Goal: Task Accomplishment & Management: Manage account settings

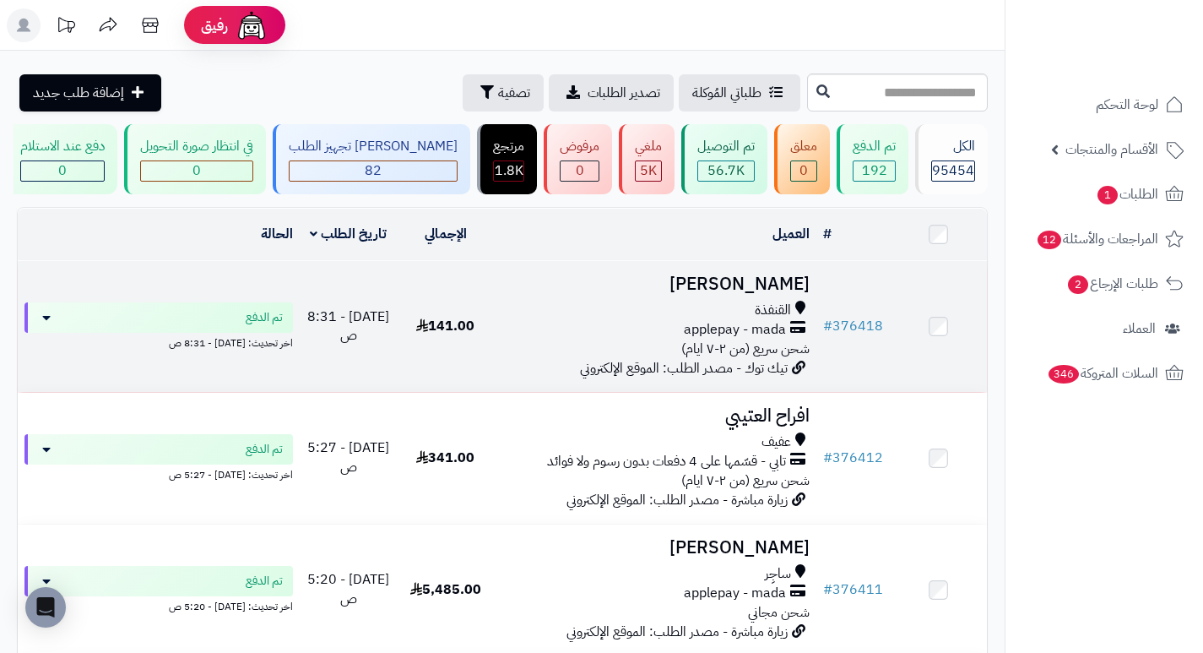
click at [766, 290] on h3 "[PERSON_NAME]" at bounding box center [655, 283] width 309 height 19
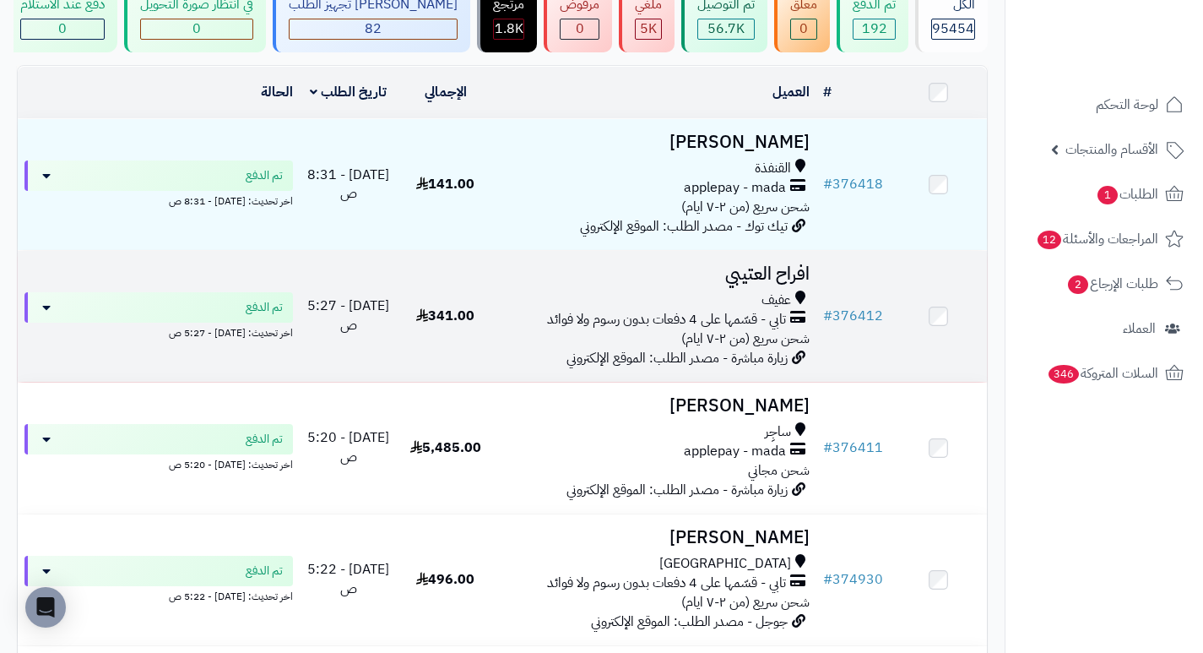
scroll to position [169, 0]
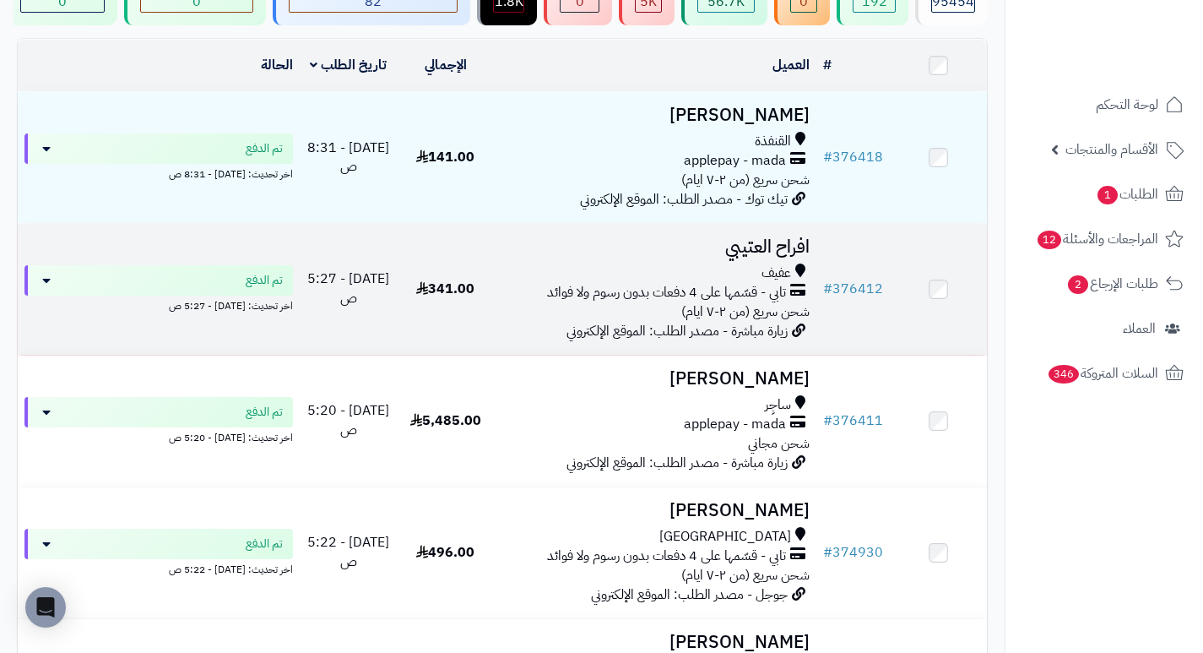
click at [774, 255] on h3 "افراح العتيبي" at bounding box center [655, 246] width 309 height 19
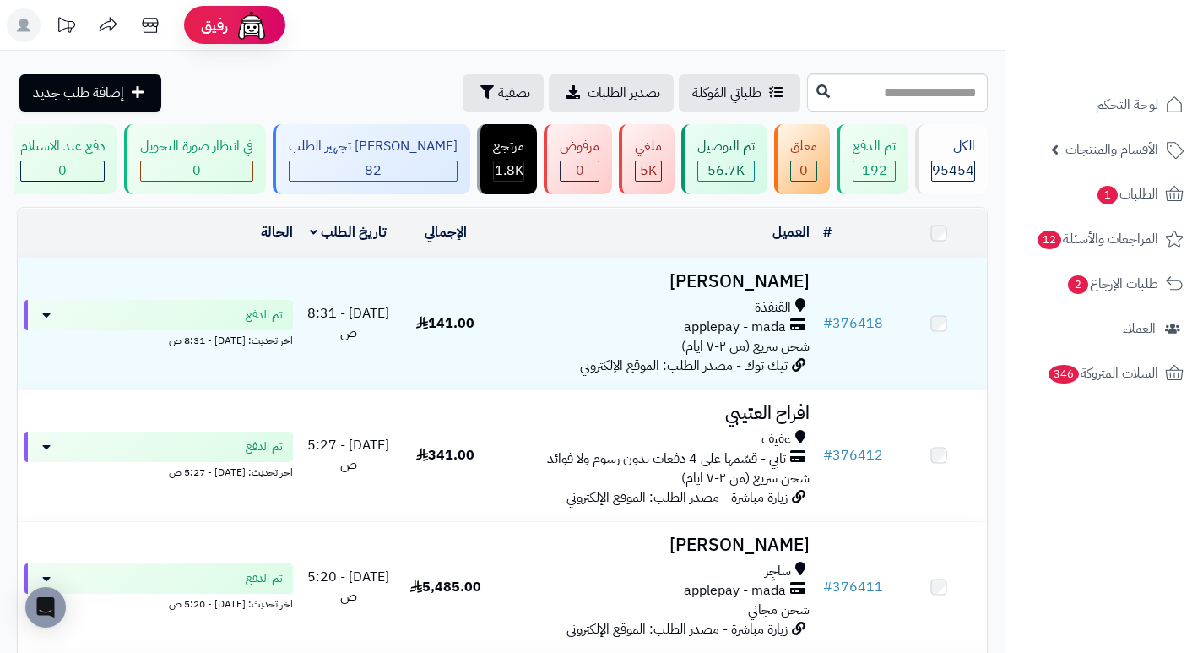
scroll to position [169, 0]
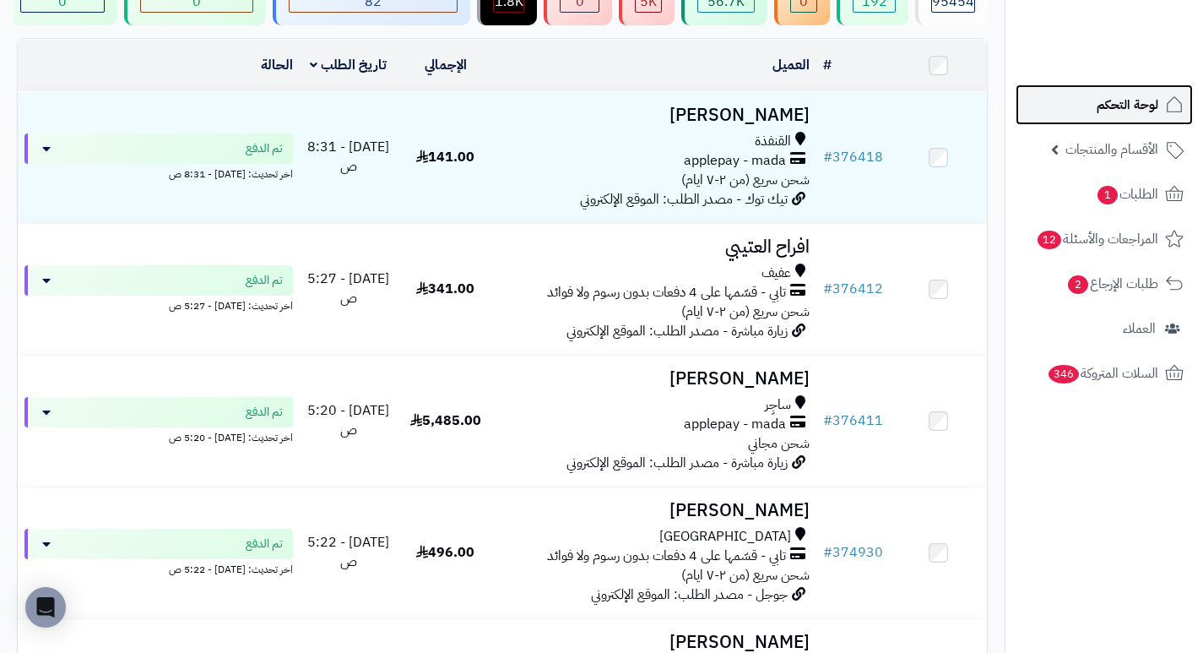
click at [1128, 100] on span "لوحة التحكم" at bounding box center [1128, 105] width 62 height 24
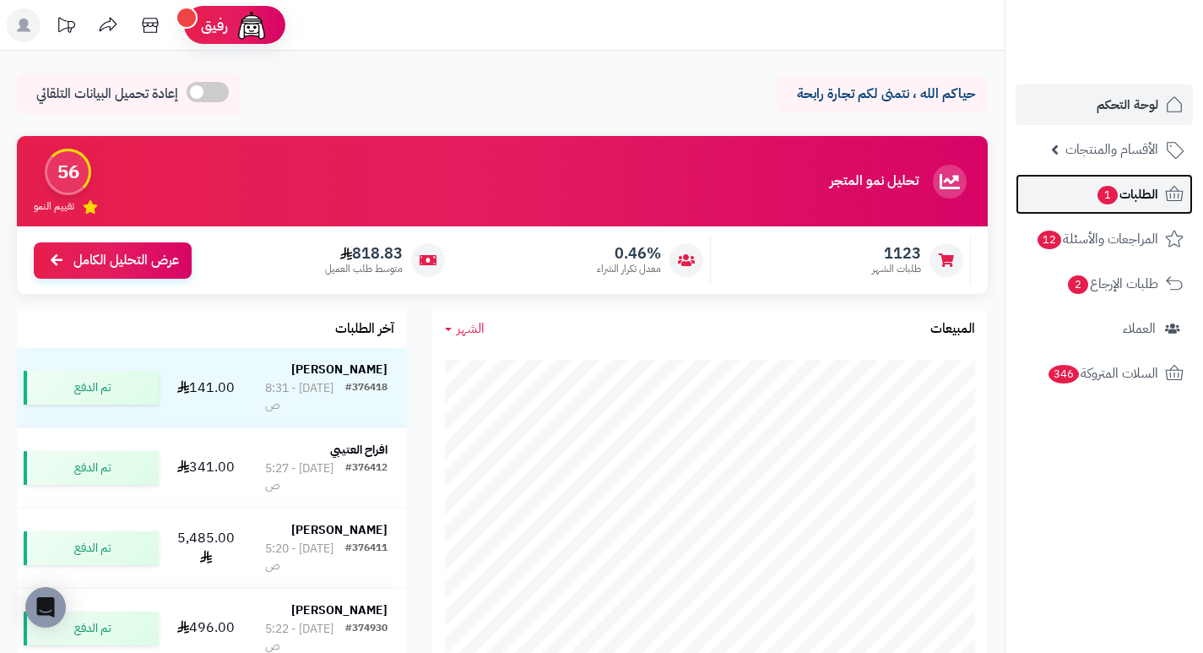
click at [1136, 192] on span "الطلبات 1" at bounding box center [1127, 194] width 62 height 24
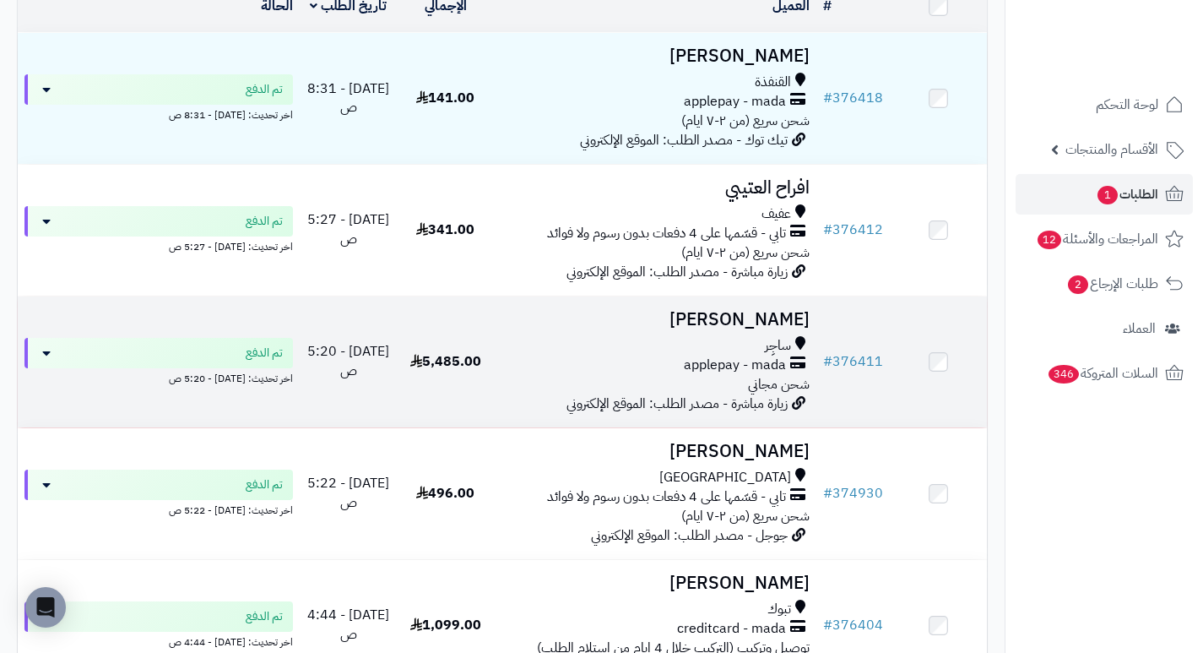
scroll to position [253, 0]
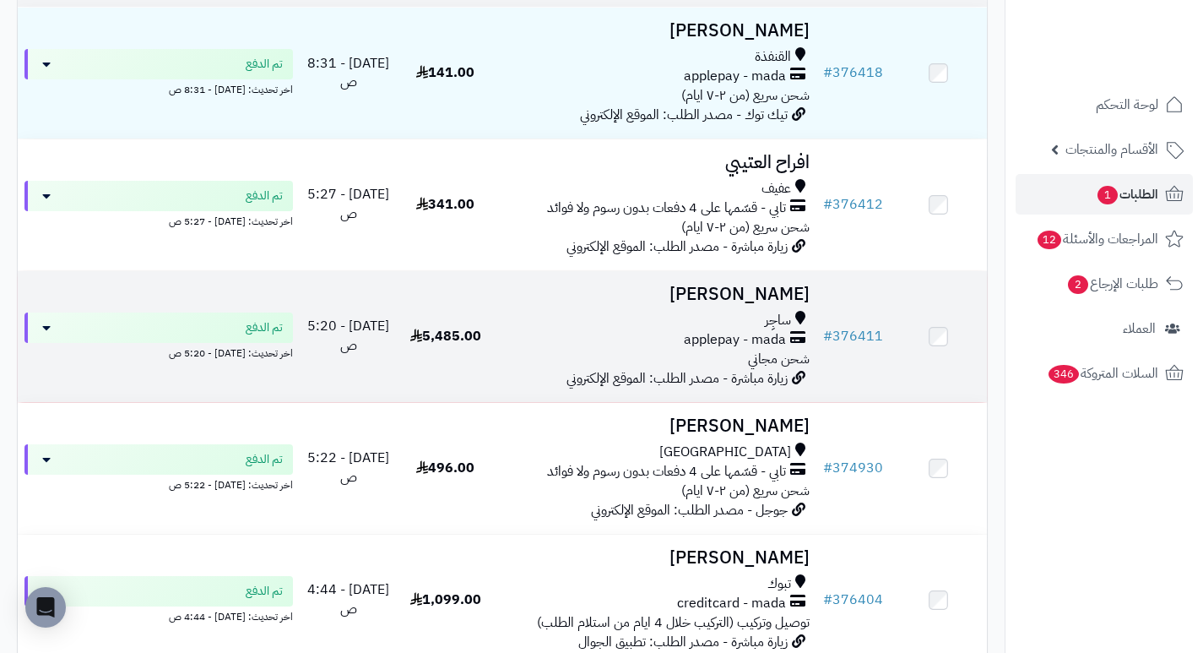
click at [767, 292] on h3 "بدر المطيري" at bounding box center [655, 294] width 309 height 19
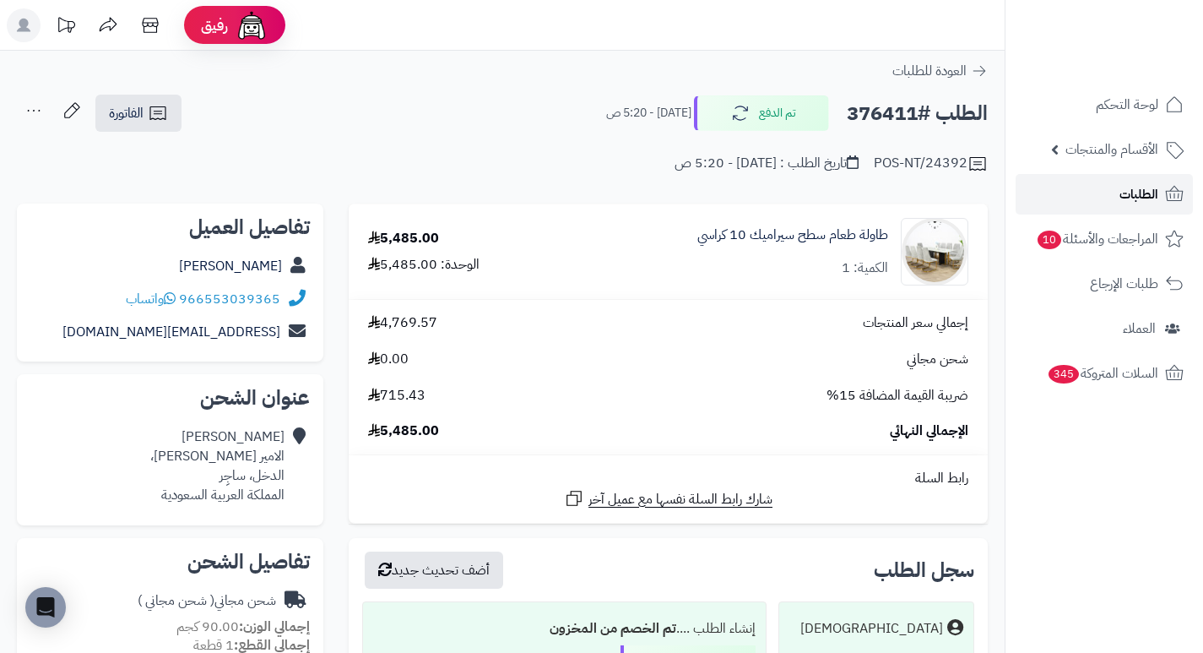
click at [1145, 194] on span "الطلبات" at bounding box center [1138, 194] width 39 height 24
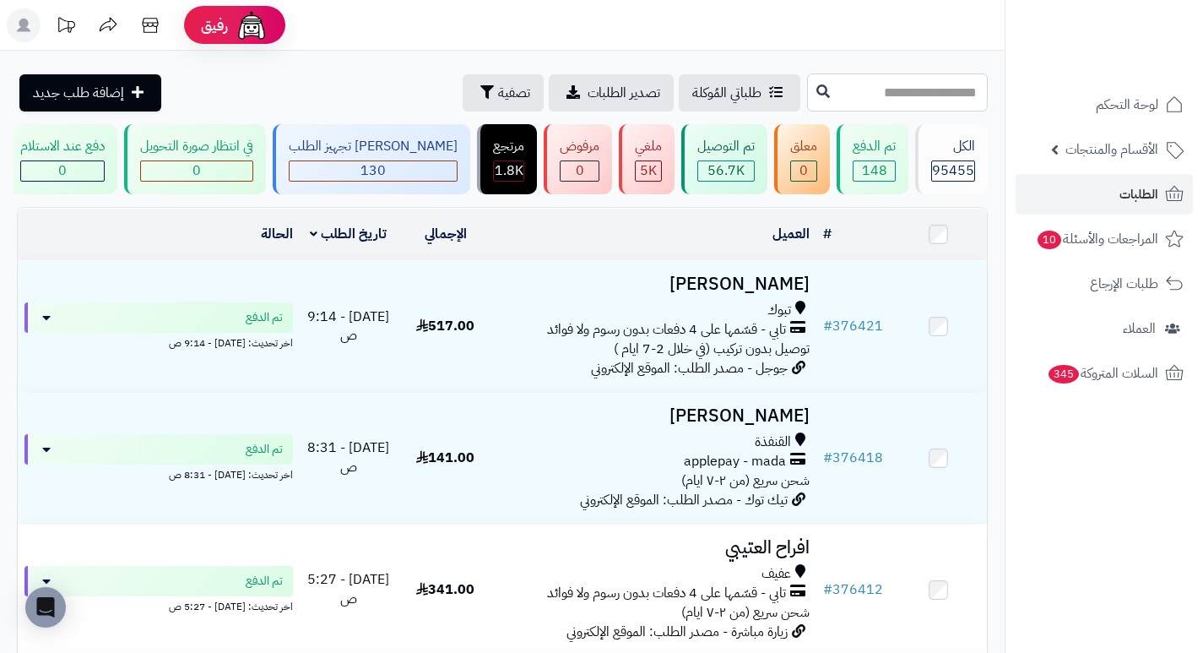
click at [909, 100] on input "text" at bounding box center [897, 92] width 181 height 38
click at [498, 82] on span "تصفية" at bounding box center [514, 92] width 32 height 20
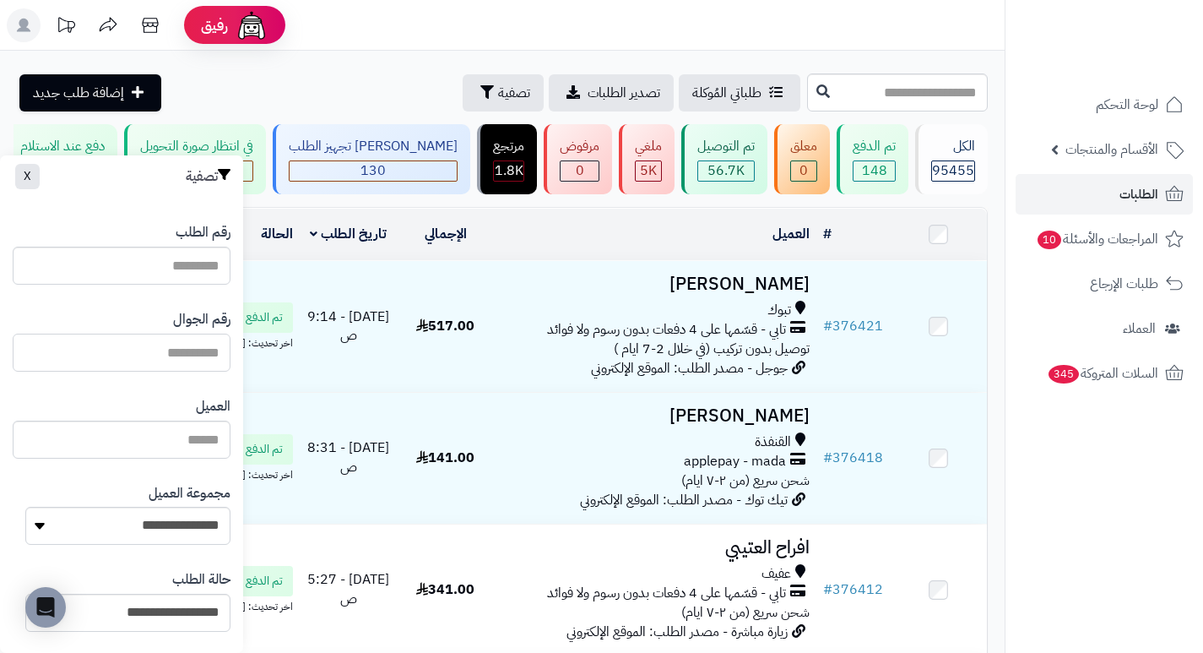
click at [188, 360] on input "text" at bounding box center [122, 352] width 218 height 38
paste input "*********"
type input "*********"
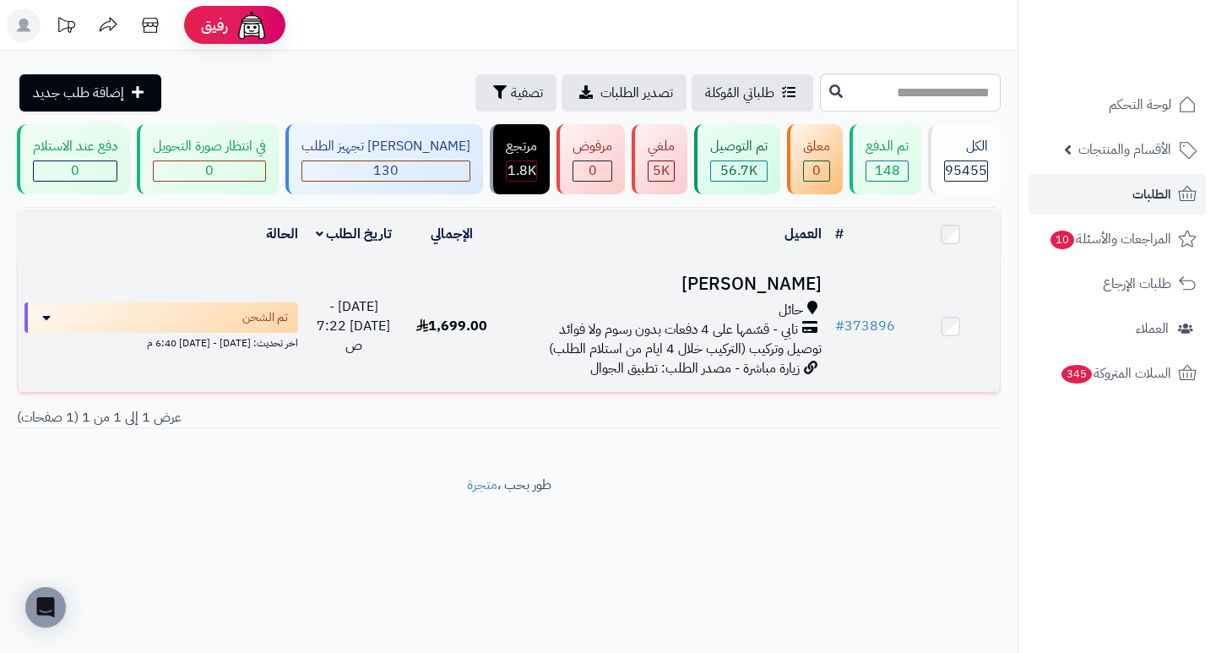
click at [767, 294] on h3 "فريحه الشمري" at bounding box center [663, 283] width 313 height 19
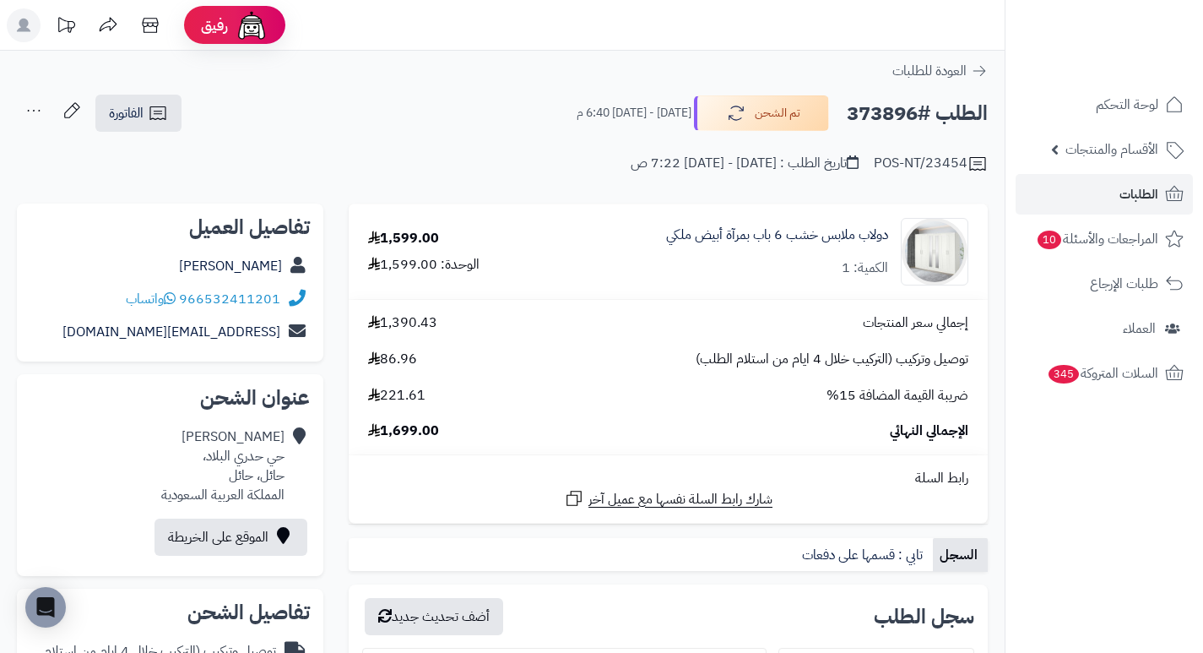
click at [873, 117] on h2 "الطلب #373896" at bounding box center [917, 113] width 141 height 35
copy h2 "373896"
click at [547, 138] on div "POS-NT/23454 تاريخ الطلب : الأربعاء - ٣ سبتمبر ٢٠٢٥ - 7:22 ص" at bounding box center [502, 153] width 971 height 41
click at [1098, 203] on link "الطلبات" at bounding box center [1104, 194] width 177 height 41
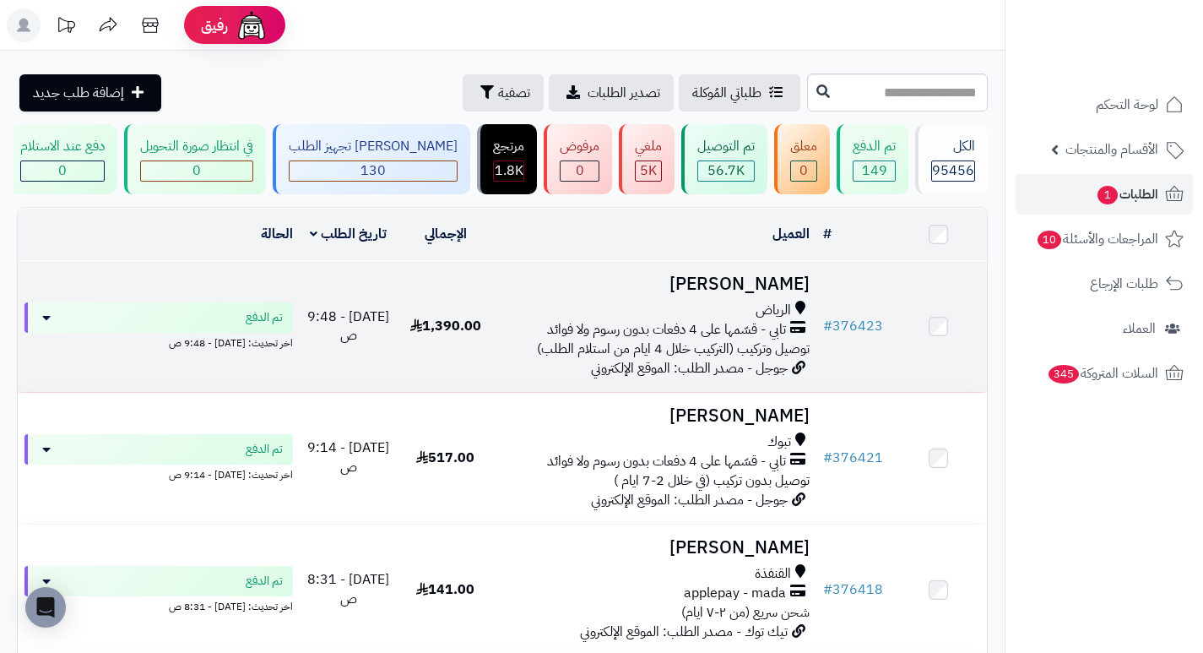
click at [771, 287] on h3 "[PERSON_NAME]" at bounding box center [655, 283] width 309 height 19
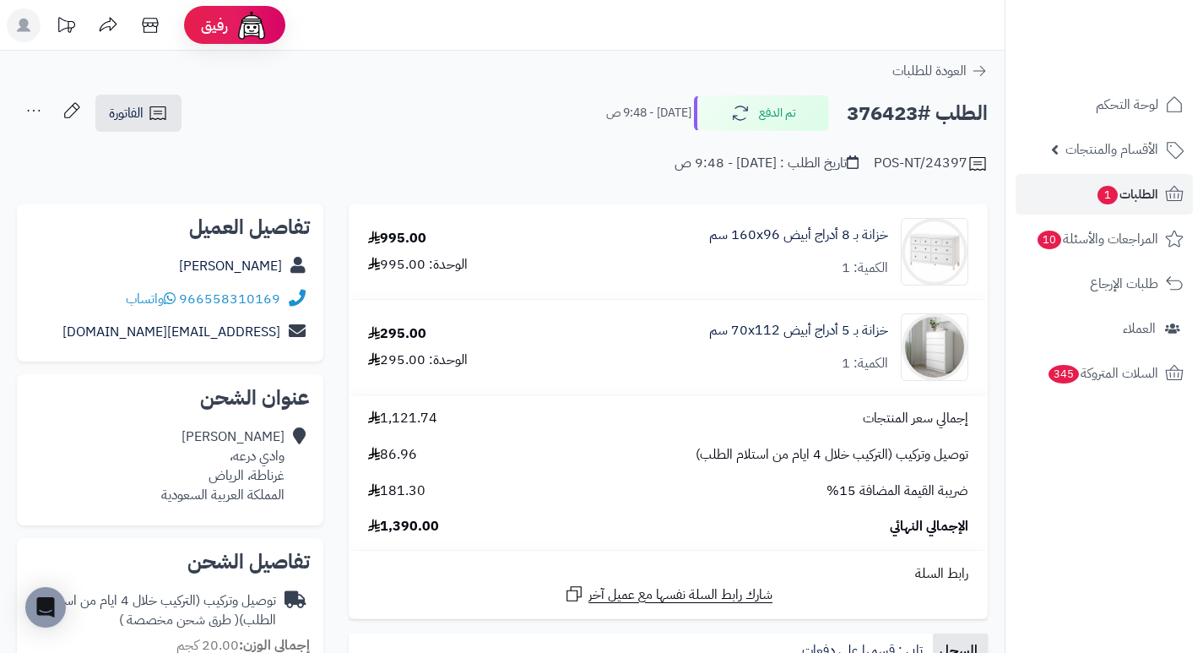
drag, startPoint x: 592, startPoint y: 234, endPoint x: 573, endPoint y: 218, distance: 24.5
click at [573, 218] on div "خزانة بـ 8 أدراج أبيض ‎160x96 سم‏ الكمية: 1" at bounding box center [769, 252] width 423 height 68
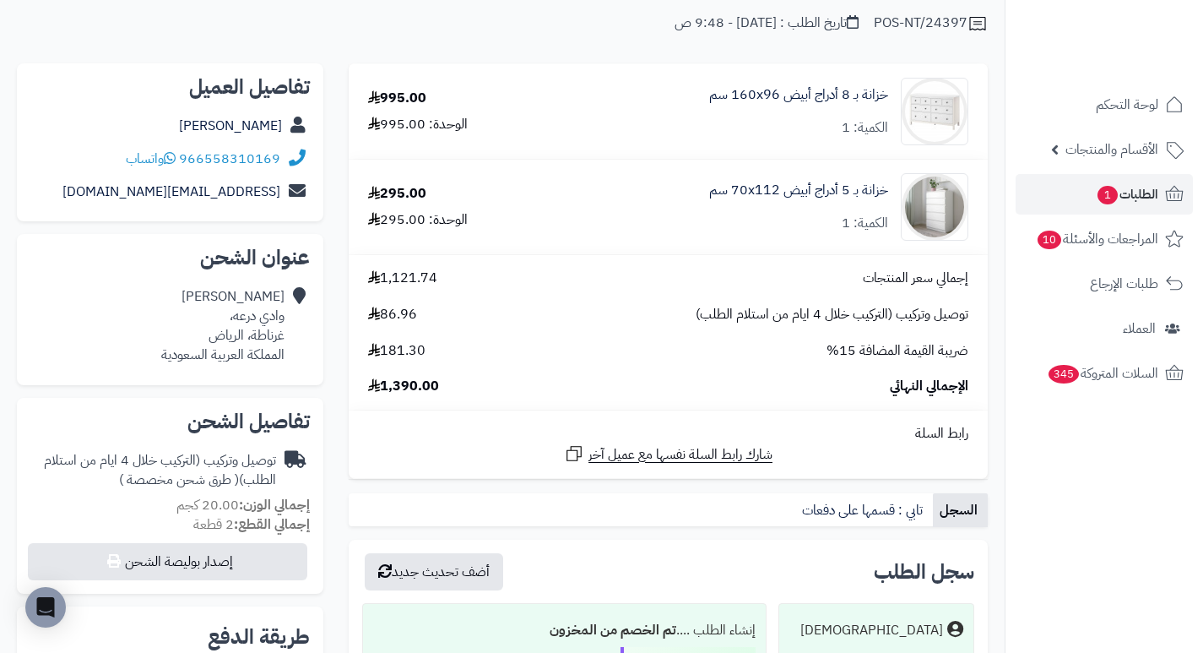
scroll to position [169, 0]
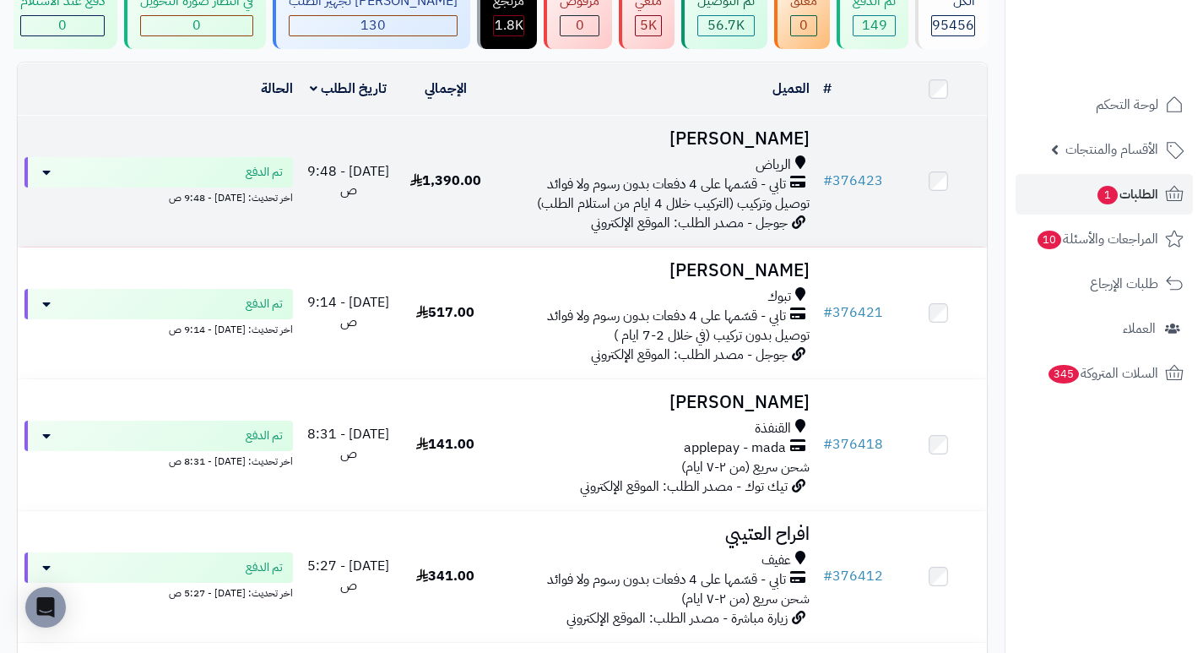
scroll to position [169, 0]
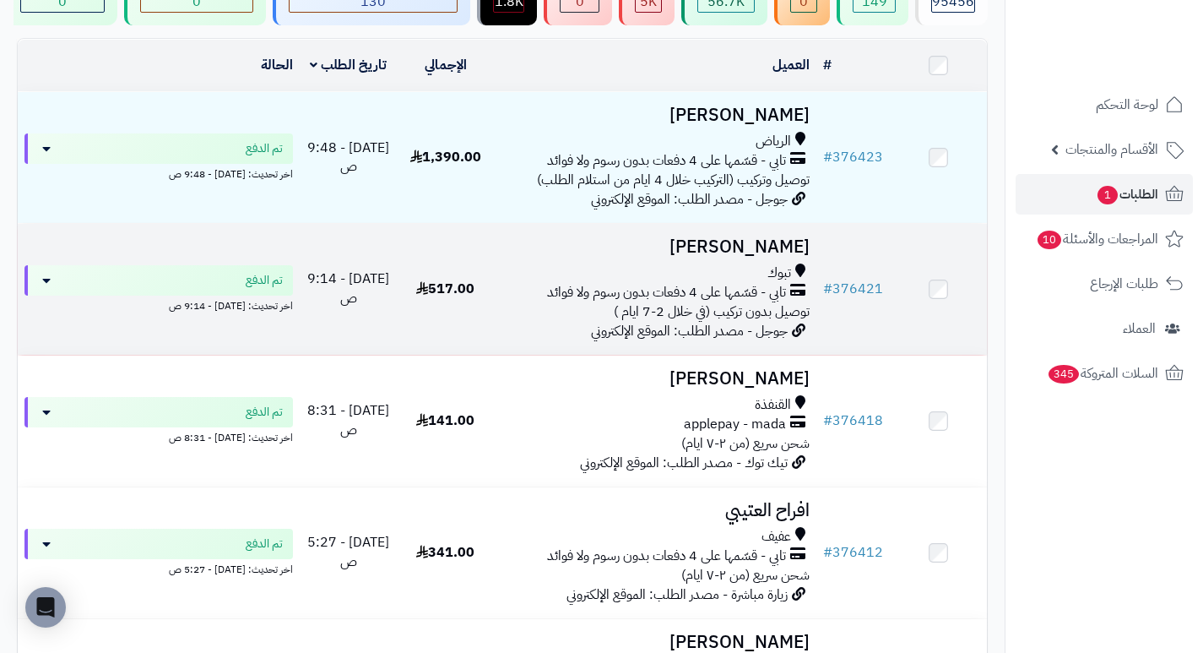
click at [747, 257] on h3 "Hana Kaabi" at bounding box center [655, 246] width 309 height 19
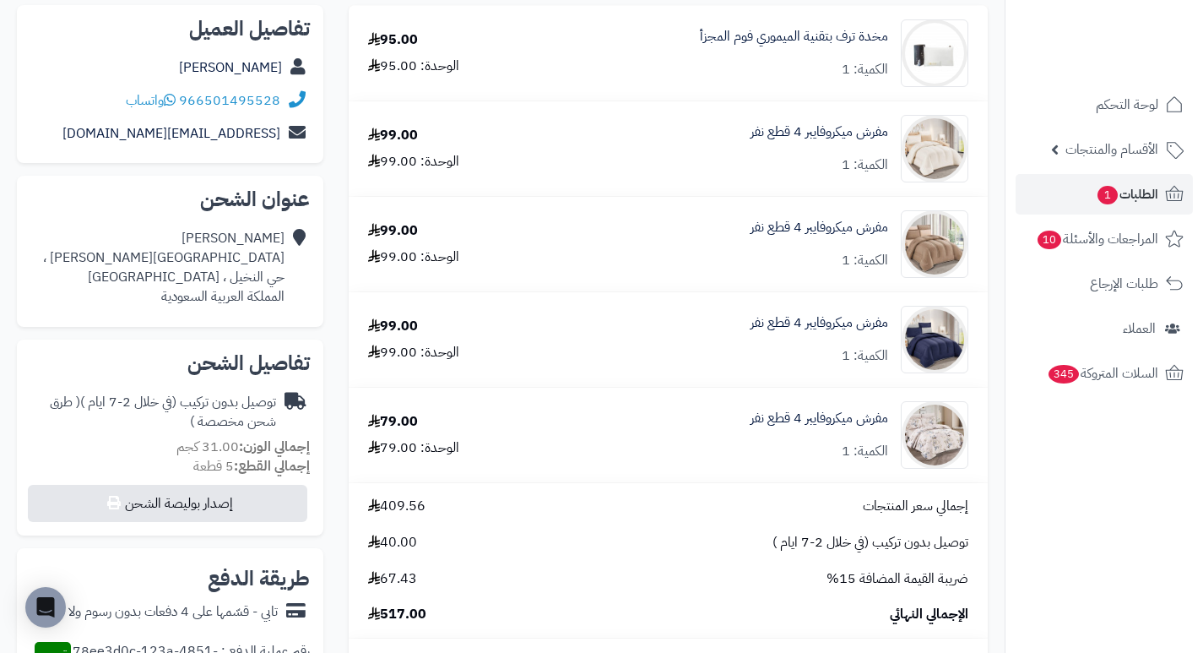
scroll to position [169, 0]
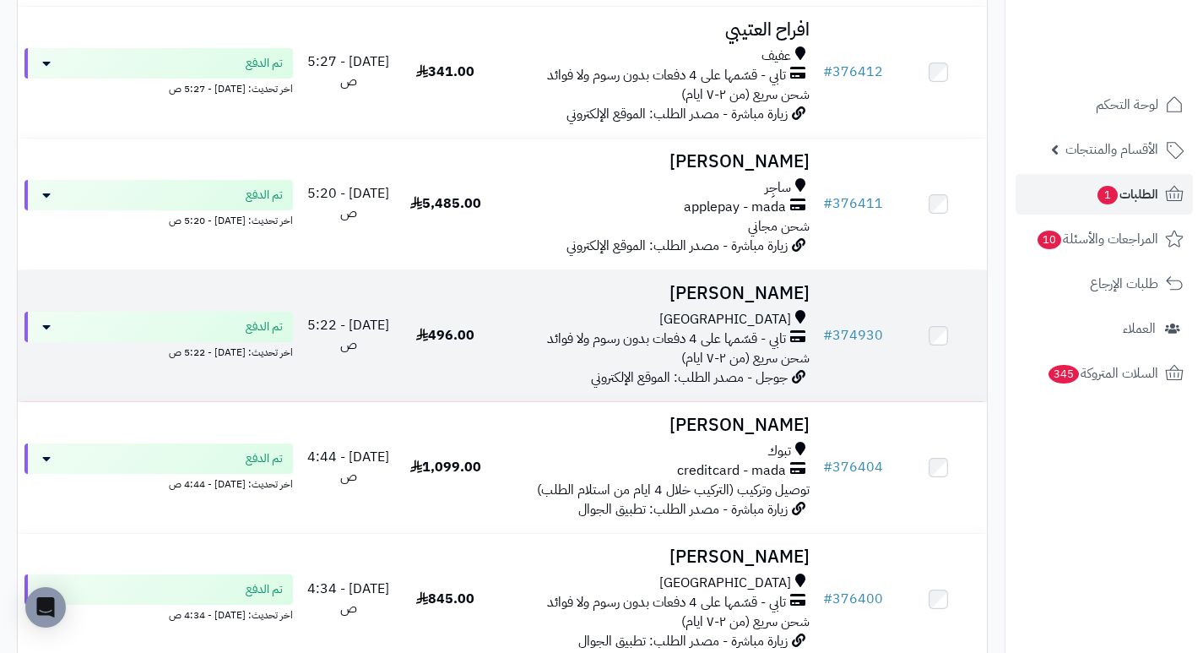
scroll to position [760, 0]
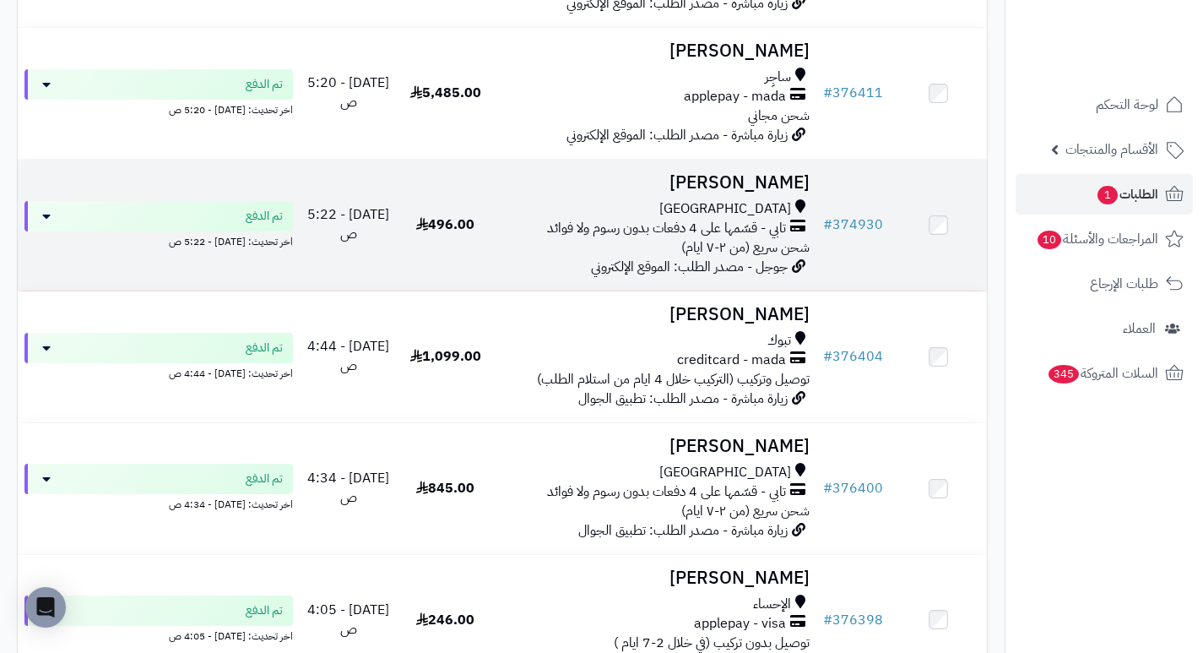
click at [761, 192] on h3 "سليم الشريف" at bounding box center [655, 182] width 309 height 19
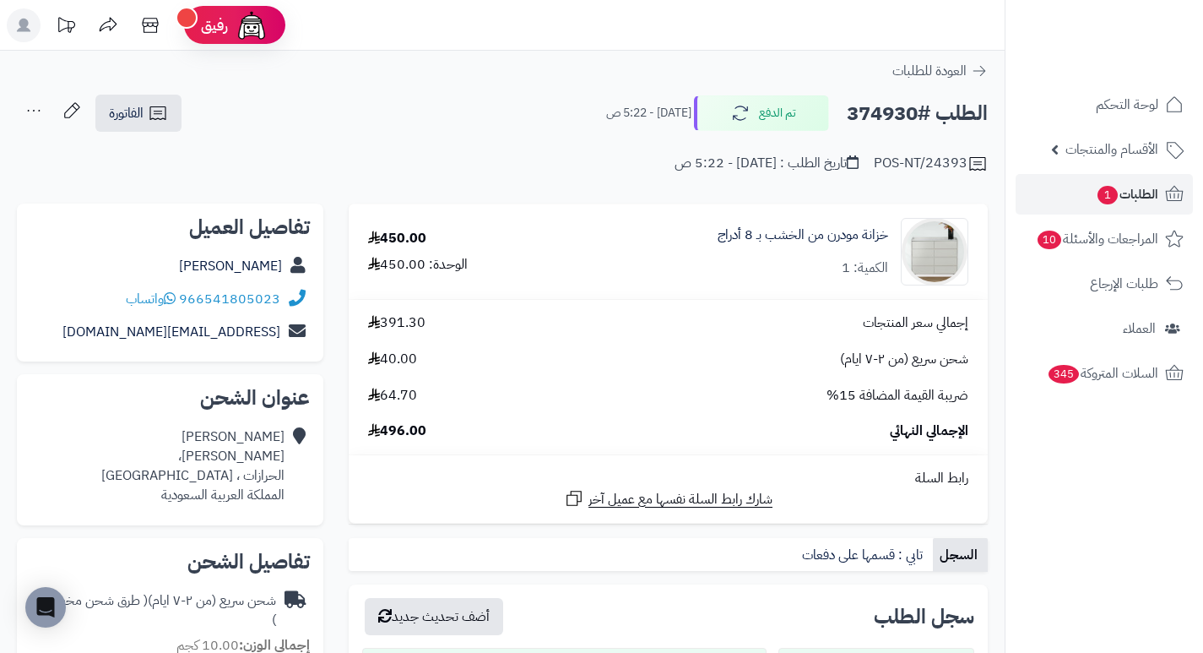
drag, startPoint x: 663, startPoint y: 248, endPoint x: 653, endPoint y: 208, distance: 41.8
click at [653, 208] on td "خزانة مودرن من الخشب بـ 8 أدراج الكمية: 1" at bounding box center [772, 251] width 432 height 95
drag, startPoint x: 601, startPoint y: 240, endPoint x: 594, endPoint y: 199, distance: 41.2
click at [843, 233] on link "خزانة مودرن من الخشب بـ 8 أدراج" at bounding box center [803, 234] width 171 height 19
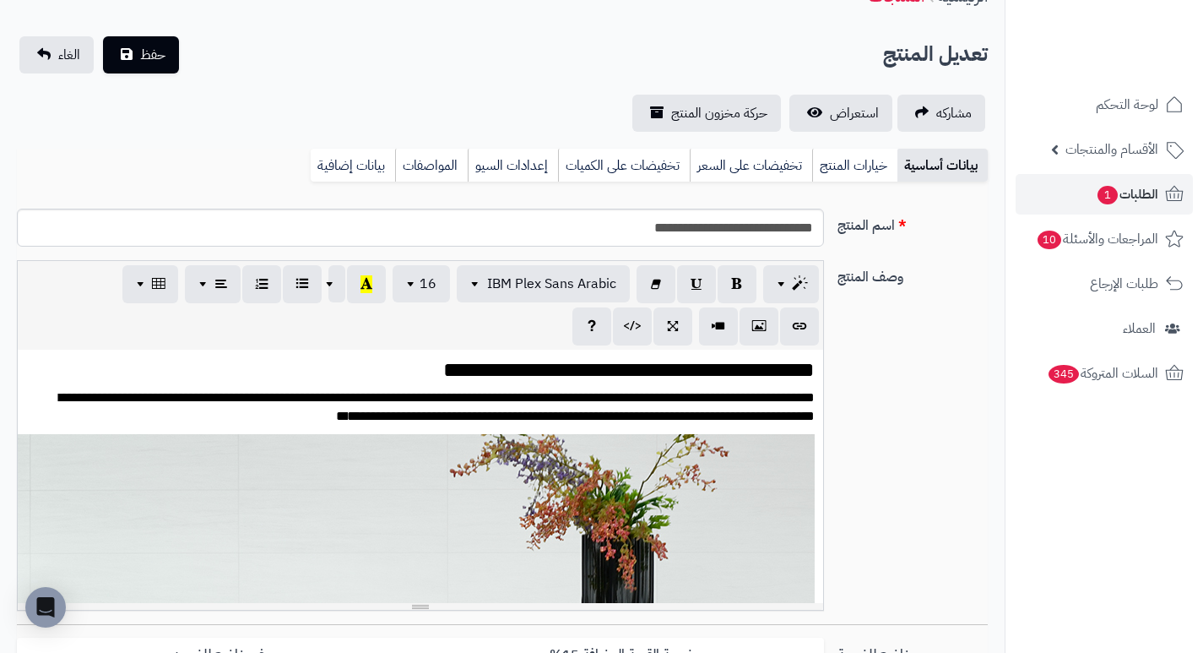
scroll to position [84, 0]
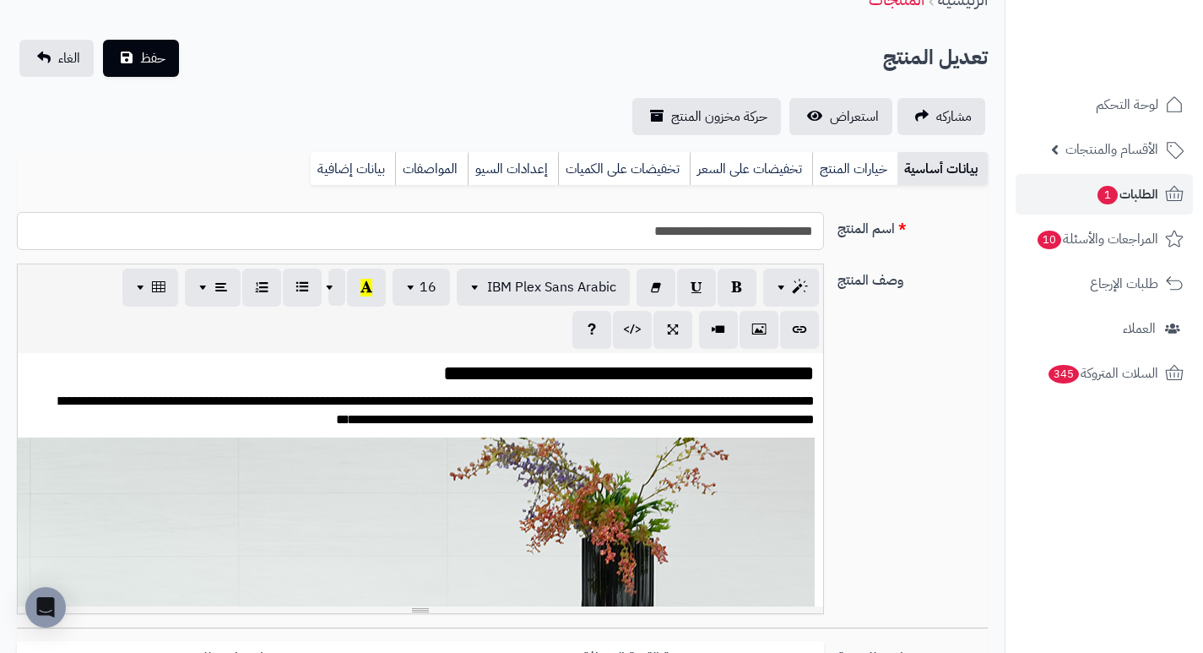
click at [728, 230] on input "**********" at bounding box center [420, 231] width 807 height 38
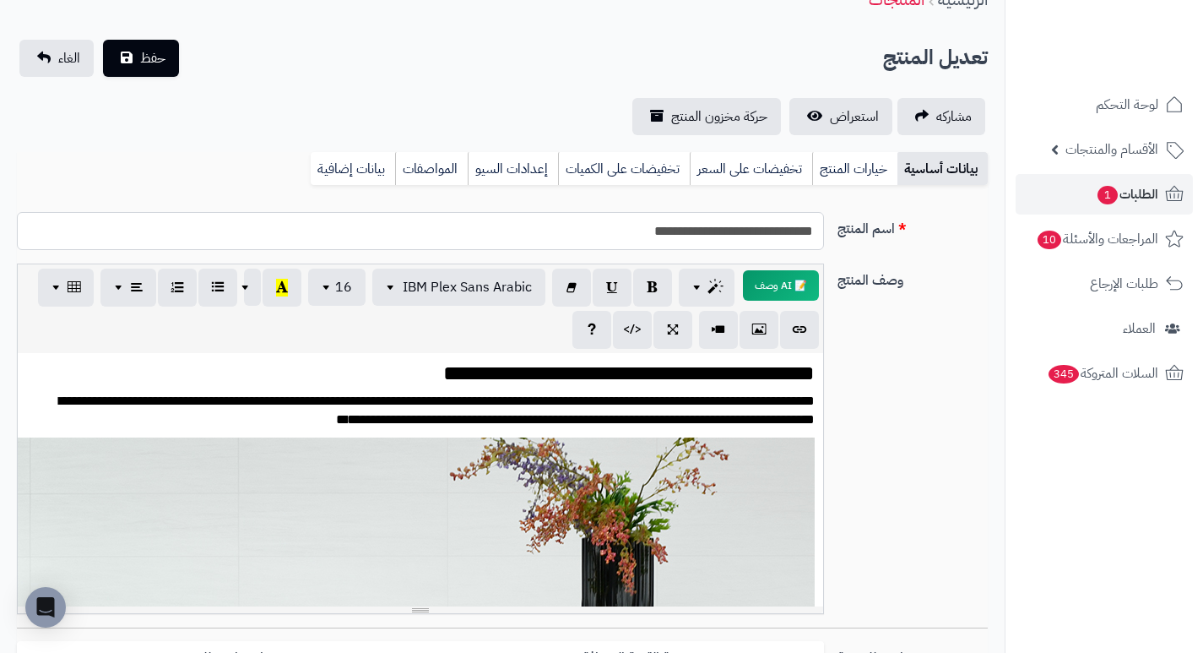
click at [728, 230] on input "**********" at bounding box center [420, 231] width 807 height 38
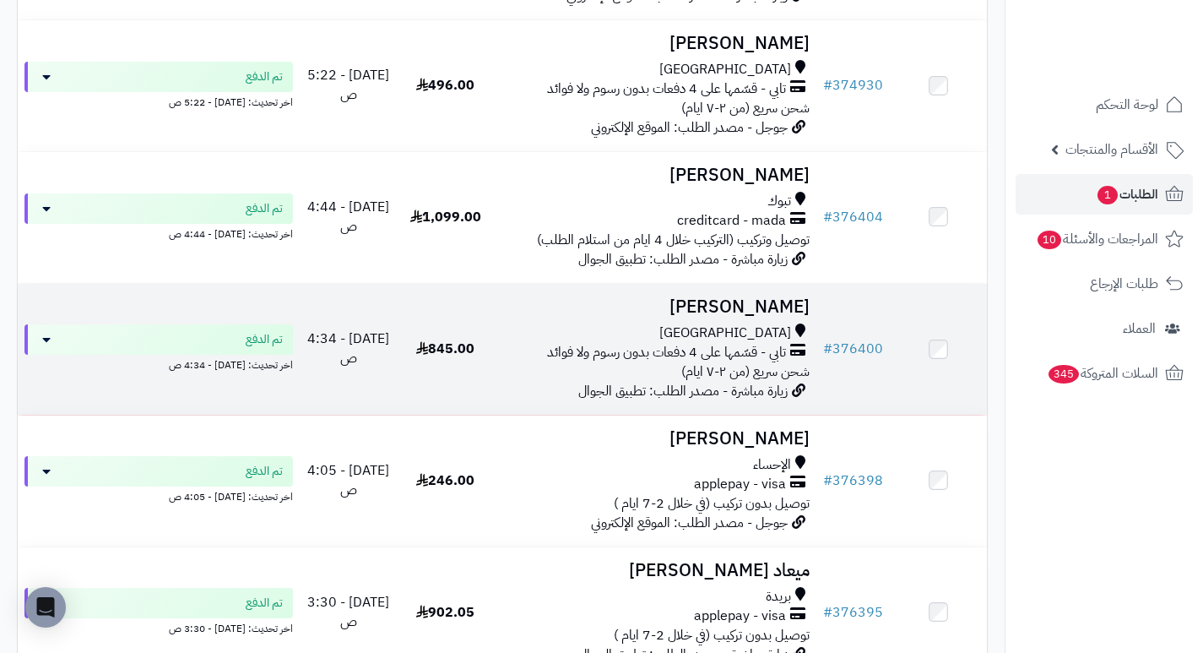
scroll to position [929, 0]
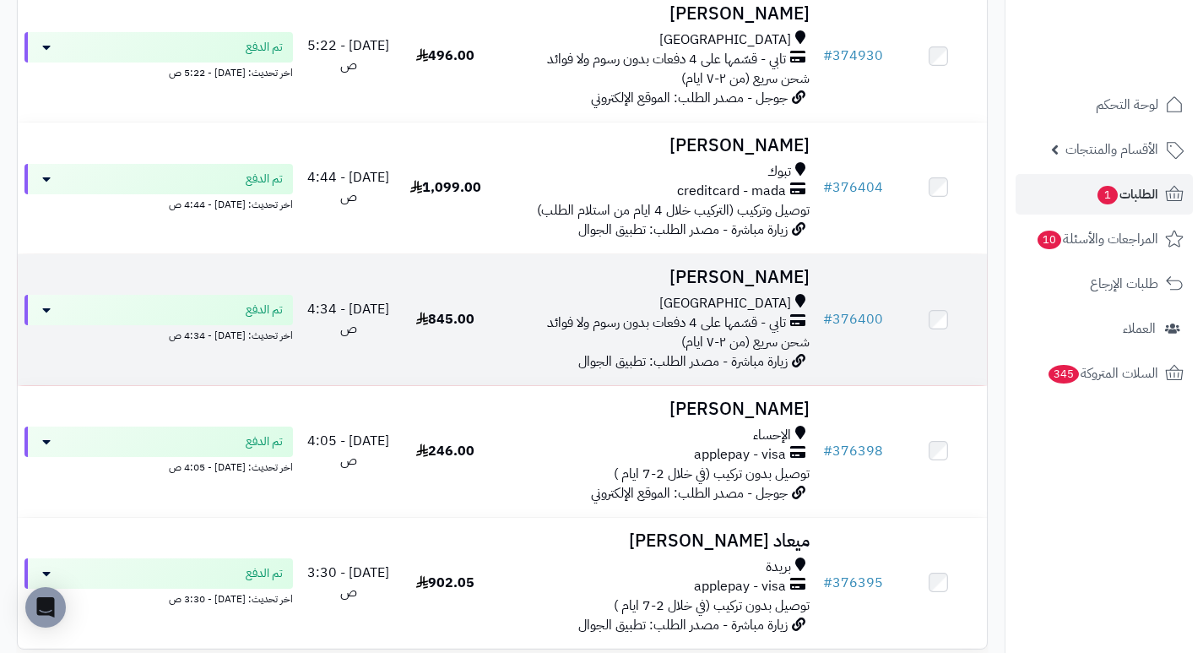
click at [767, 287] on h3 "[PERSON_NAME]" at bounding box center [655, 277] width 309 height 19
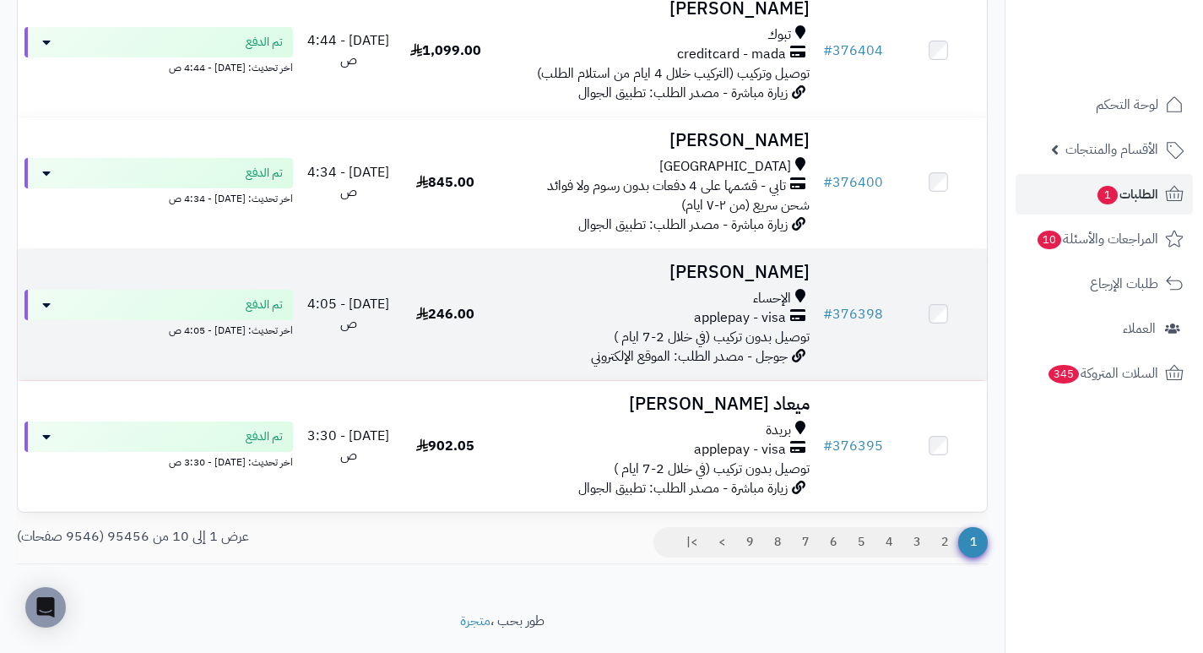
scroll to position [1098, 0]
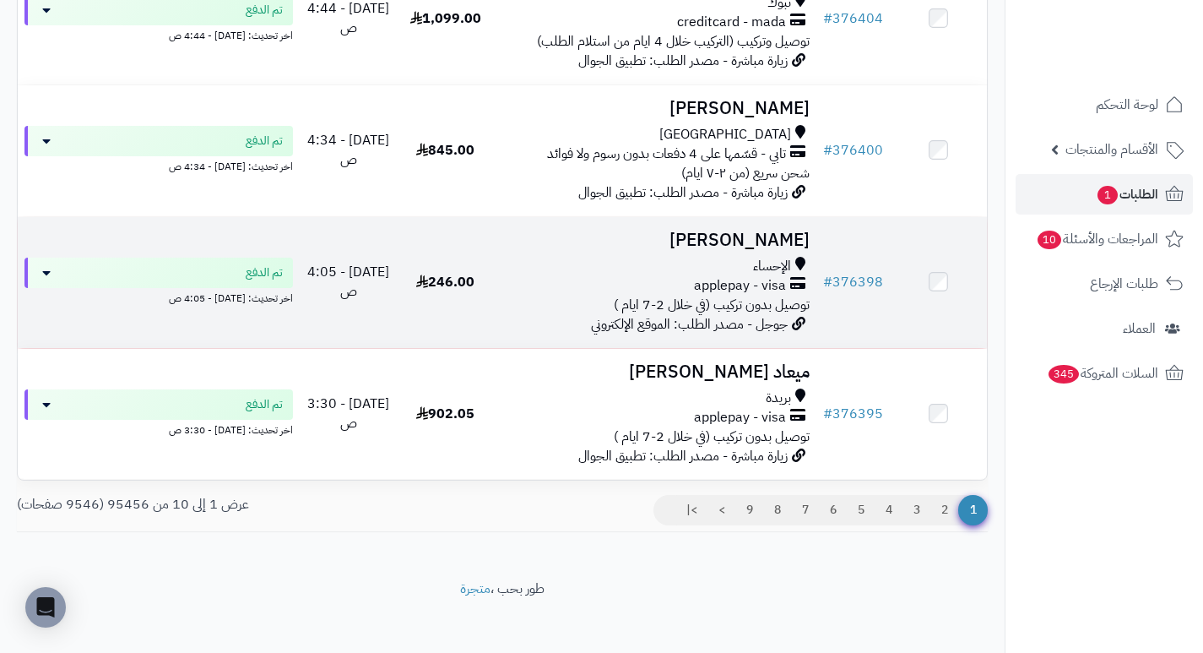
click at [756, 250] on h3 "[PERSON_NAME]" at bounding box center [655, 239] width 309 height 19
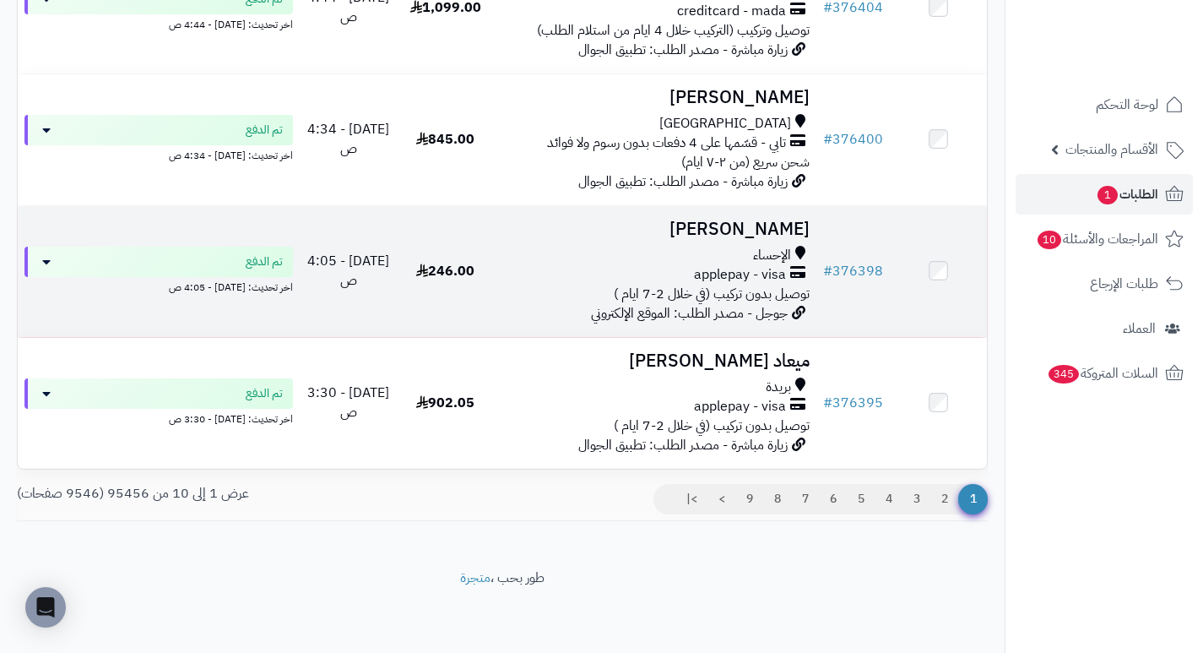
scroll to position [1119, 0]
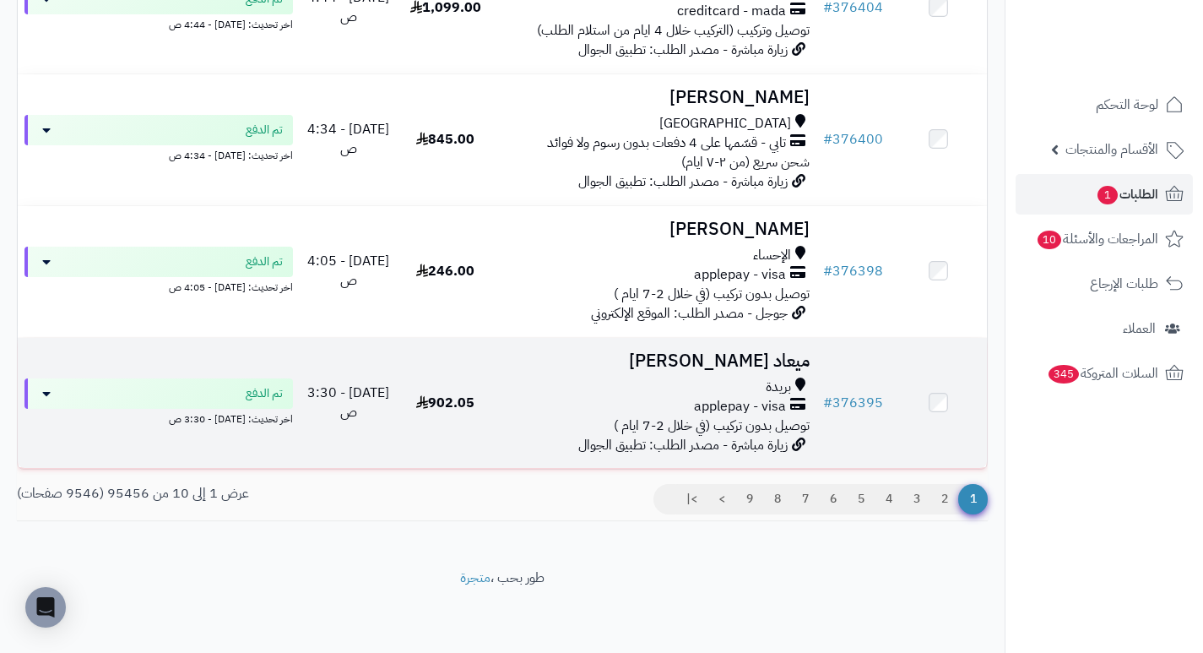
click at [778, 371] on h3 "ميعاد الفالح" at bounding box center [655, 360] width 309 height 19
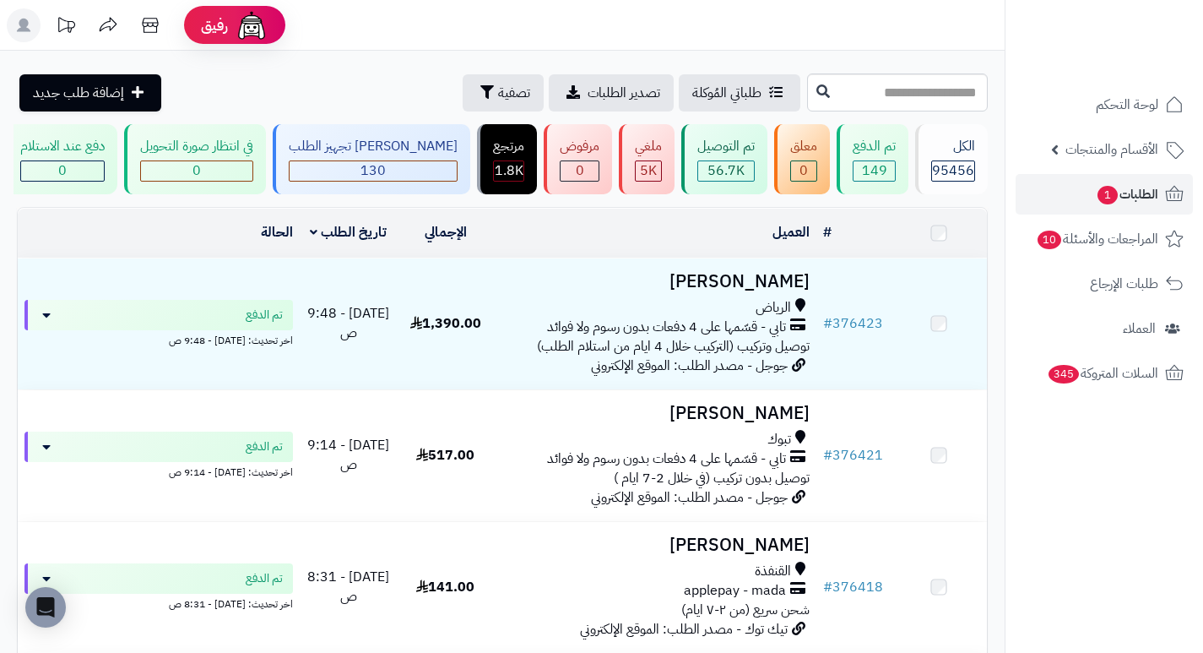
scroll to position [1119, 0]
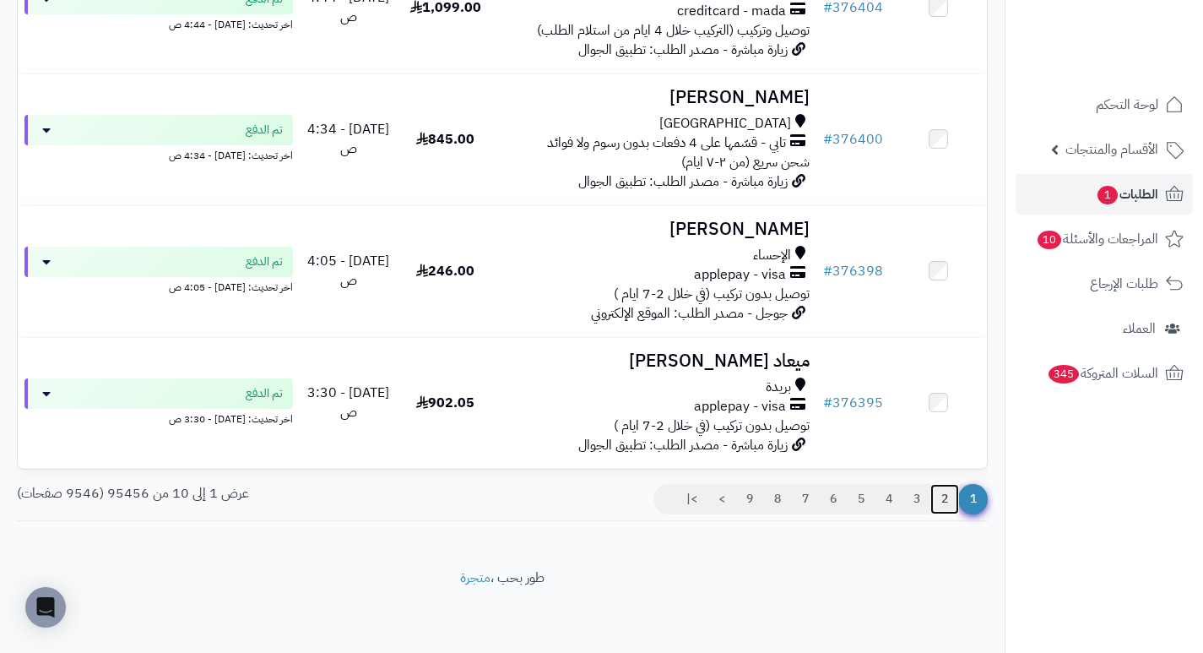
click at [946, 496] on link "2" at bounding box center [944, 499] width 29 height 30
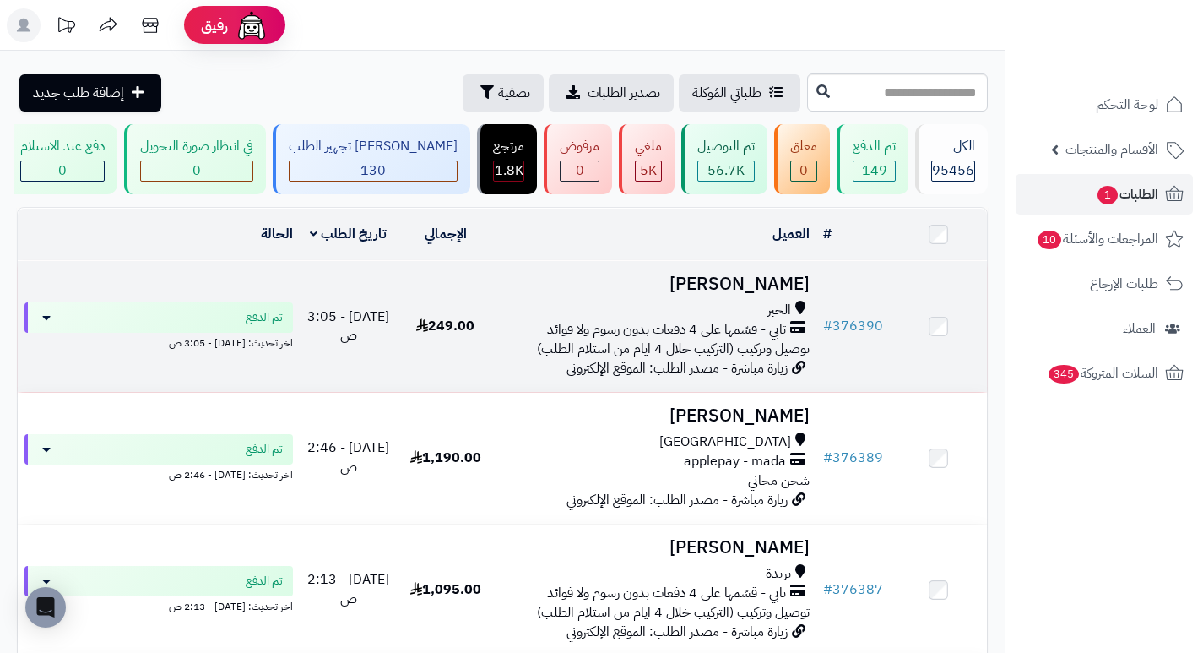
click at [784, 290] on h3 "نجود العمري" at bounding box center [655, 283] width 309 height 19
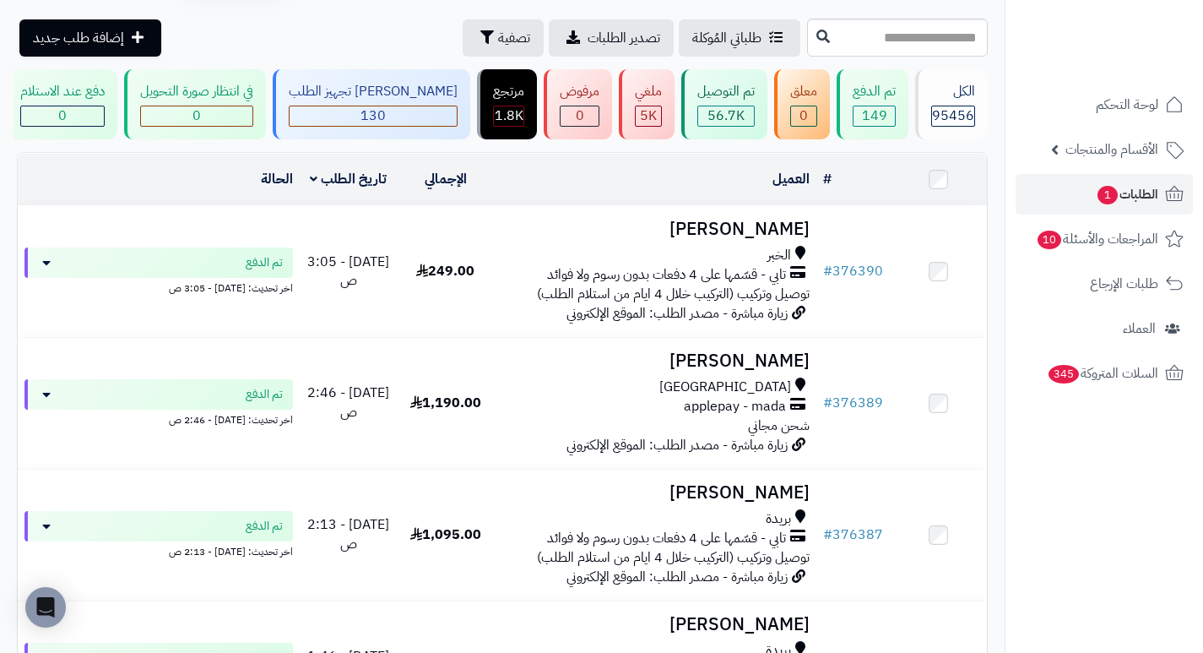
scroll to position [84, 0]
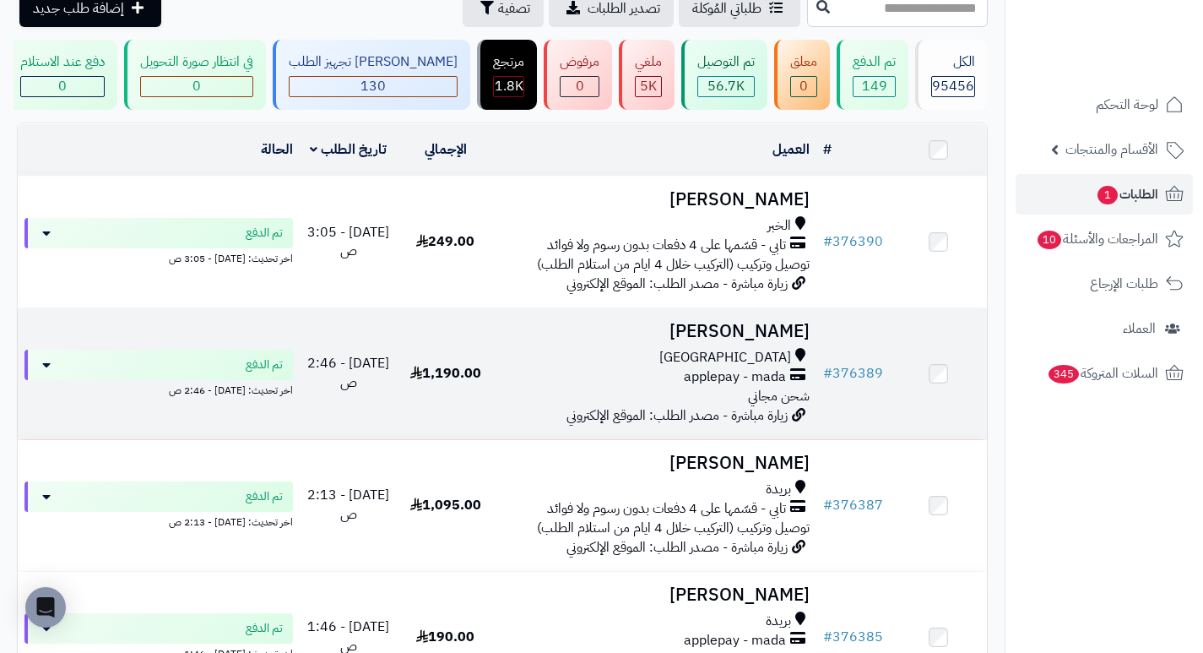
click at [739, 339] on h3 "[PERSON_NAME]" at bounding box center [655, 331] width 309 height 19
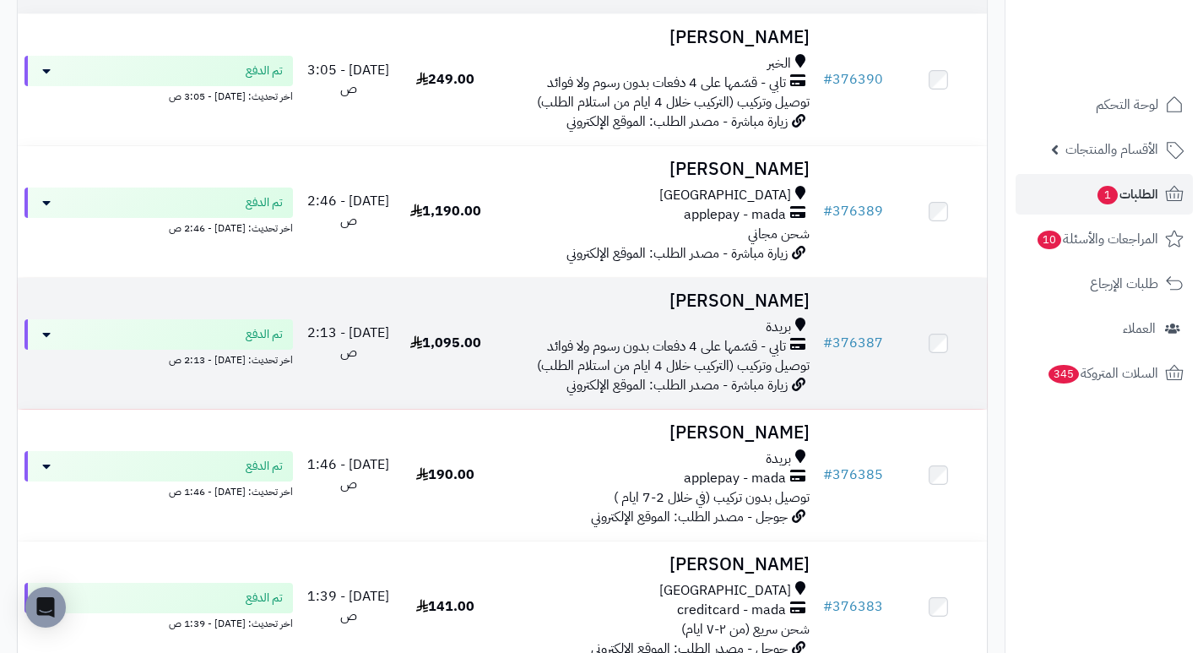
scroll to position [253, 0]
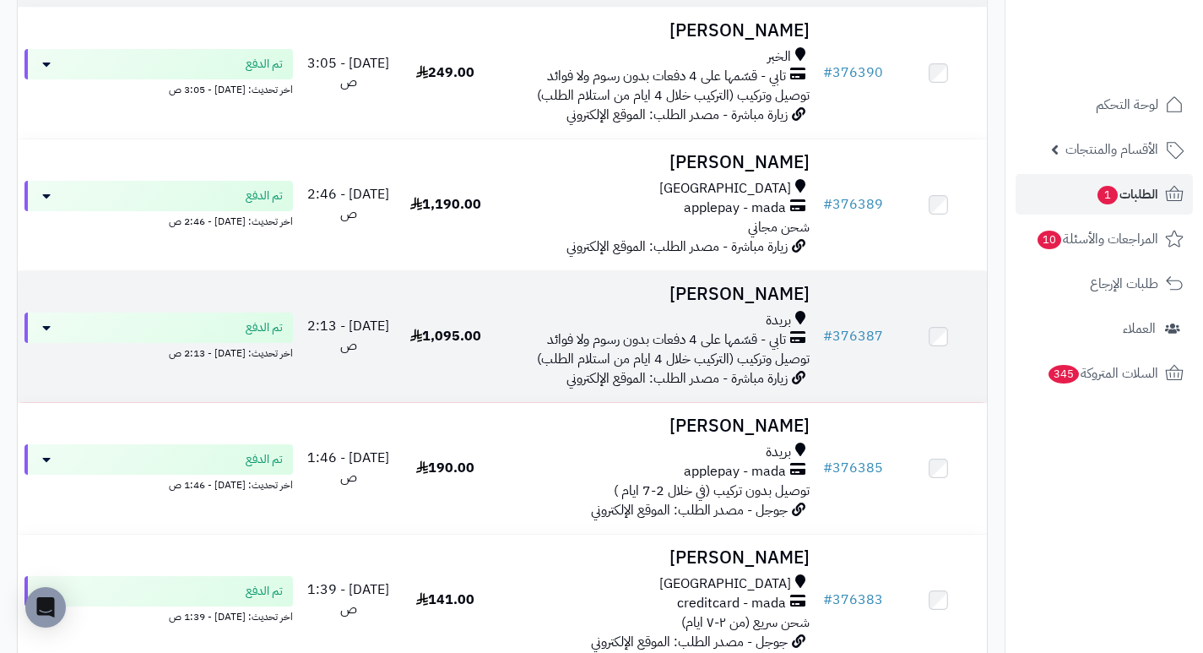
click at [770, 304] on h3 "فيصل الحربي" at bounding box center [655, 294] width 309 height 19
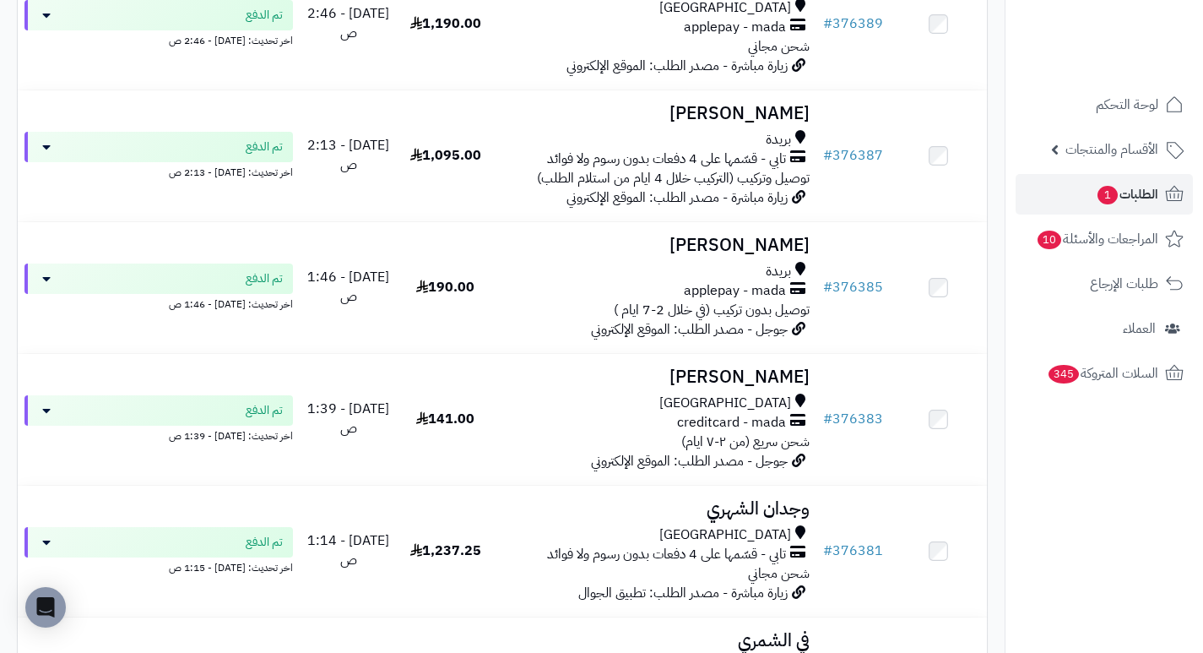
scroll to position [440, 0]
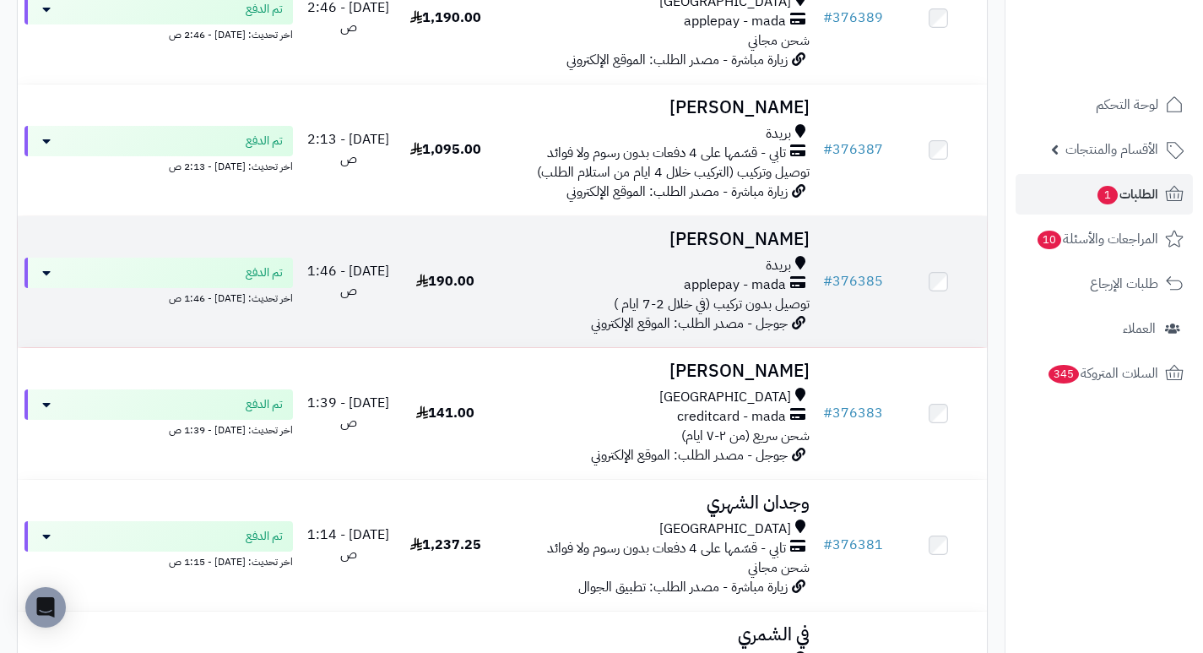
click at [778, 245] on h3 "[PERSON_NAME]" at bounding box center [655, 239] width 309 height 19
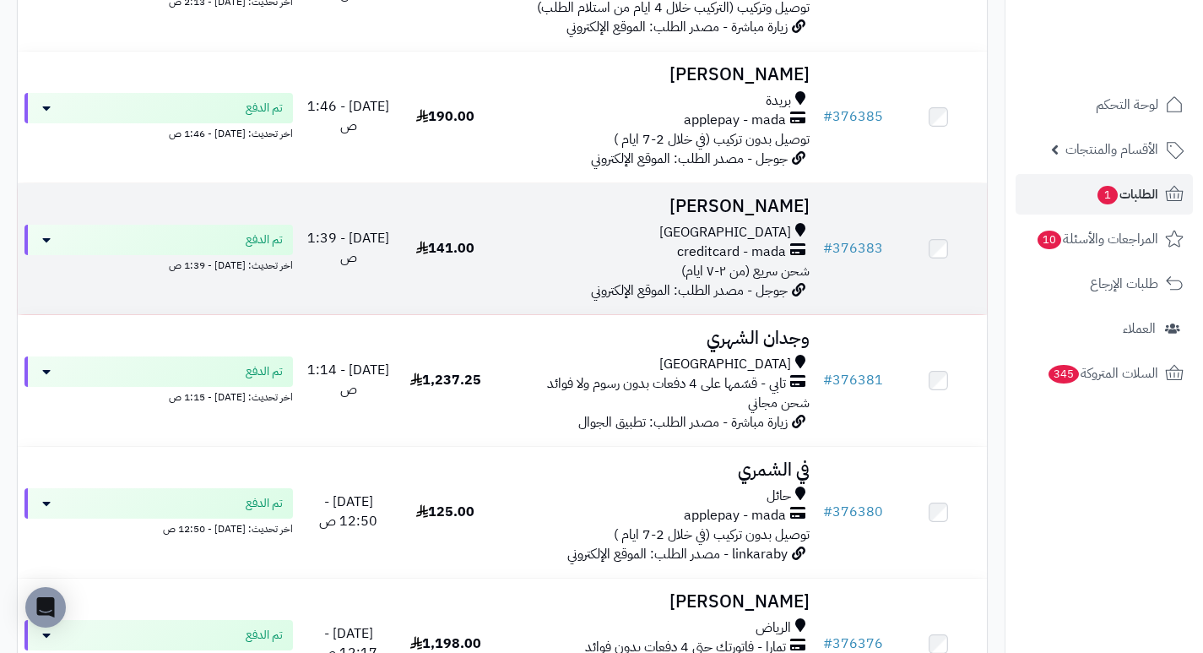
scroll to position [609, 0]
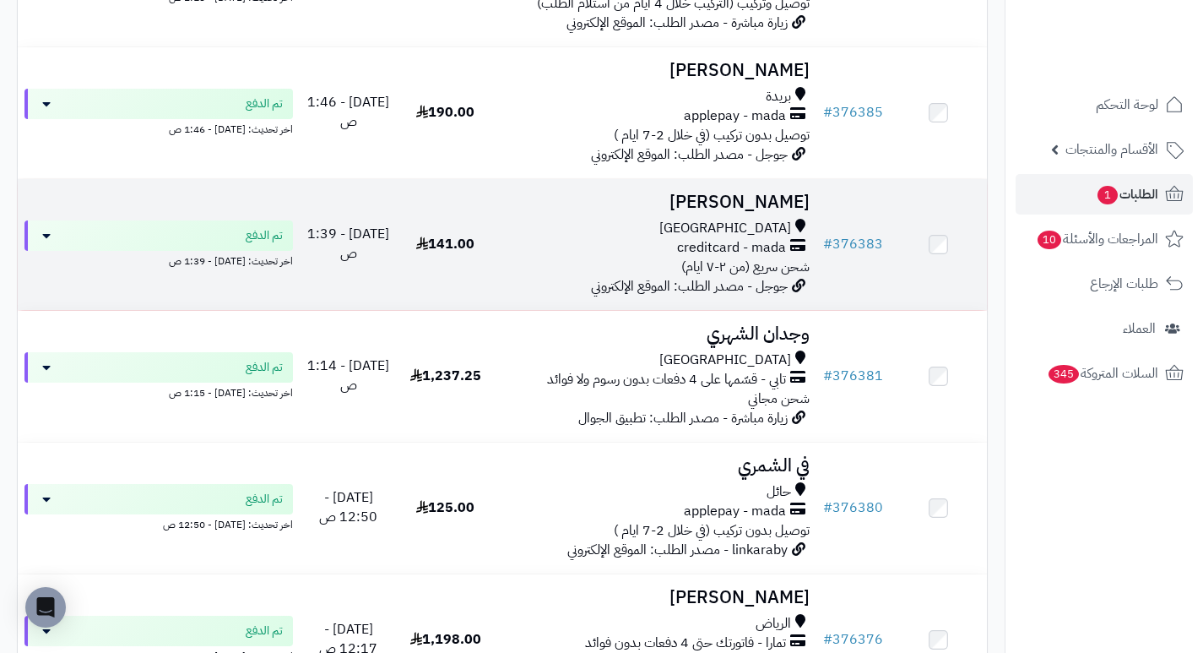
click at [737, 212] on h3 "[PERSON_NAME]" at bounding box center [655, 201] width 309 height 19
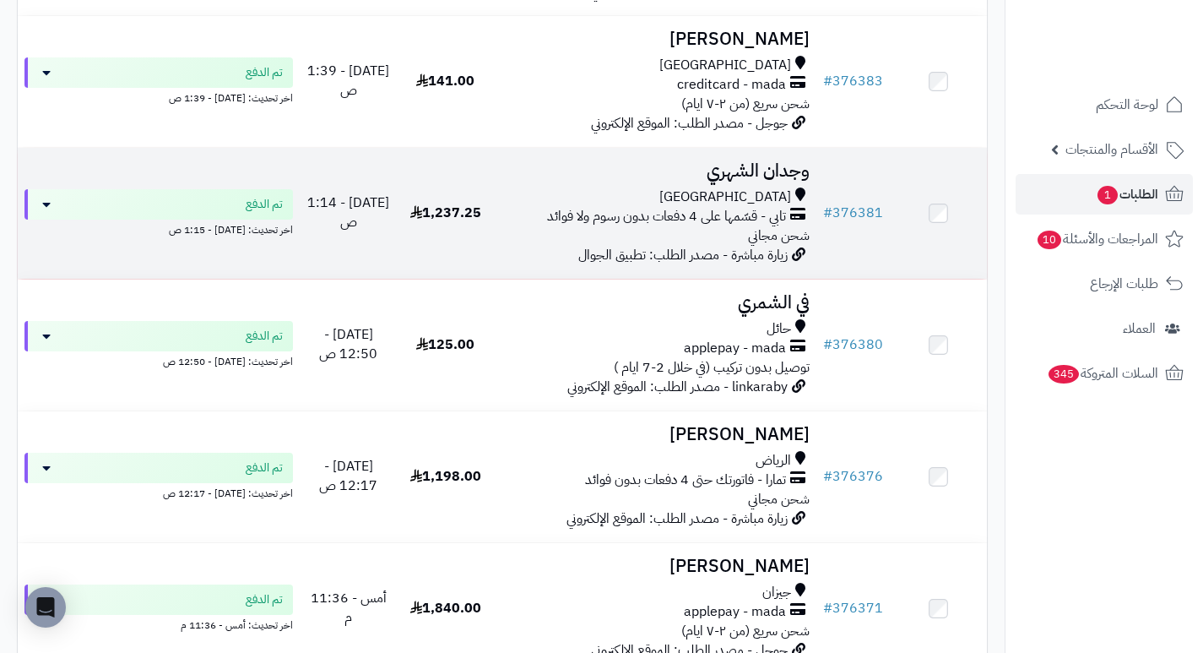
scroll to position [778, 0]
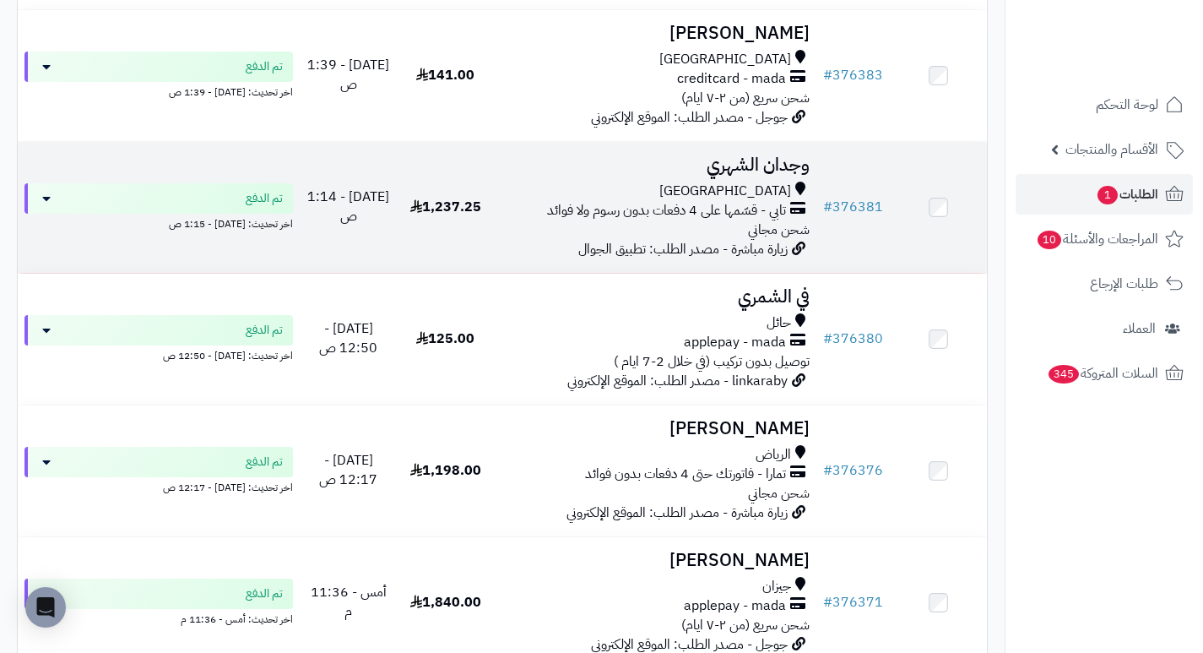
click at [777, 175] on h3 "وجدان الشهري" at bounding box center [655, 164] width 309 height 19
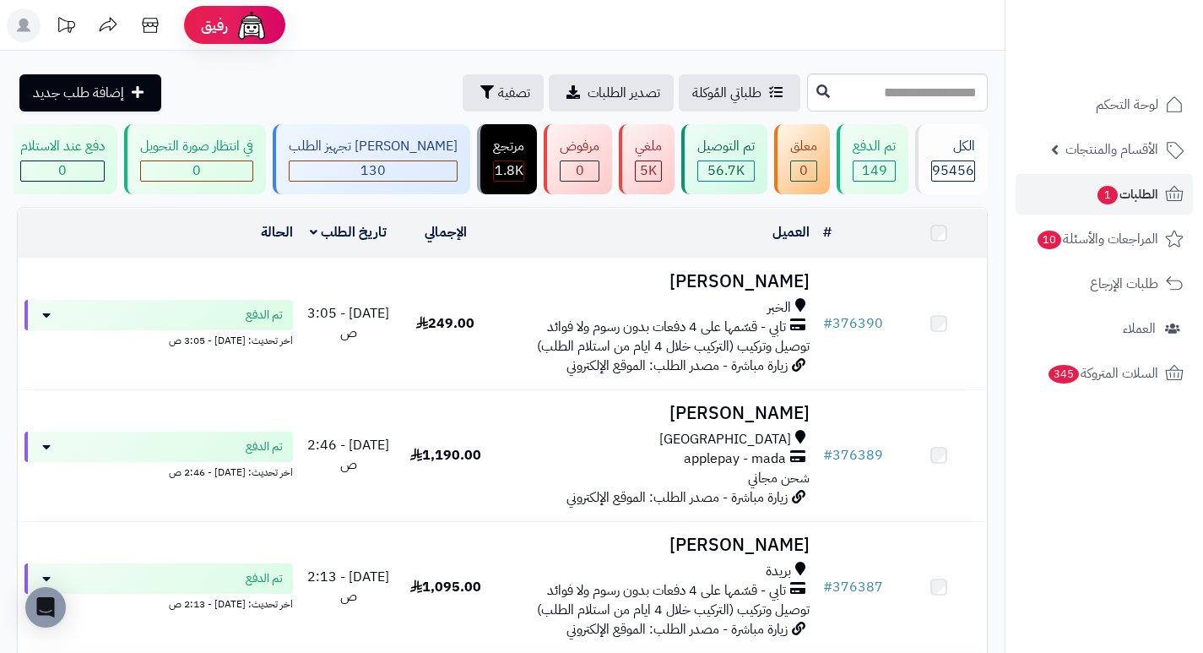
scroll to position [778, 0]
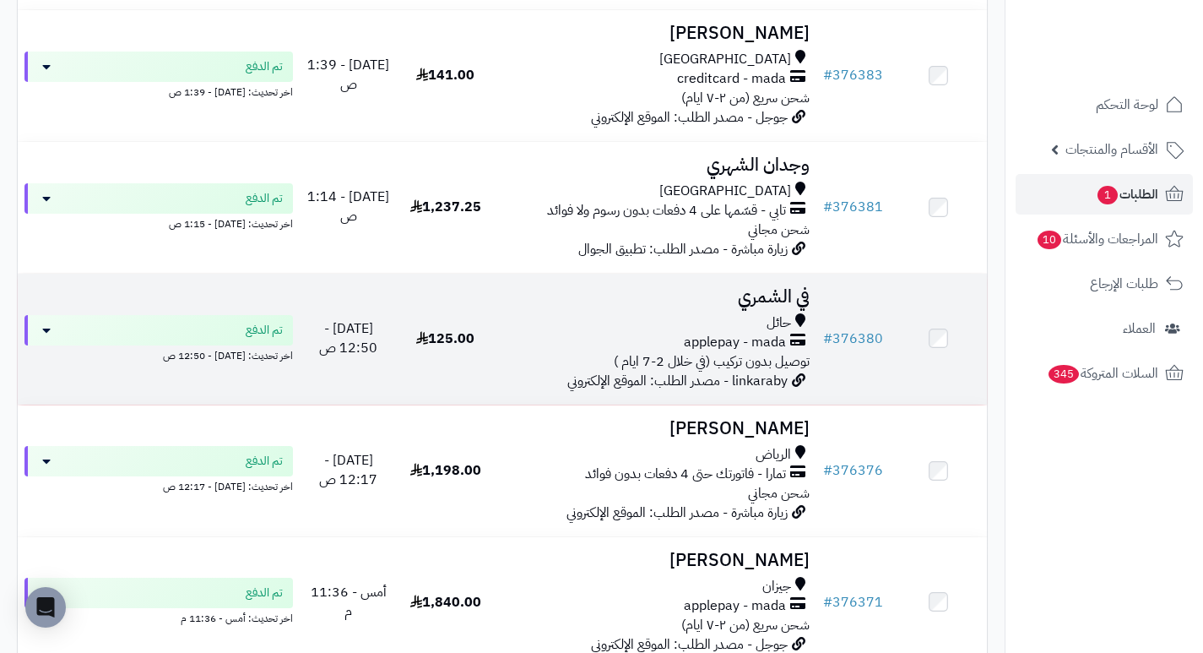
click at [761, 306] on h3 "في الشمري" at bounding box center [655, 296] width 309 height 19
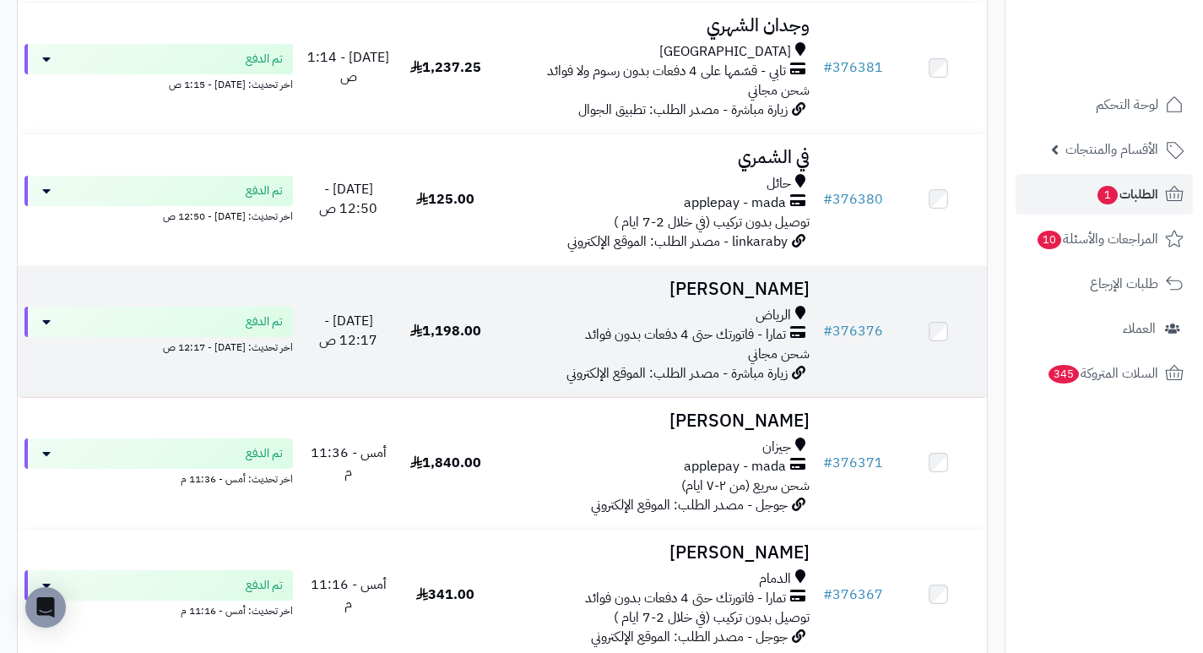
scroll to position [946, 0]
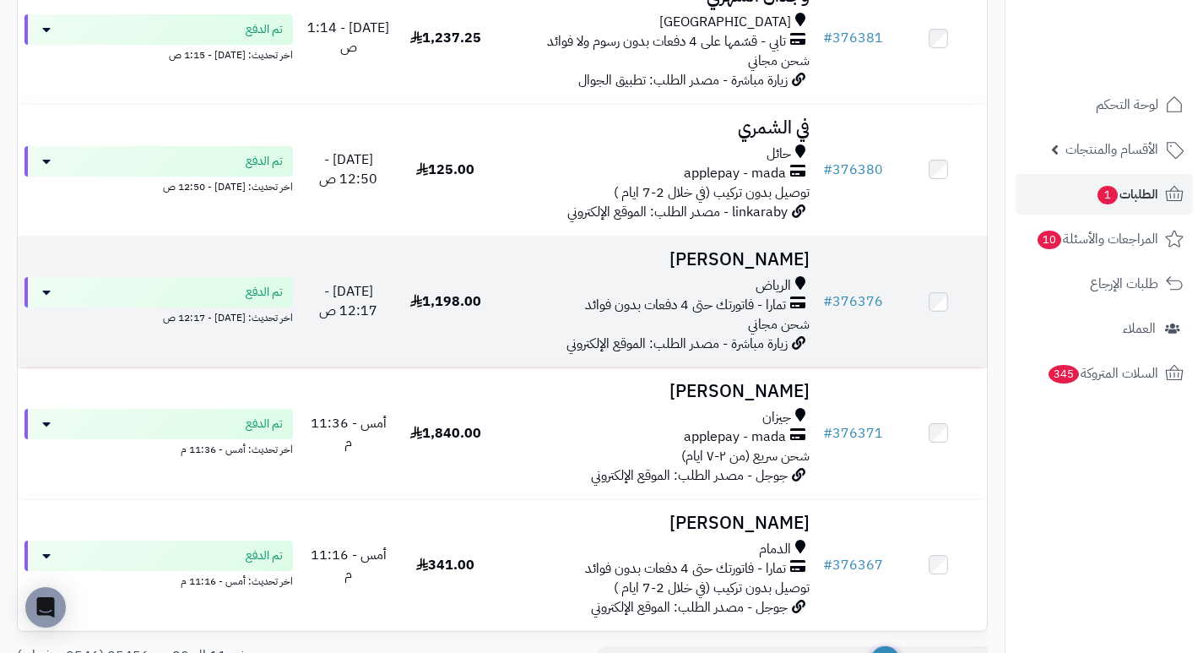
click at [772, 269] on h3 "صفوق العقيل" at bounding box center [655, 259] width 309 height 19
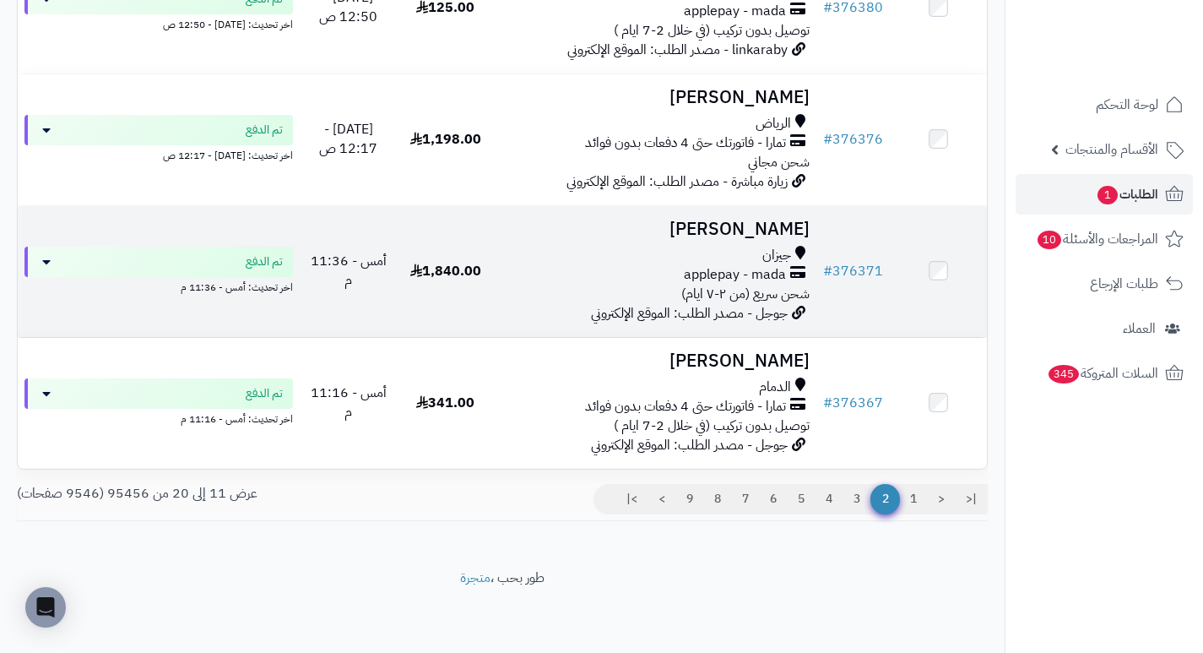
scroll to position [1115, 0]
click at [785, 226] on h3 "[PERSON_NAME]" at bounding box center [655, 229] width 309 height 19
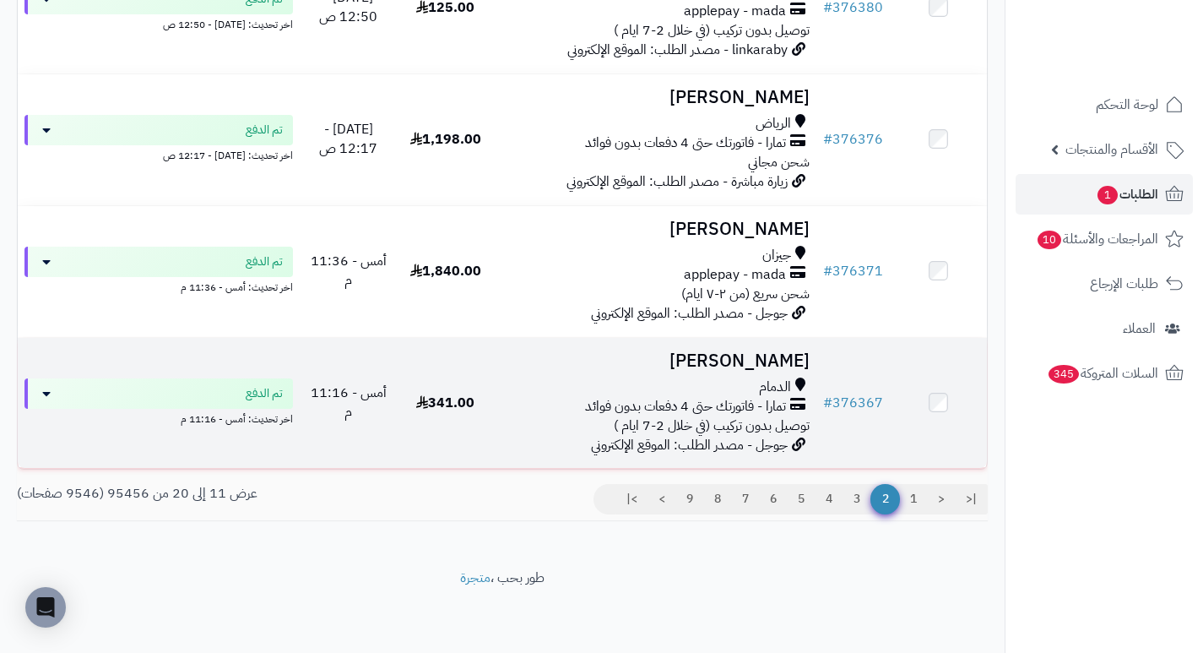
click at [718, 364] on h3 "[PERSON_NAME]" at bounding box center [655, 360] width 309 height 19
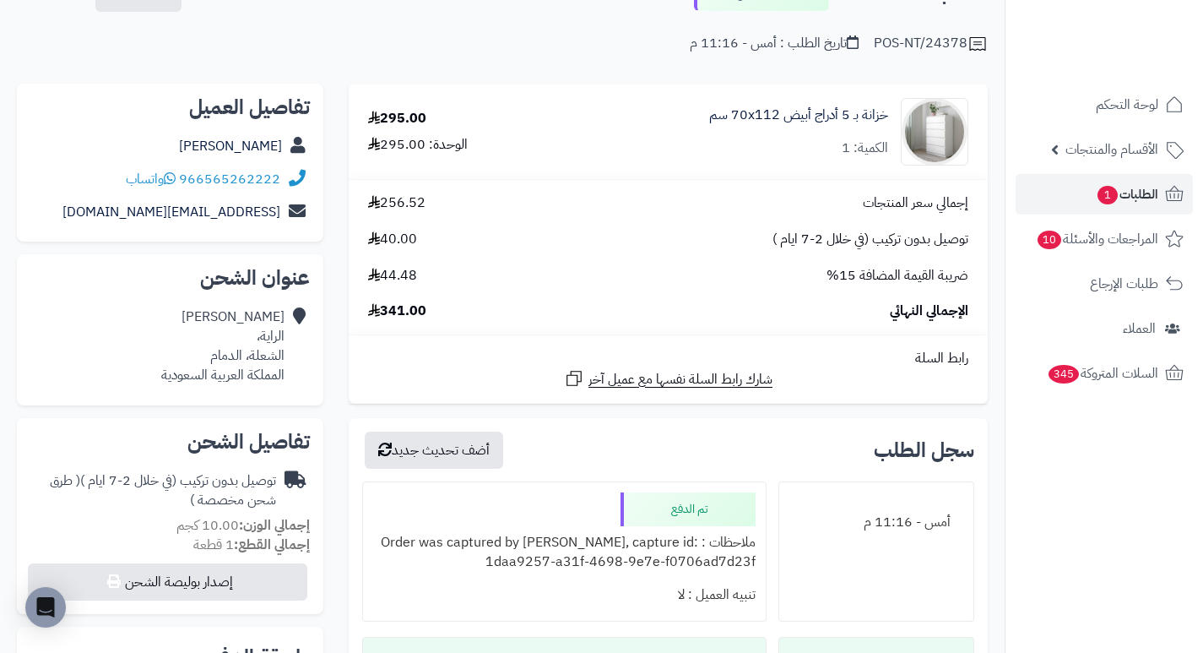
scroll to position [169, 0]
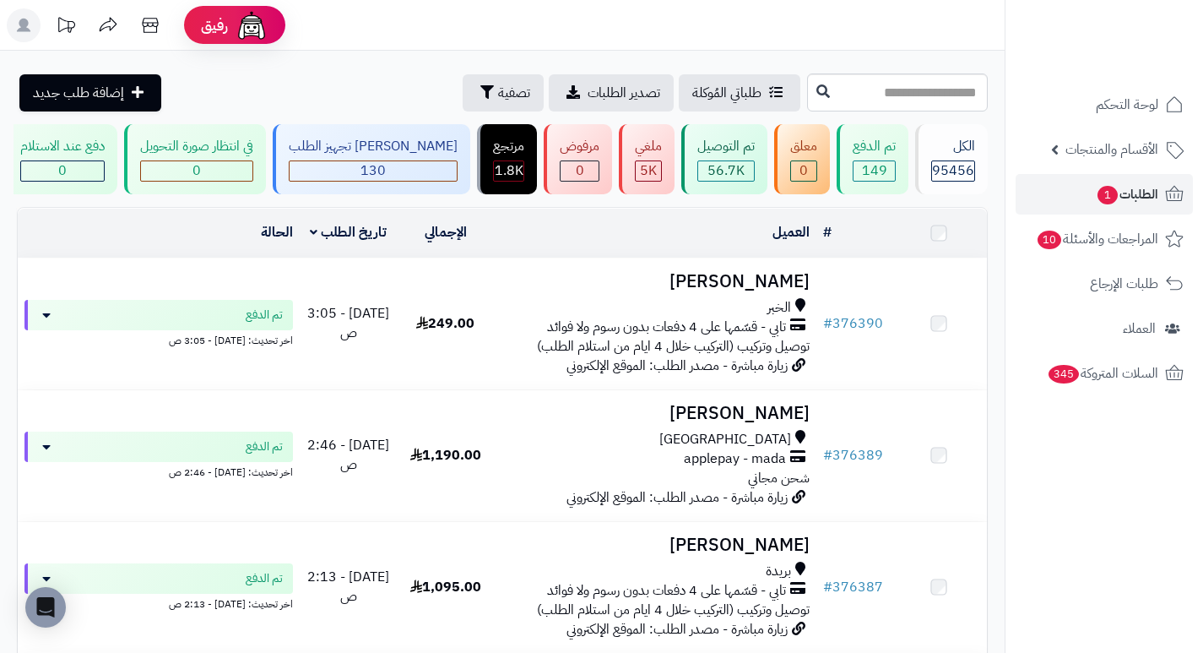
scroll to position [1119, 0]
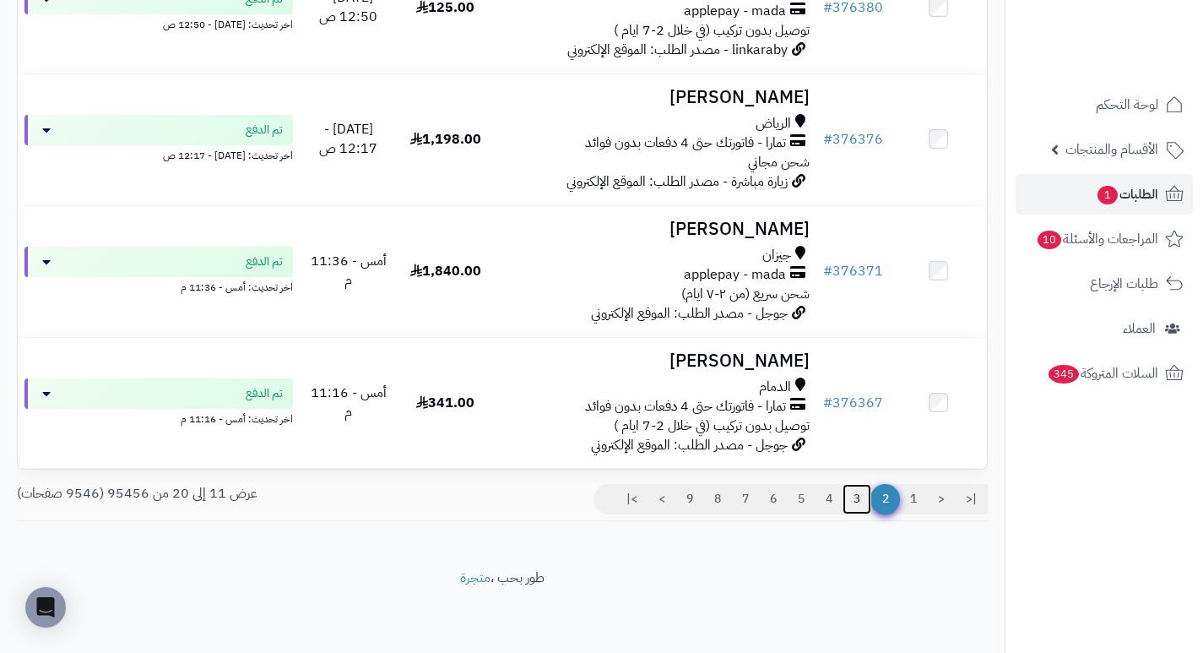
click at [854, 502] on link "3" at bounding box center [857, 499] width 29 height 30
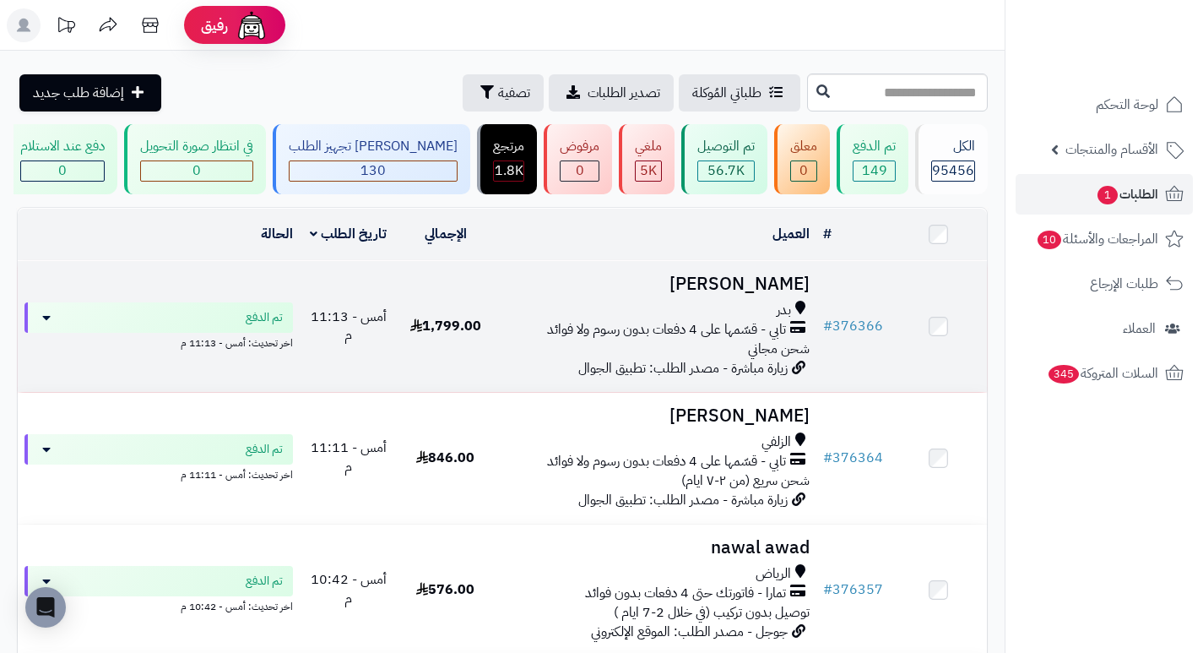
click at [769, 294] on h3 "ابراهيم الحربي" at bounding box center [655, 283] width 309 height 19
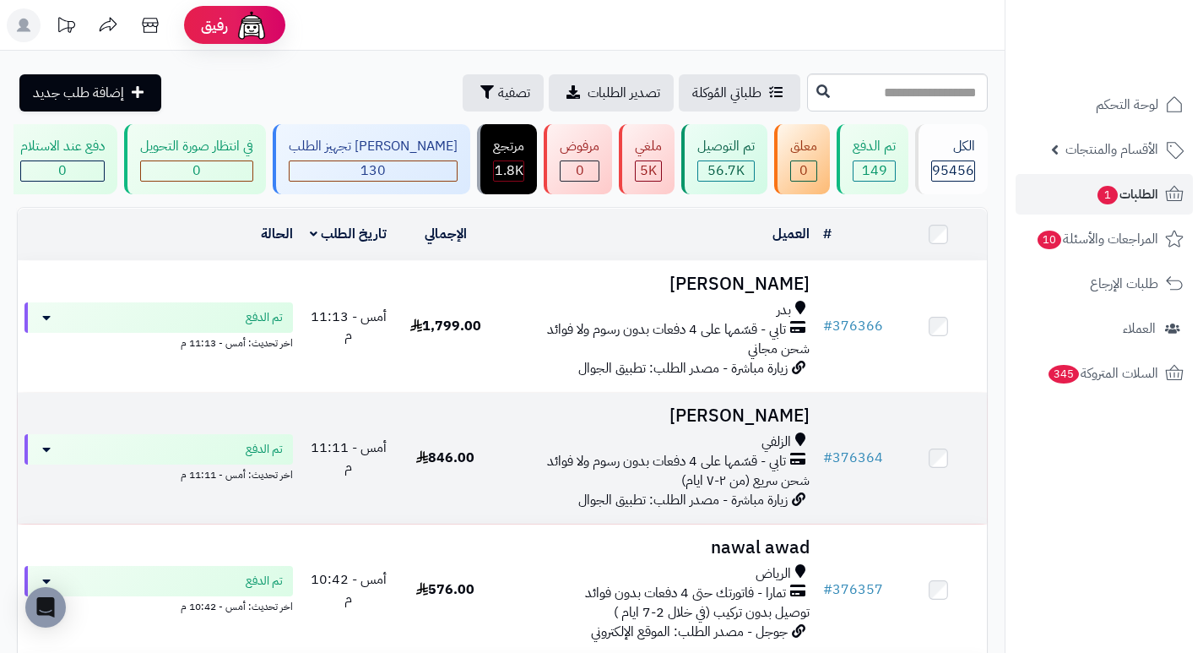
click at [779, 426] on h3 "[PERSON_NAME]" at bounding box center [655, 415] width 309 height 19
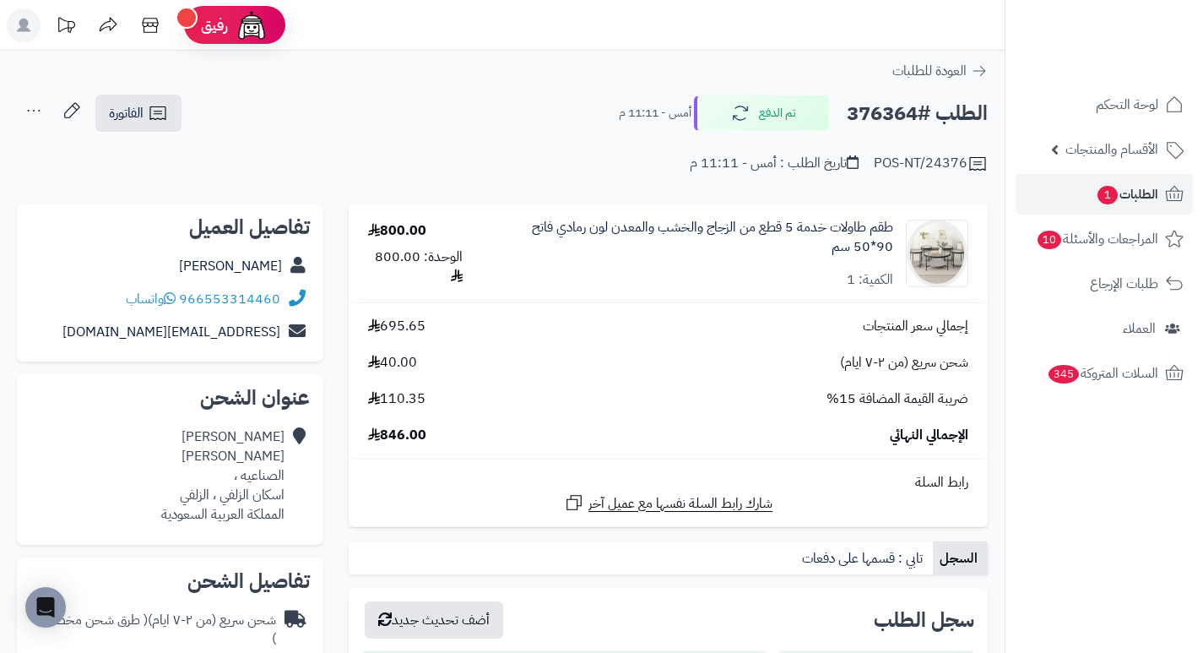
drag, startPoint x: 690, startPoint y: 282, endPoint x: 671, endPoint y: 282, distance: 18.6
click at [671, 282] on div "طقم طاولات خدمة 5 قطع من الزجاج والخشب والمعدن لون رمادي فاتح 90*50 سم الكمية: 1" at bounding box center [697, 254] width 392 height 72
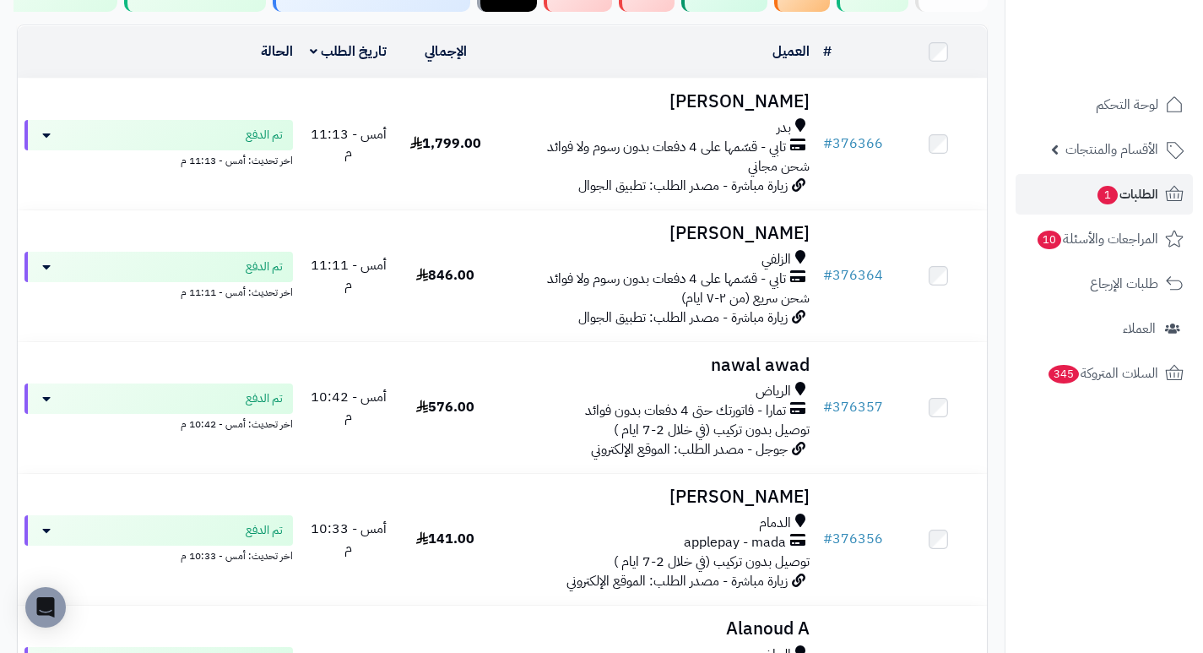
scroll to position [253, 0]
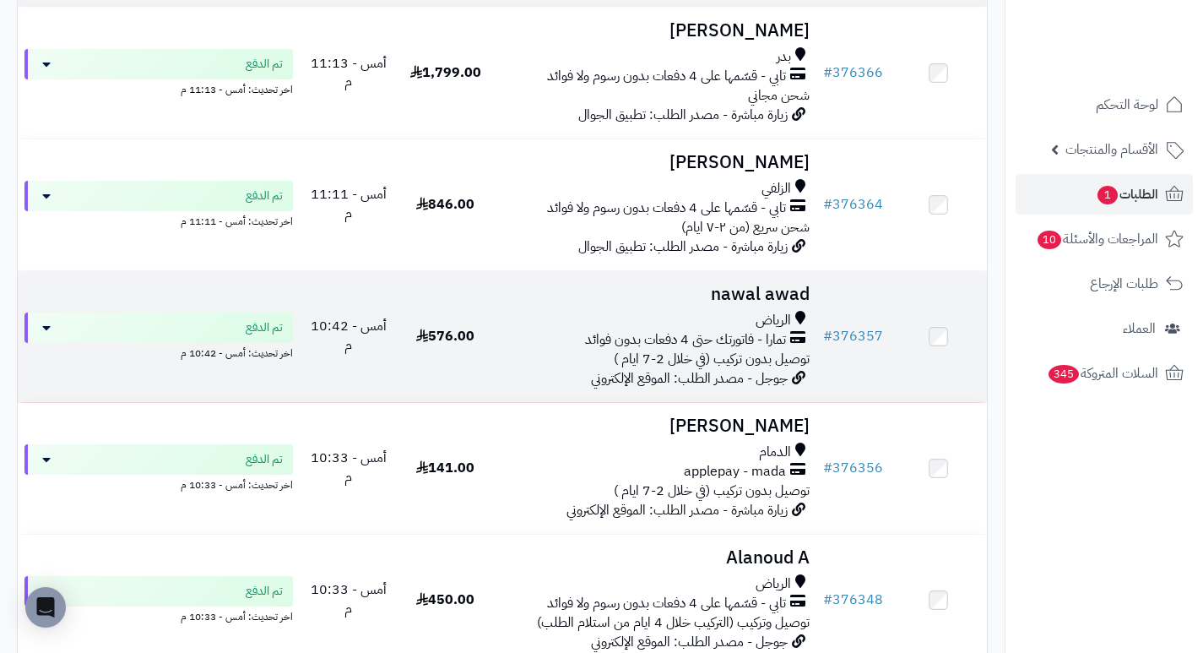
click at [733, 304] on h3 "nawal awad" at bounding box center [655, 294] width 309 height 19
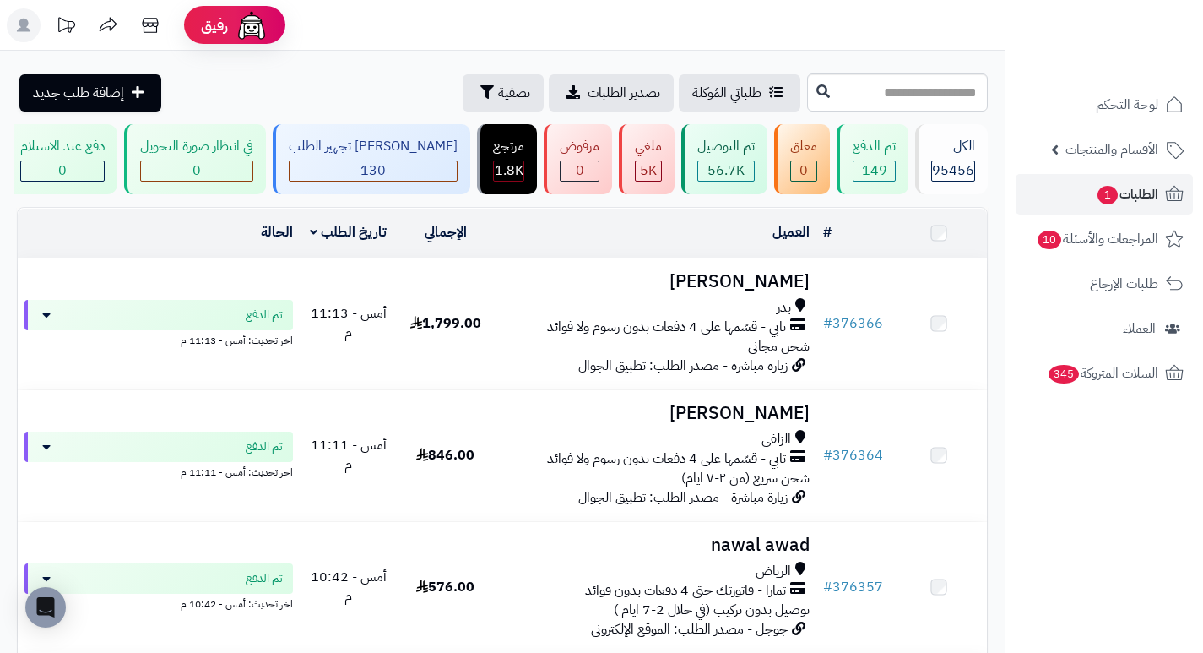
scroll to position [253, 0]
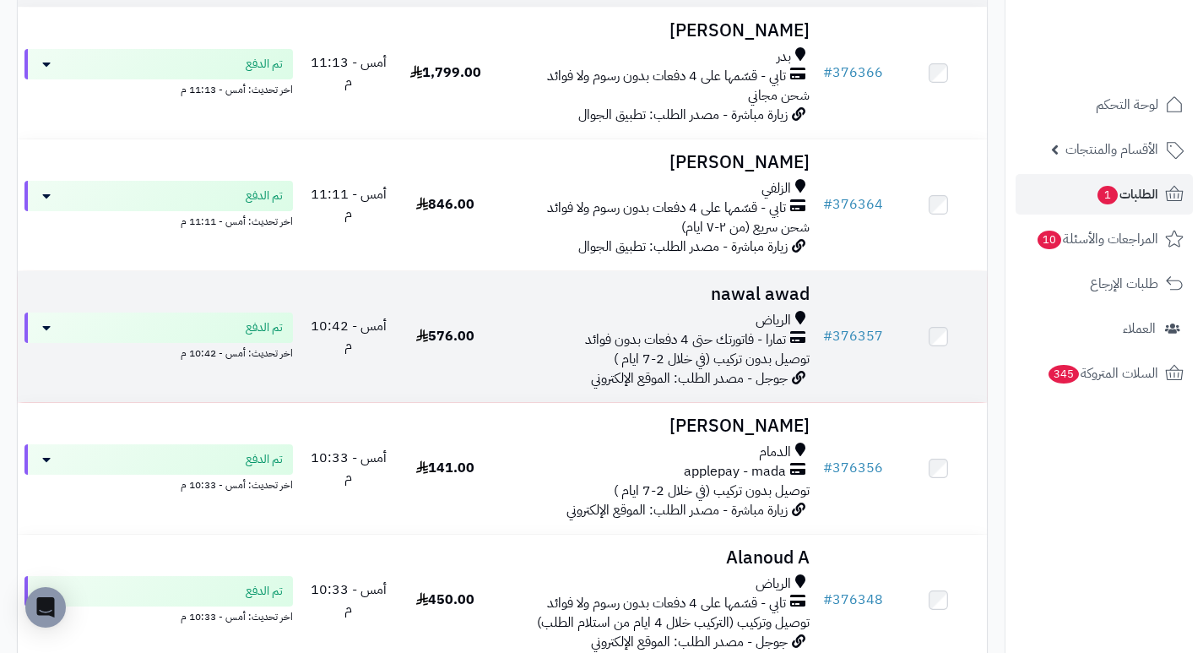
click at [799, 304] on h3 "nawal awad" at bounding box center [655, 294] width 309 height 19
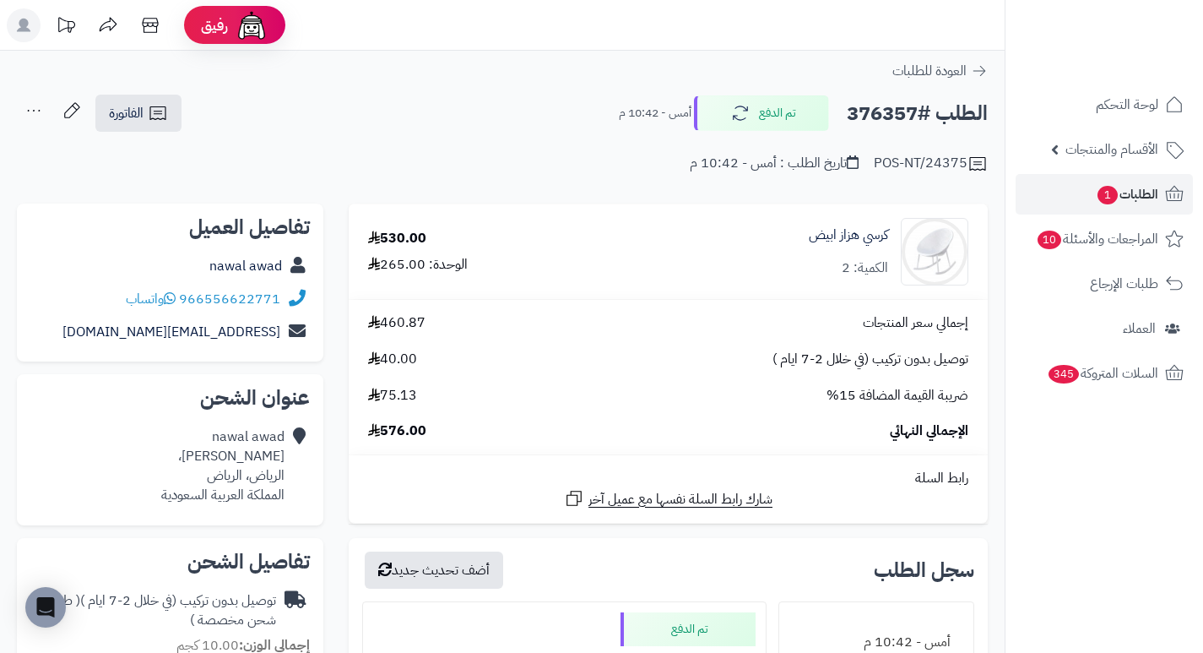
drag, startPoint x: 737, startPoint y: 261, endPoint x: 711, endPoint y: 287, distance: 37.0
click at [711, 287] on td "كرسي هزاز ابيض الكمية: 2" at bounding box center [799, 251] width 377 height 95
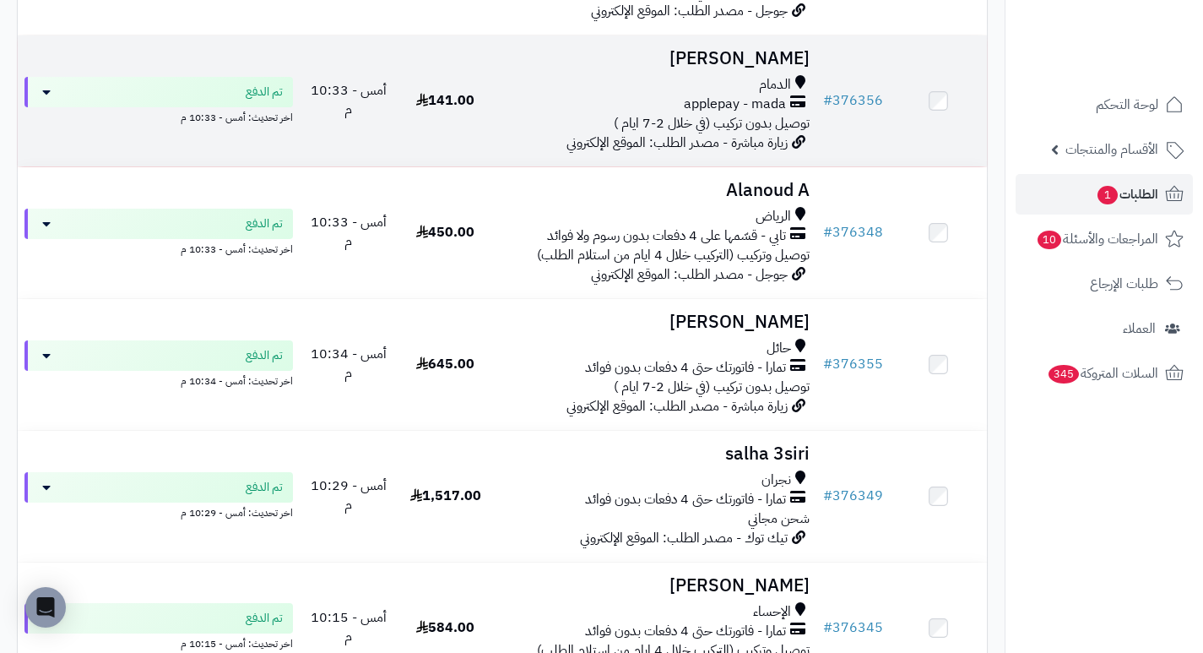
scroll to position [591, 0]
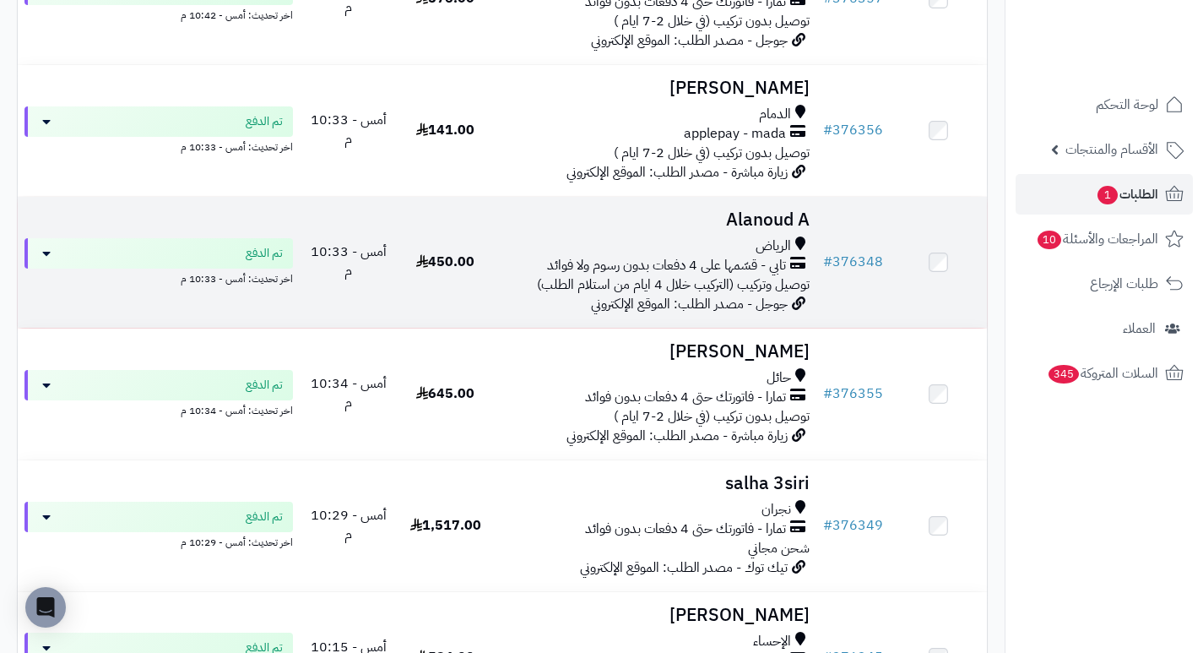
click at [754, 227] on h3 "Alanoud A" at bounding box center [655, 219] width 309 height 19
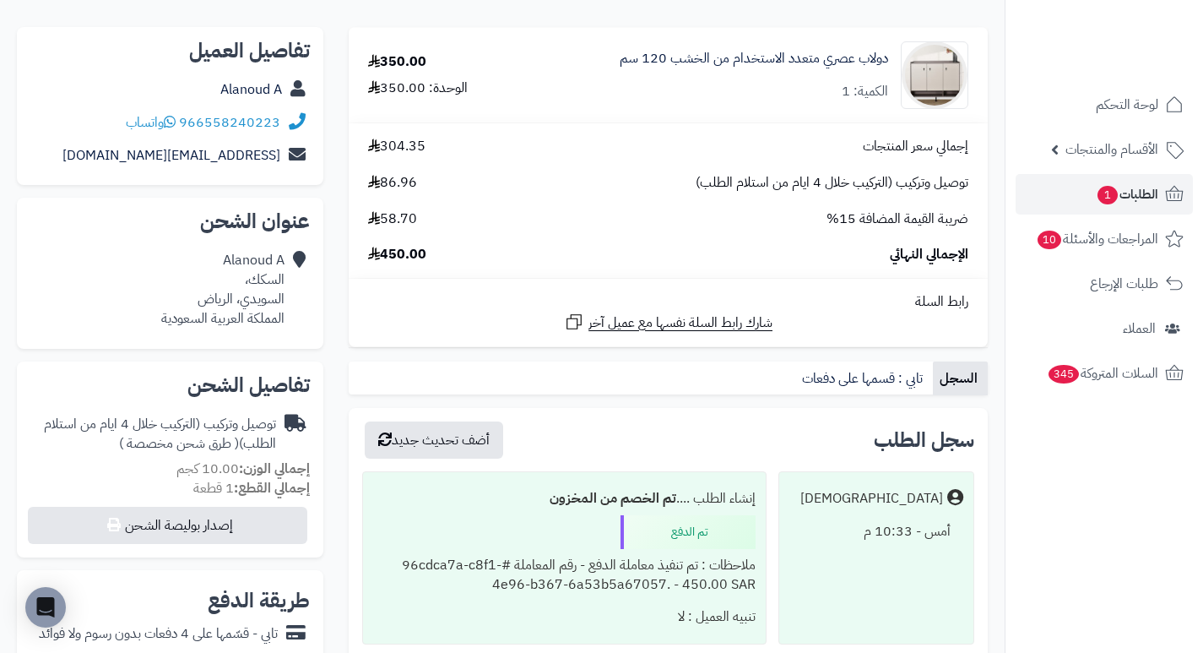
scroll to position [84, 0]
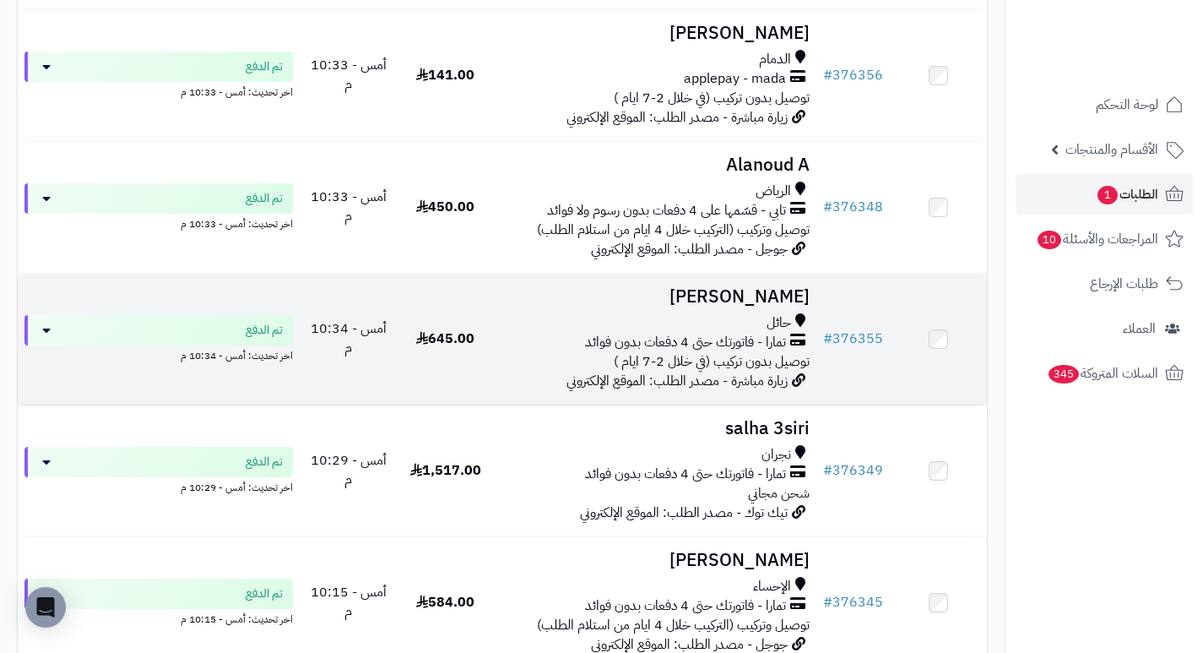
scroll to position [675, 0]
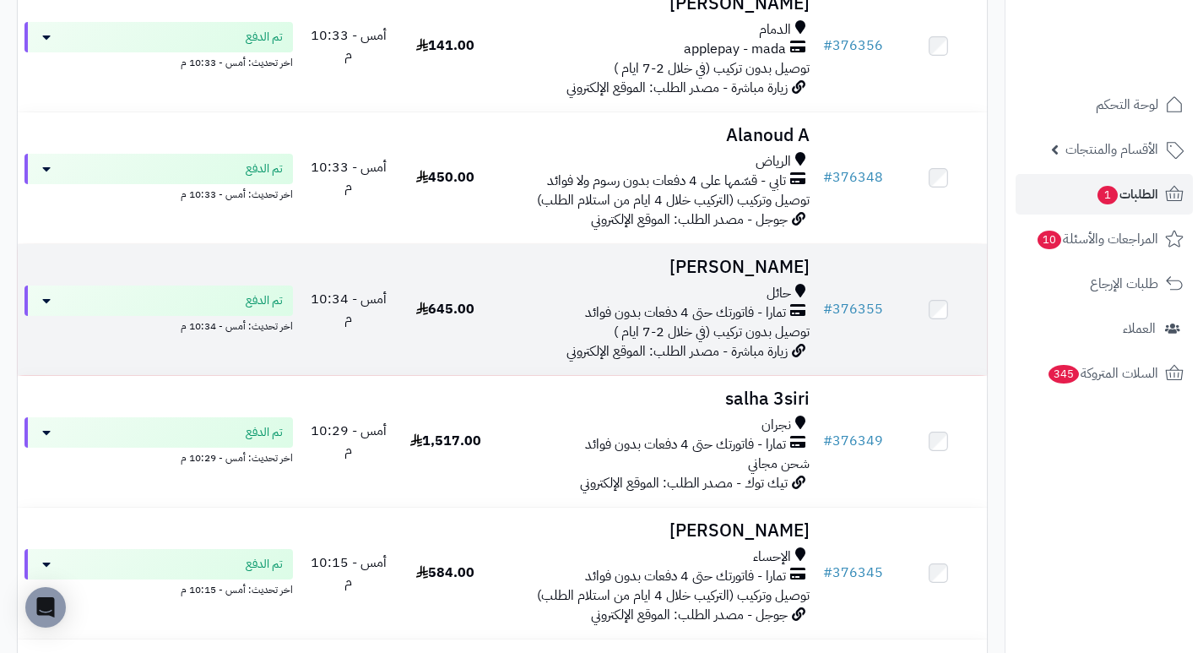
click at [761, 277] on h3 "نايف الشمري" at bounding box center [655, 266] width 309 height 19
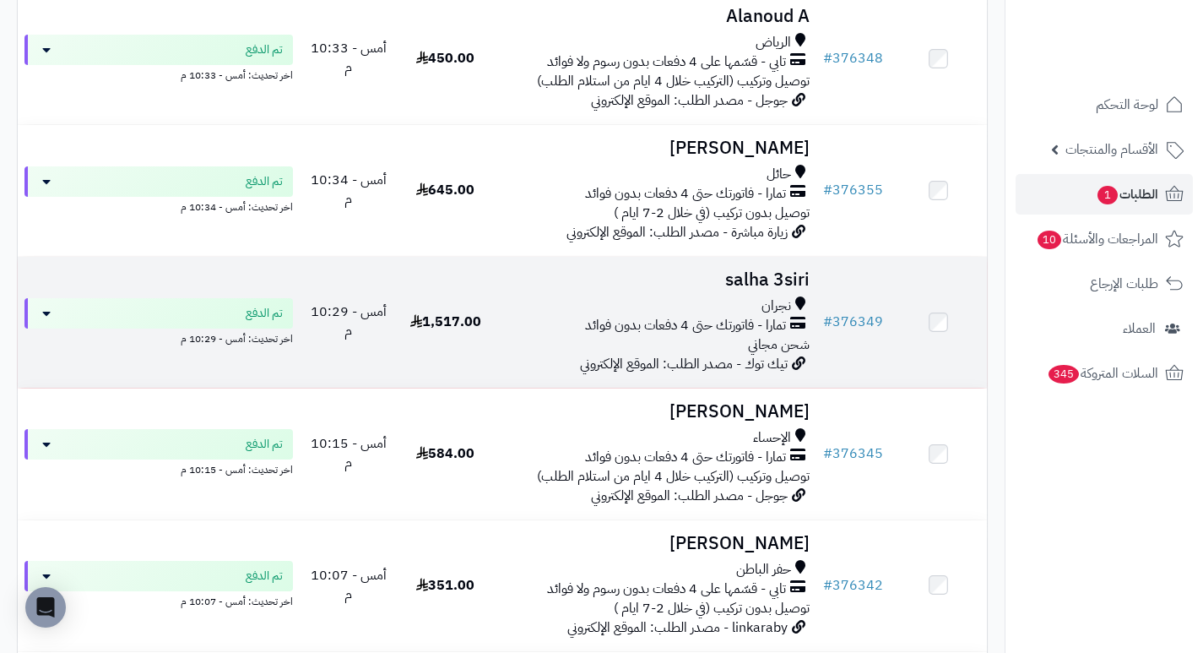
scroll to position [844, 0]
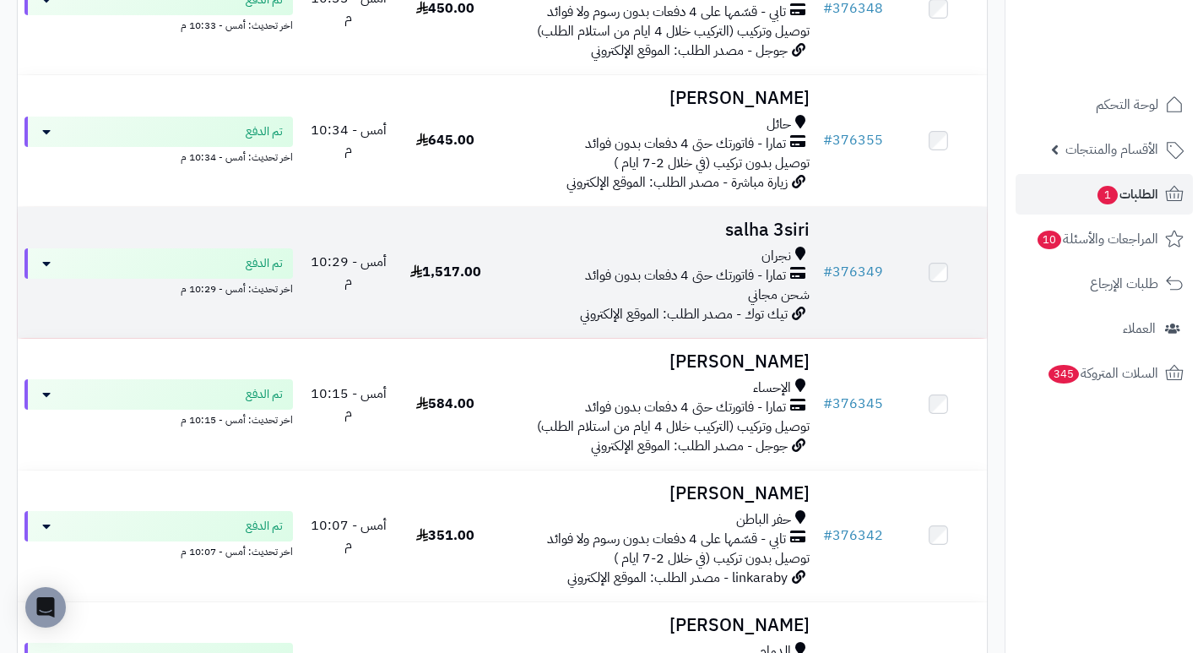
click at [775, 240] on h3 "salha 3siri" at bounding box center [655, 229] width 309 height 19
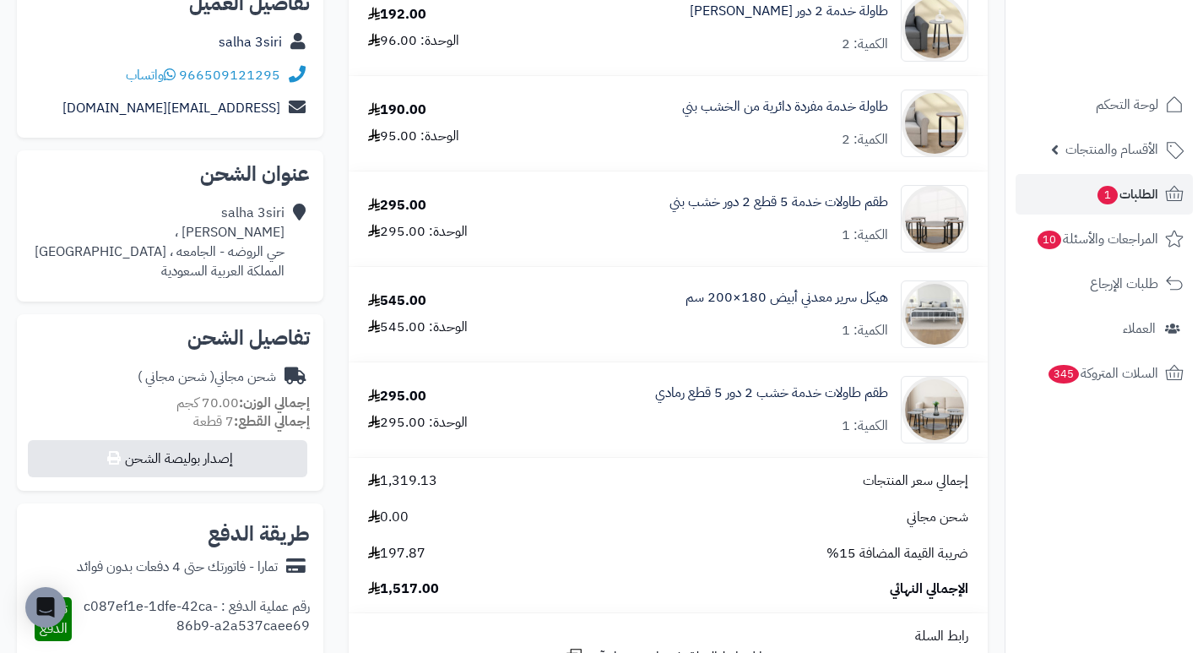
scroll to position [253, 0]
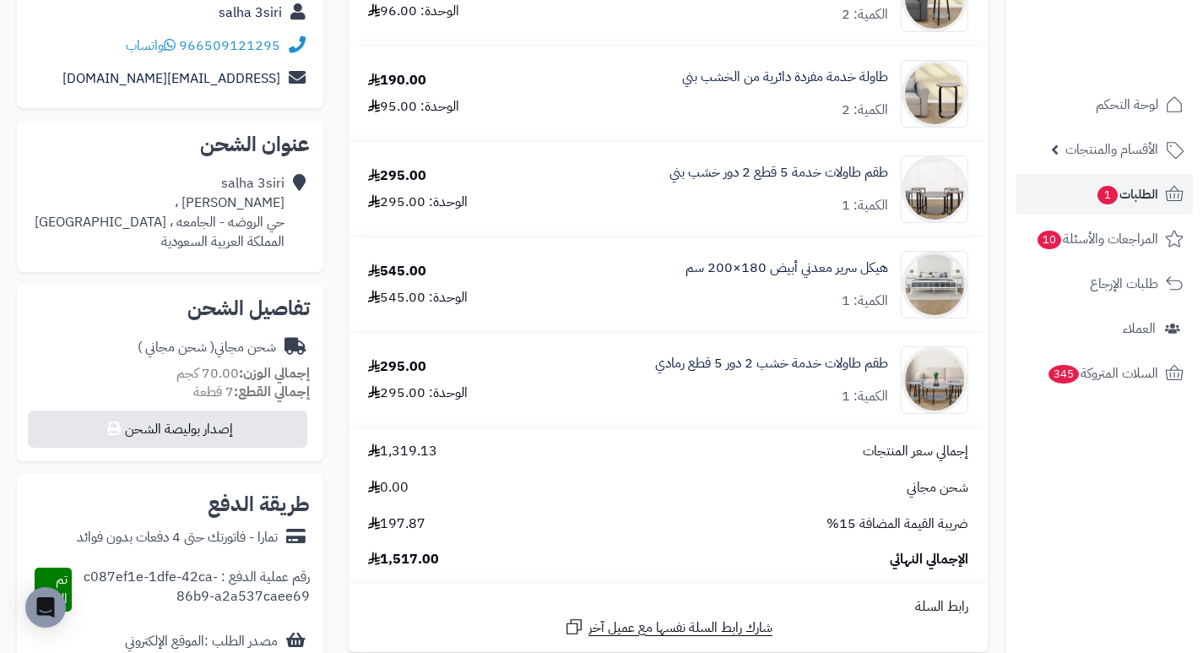
drag, startPoint x: 634, startPoint y: 208, endPoint x: 576, endPoint y: 191, distance: 60.7
click at [576, 191] on div "طقم طاولات خدمة 5 قطع 2 دور خشب بني الكمية: 1" at bounding box center [758, 189] width 445 height 68
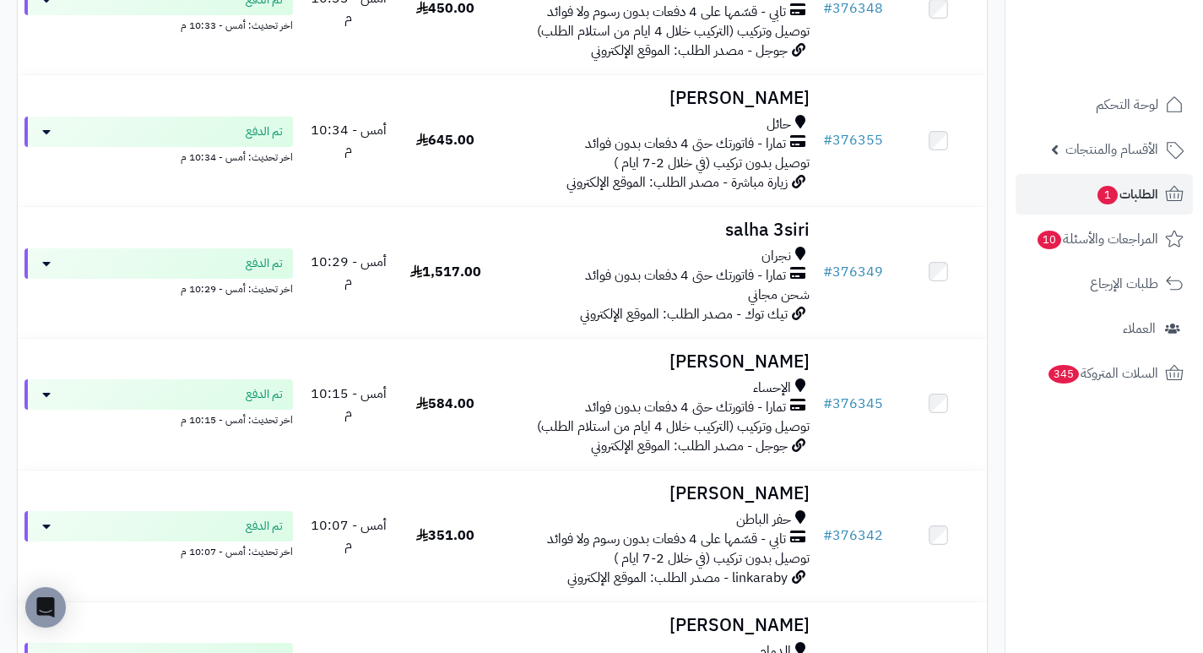
scroll to position [929, 0]
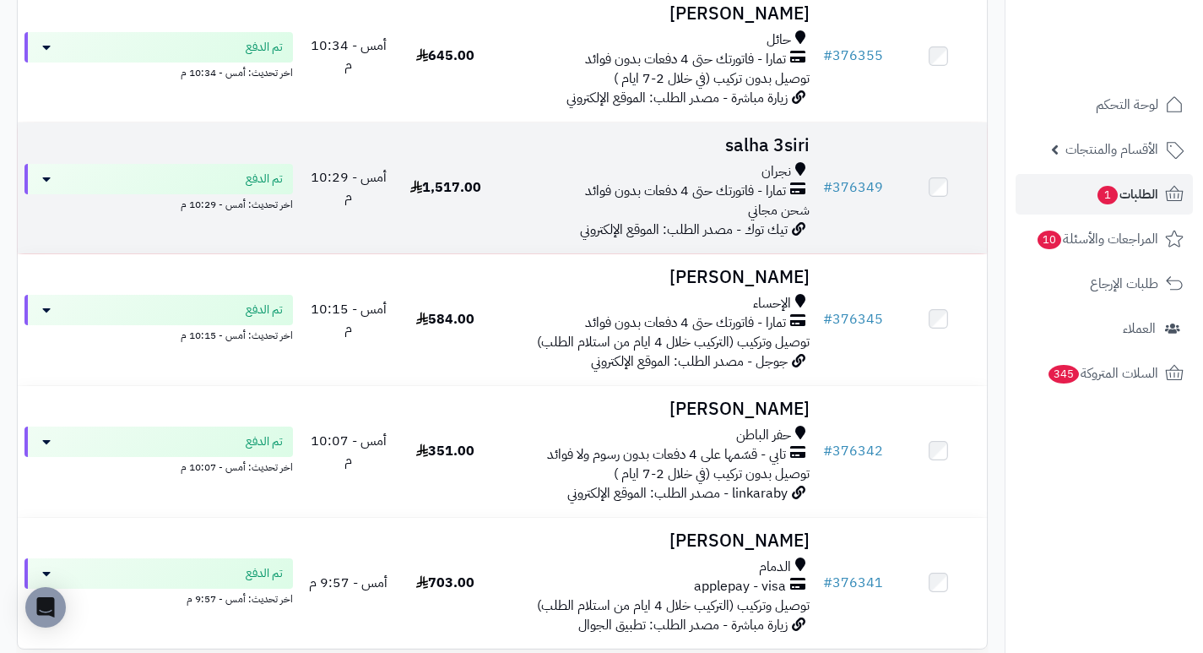
click at [775, 149] on h3 "salha 3siri" at bounding box center [655, 145] width 309 height 19
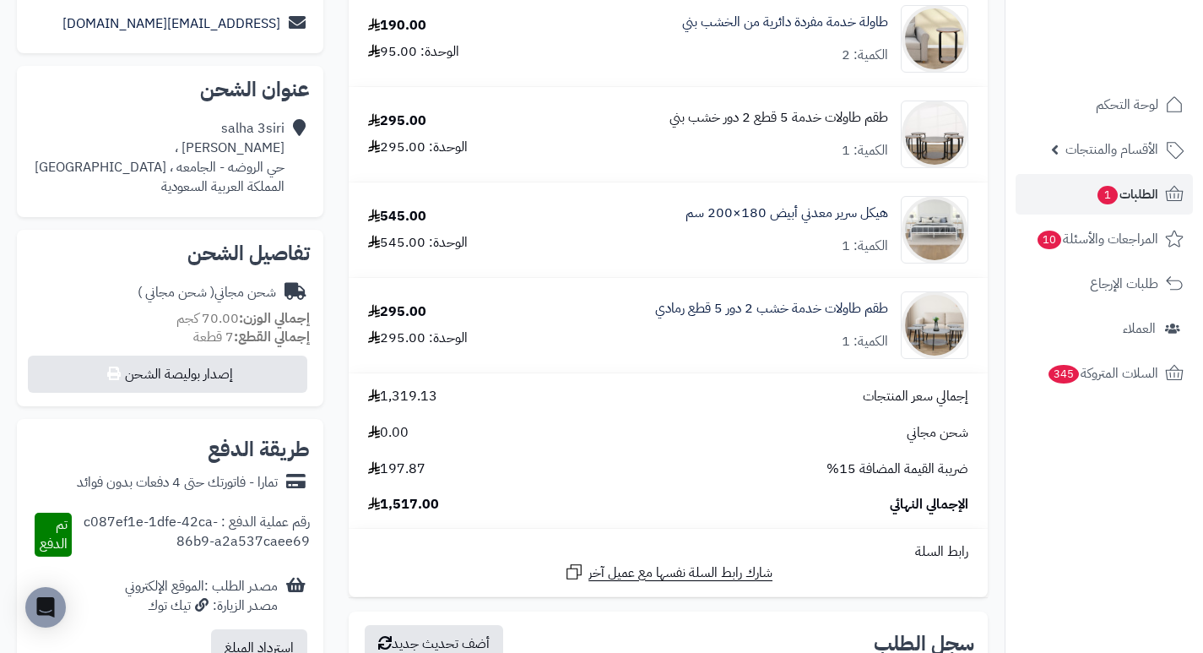
scroll to position [338, 0]
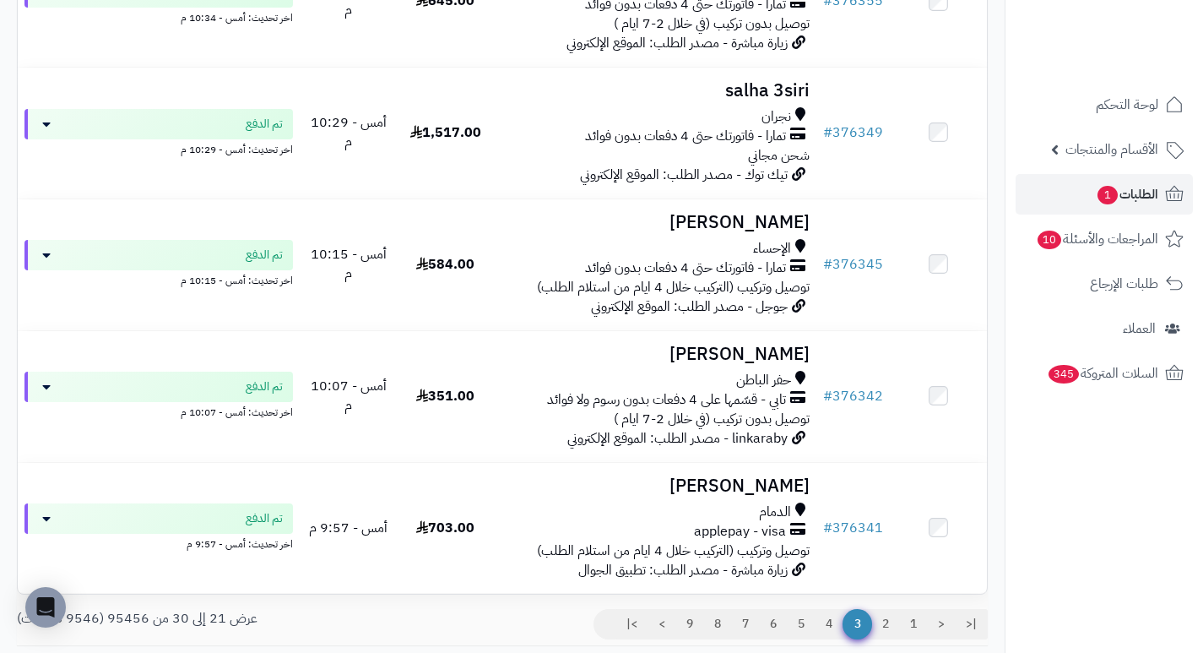
scroll to position [1013, 0]
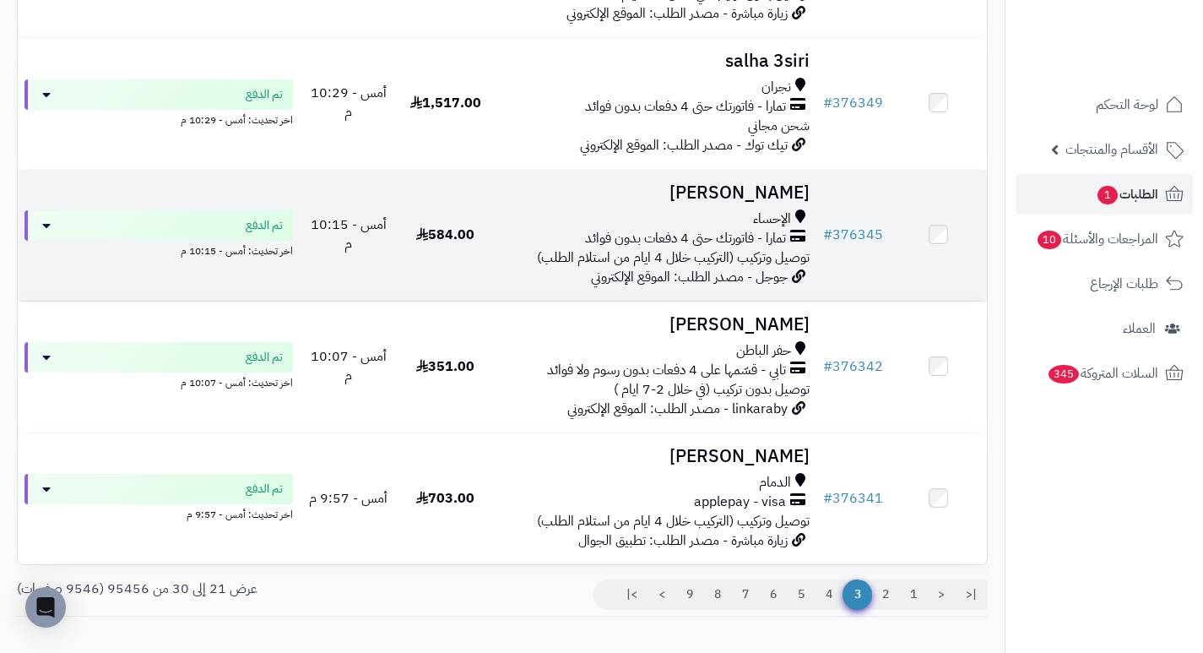
click at [731, 201] on h3 "محمد الدوسري" at bounding box center [655, 192] width 309 height 19
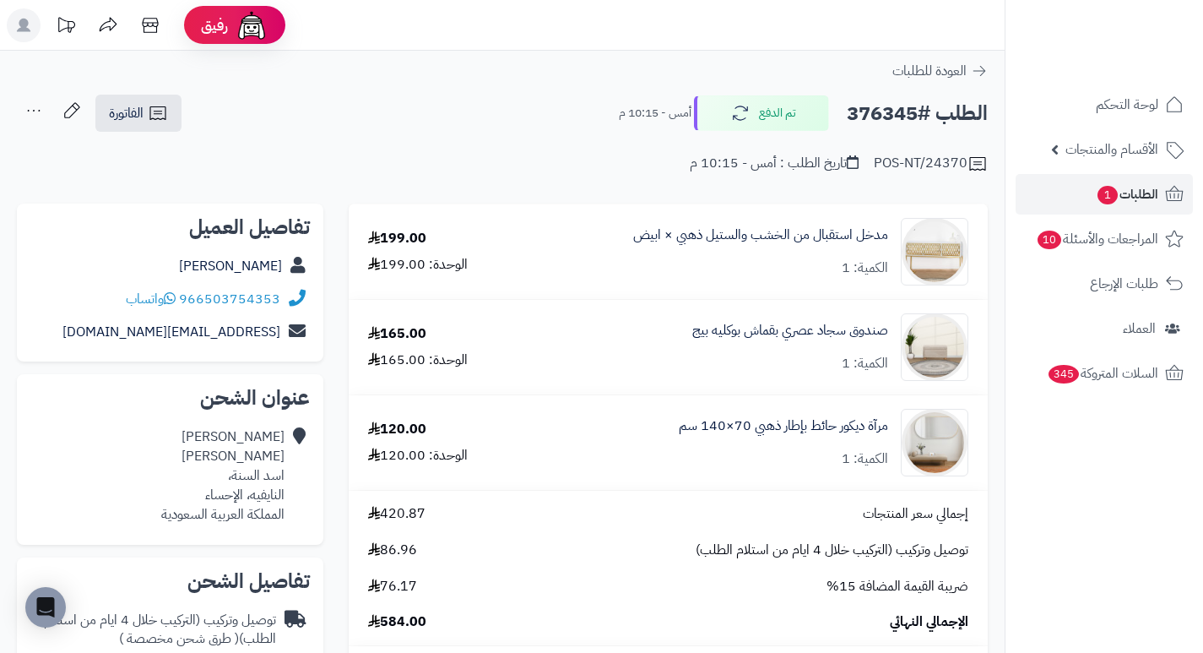
drag, startPoint x: 0, startPoint y: 0, endPoint x: 674, endPoint y: 205, distance: 704.3
click at [674, 205] on td "مدخل استقبال من الخشب والستيل ذهبي × ابيض الكمية: 1" at bounding box center [755, 251] width 466 height 95
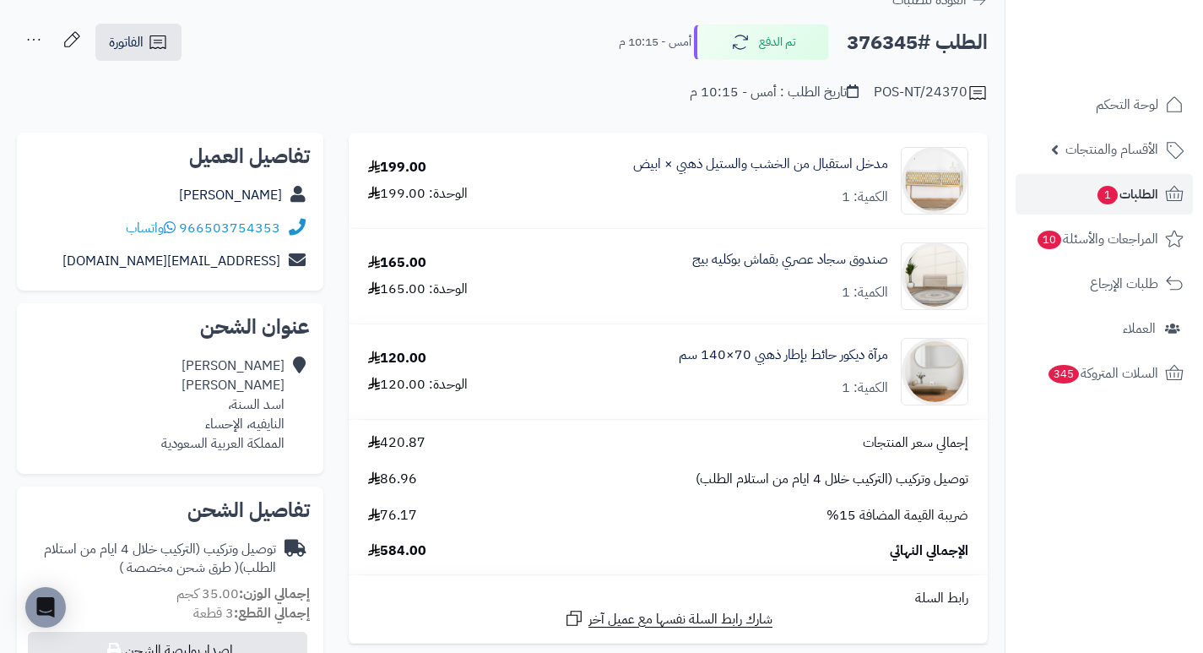
scroll to position [169, 0]
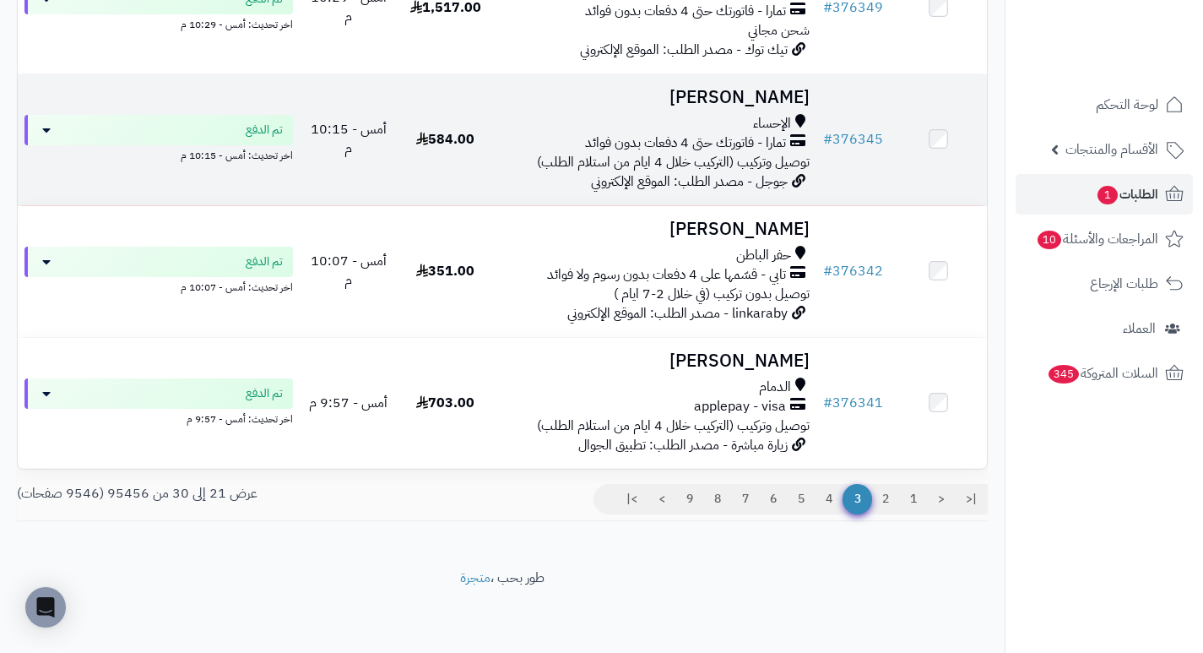
scroll to position [1119, 0]
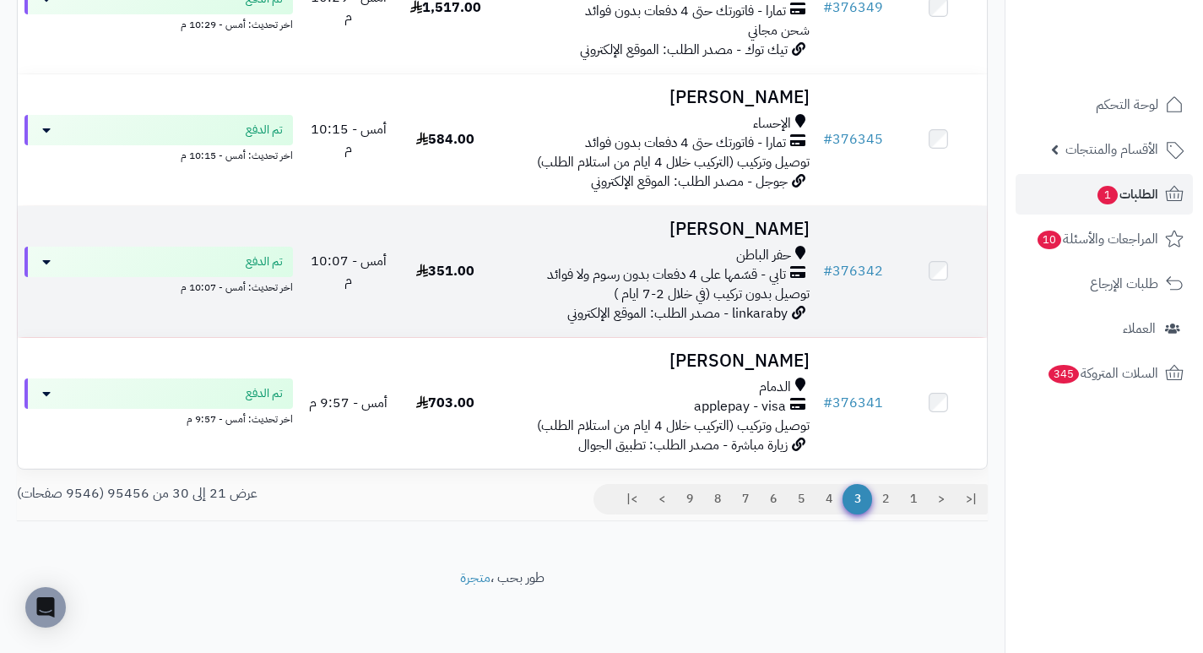
click at [768, 227] on h3 "عبدالله العنزي" at bounding box center [655, 229] width 309 height 19
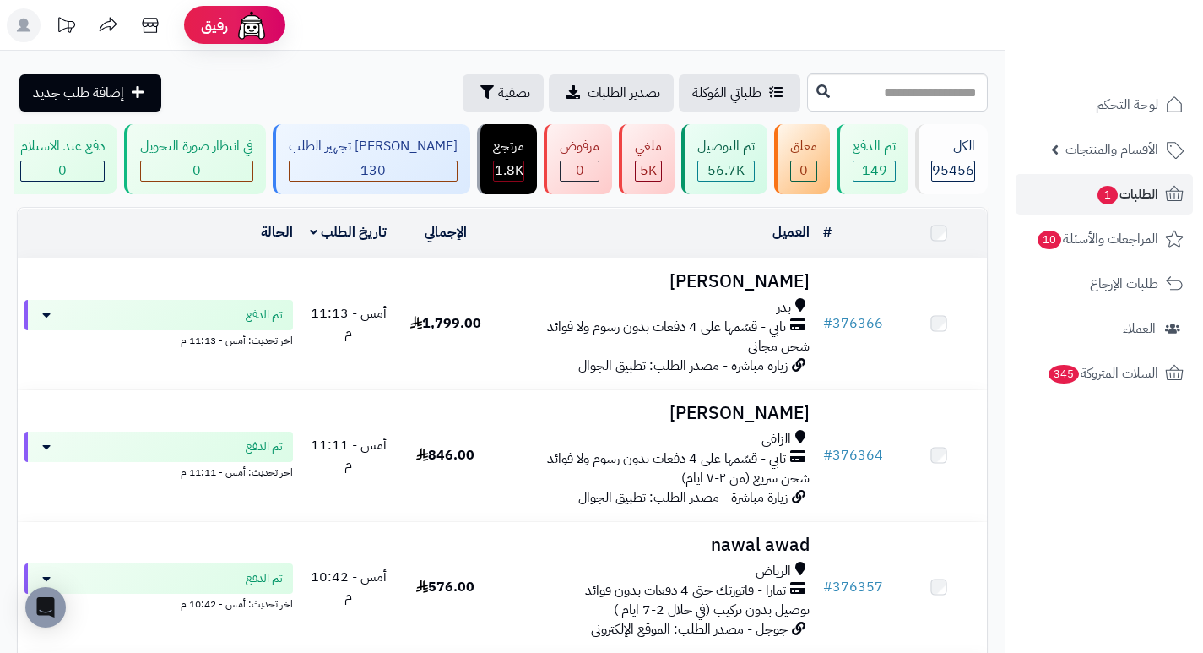
scroll to position [1119, 0]
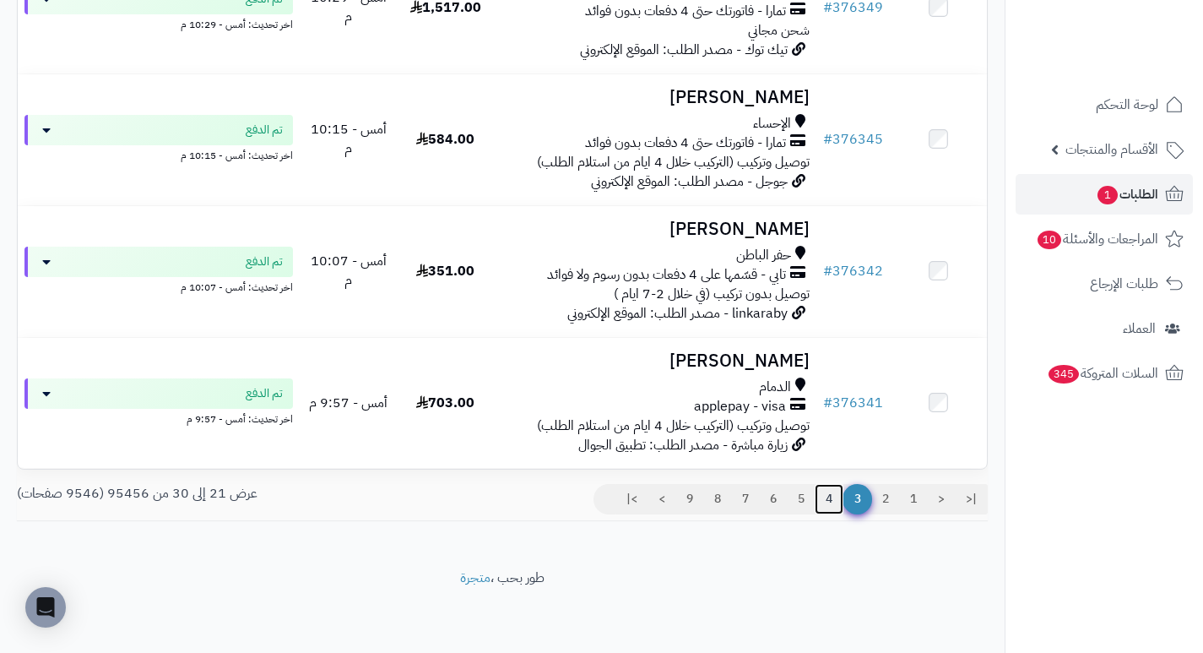
click at [822, 497] on link "4" at bounding box center [829, 499] width 29 height 30
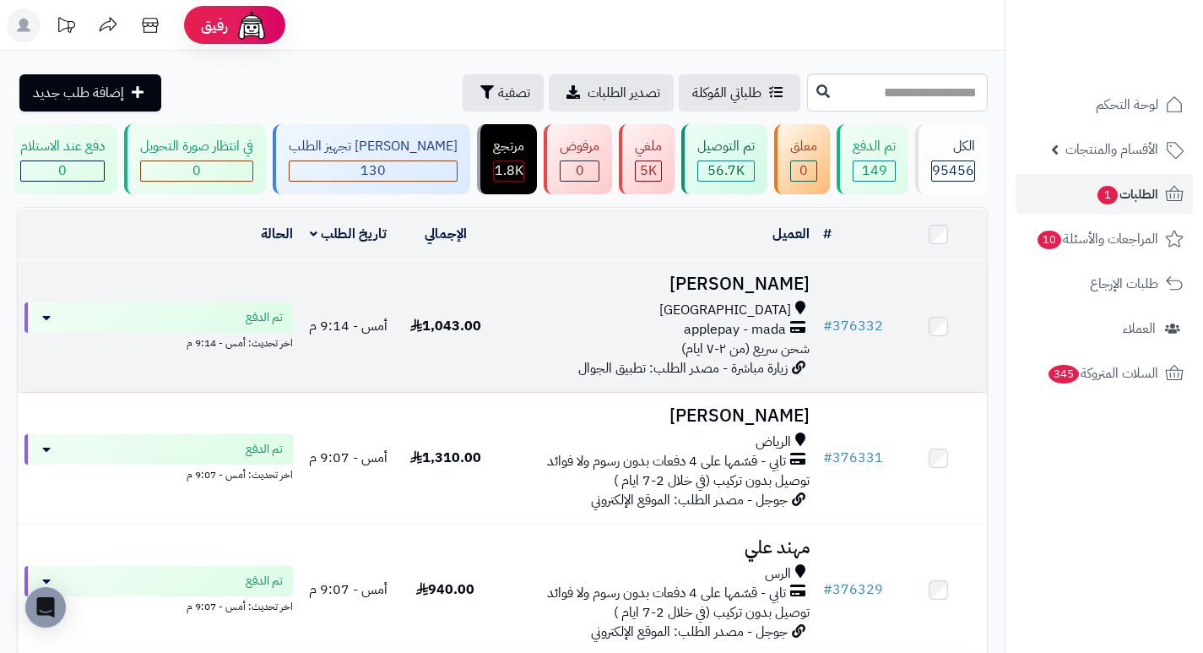
click at [796, 294] on h3 "[PERSON_NAME]" at bounding box center [655, 283] width 309 height 19
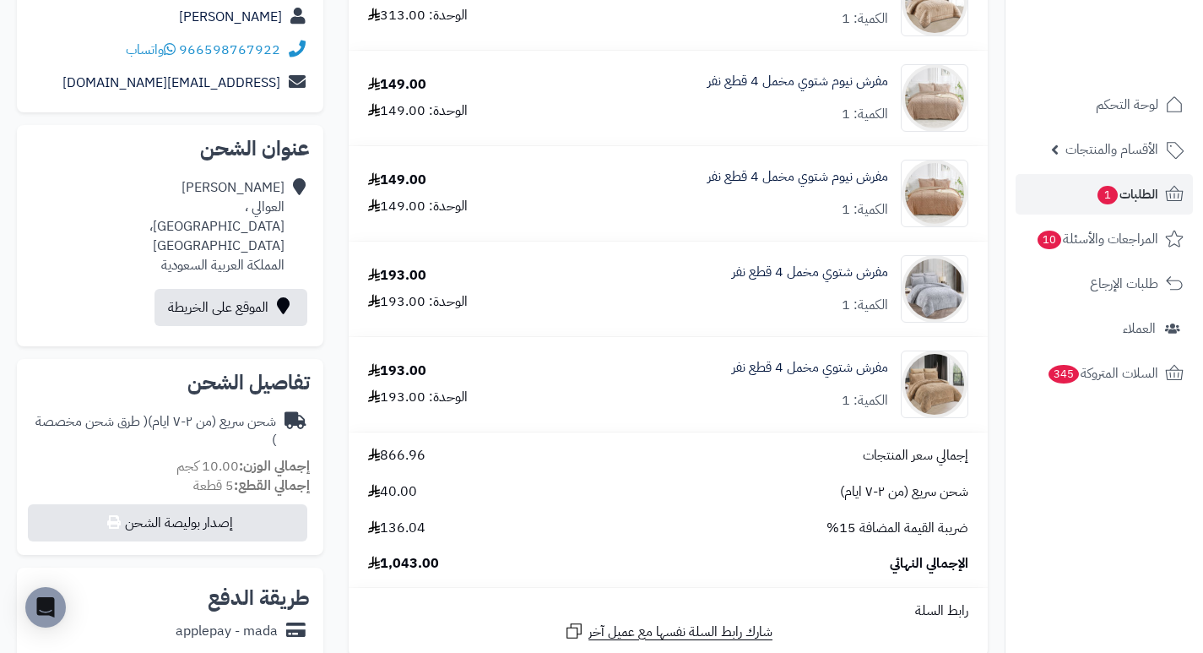
scroll to position [253, 0]
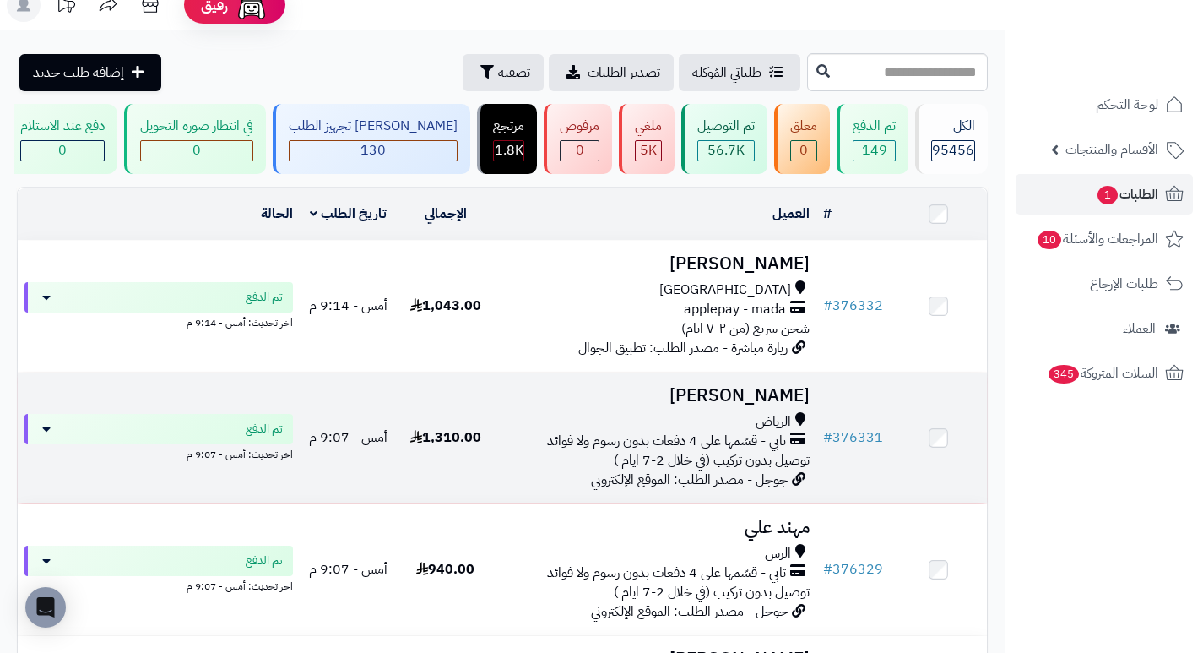
scroll to position [169, 0]
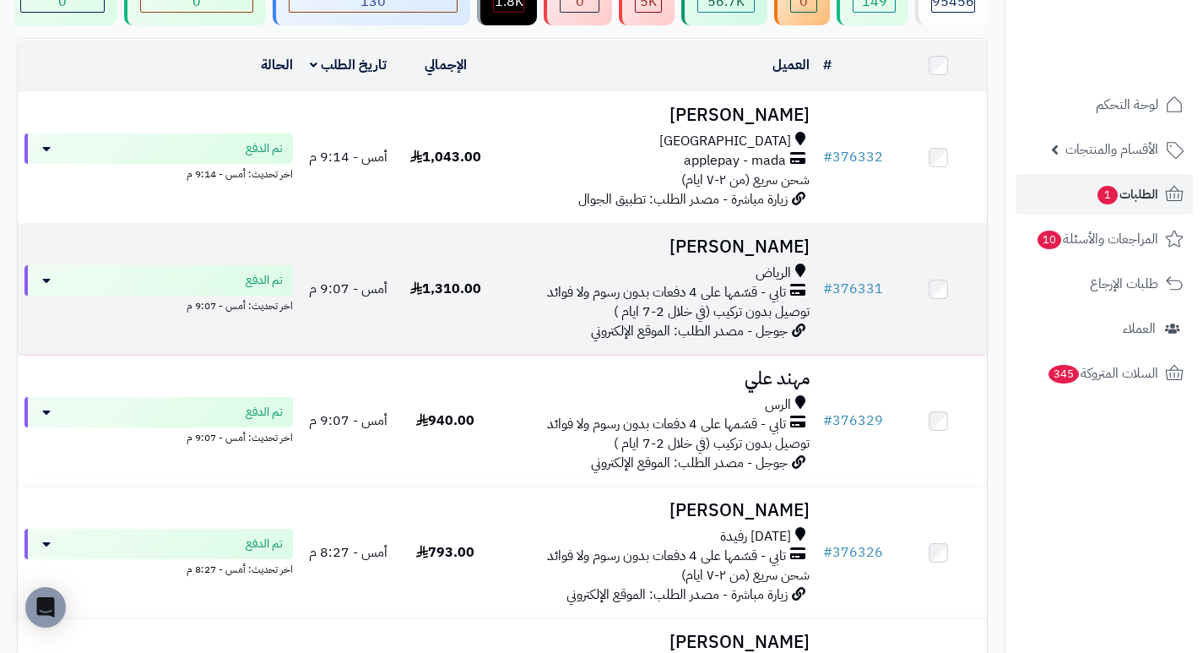
click at [733, 256] on h3 "[PERSON_NAME]" at bounding box center [655, 246] width 309 height 19
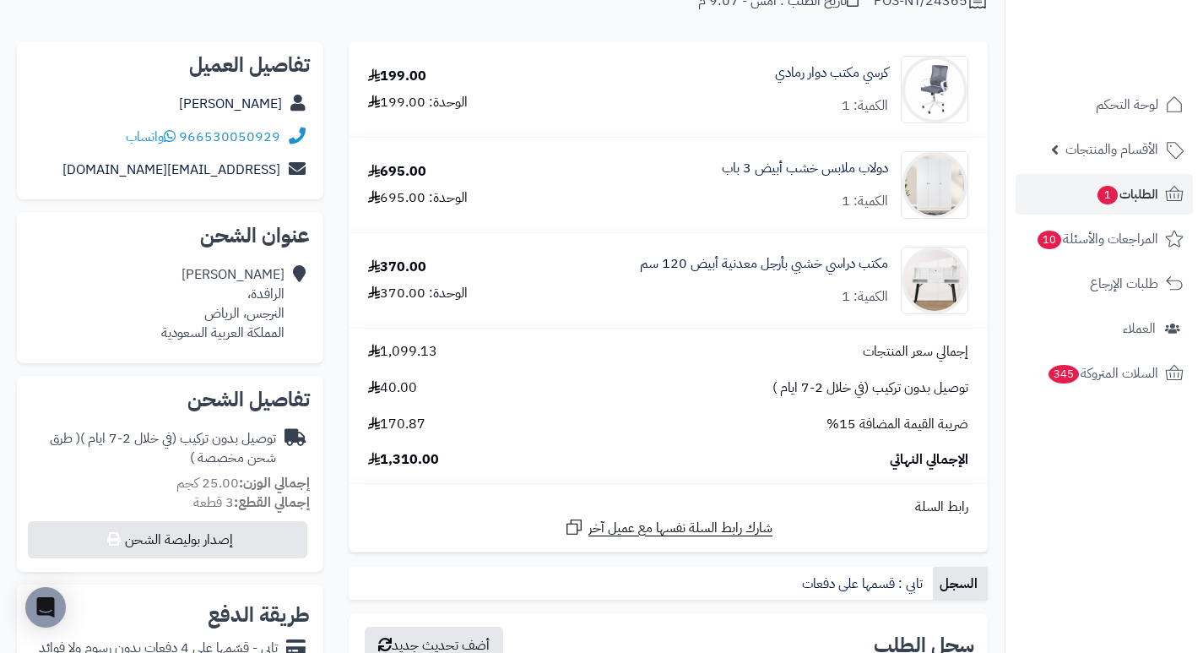
scroll to position [169, 0]
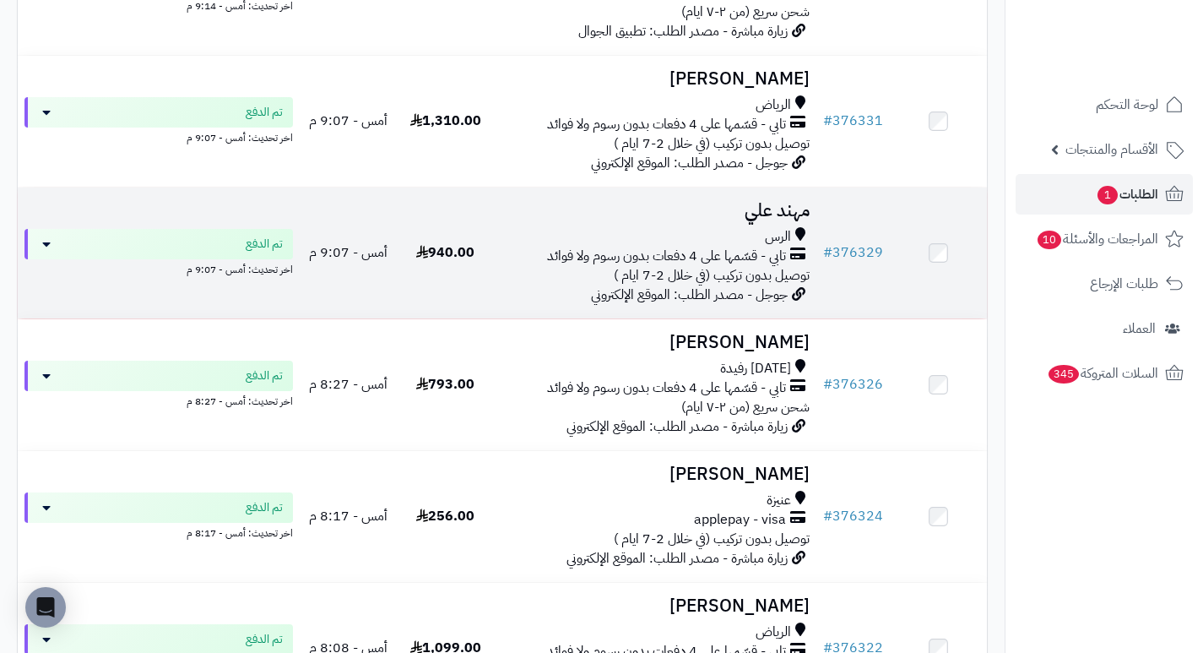
scroll to position [338, 0]
click at [789, 220] on h3 "مهند علي" at bounding box center [655, 209] width 309 height 19
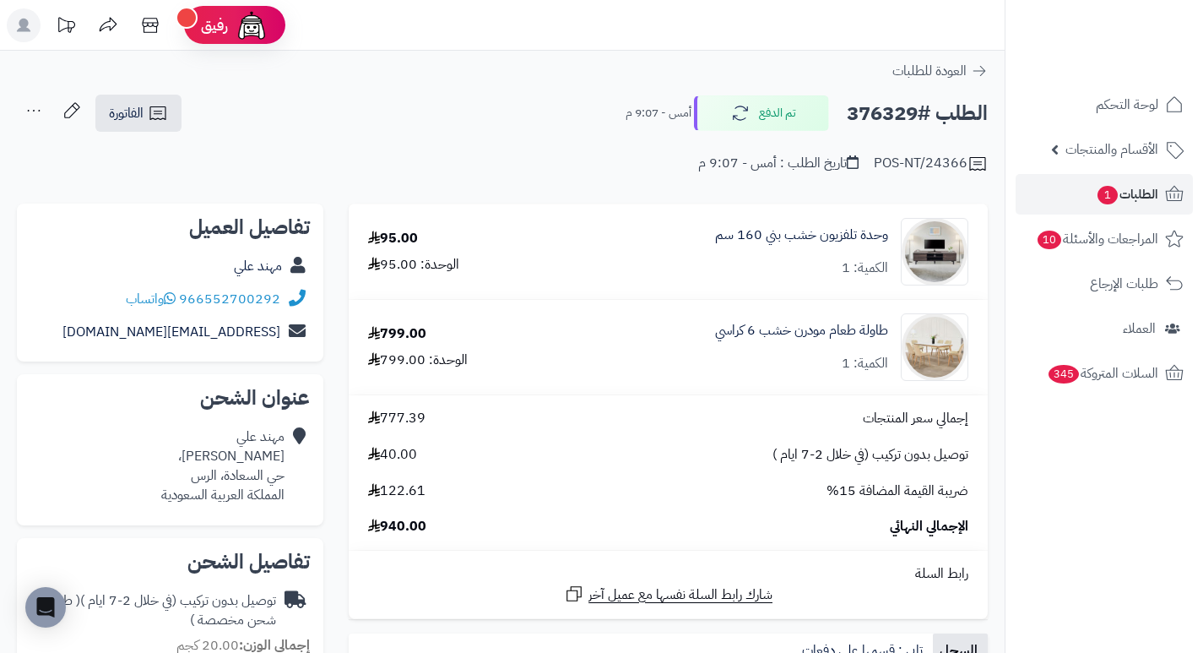
drag, startPoint x: 567, startPoint y: 248, endPoint x: 492, endPoint y: 214, distance: 82.4
click at [492, 214] on td "95.00 الوحدة: 95.00" at bounding box center [451, 251] width 205 height 95
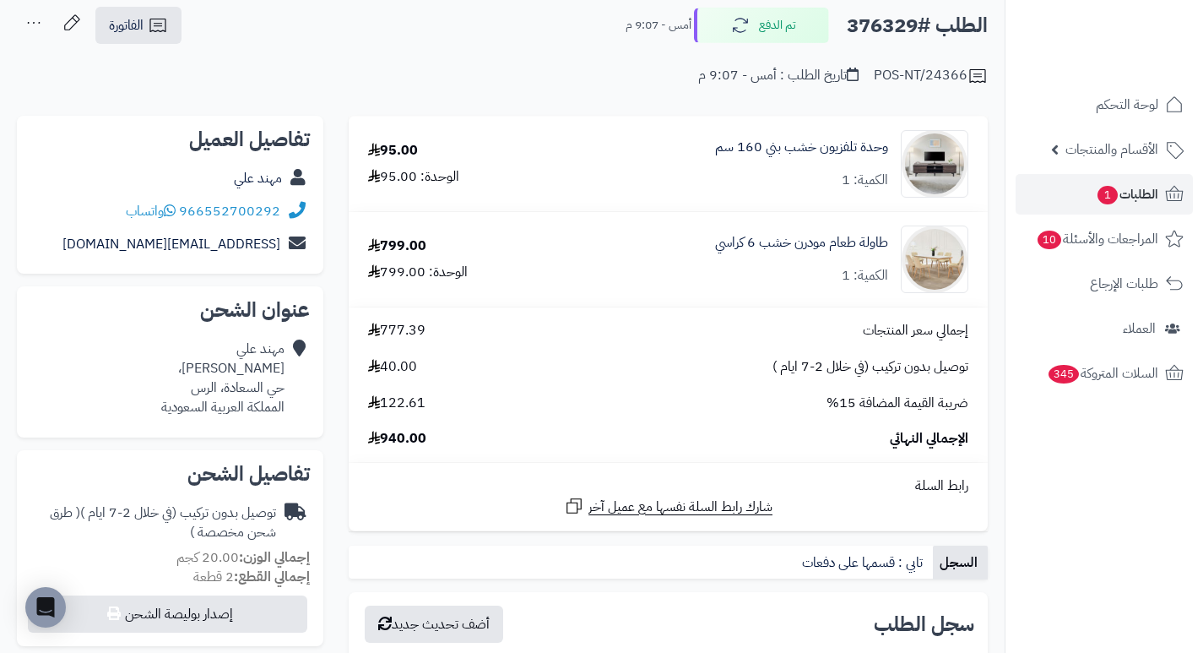
scroll to position [84, 0]
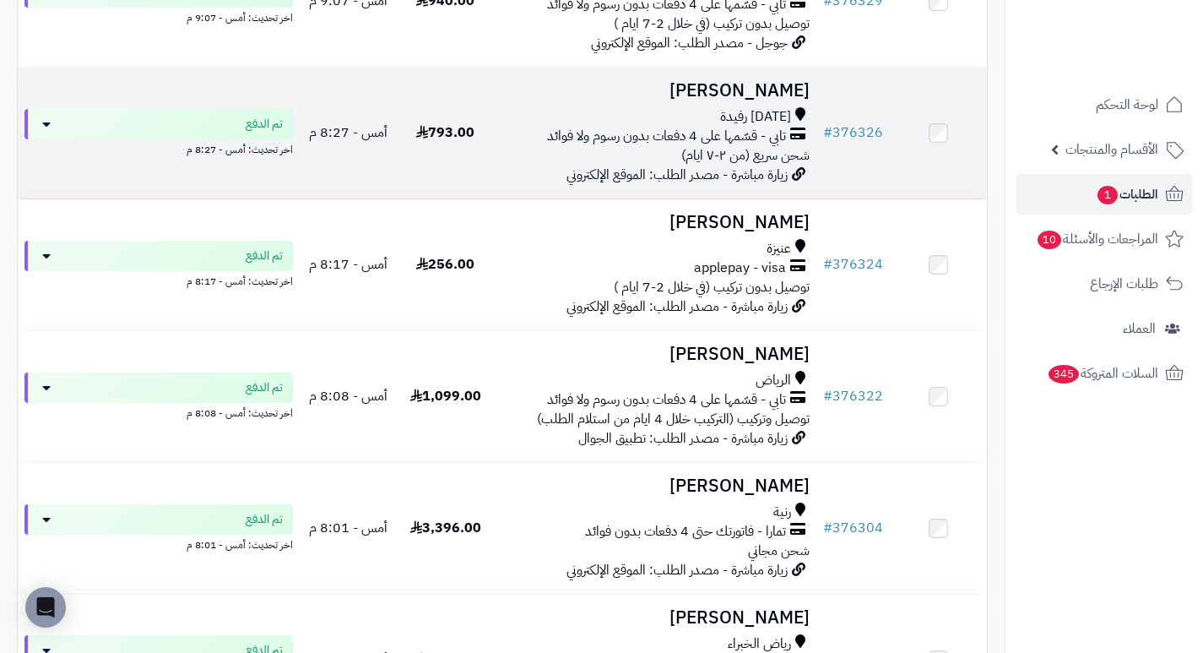
scroll to position [591, 0]
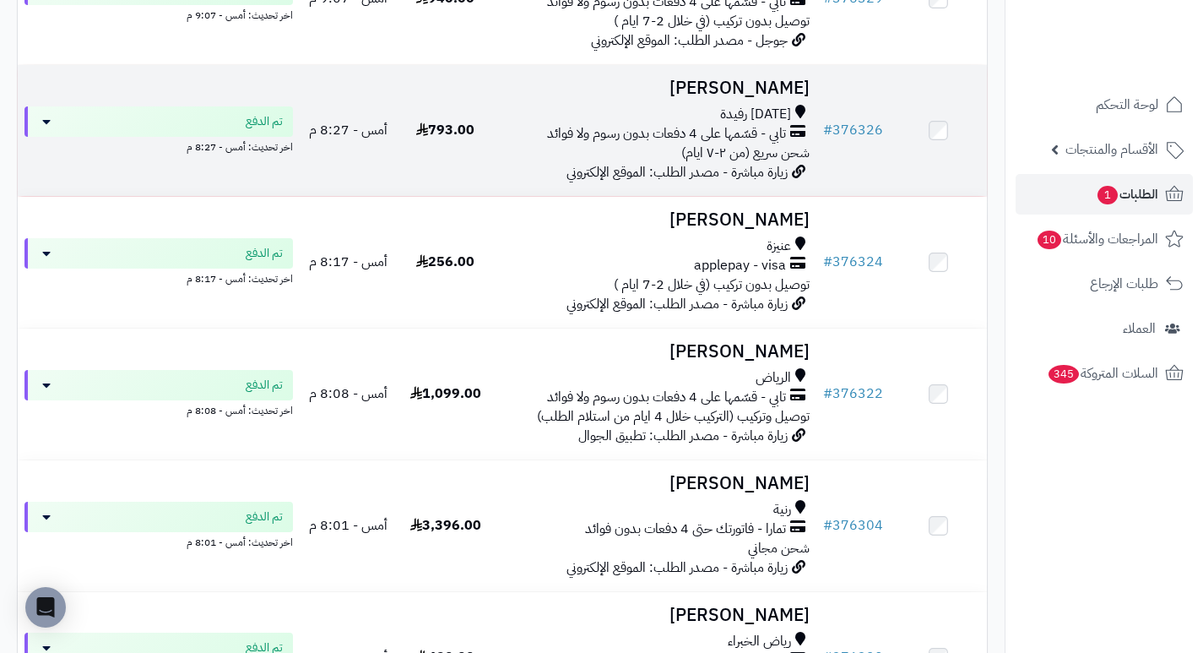
click at [773, 95] on h3 "[PERSON_NAME]" at bounding box center [655, 88] width 309 height 19
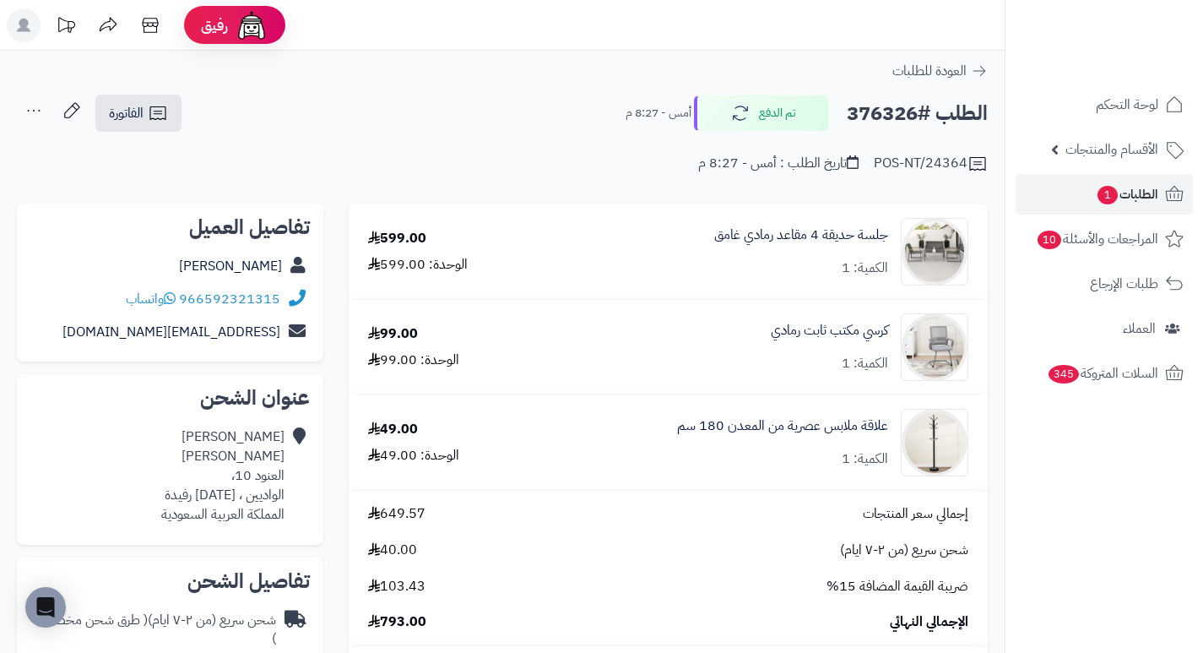
scroll to position [84, 0]
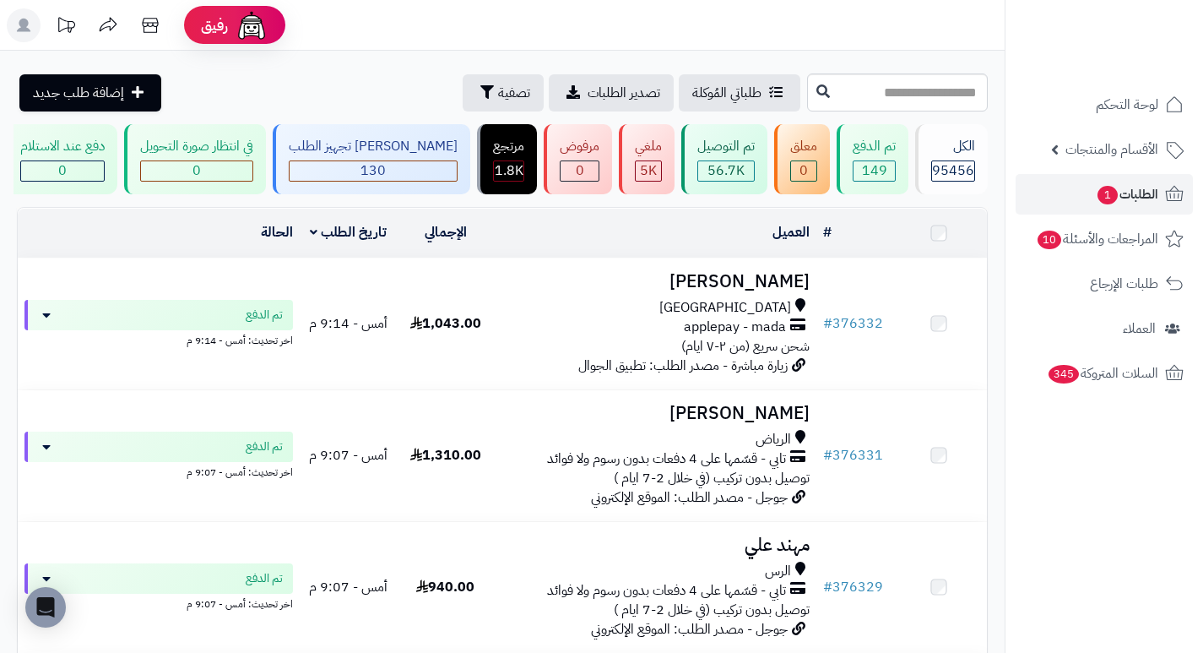
scroll to position [591, 0]
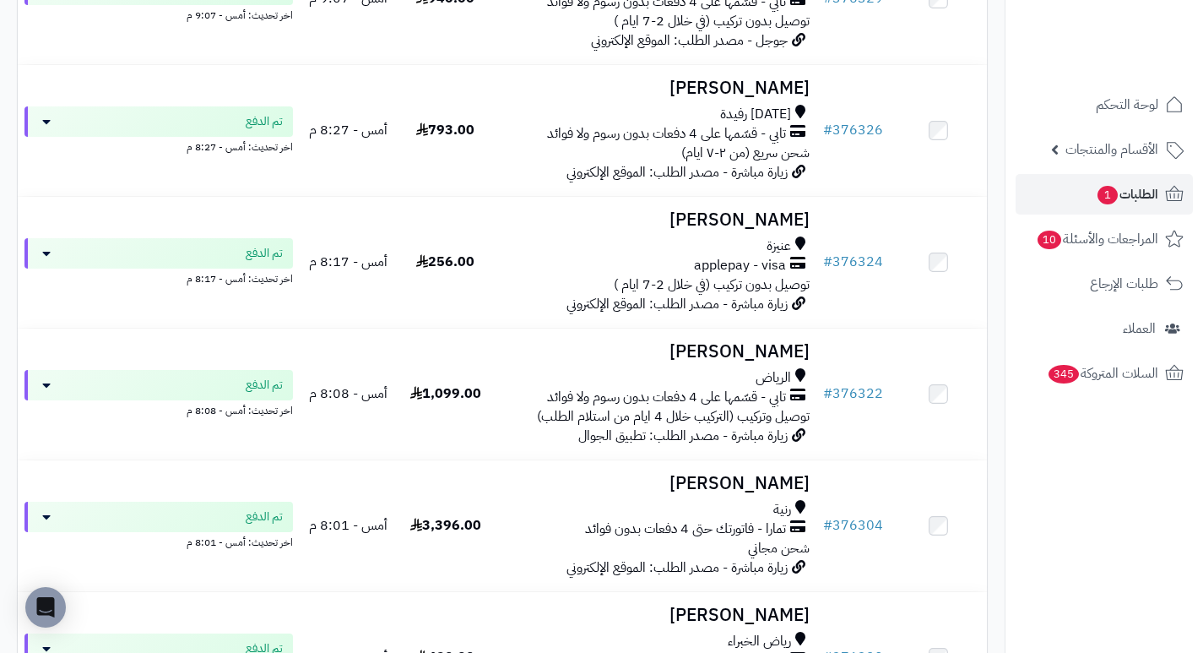
click at [720, 230] on h3 "[PERSON_NAME]" at bounding box center [655, 219] width 309 height 19
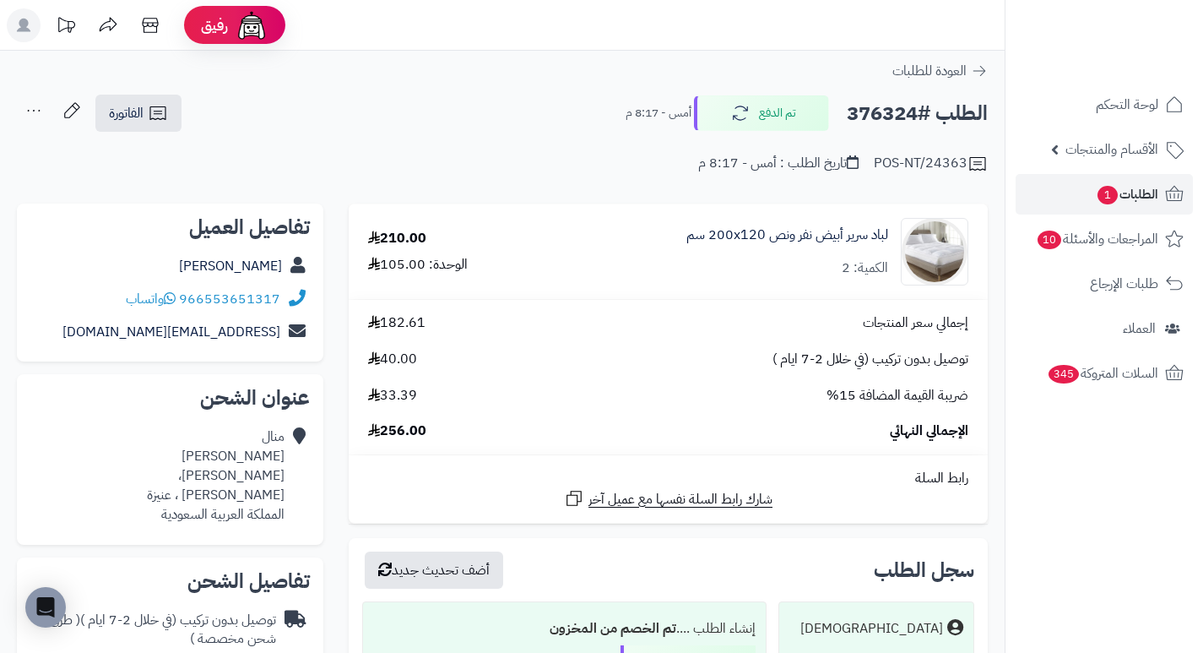
drag, startPoint x: 0, startPoint y: 0, endPoint x: 711, endPoint y: 255, distance: 755.2
click at [711, 255] on div "لباد سرير أبيض نفر ونص 200x120 سم الكمية: 2" at bounding box center [787, 251] width 202 height 52
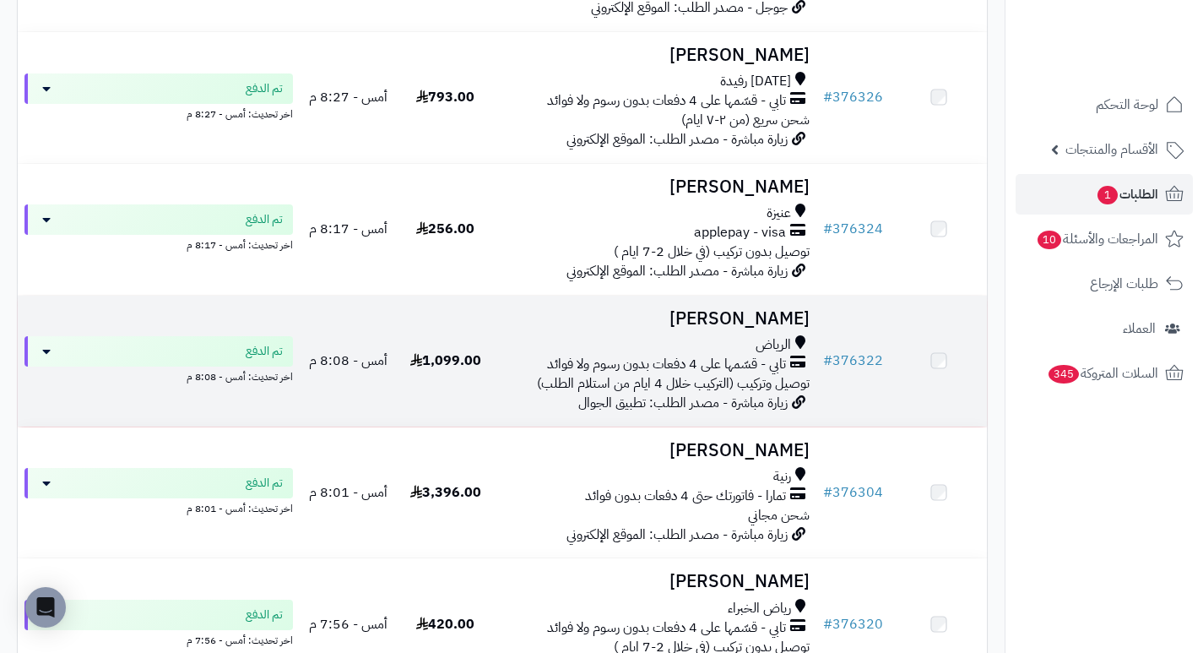
scroll to position [675, 0]
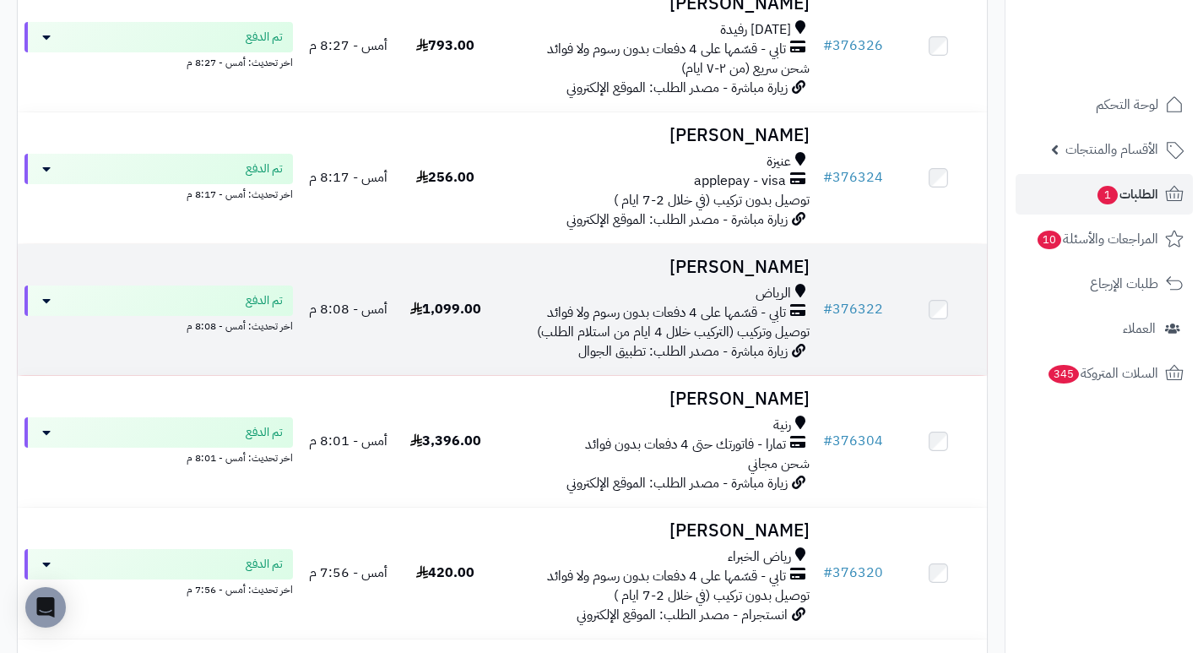
click at [760, 274] on h3 "[PERSON_NAME]" at bounding box center [655, 266] width 309 height 19
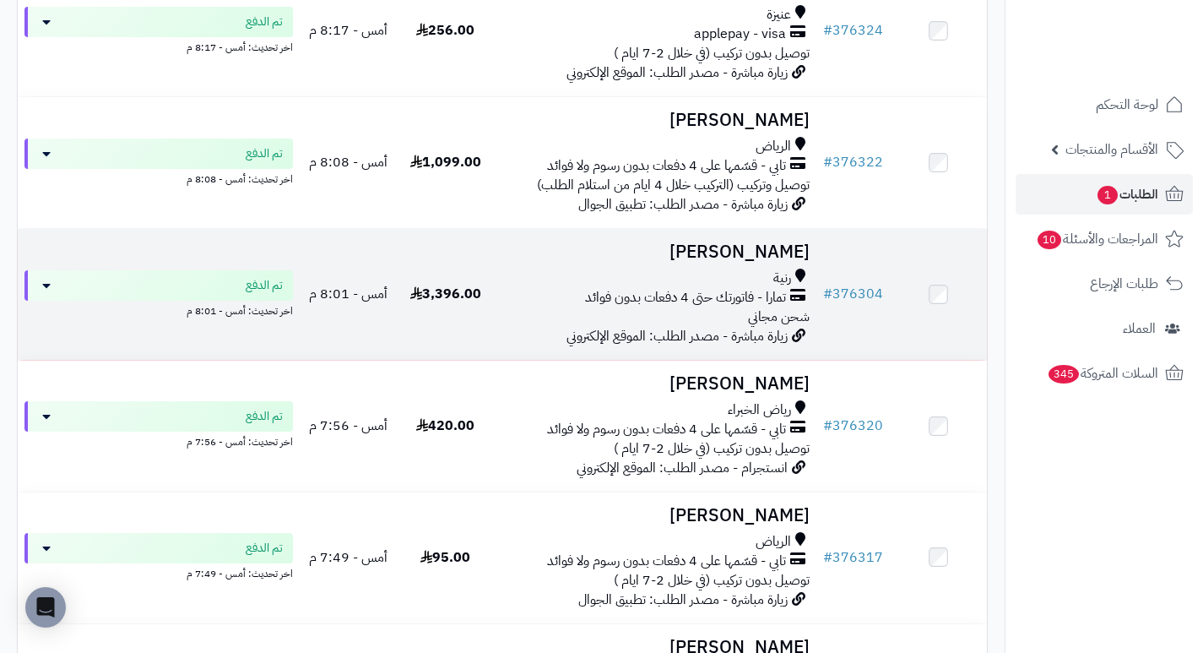
scroll to position [844, 0]
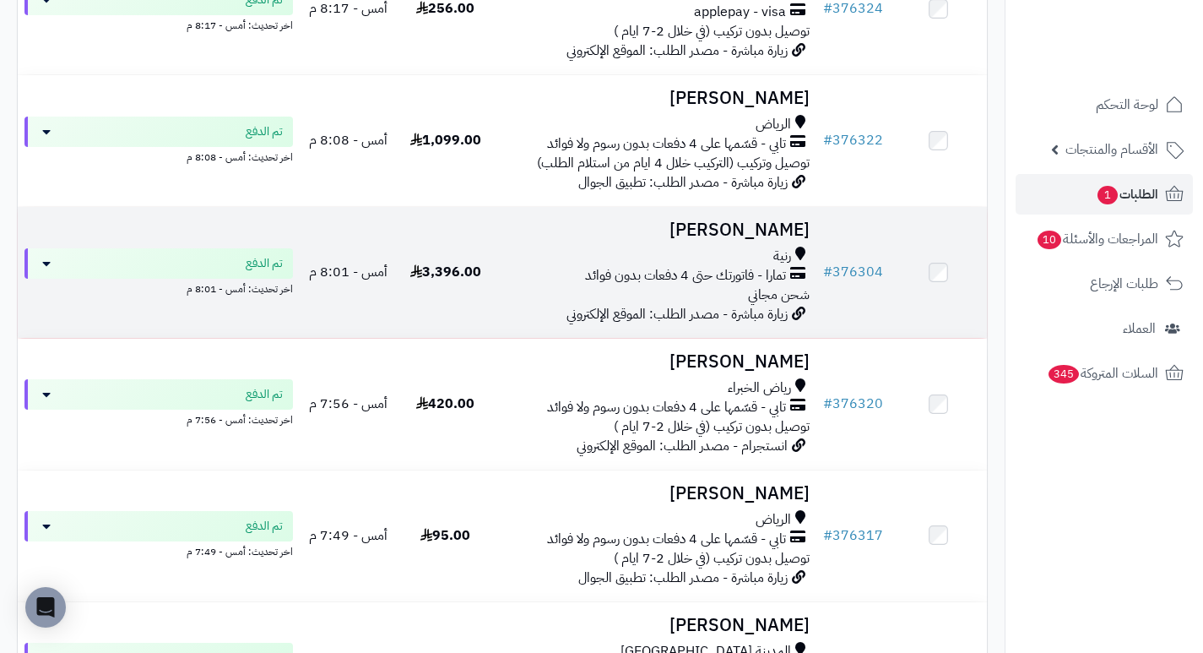
click at [785, 240] on h3 "انس المالكي" at bounding box center [655, 229] width 309 height 19
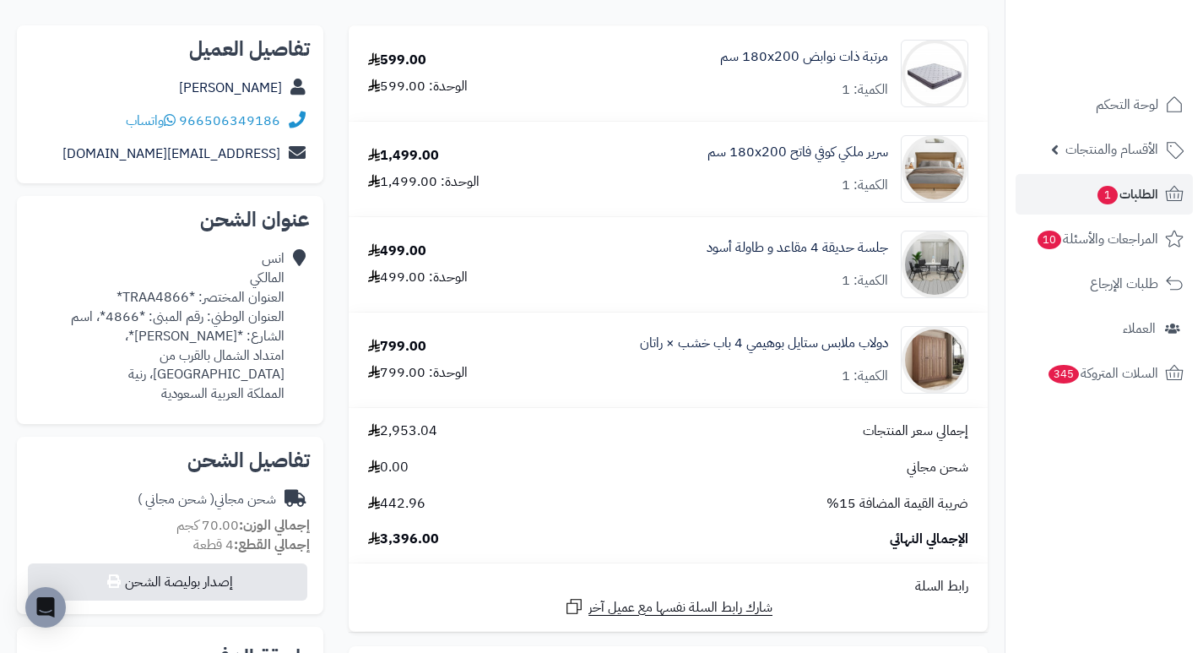
scroll to position [169, 0]
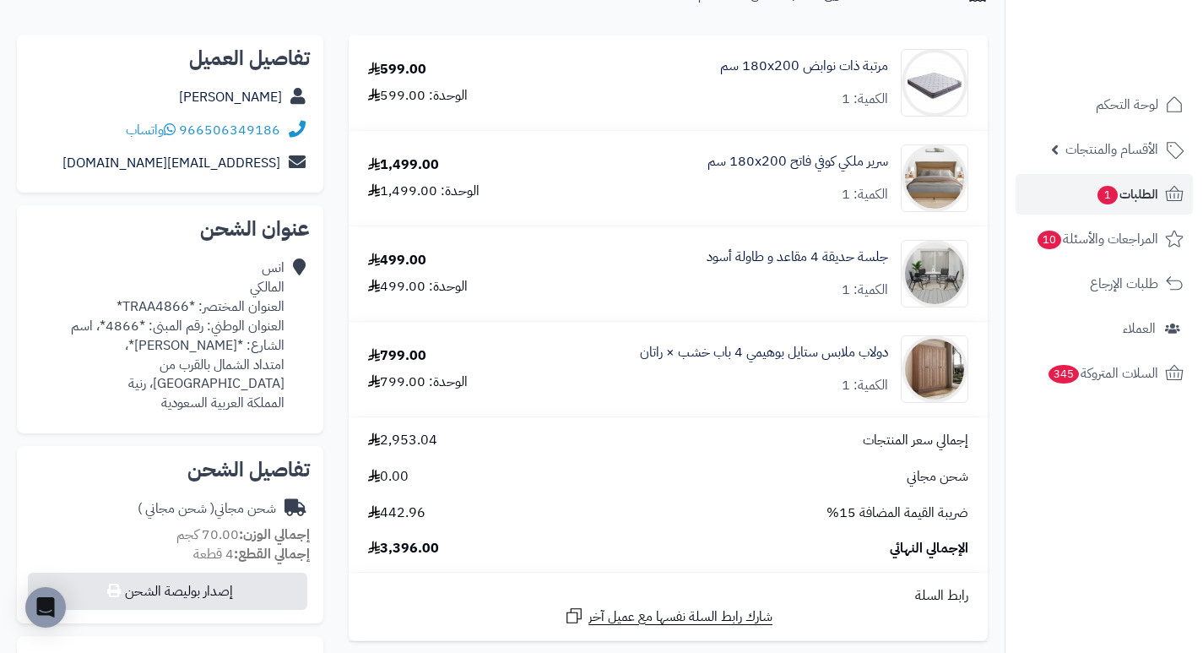
drag, startPoint x: 588, startPoint y: 206, endPoint x: 574, endPoint y: 226, distance: 24.4
click at [574, 226] on td "جلسة حديقة 4 مقاعد و طاولة أسود الكمية: 1" at bounding box center [760, 273] width 453 height 95
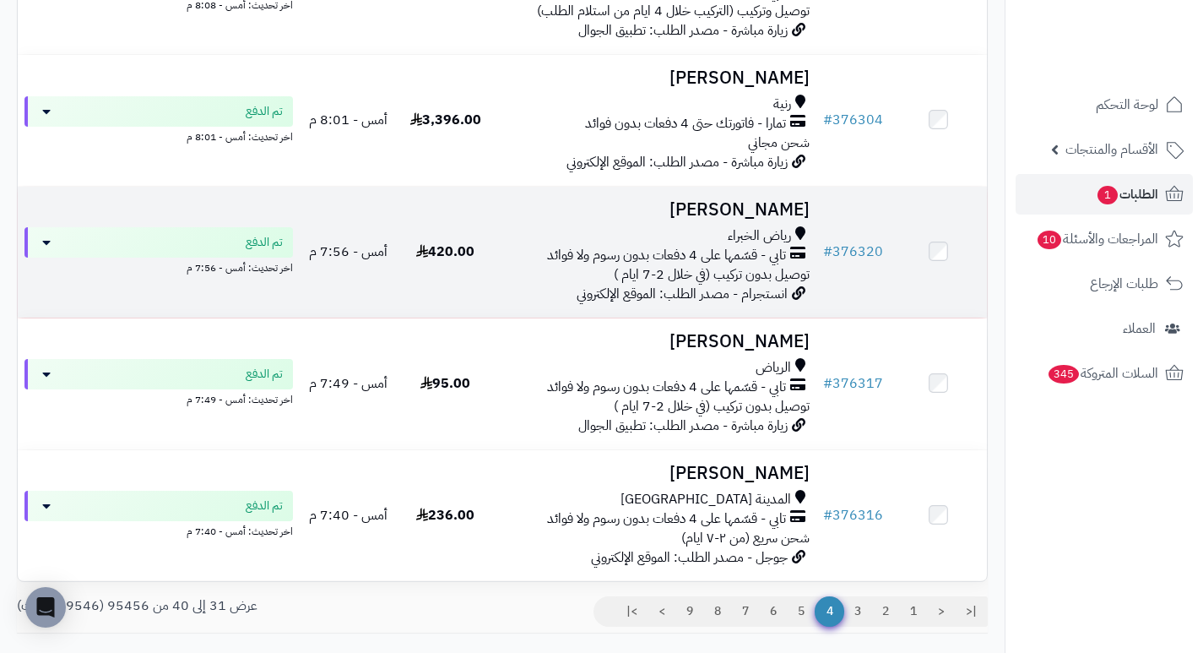
scroll to position [1013, 0]
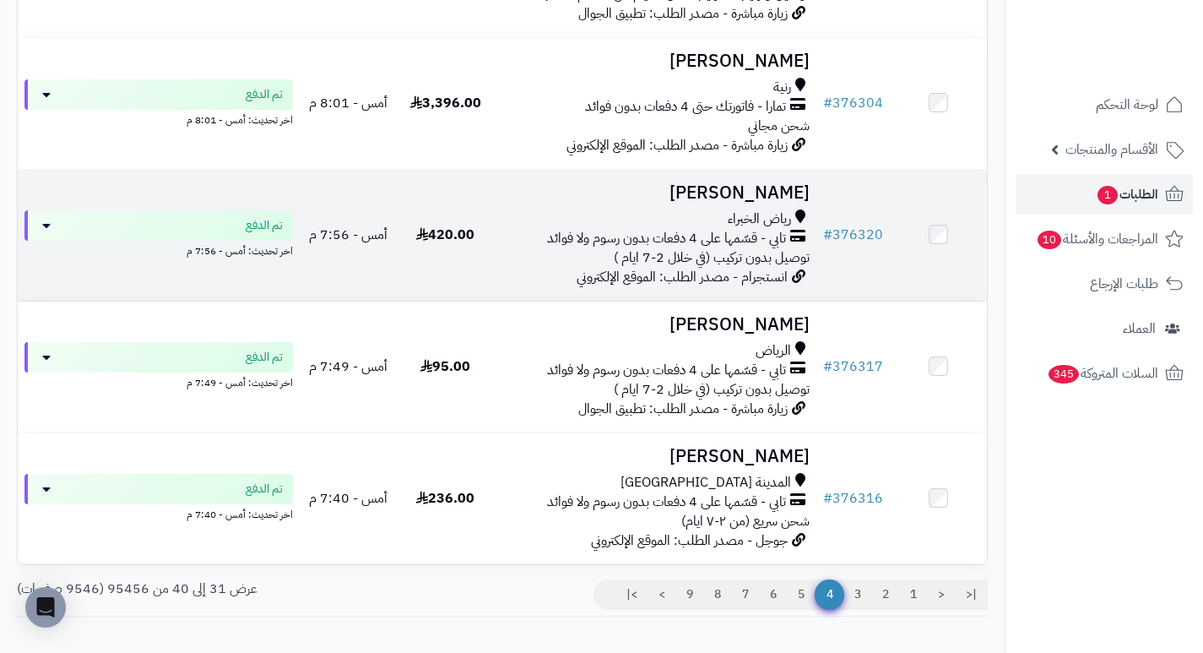
click at [812, 206] on td "[PERSON_NAME] الخبراء تابي - قسّمها على 4 دفعات بدون رسوم ولا فوائد توصيل بدون …" at bounding box center [655, 235] width 323 height 131
click at [779, 202] on h3 "فاطمه عبدالله" at bounding box center [655, 192] width 309 height 19
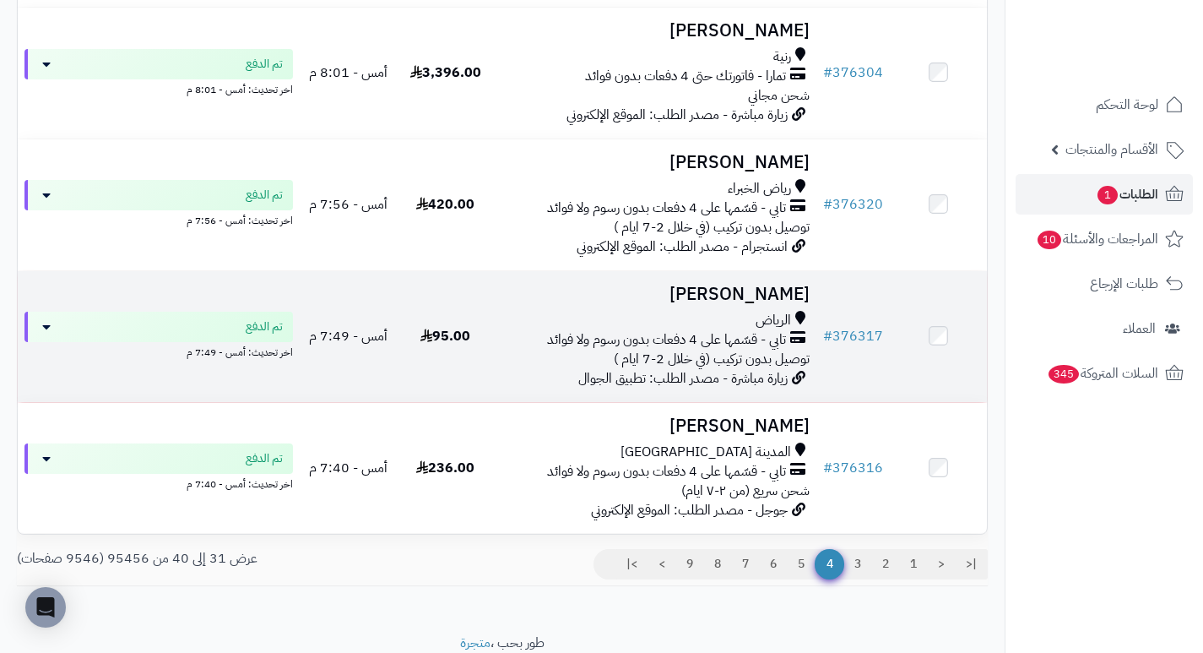
scroll to position [1098, 0]
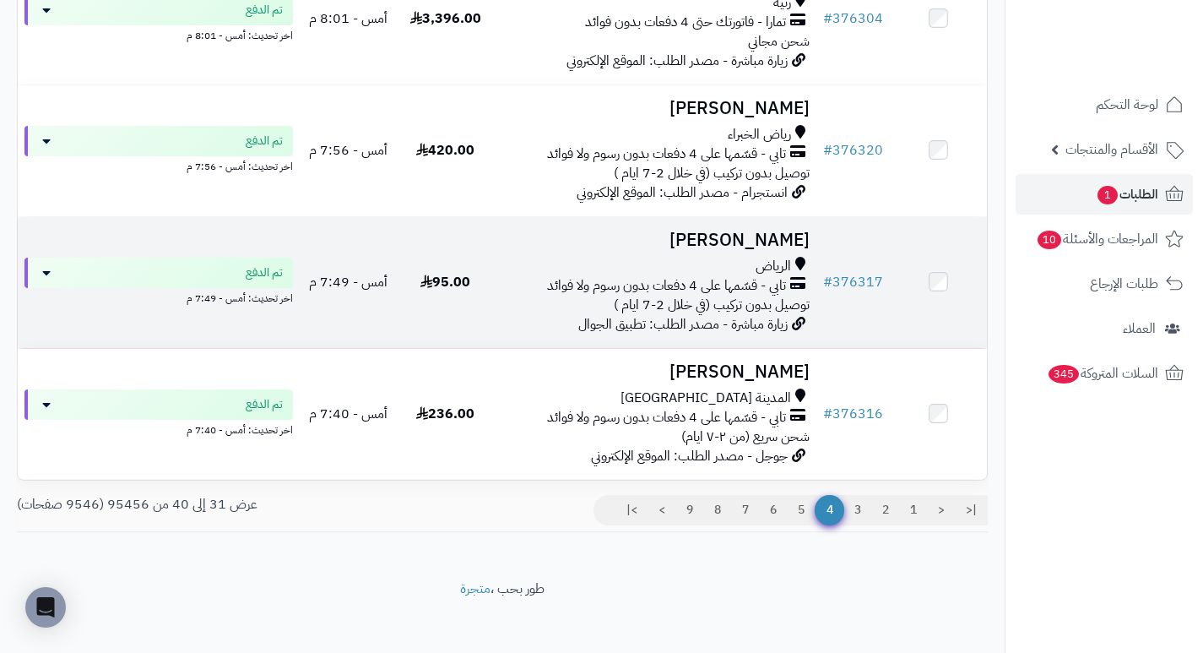
click at [745, 244] on h3 "[PERSON_NAME]" at bounding box center [655, 239] width 309 height 19
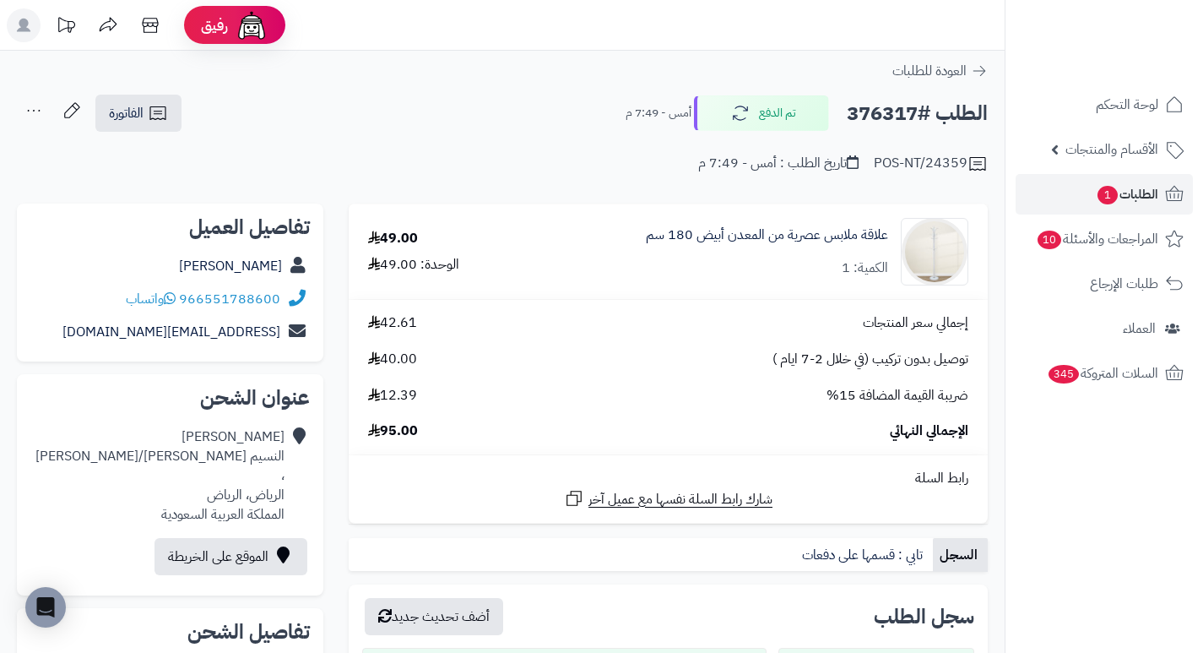
drag, startPoint x: 0, startPoint y: 0, endPoint x: 612, endPoint y: 194, distance: 642.1
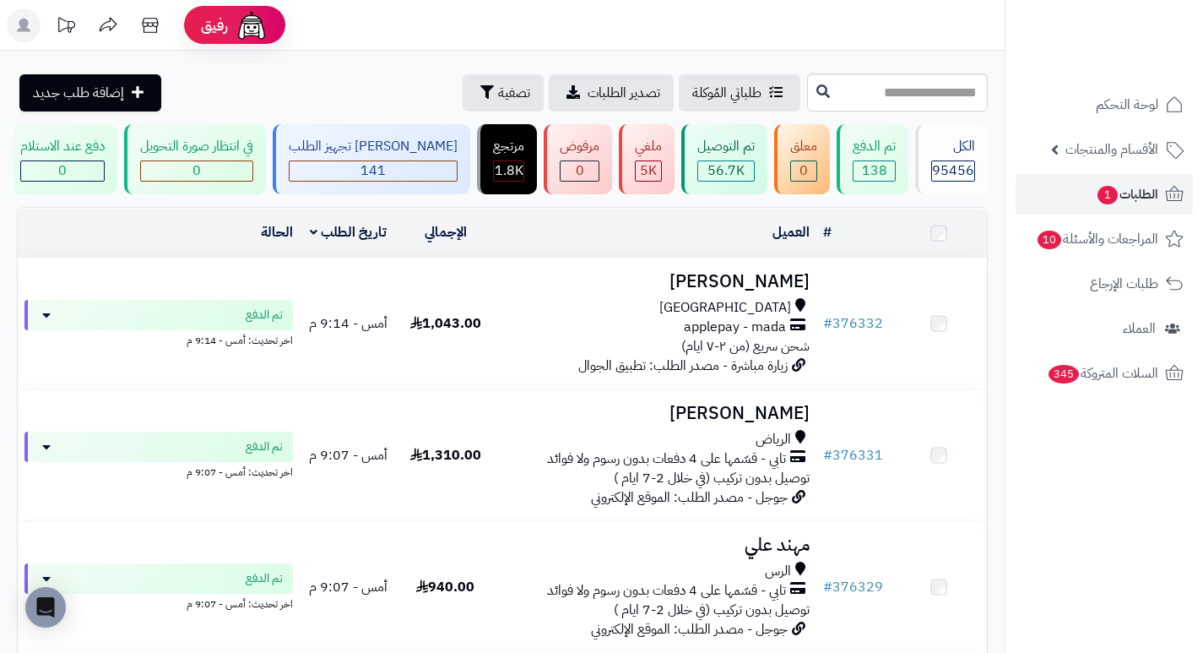
scroll to position [1098, 0]
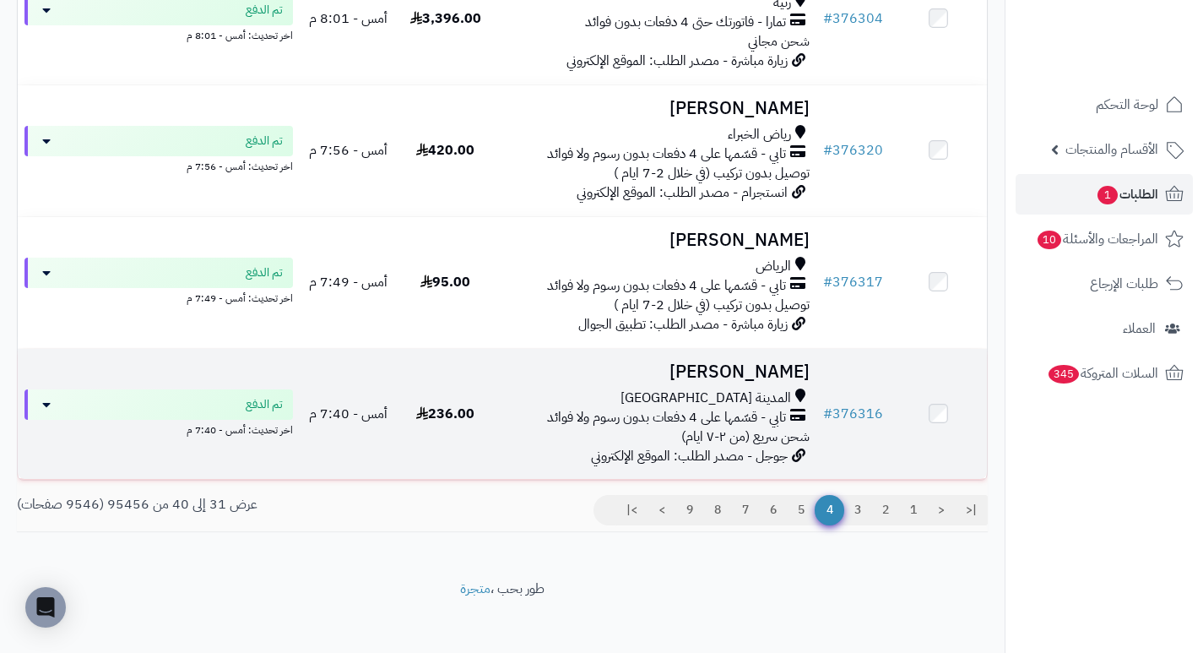
click at [773, 382] on h3 "[PERSON_NAME]" at bounding box center [655, 371] width 309 height 19
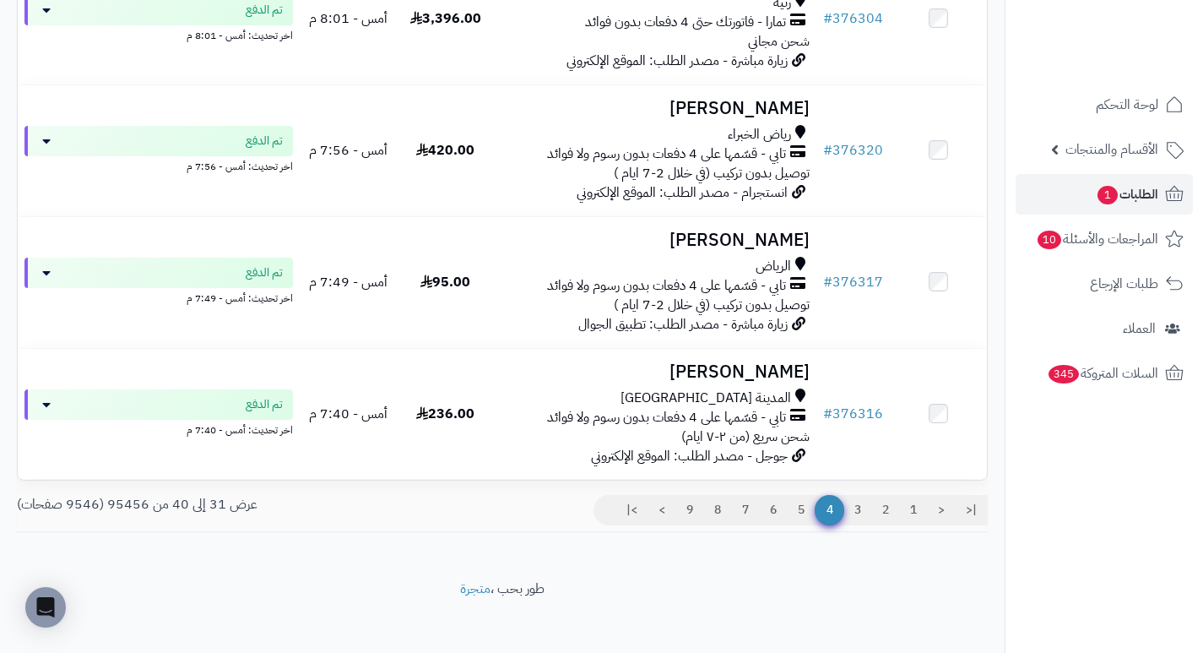
scroll to position [1119, 0]
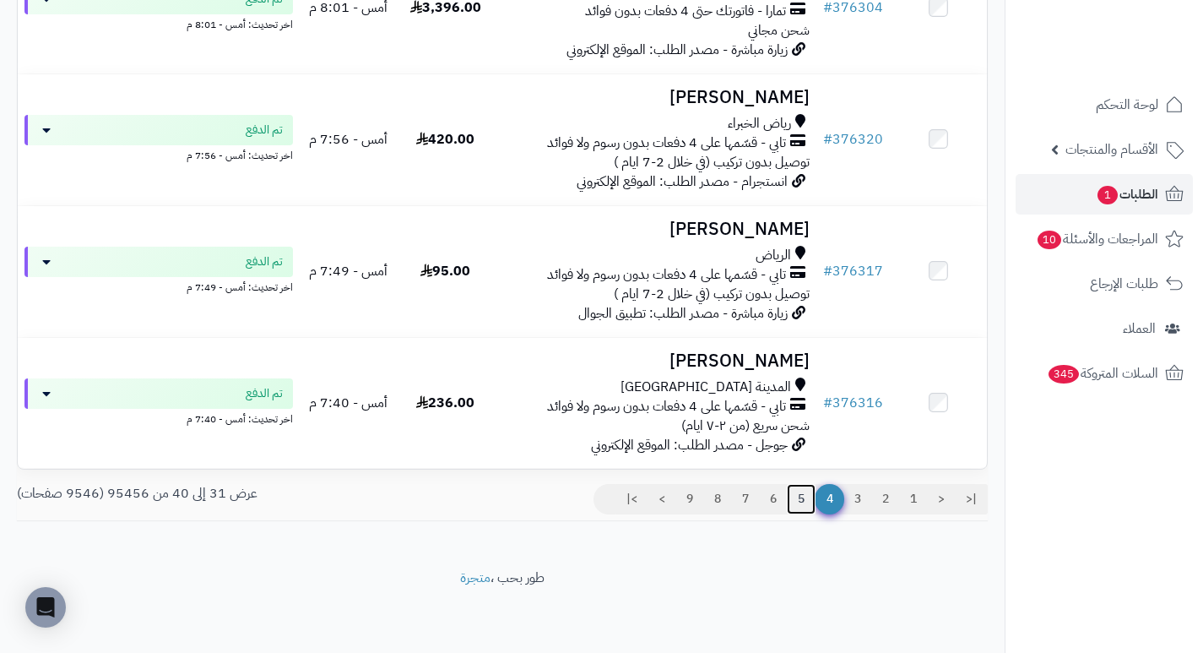
click at [804, 497] on link "5" at bounding box center [801, 499] width 29 height 30
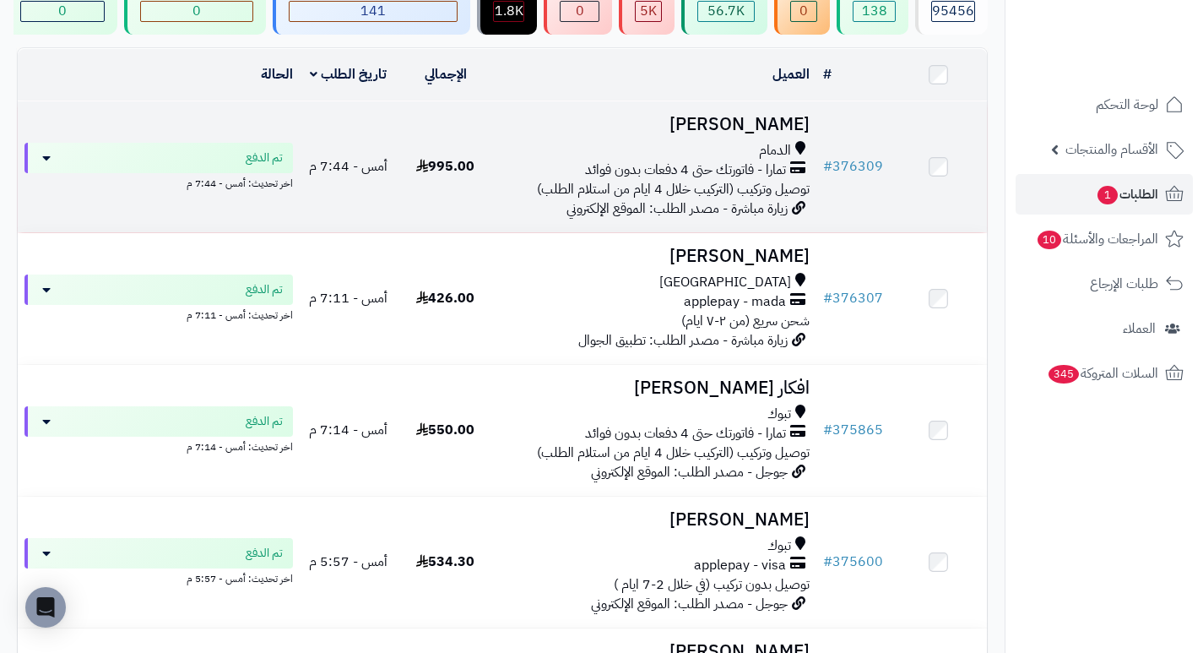
scroll to position [169, 0]
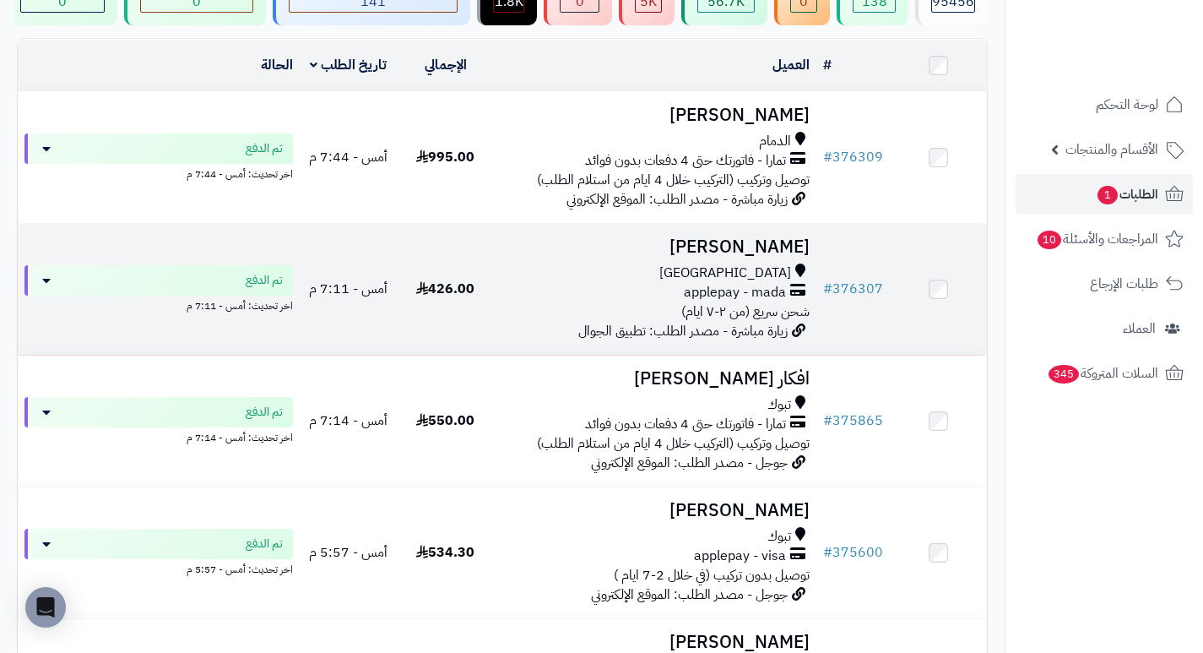
click at [772, 257] on h3 "[PERSON_NAME]" at bounding box center [655, 246] width 309 height 19
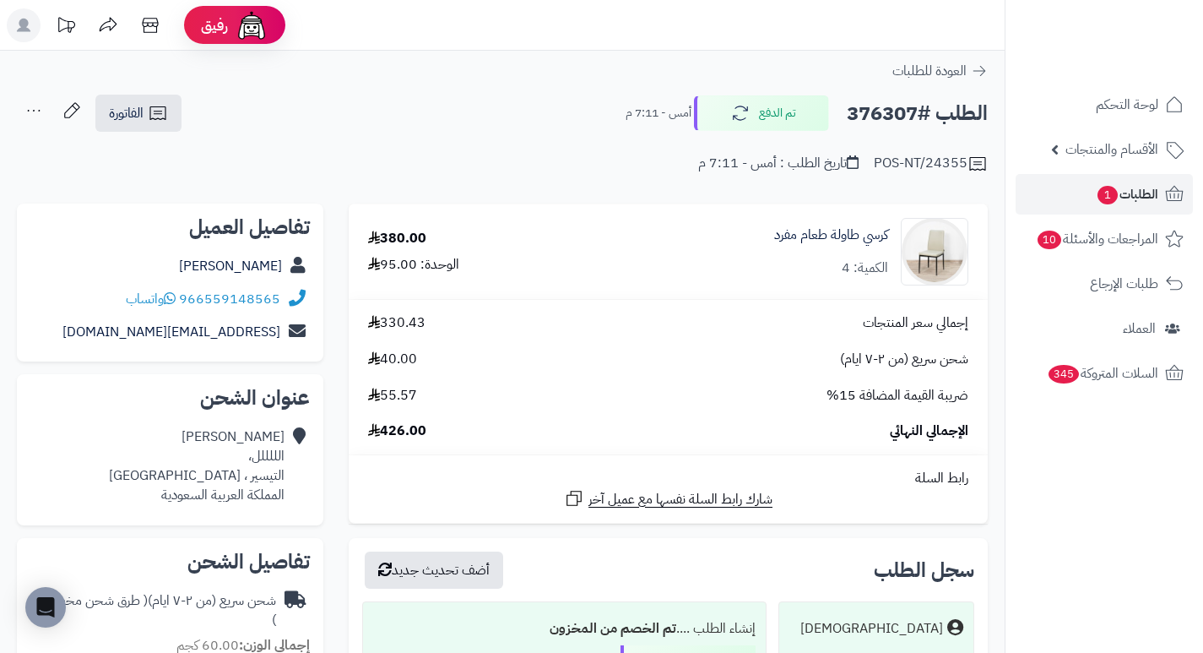
drag, startPoint x: 0, startPoint y: 0, endPoint x: 703, endPoint y: 270, distance: 753.4
click at [709, 274] on div "كرسي طاولة طعام مفرد الكمية: 4" at bounding box center [782, 252] width 397 height 68
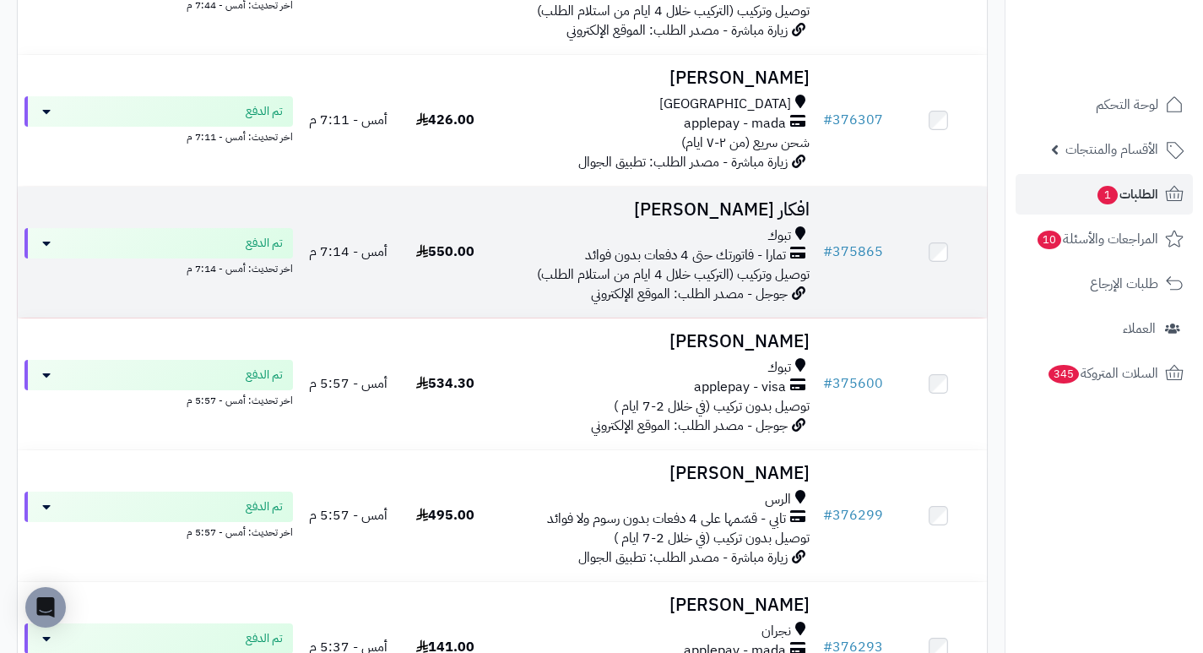
scroll to position [422, 0]
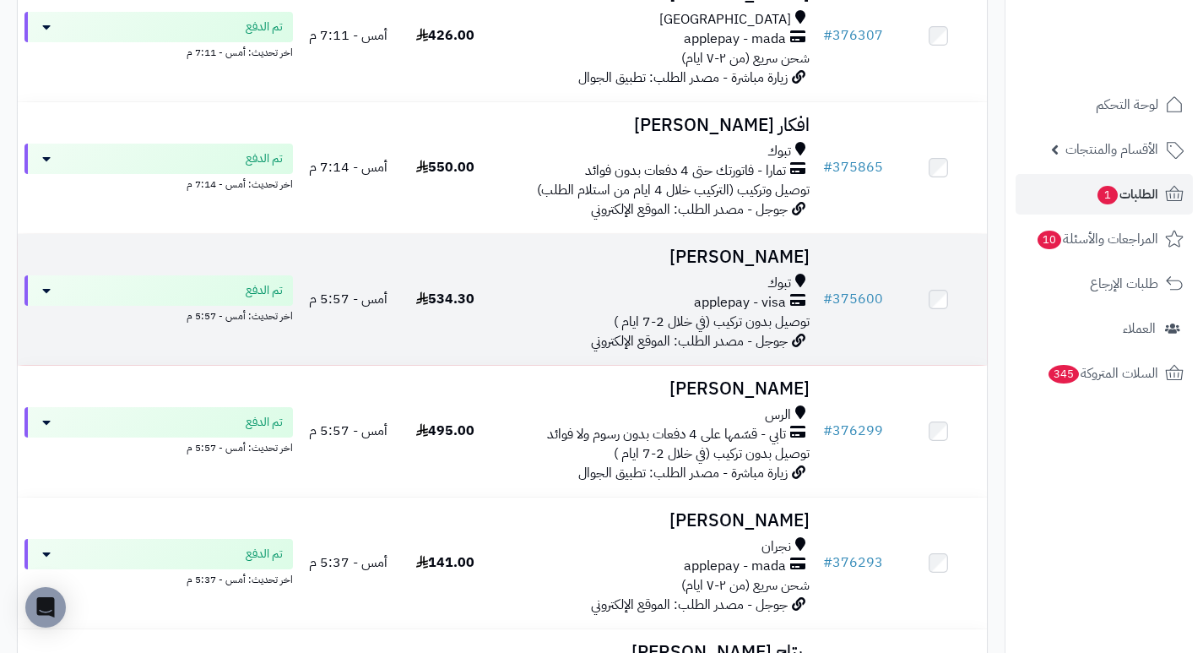
click at [757, 267] on h3 "[PERSON_NAME]" at bounding box center [655, 256] width 309 height 19
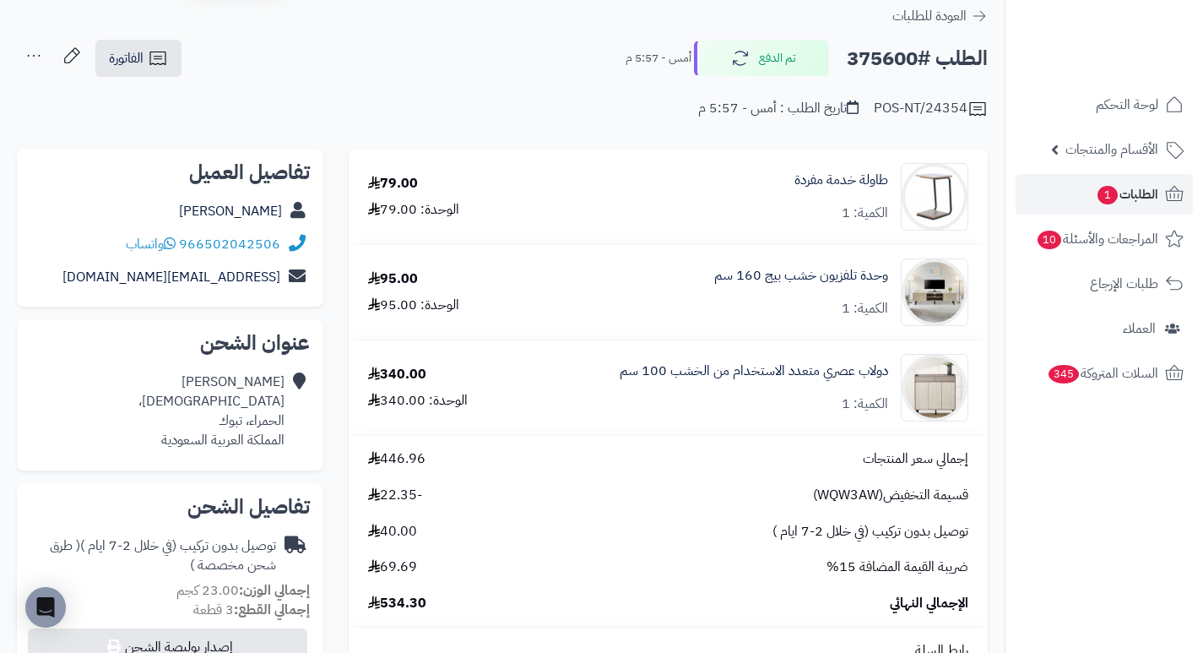
scroll to position [84, 0]
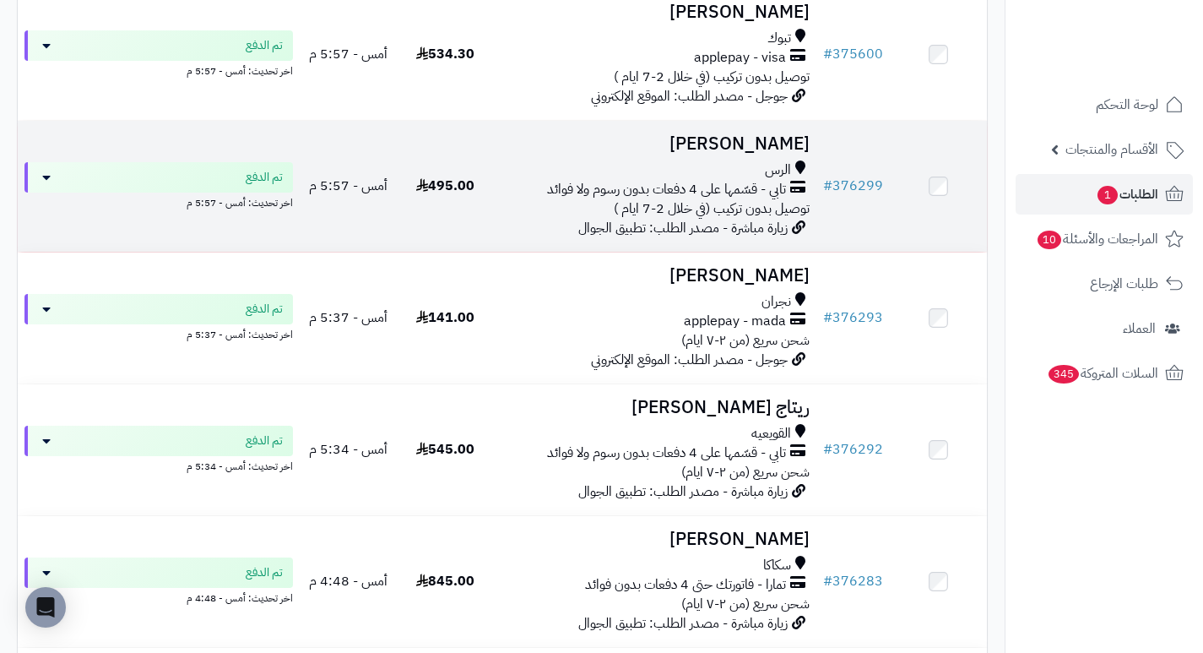
scroll to position [675, 0]
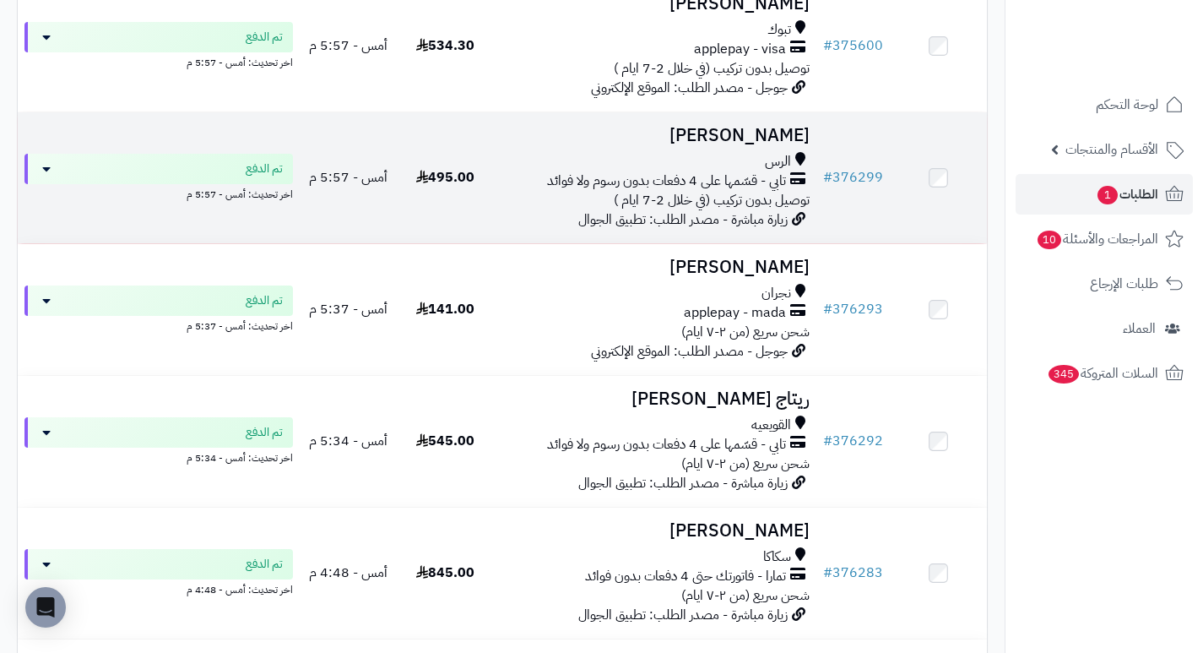
click at [722, 144] on h3 "Jawaher Alharbi" at bounding box center [655, 135] width 309 height 19
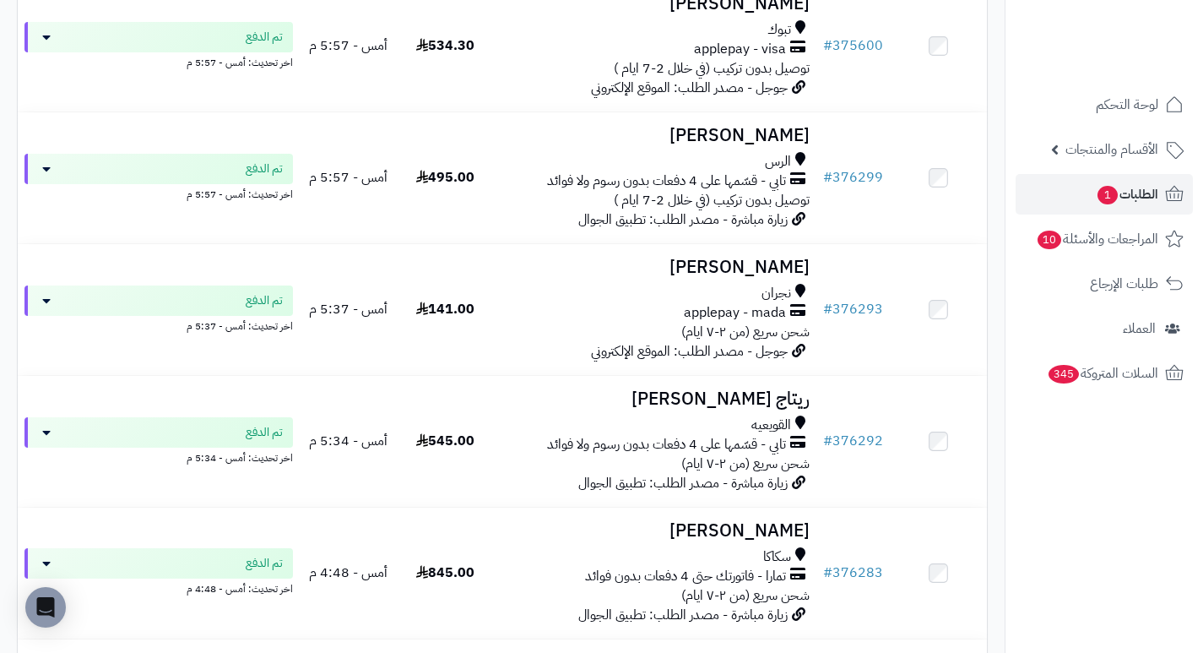
scroll to position [760, 0]
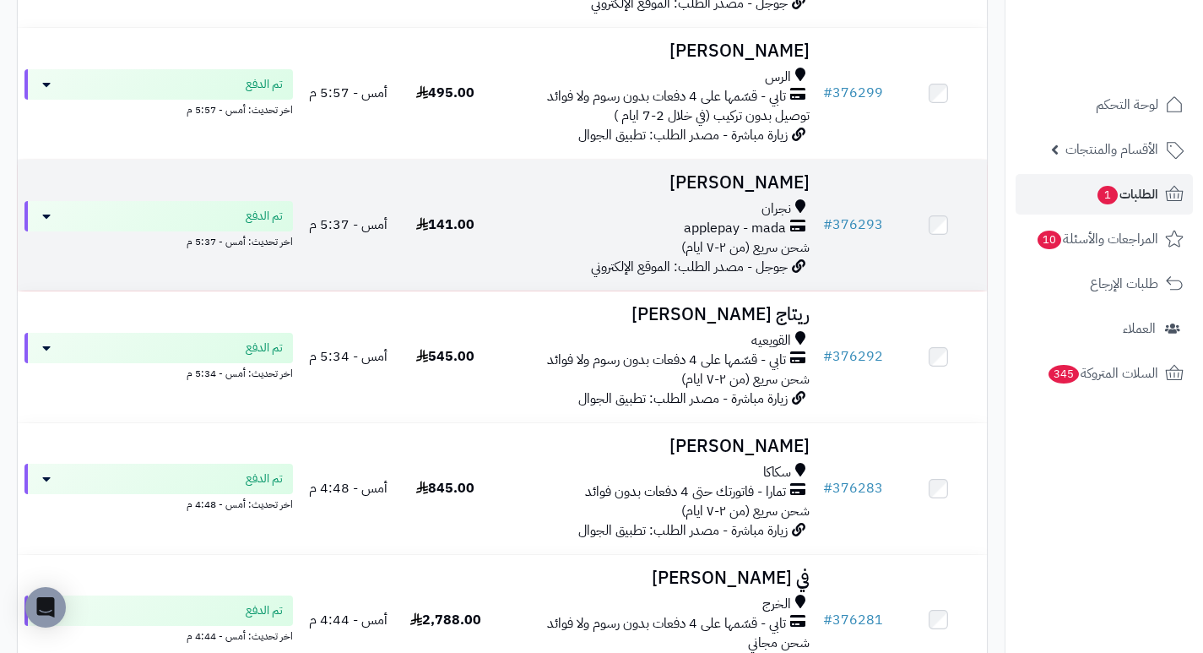
click at [798, 192] on h3 "[PERSON_NAME]" at bounding box center [655, 182] width 309 height 19
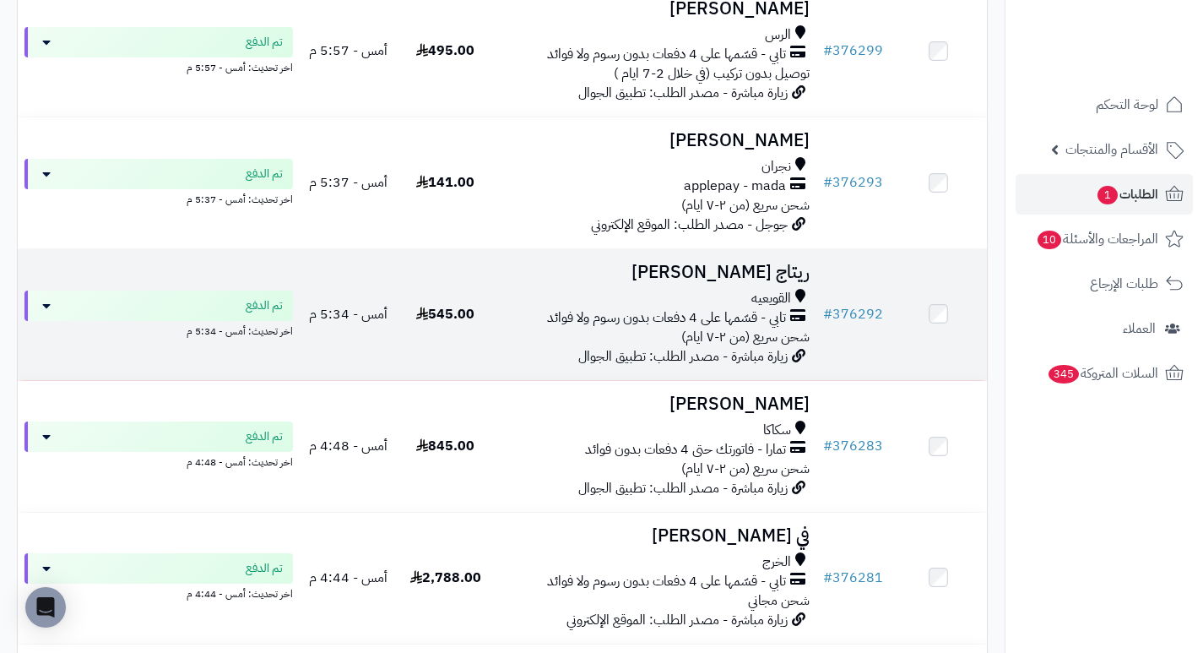
scroll to position [844, 0]
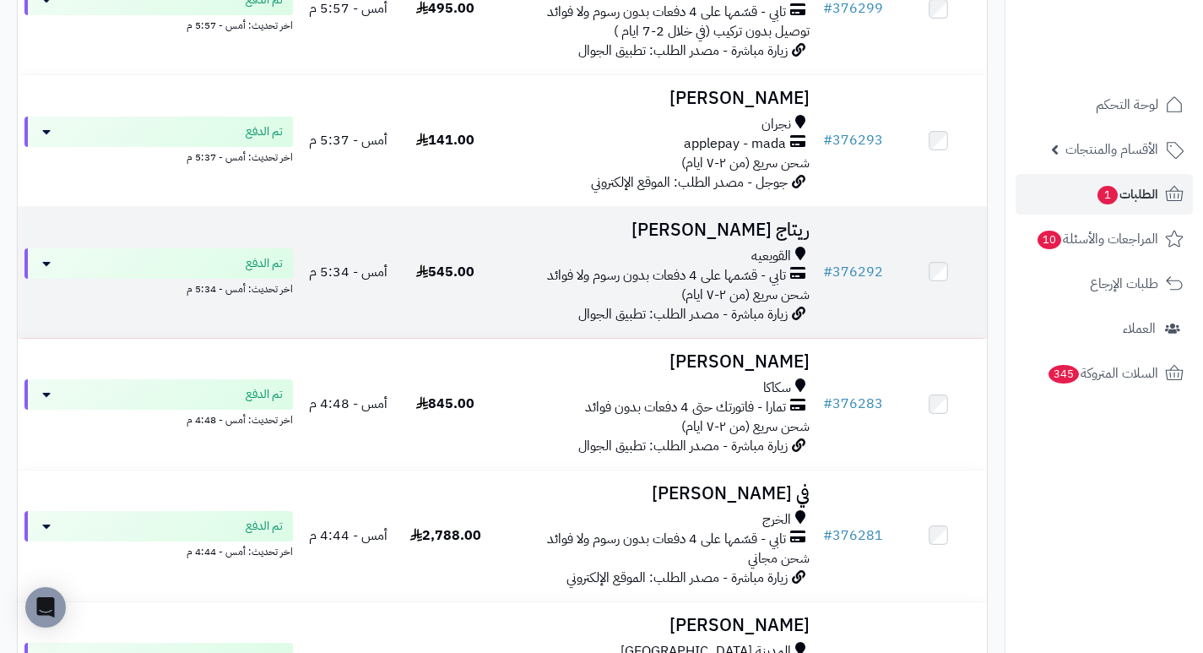
click at [765, 240] on h3 "ريتاج [PERSON_NAME]" at bounding box center [655, 229] width 309 height 19
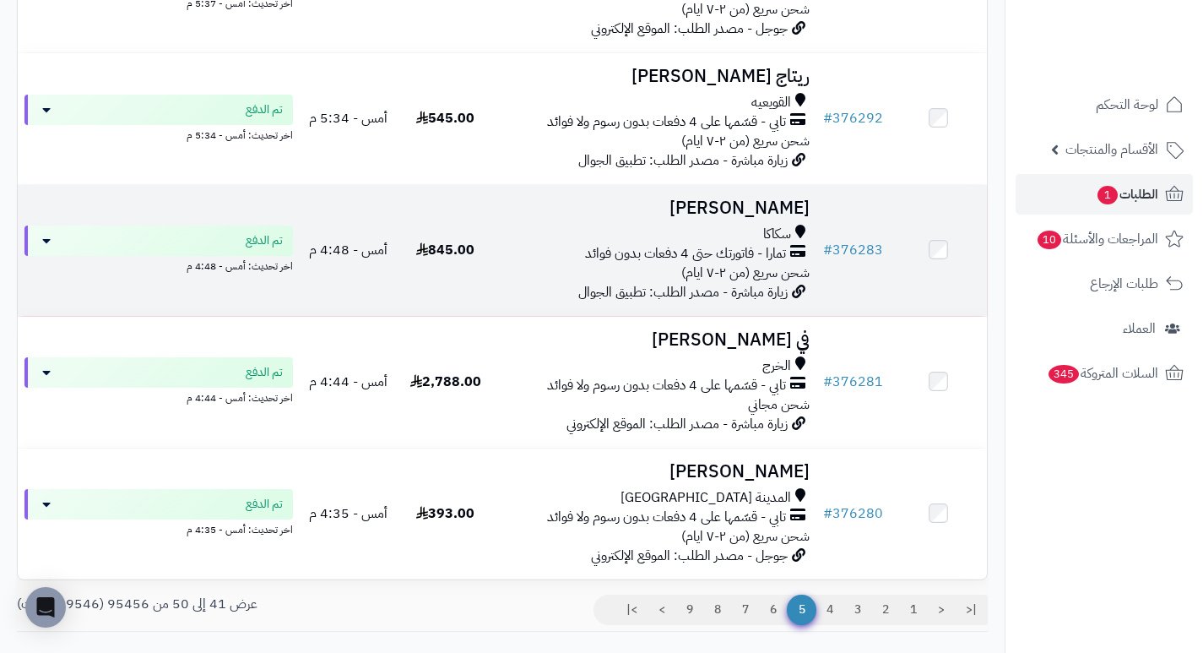
scroll to position [1013, 0]
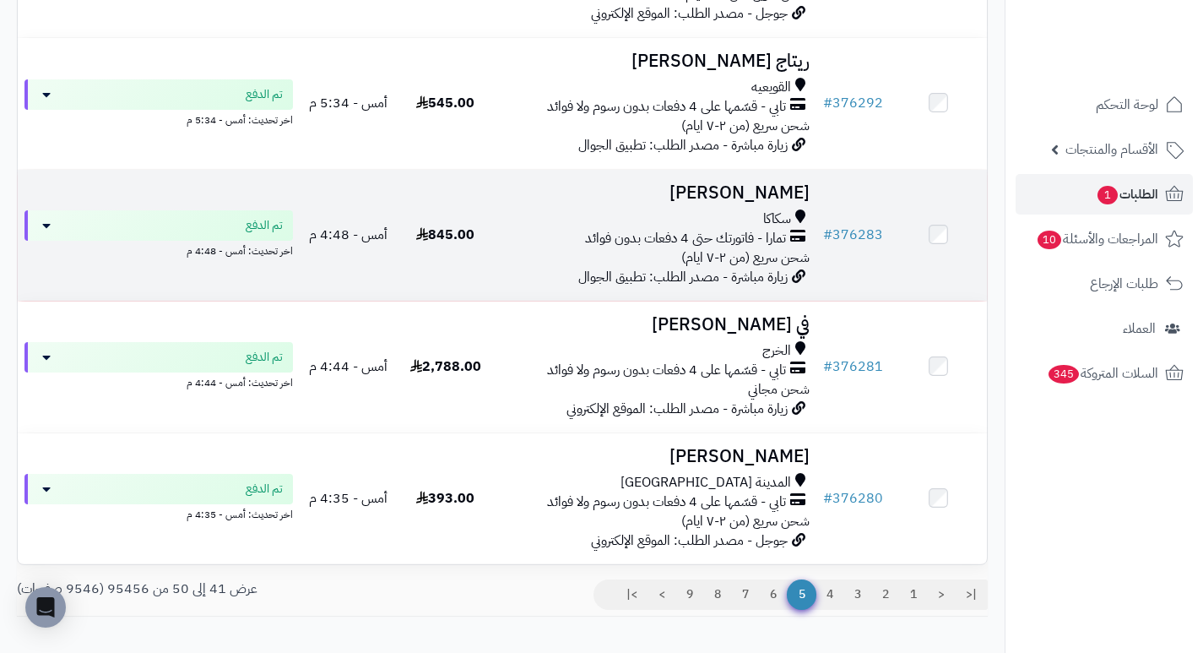
click at [802, 203] on h3 "تهاني الشمري" at bounding box center [655, 192] width 309 height 19
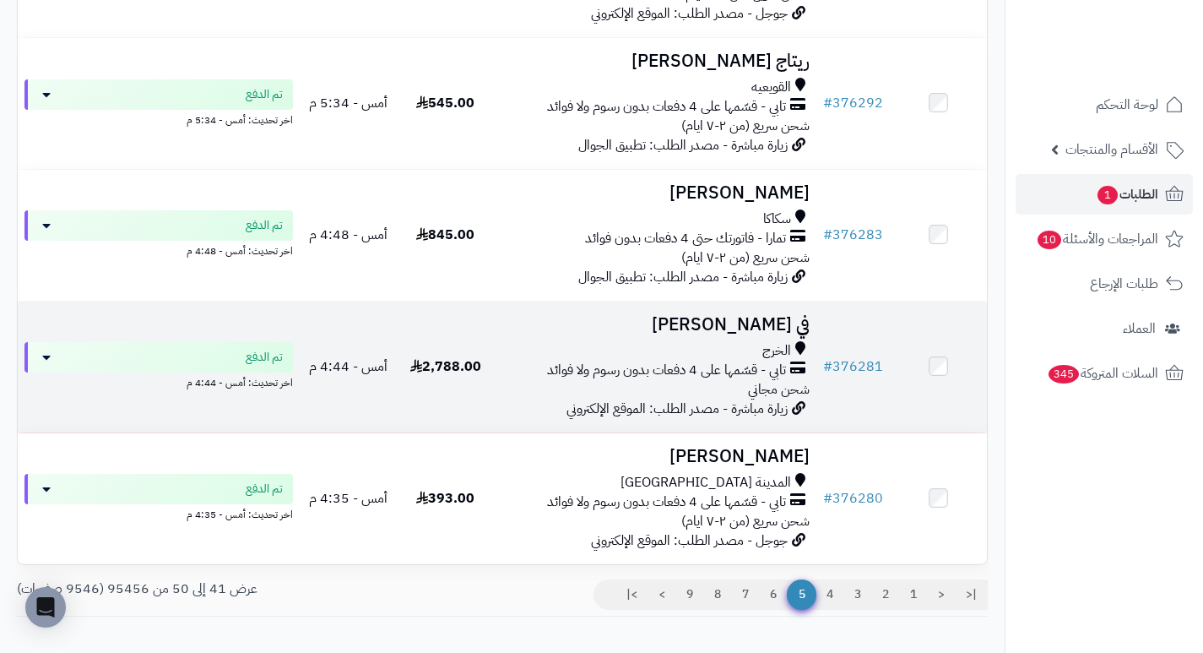
scroll to position [1098, 0]
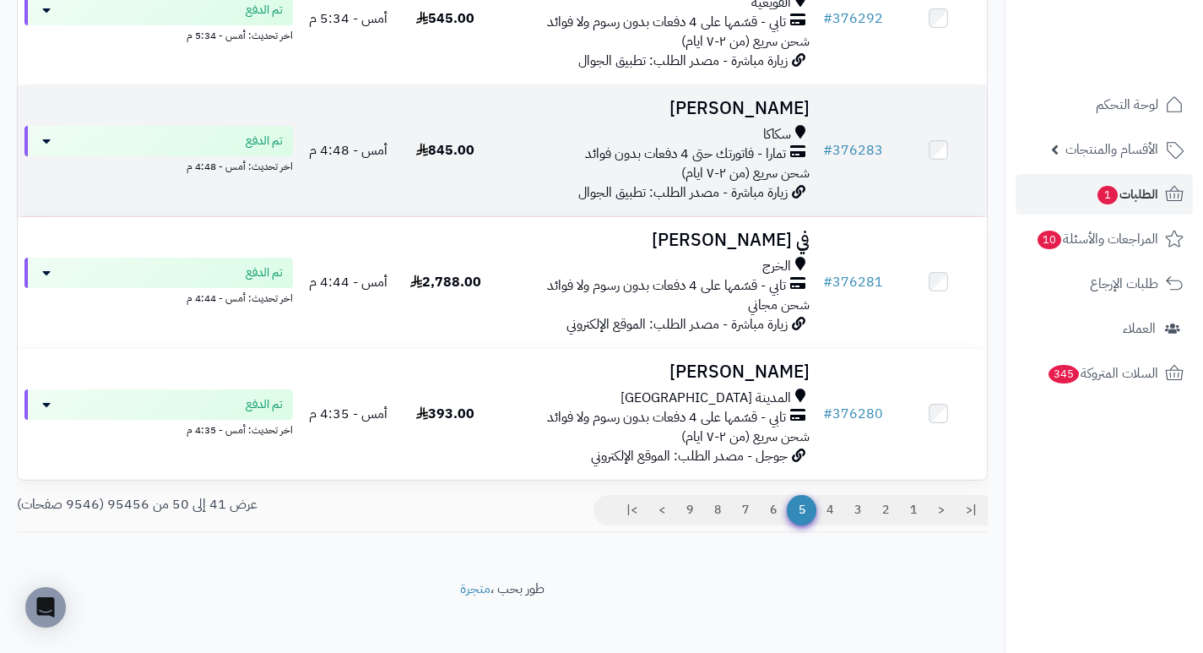
click at [767, 118] on h3 "[PERSON_NAME]" at bounding box center [655, 108] width 309 height 19
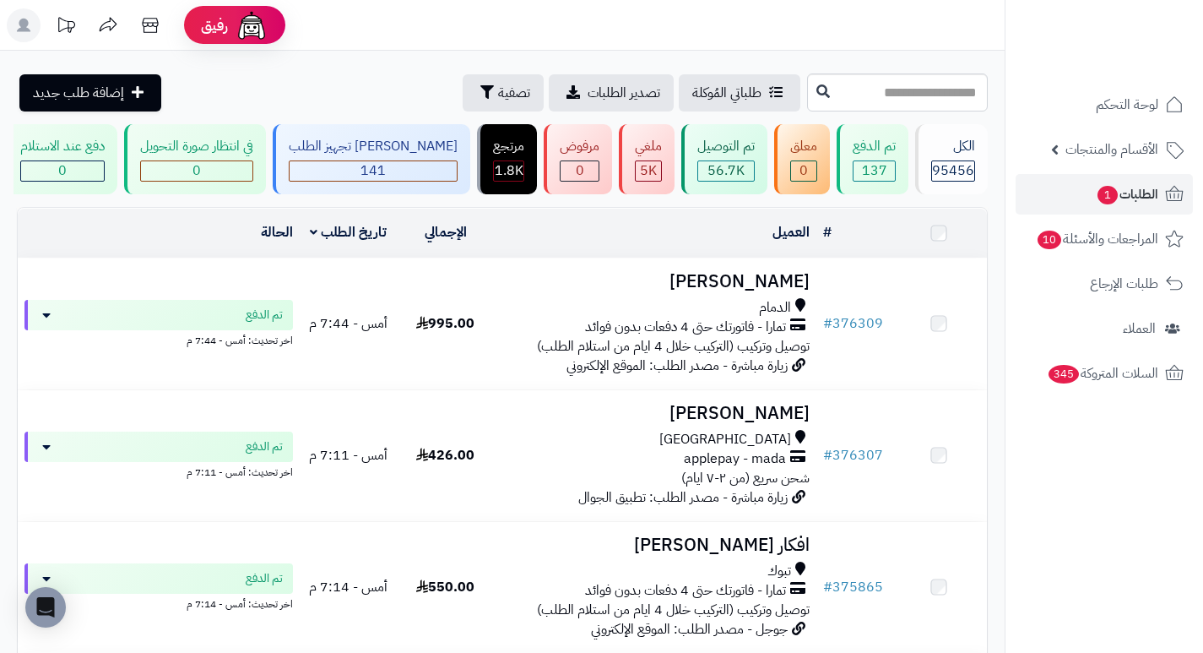
scroll to position [1098, 0]
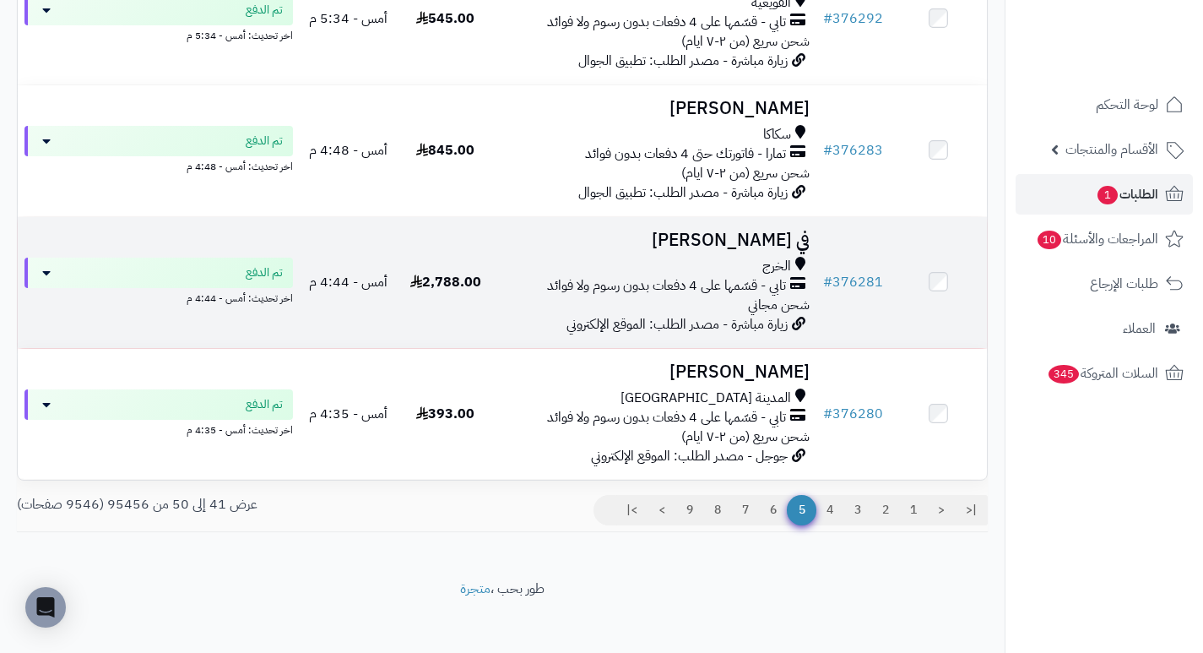
click at [749, 250] on h3 "في الدوسري" at bounding box center [655, 239] width 309 height 19
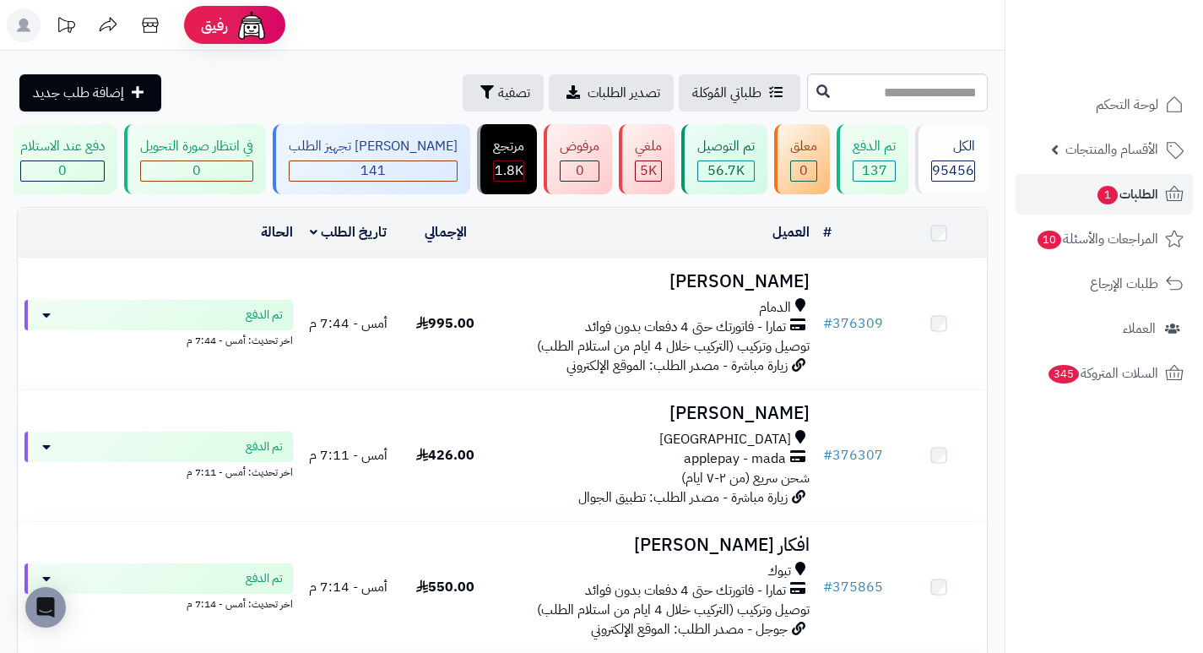
scroll to position [1098, 0]
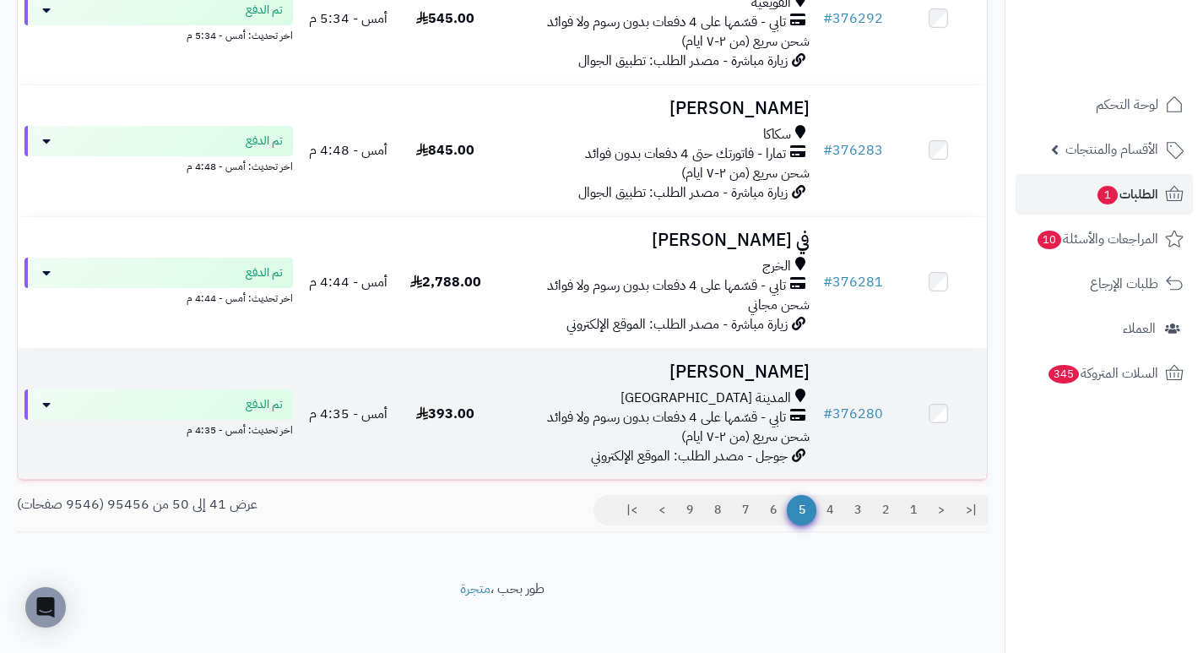
click at [759, 382] on h3 "عبدالعزيز الحربي" at bounding box center [655, 371] width 309 height 19
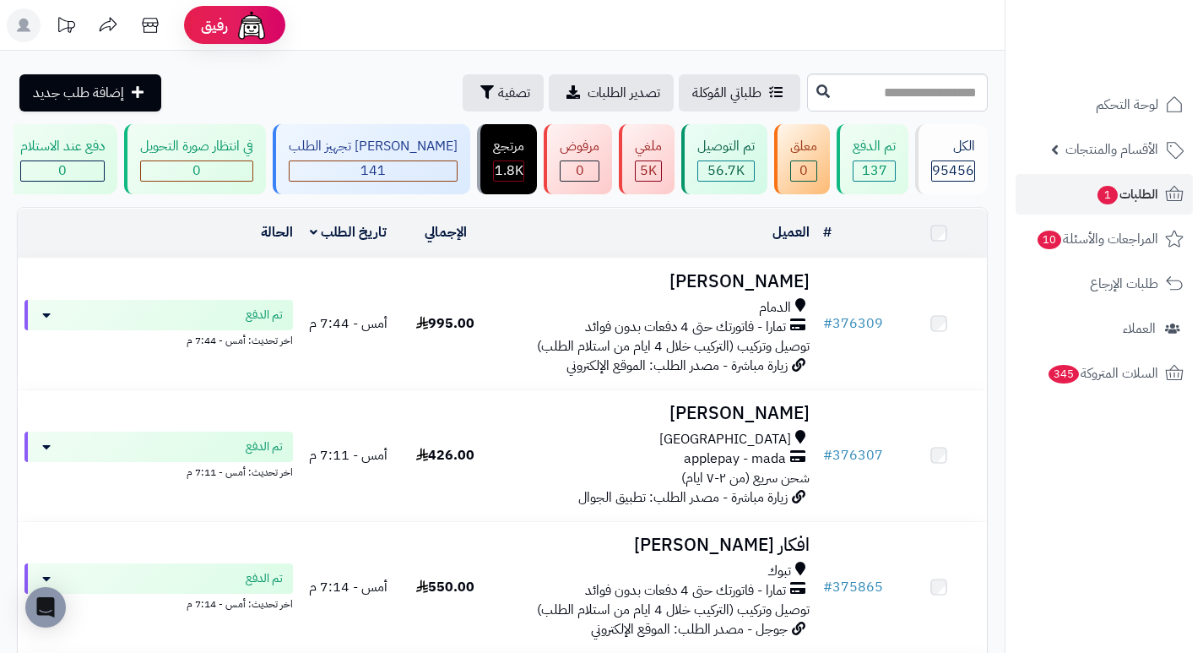
scroll to position [1098, 0]
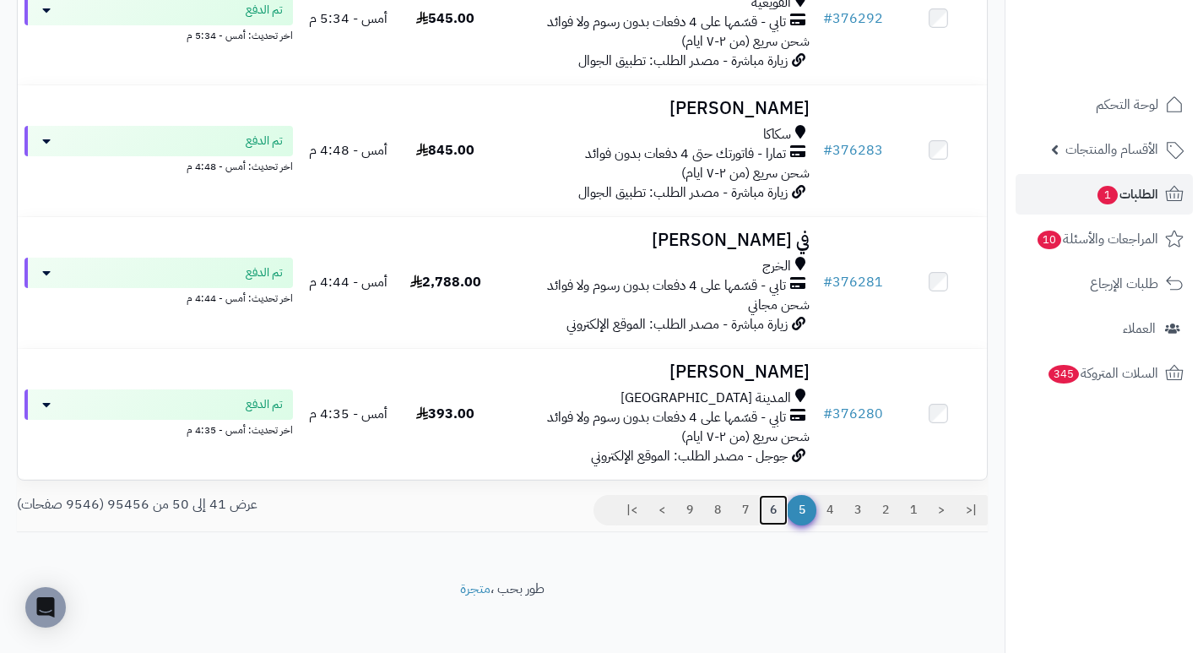
click at [767, 513] on link "6" at bounding box center [773, 510] width 29 height 30
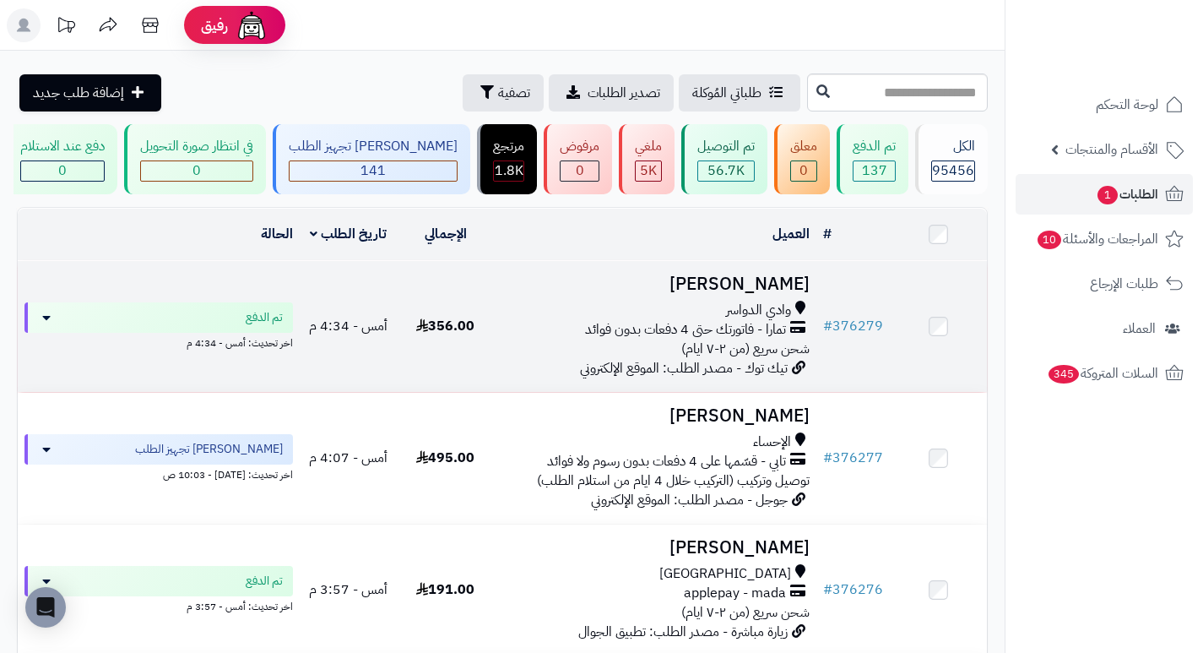
click at [747, 289] on h3 "[PERSON_NAME]" at bounding box center [655, 283] width 309 height 19
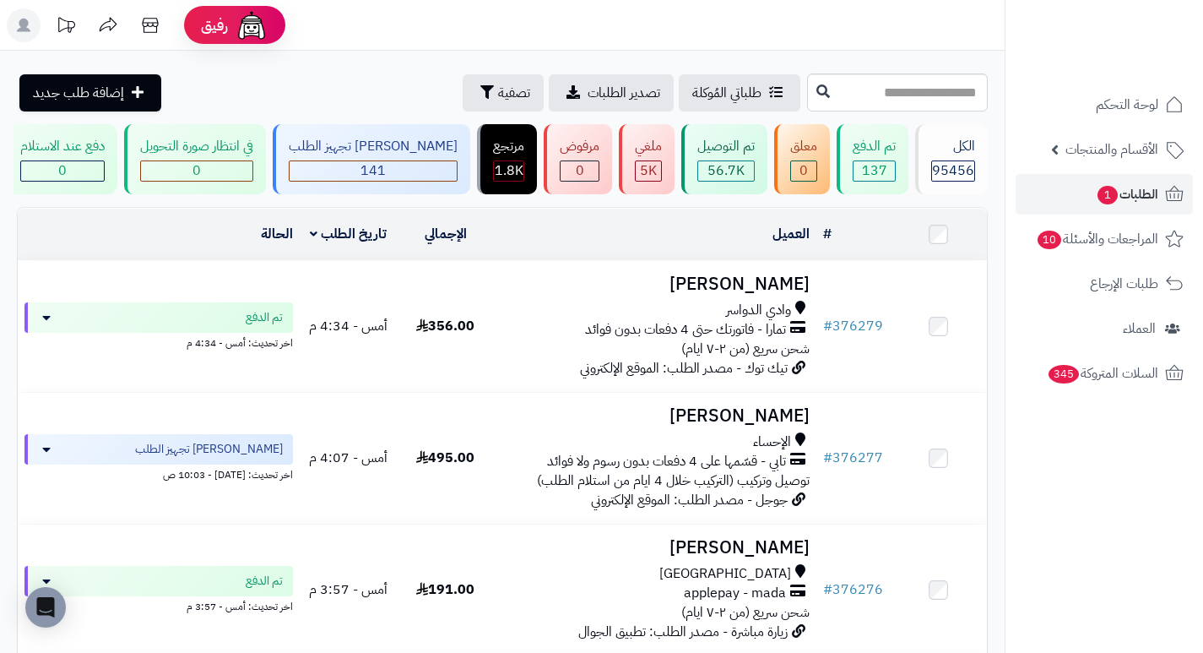
scroll to position [84, 0]
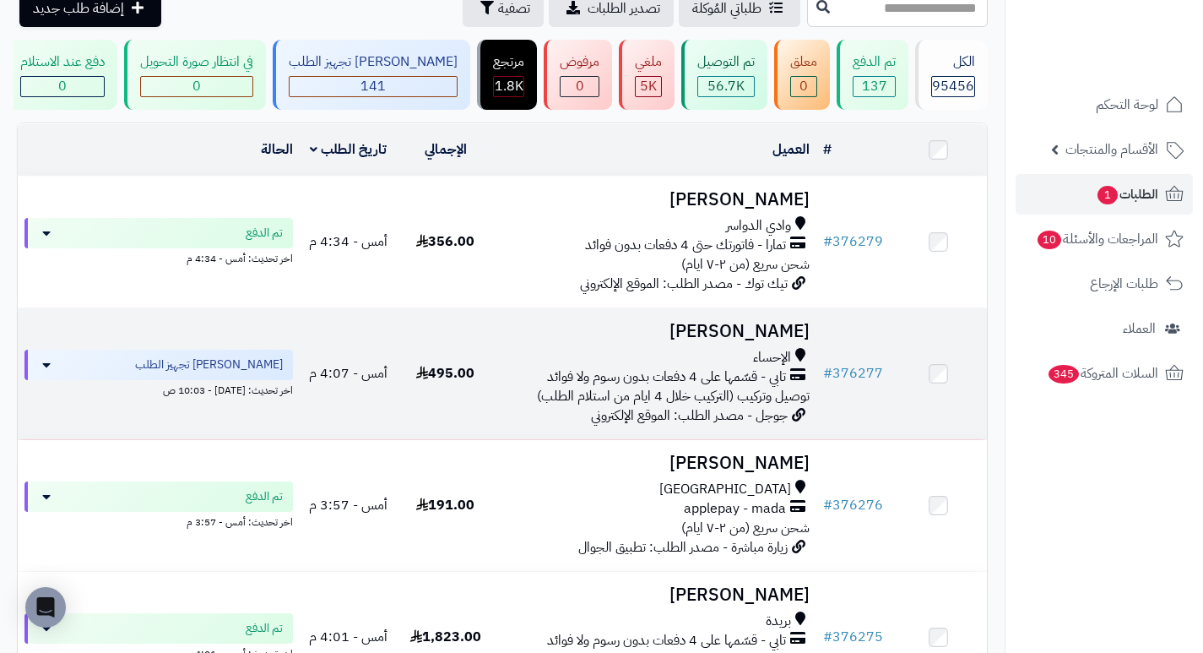
click at [757, 335] on h3 "[PERSON_NAME]" at bounding box center [655, 331] width 309 height 19
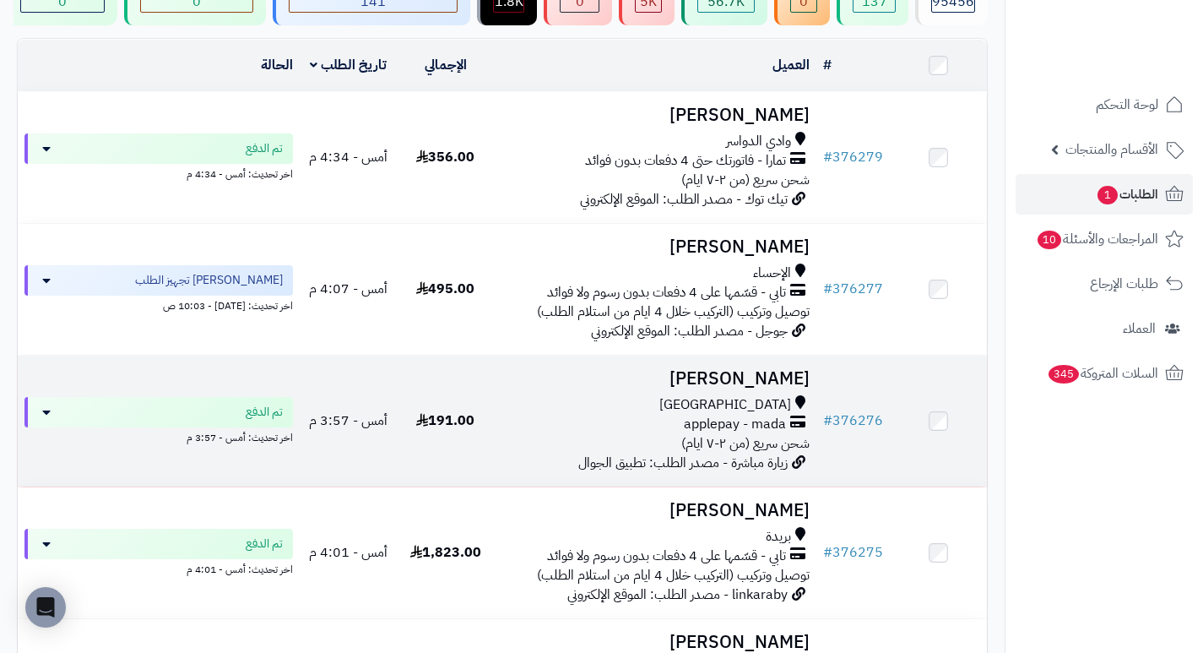
click at [742, 388] on h3 "[PERSON_NAME]" at bounding box center [655, 378] width 309 height 19
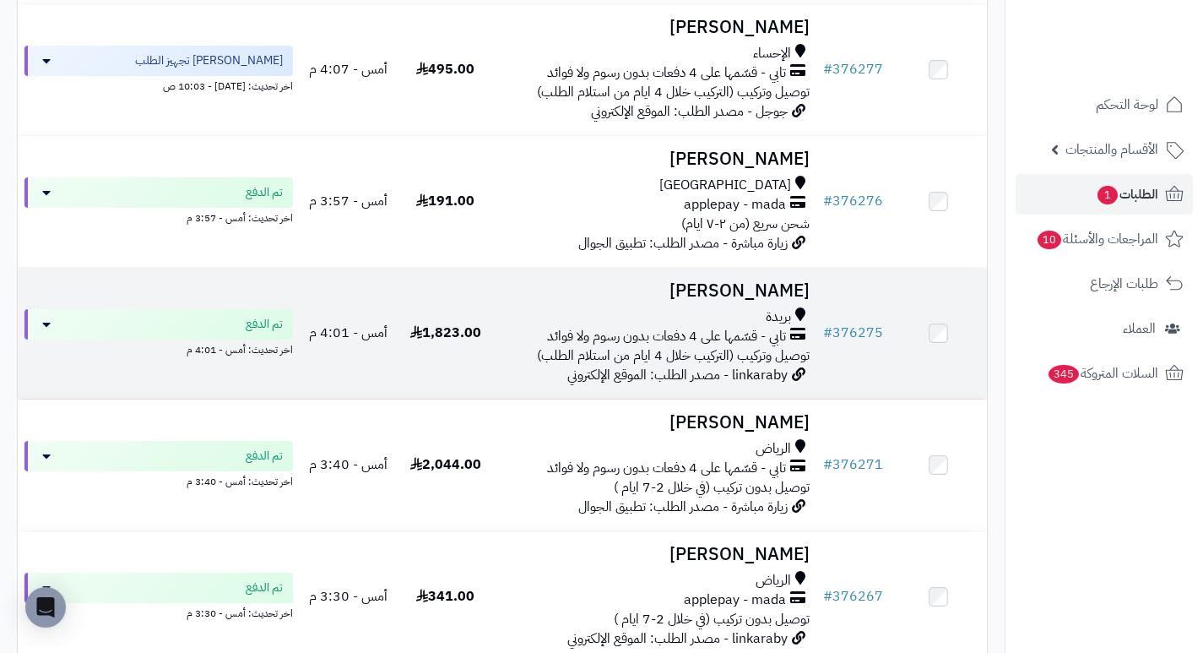
scroll to position [422, 0]
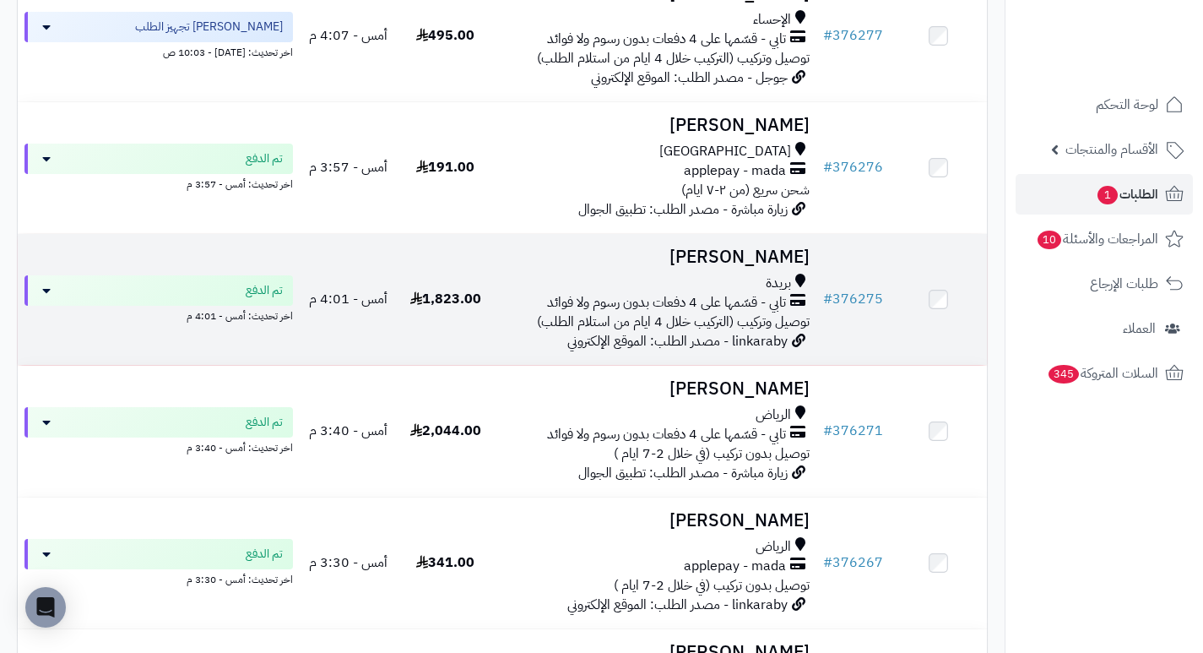
click at [798, 266] on h3 "[PERSON_NAME]" at bounding box center [655, 256] width 309 height 19
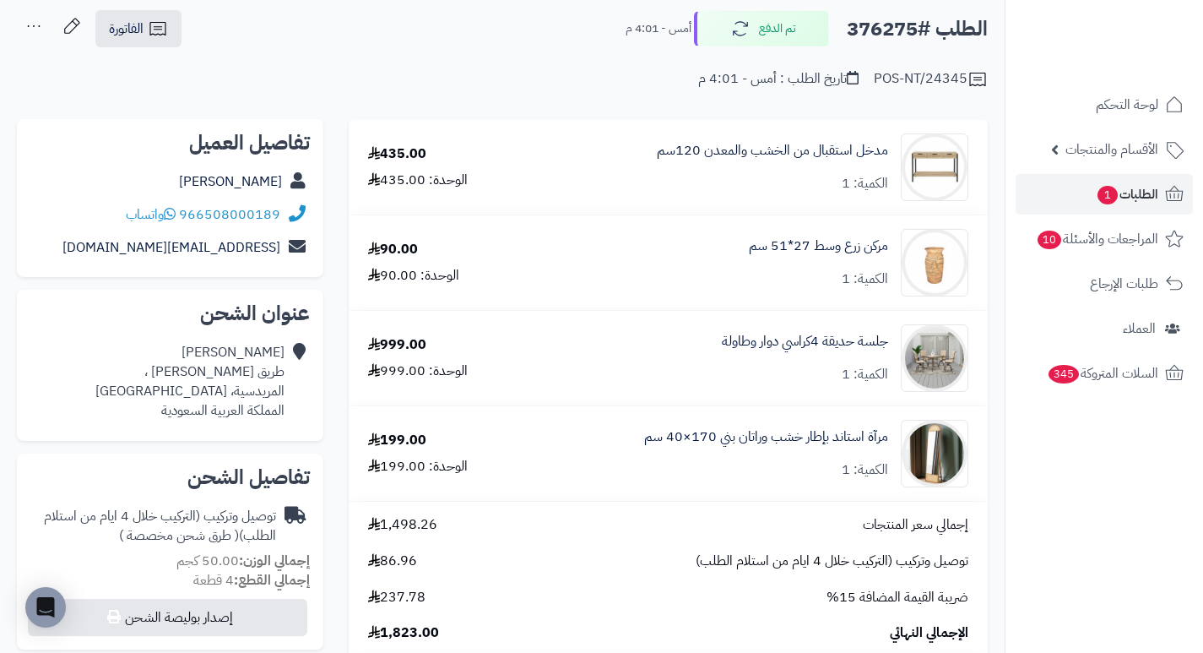
scroll to position [169, 0]
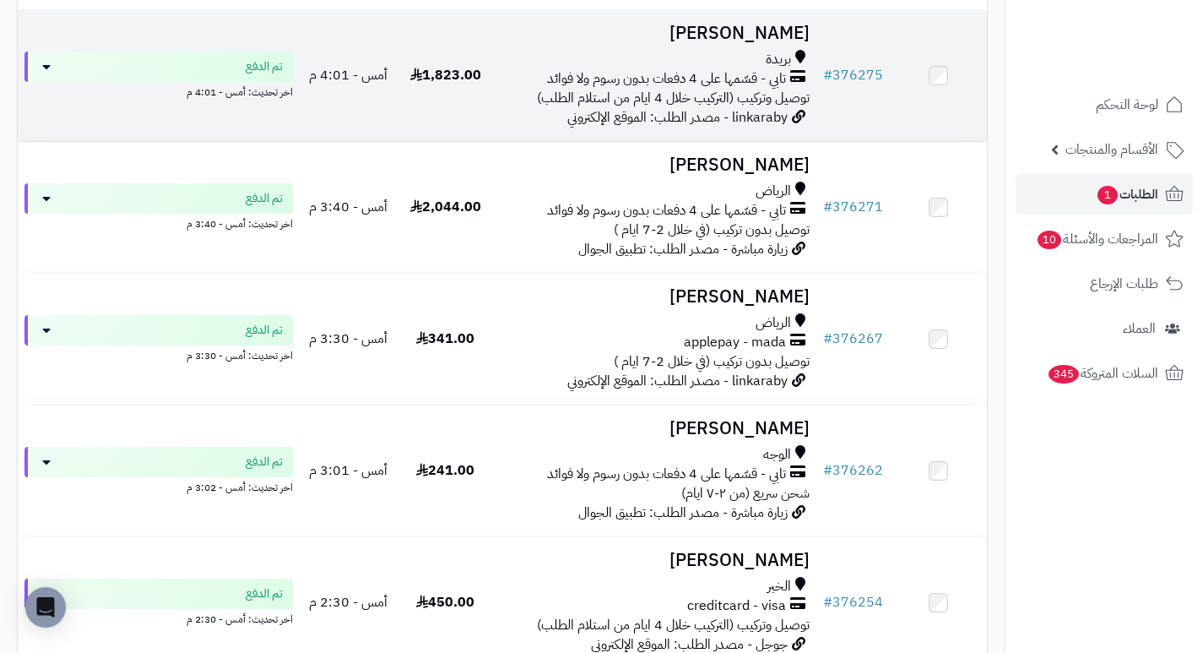
scroll to position [675, 0]
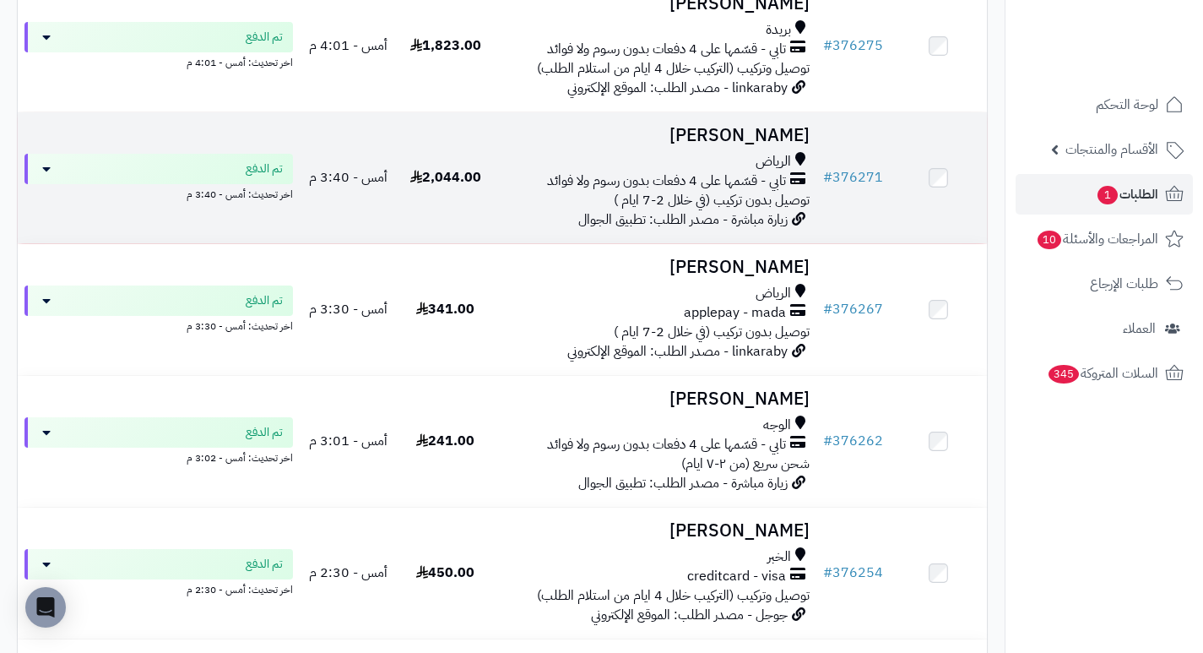
click at [795, 144] on h3 "فارس خالد" at bounding box center [655, 135] width 309 height 19
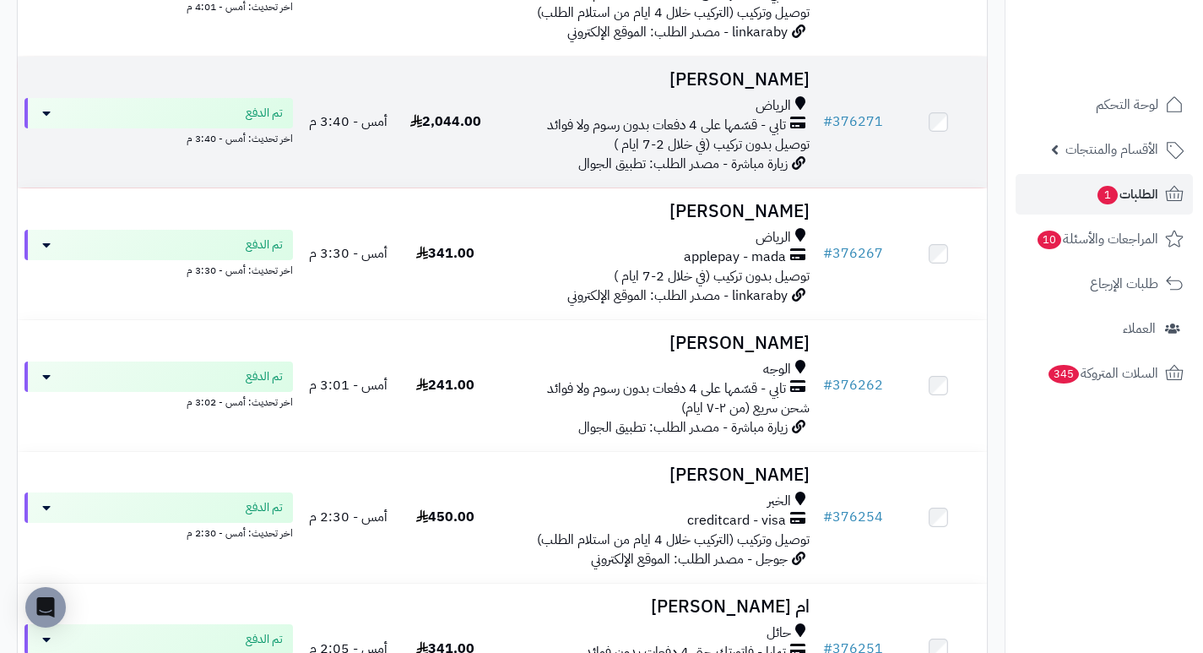
scroll to position [844, 0]
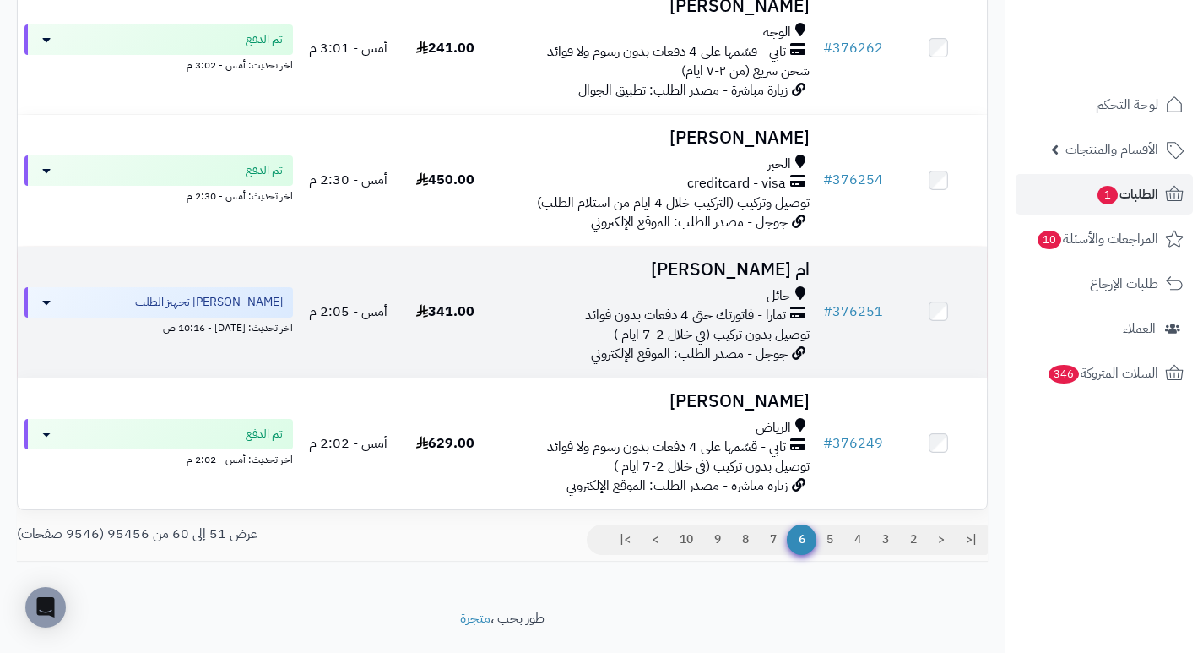
scroll to position [1098, 0]
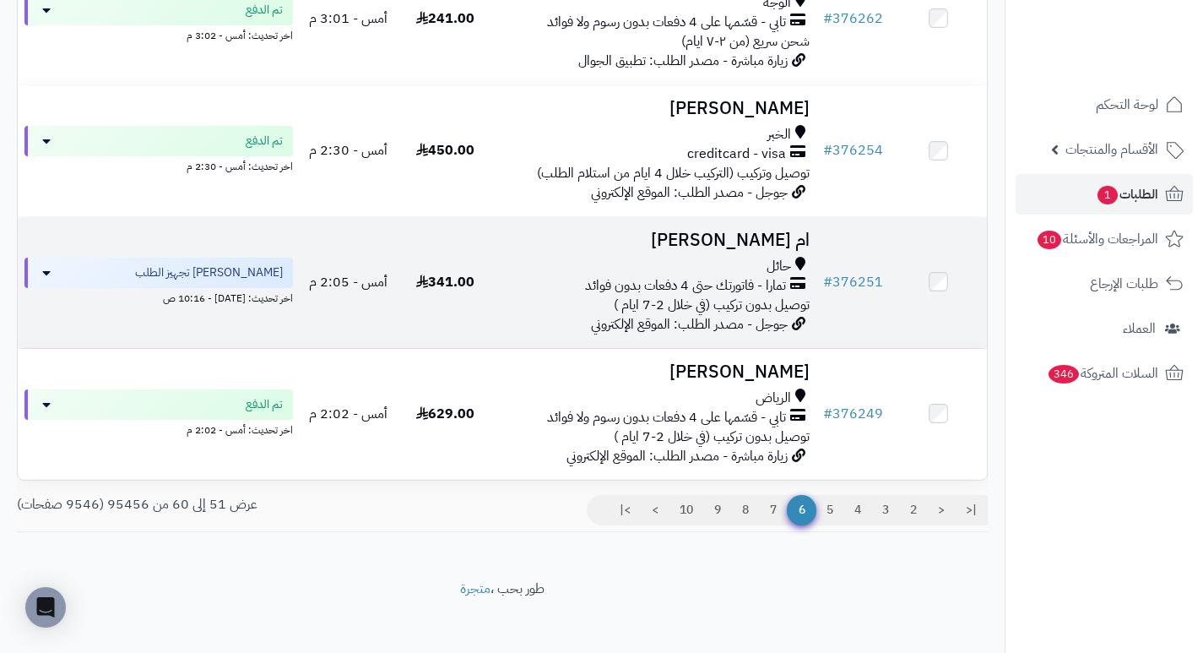
click at [753, 249] on h3 "ام سلطان فاطمه الرشيدي" at bounding box center [655, 239] width 309 height 19
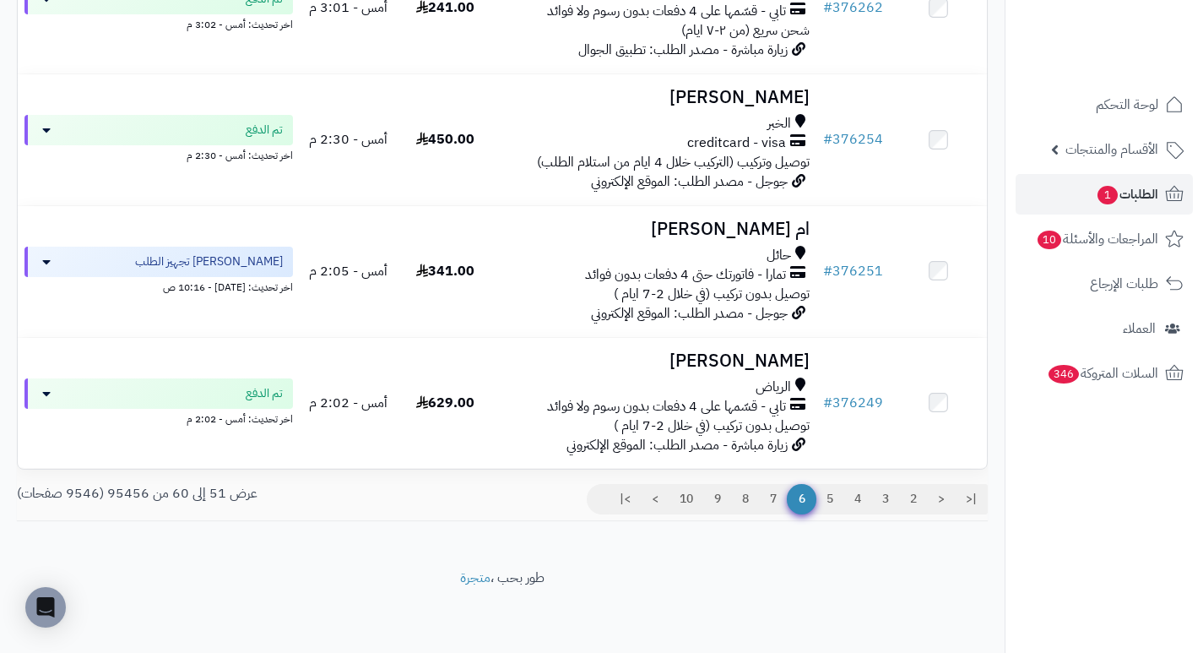
scroll to position [1119, 0]
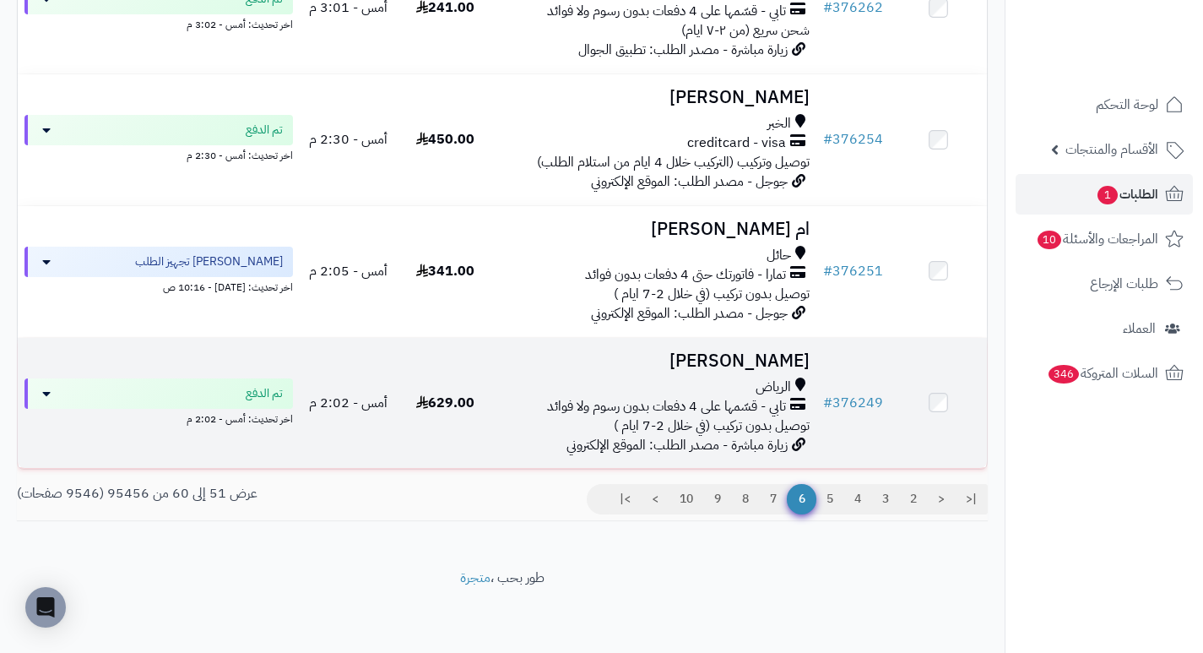
click at [772, 363] on h3 "[PERSON_NAME]" at bounding box center [655, 360] width 309 height 19
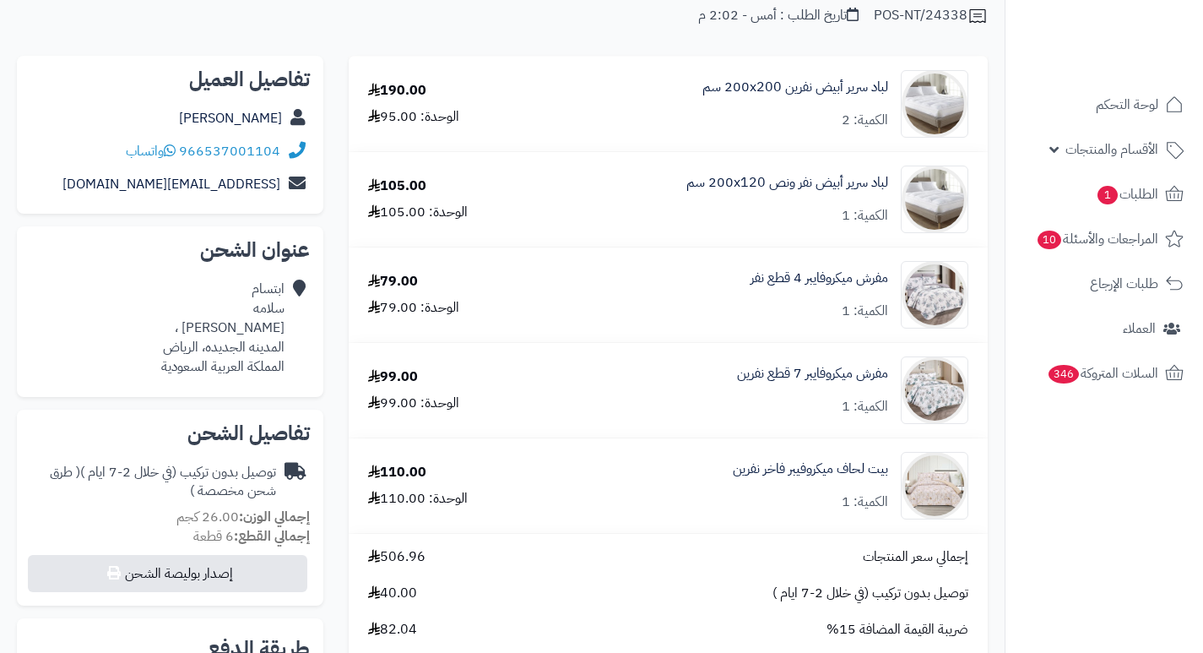
scroll to position [169, 0]
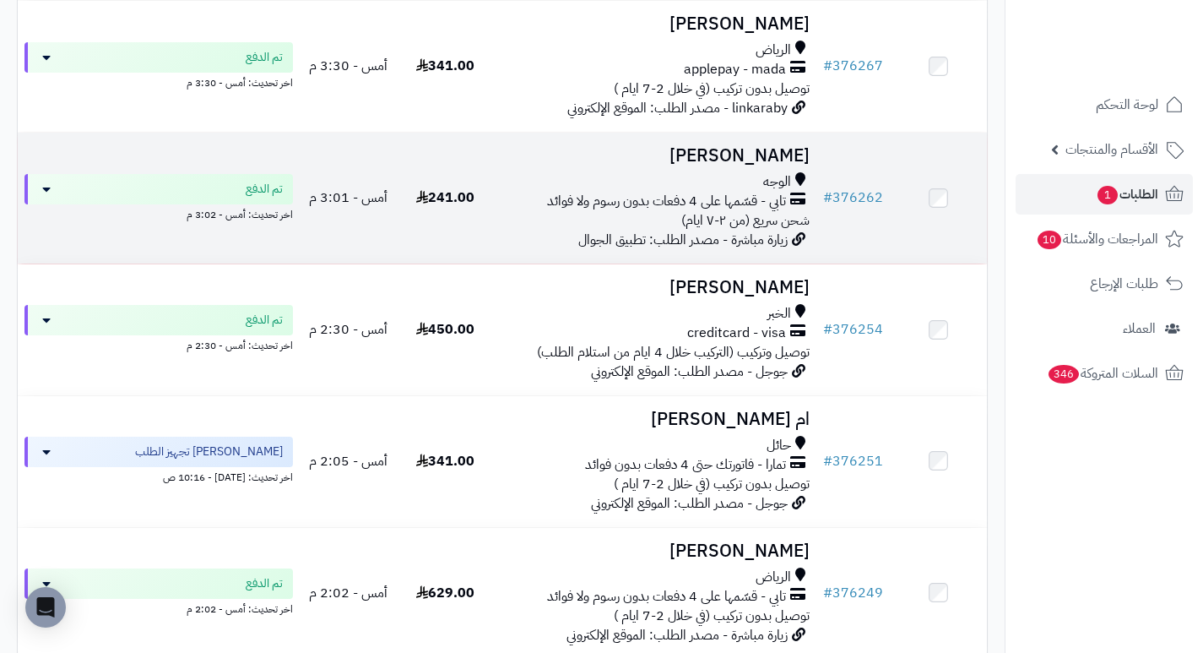
scroll to position [929, 0]
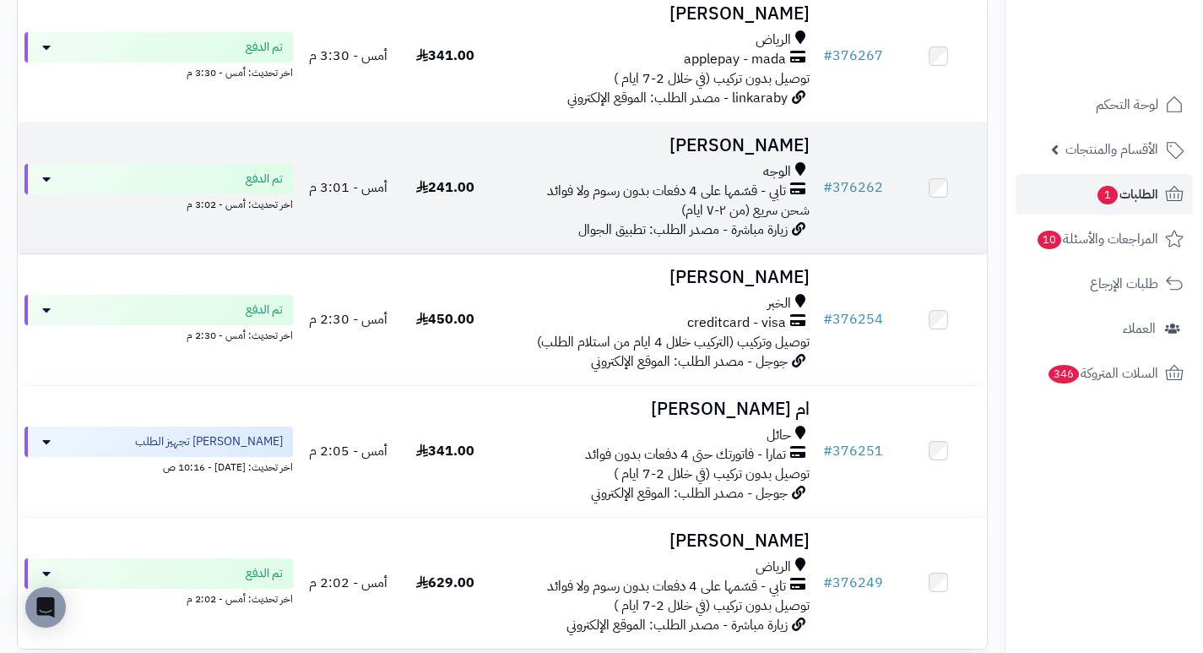
click at [741, 149] on h3 "[PERSON_NAME]" at bounding box center [655, 145] width 309 height 19
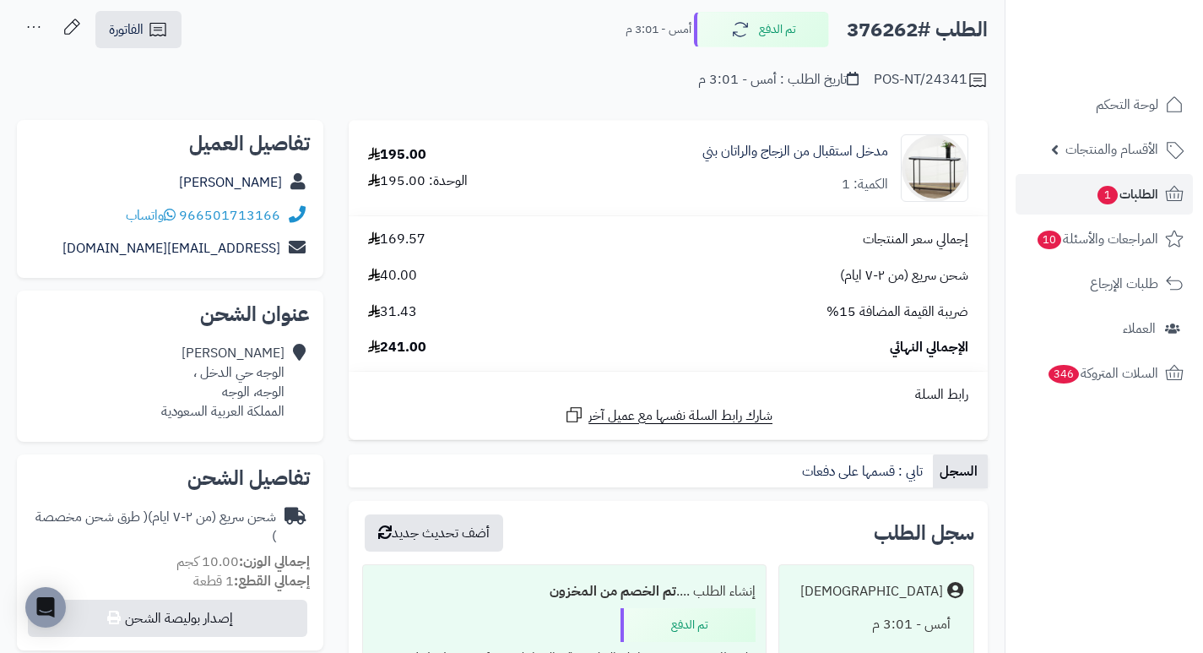
scroll to position [84, 0]
drag, startPoint x: 631, startPoint y: 212, endPoint x: 610, endPoint y: 235, distance: 30.5
click at [610, 235] on div "إجمالي سعر المنتجات 169.57" at bounding box center [668, 238] width 626 height 19
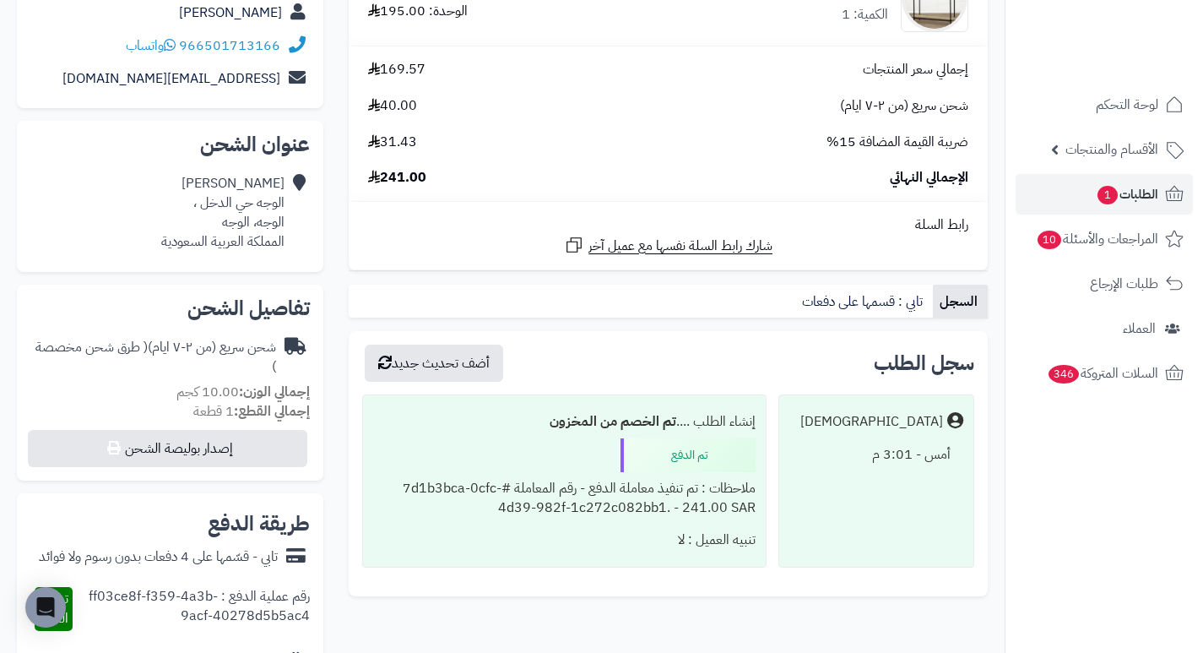
scroll to position [338, 0]
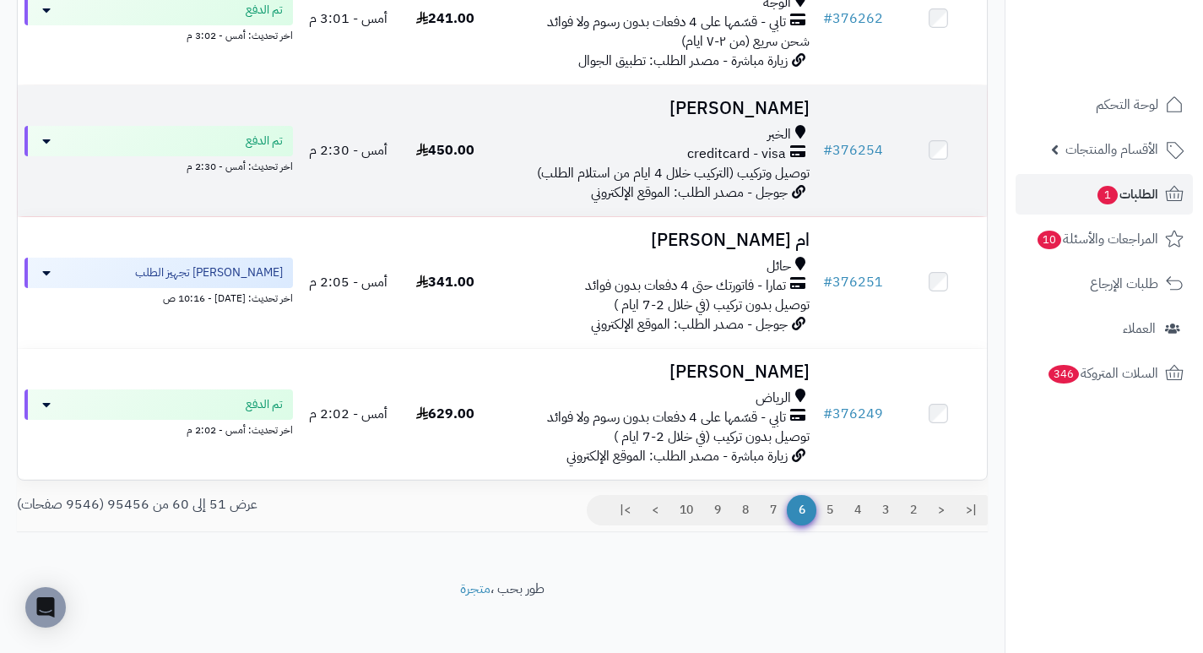
scroll to position [1119, 0]
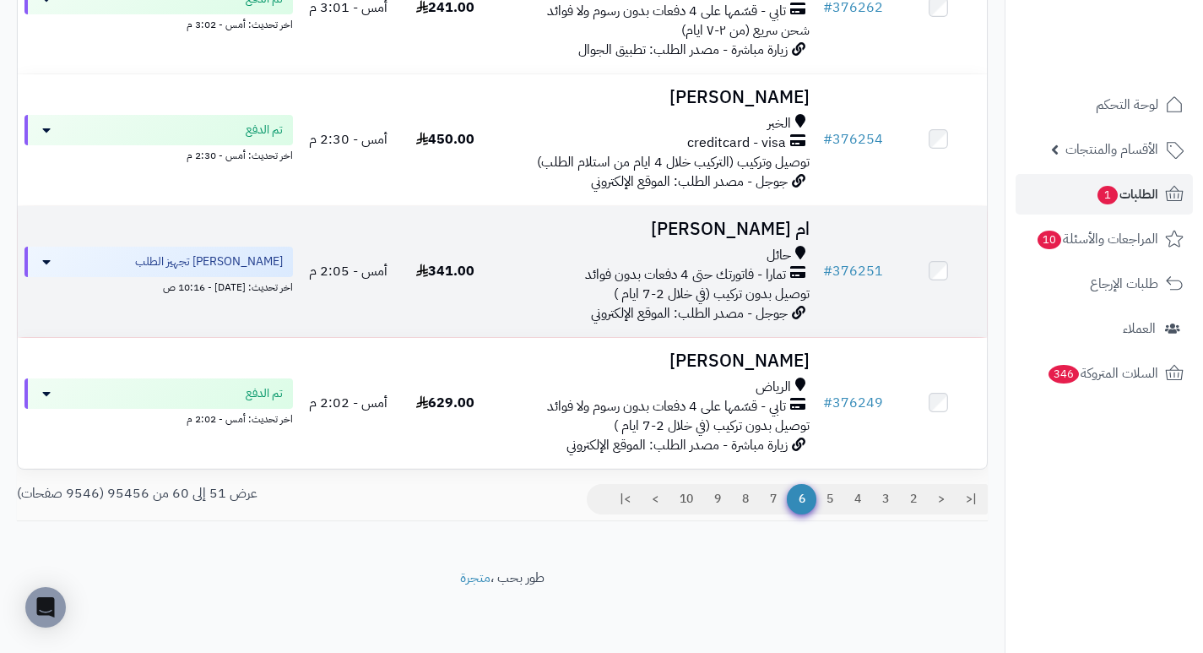
click at [729, 234] on h3 "ام سلطان فاطمه الرشيدي" at bounding box center [655, 229] width 309 height 19
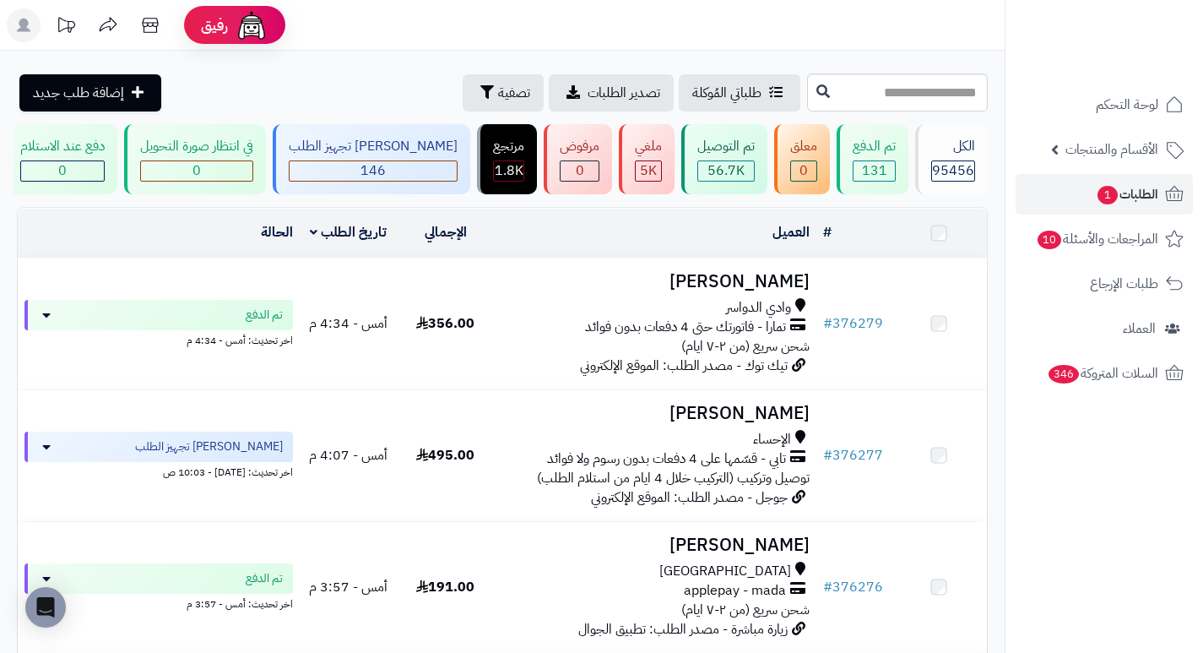
scroll to position [1119, 0]
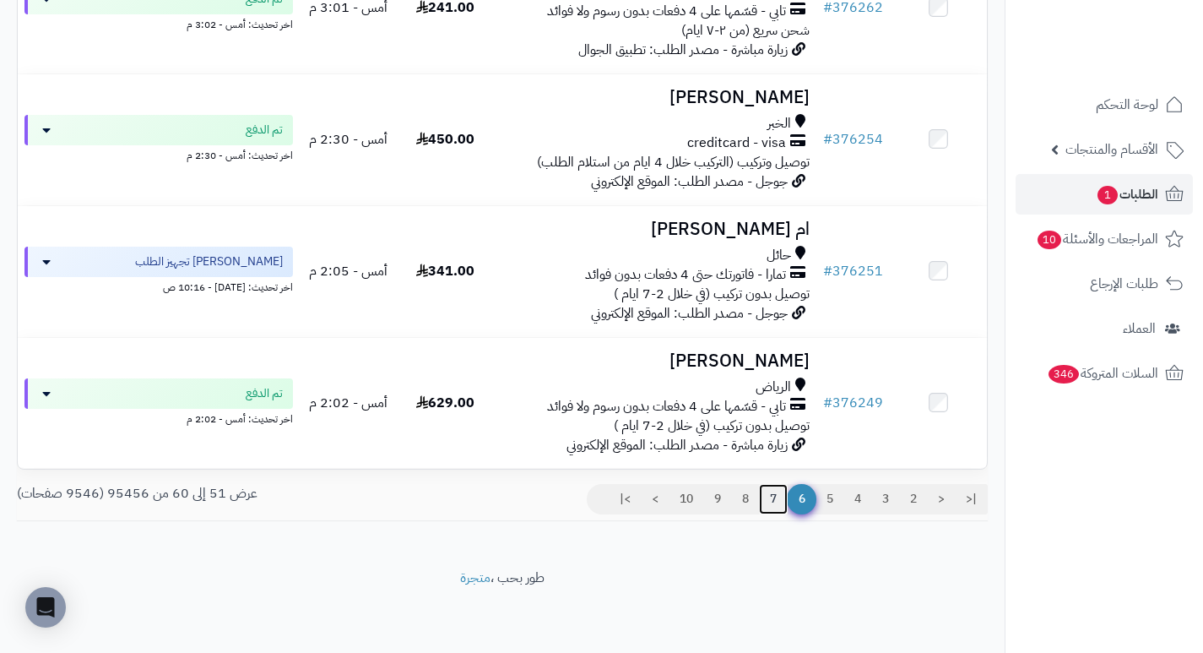
click at [776, 497] on link "7" at bounding box center [773, 499] width 29 height 30
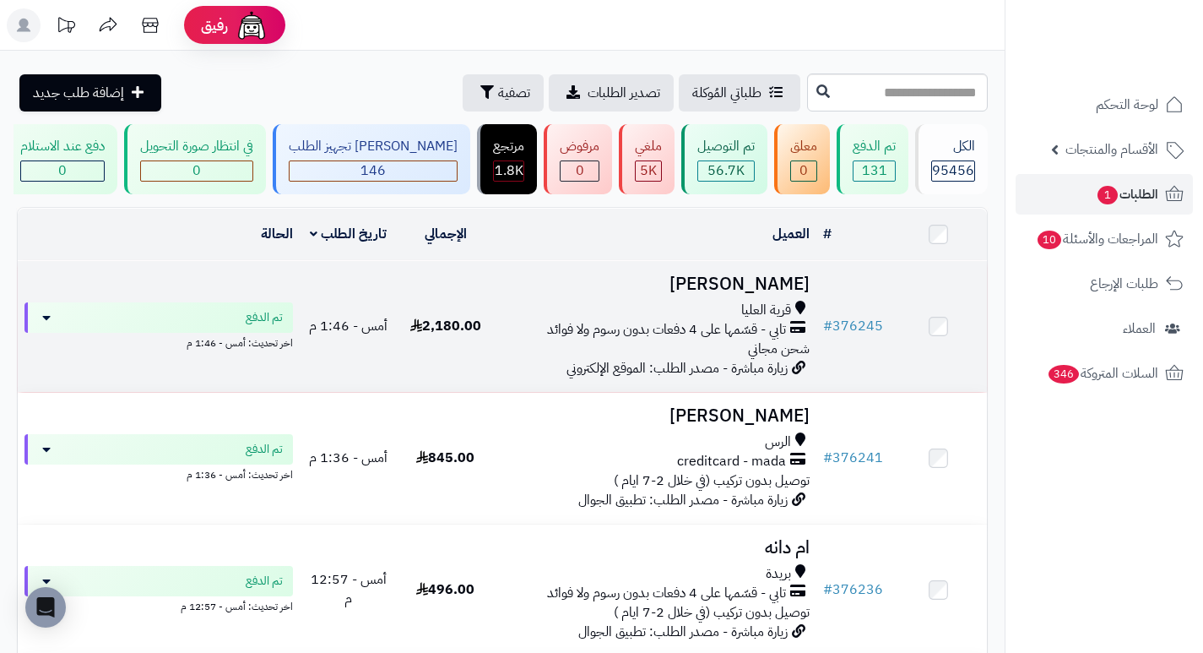
click at [736, 294] on h3 "Mohammed Almutairi" at bounding box center [655, 283] width 309 height 19
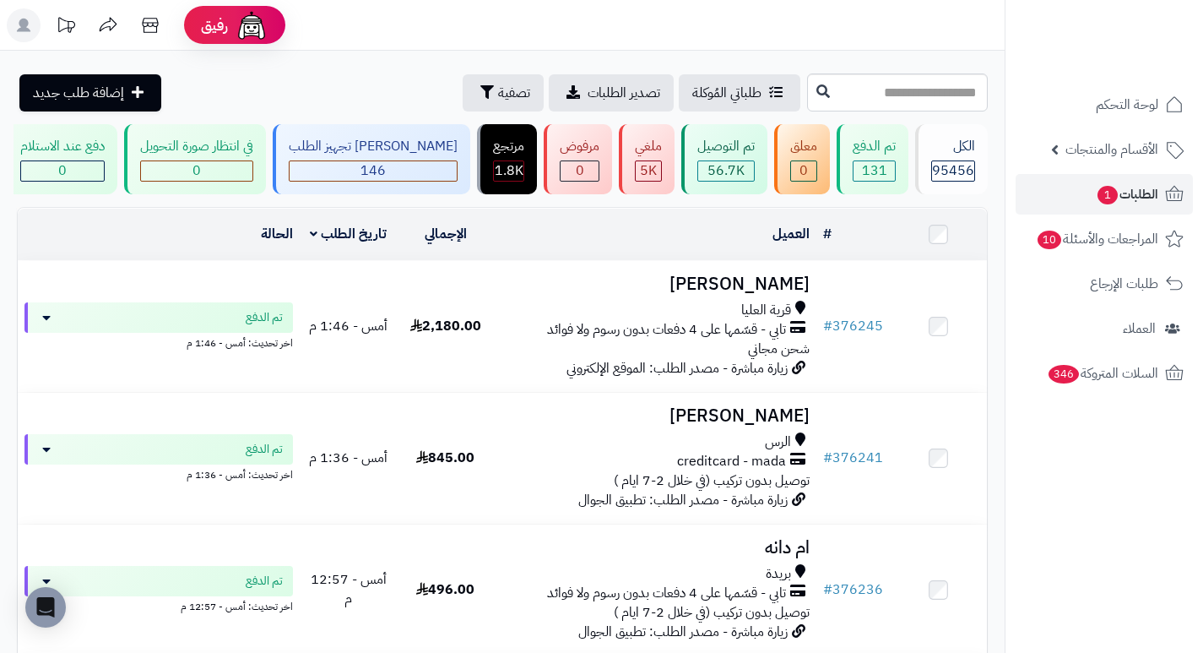
click at [780, 287] on h3 "Mohammed Almutairi" at bounding box center [655, 283] width 309 height 19
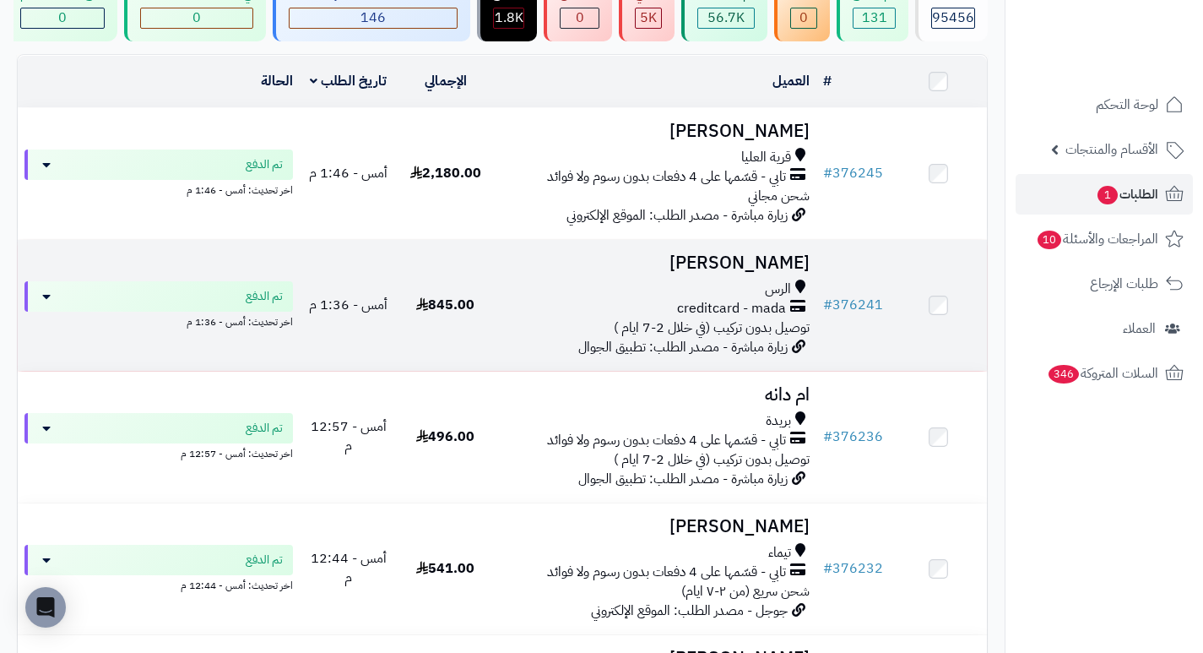
scroll to position [169, 0]
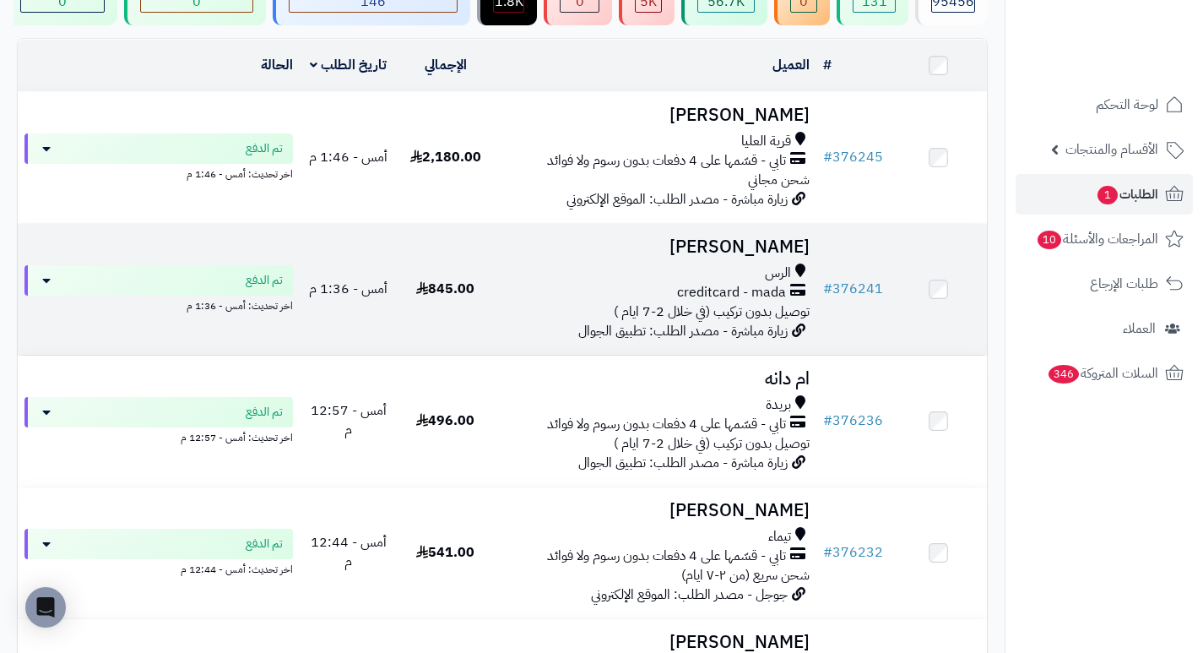
click at [771, 257] on h3 "[PERSON_NAME]" at bounding box center [655, 246] width 309 height 19
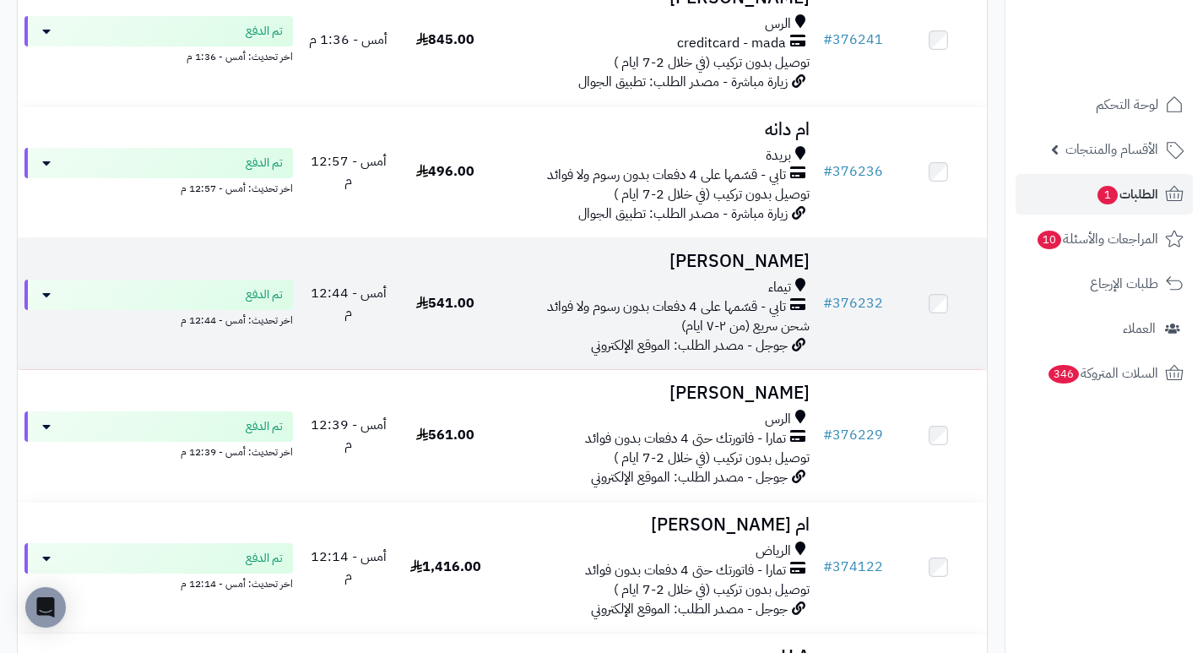
scroll to position [422, 0]
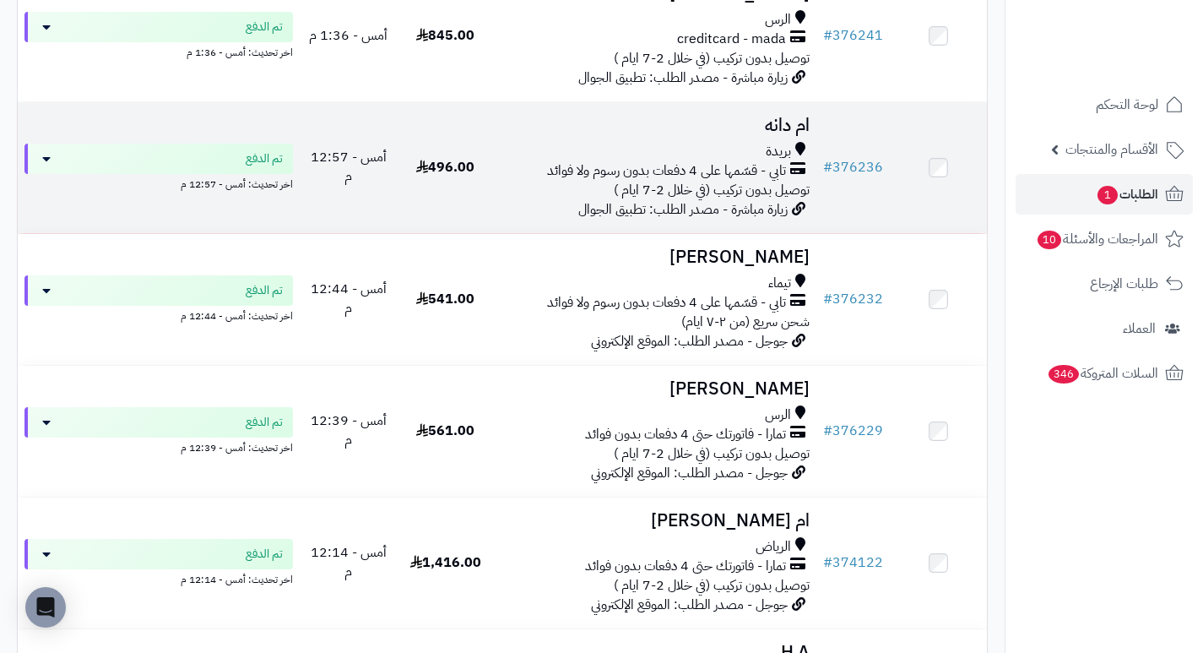
click at [784, 128] on h3 "ام دانه" at bounding box center [655, 125] width 309 height 19
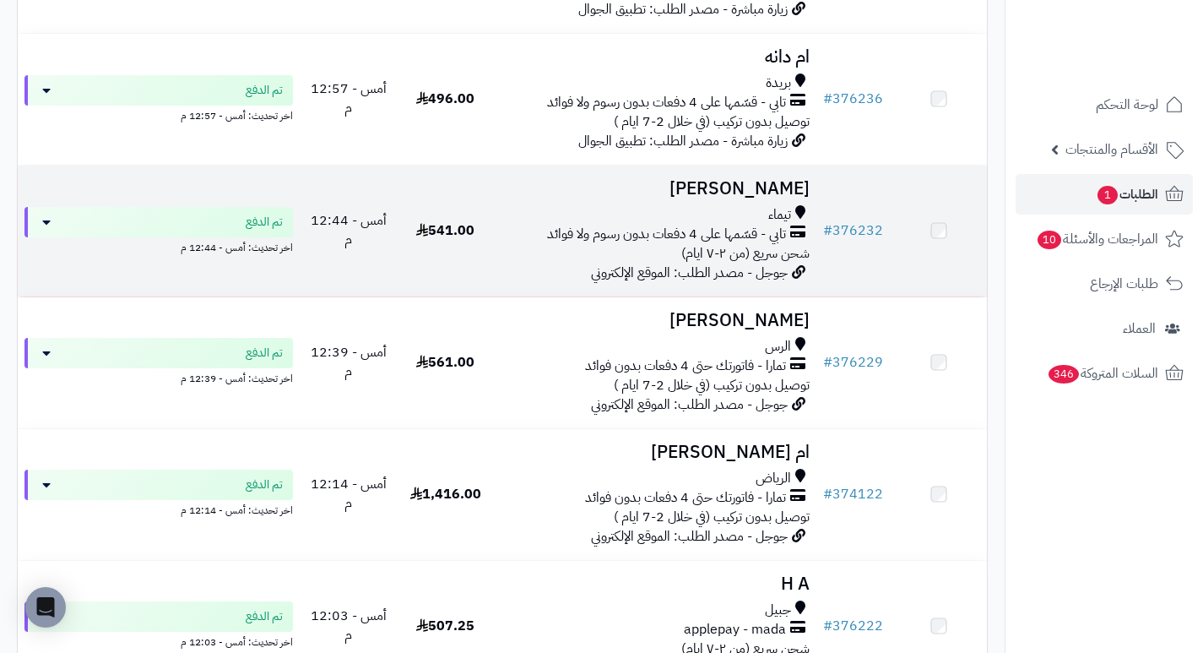
scroll to position [507, 0]
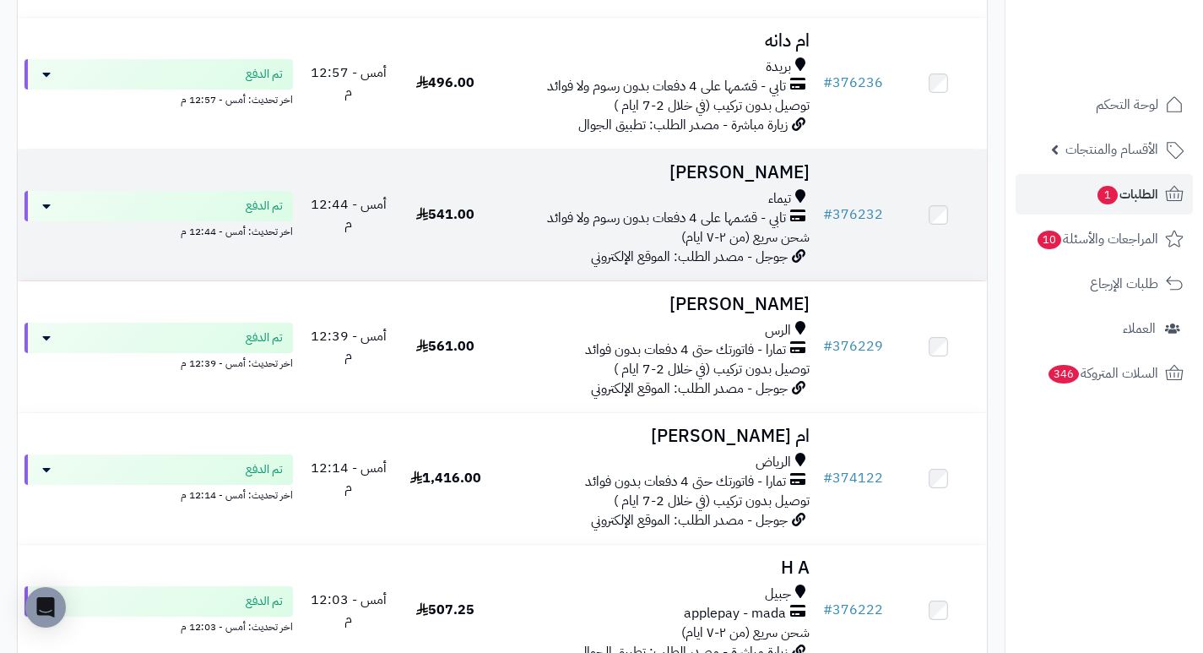
click at [786, 182] on h3 "[PERSON_NAME]" at bounding box center [655, 172] width 309 height 19
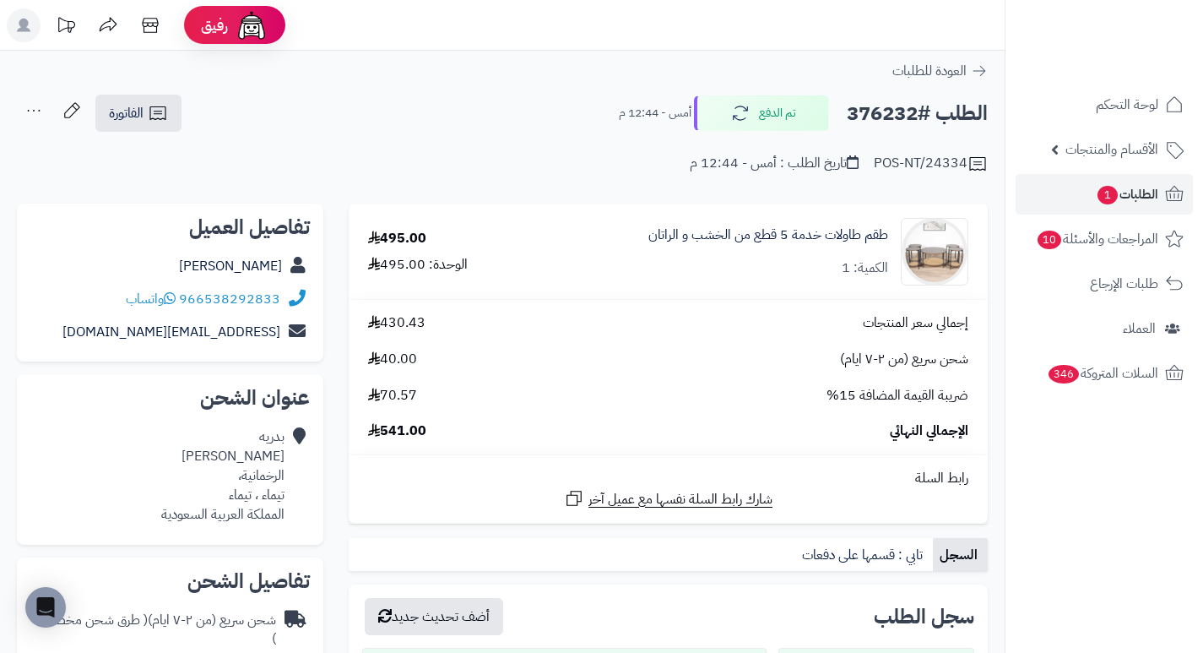
drag, startPoint x: 621, startPoint y: 226, endPoint x: 615, endPoint y: 248, distance: 22.7
click at [615, 248] on div "طقم طاولات خدمة 5 قطع من الخشب و الراتان الكمية: 1" at bounding box center [757, 252] width 447 height 68
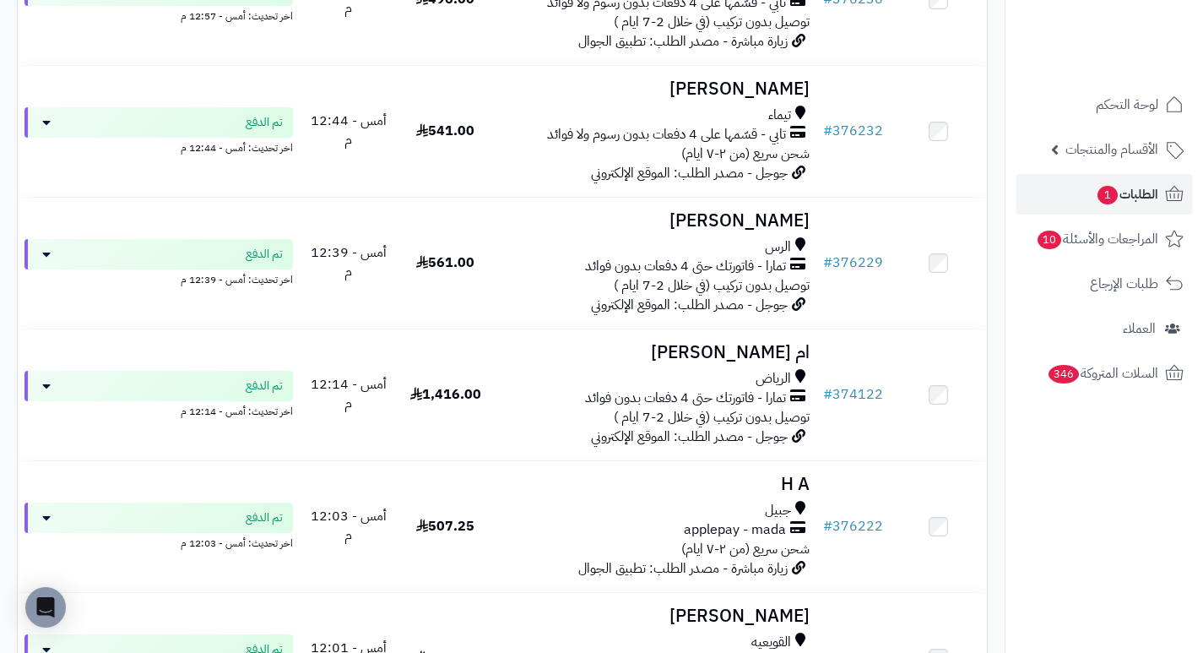
scroll to position [591, 0]
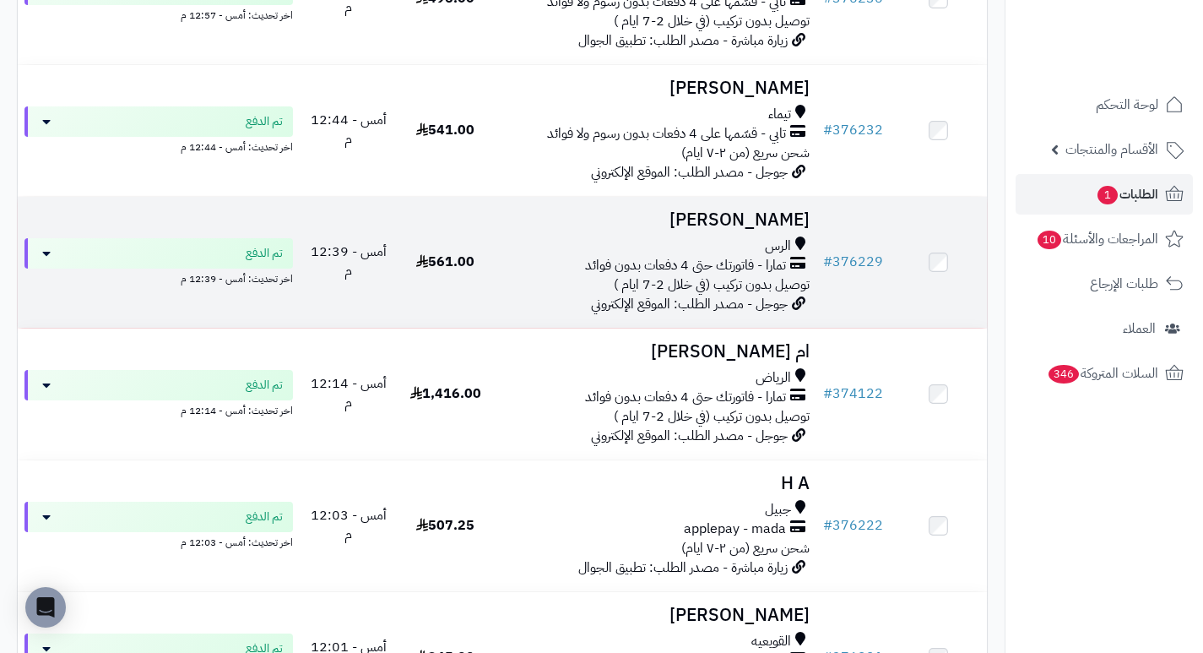
click at [786, 230] on h3 "عفاف حسين" at bounding box center [655, 219] width 309 height 19
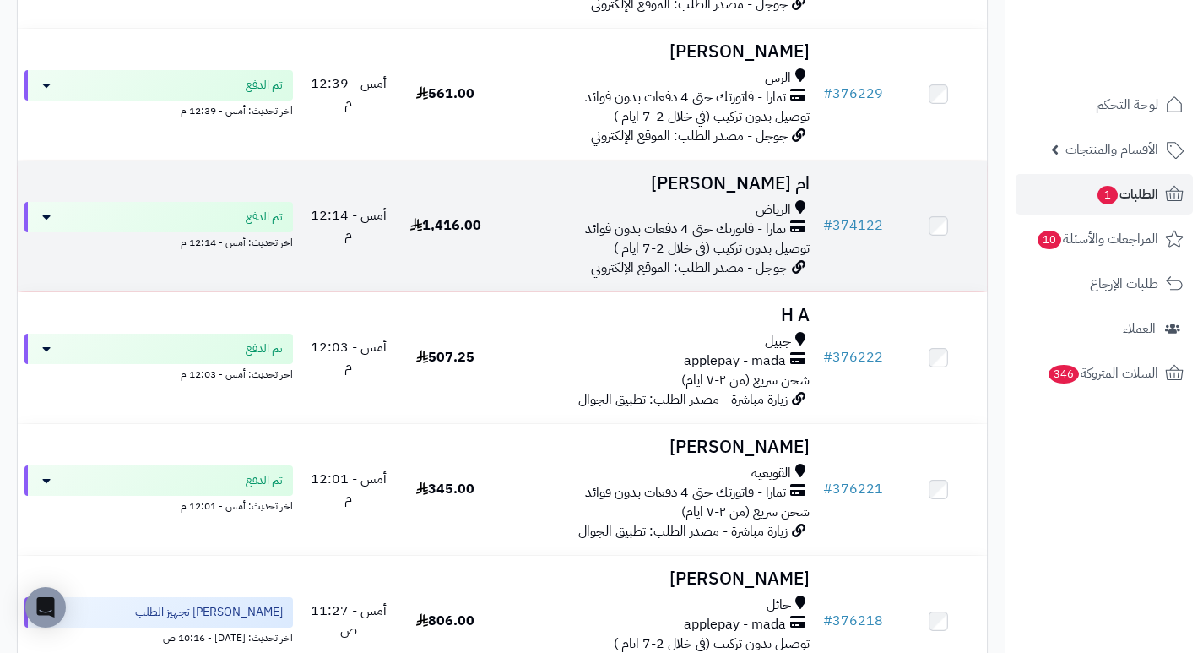
scroll to position [760, 0]
click at [775, 192] on h3 "ام [PERSON_NAME]" at bounding box center [655, 182] width 309 height 19
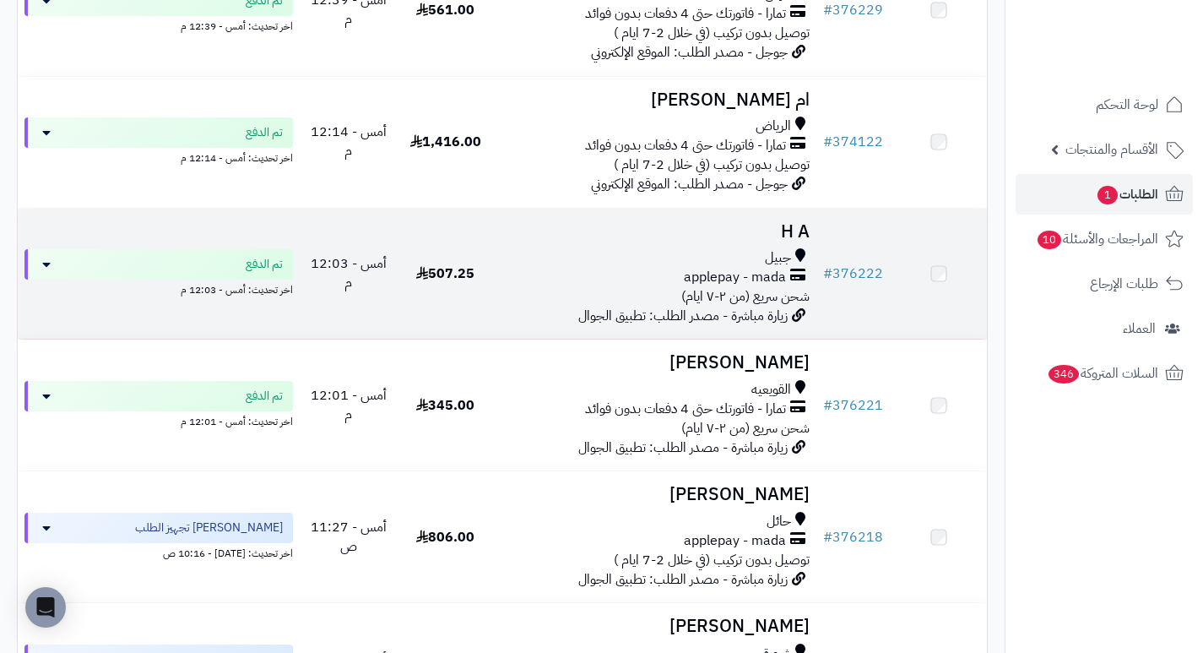
scroll to position [844, 0]
click at [796, 235] on h3 "H A" at bounding box center [655, 229] width 309 height 19
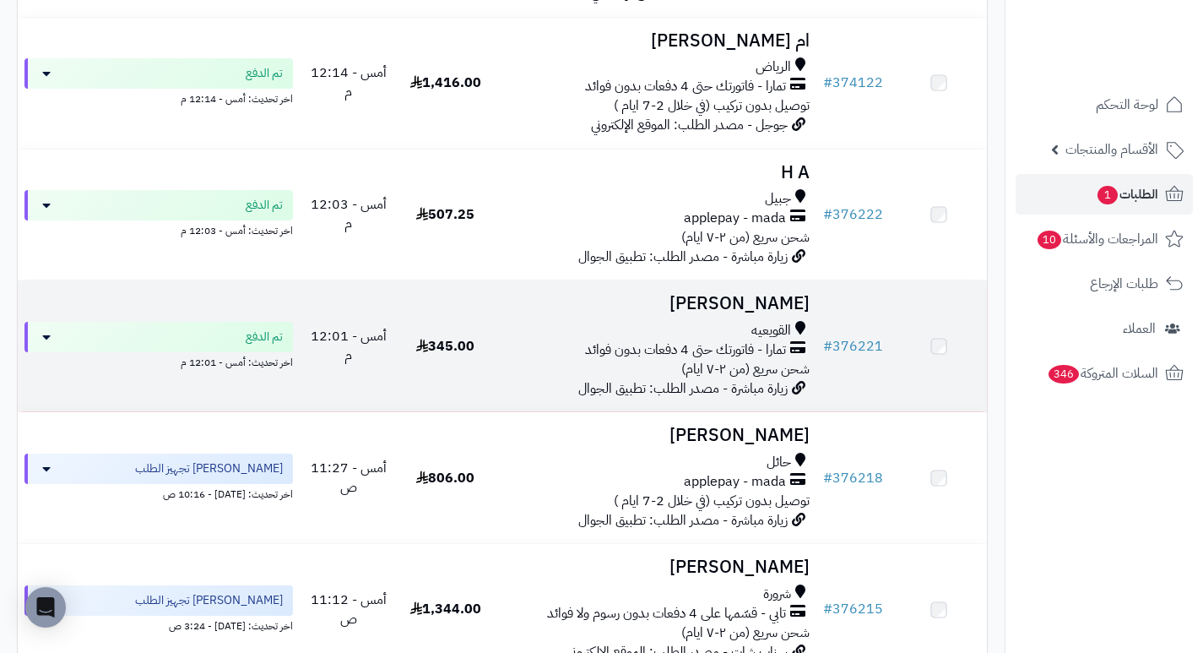
scroll to position [929, 0]
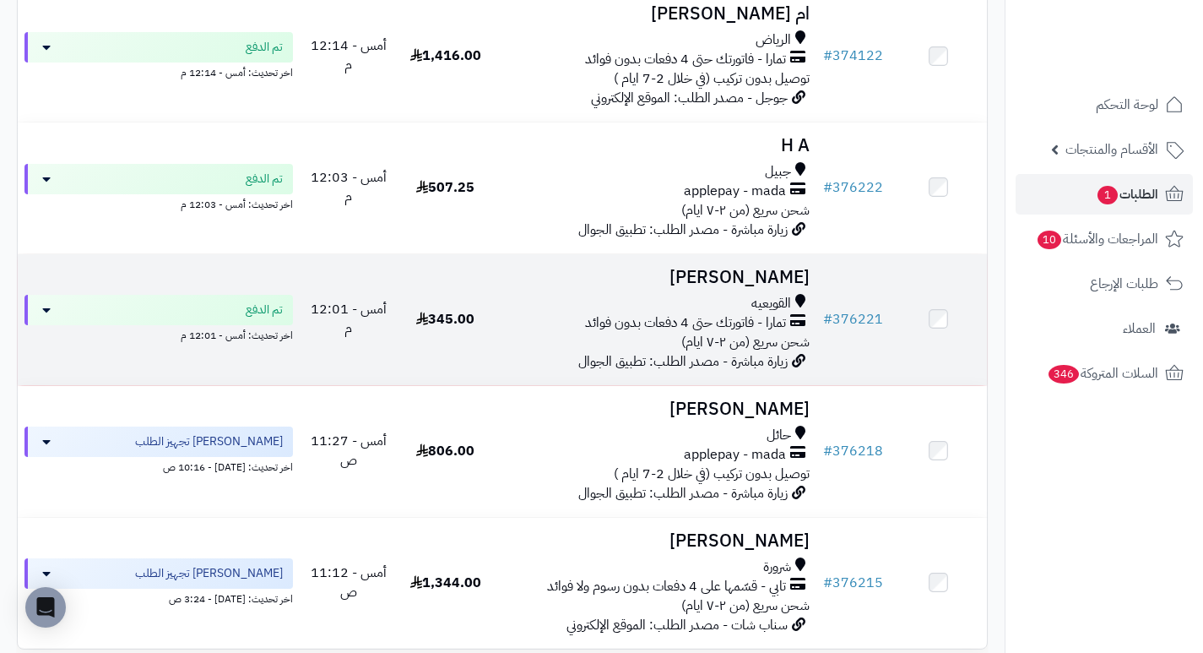
click at [779, 280] on h3 "[PERSON_NAME]" at bounding box center [655, 277] width 309 height 19
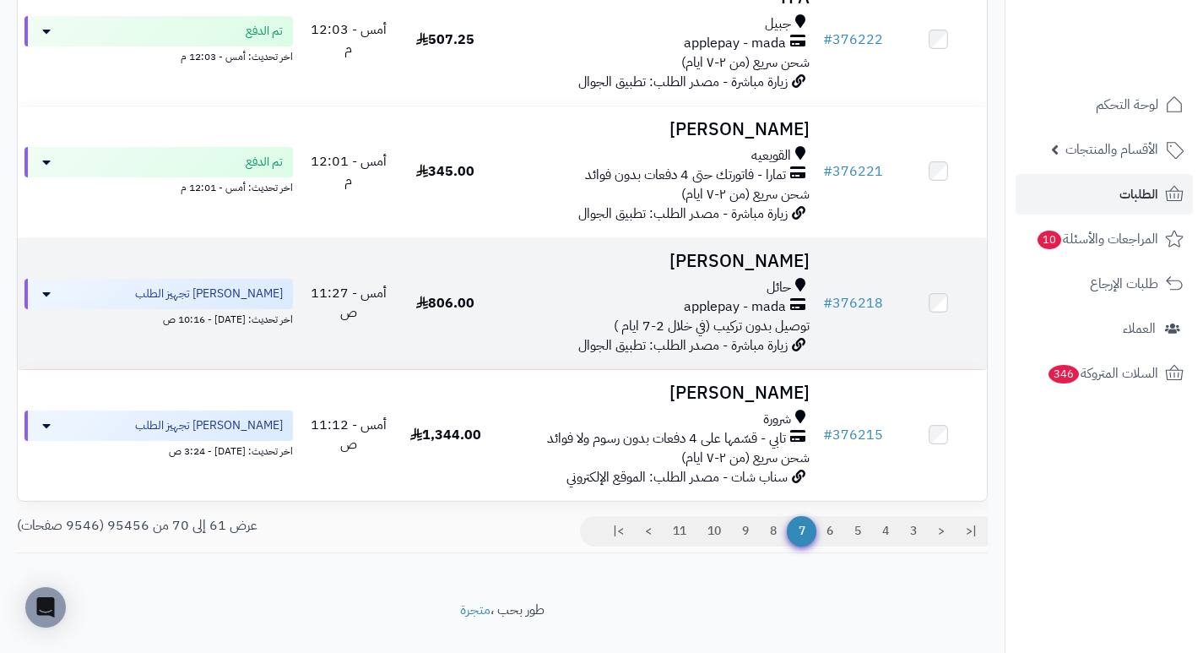
scroll to position [1098, 0]
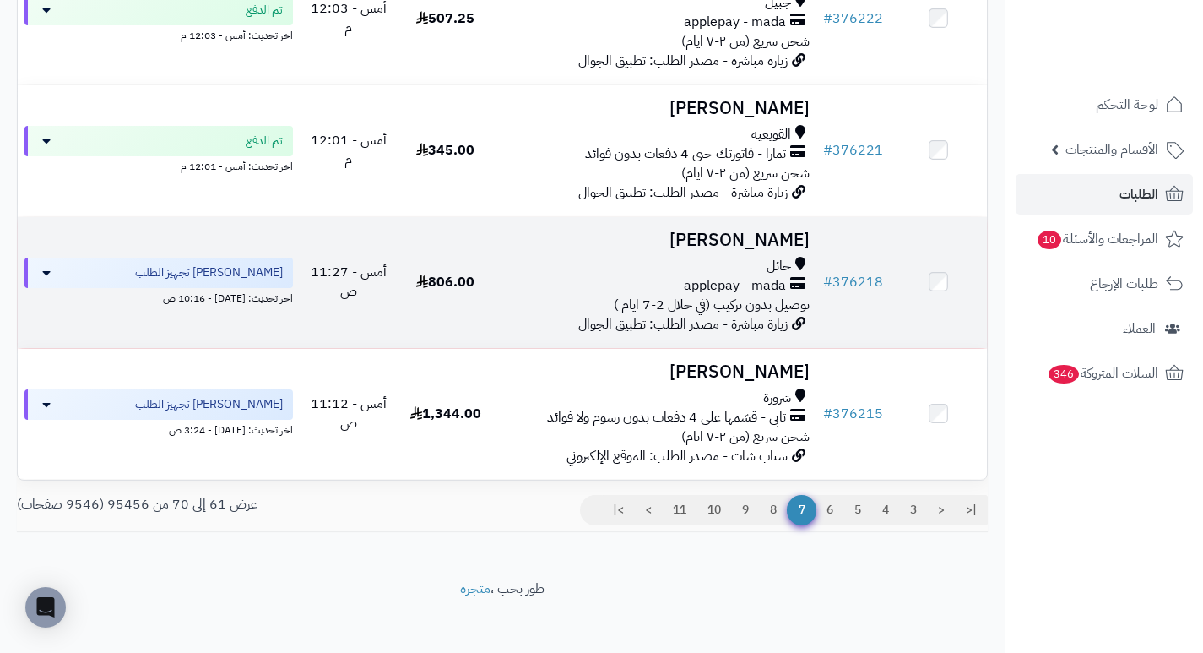
click at [779, 244] on h3 "[PERSON_NAME]" at bounding box center [655, 239] width 309 height 19
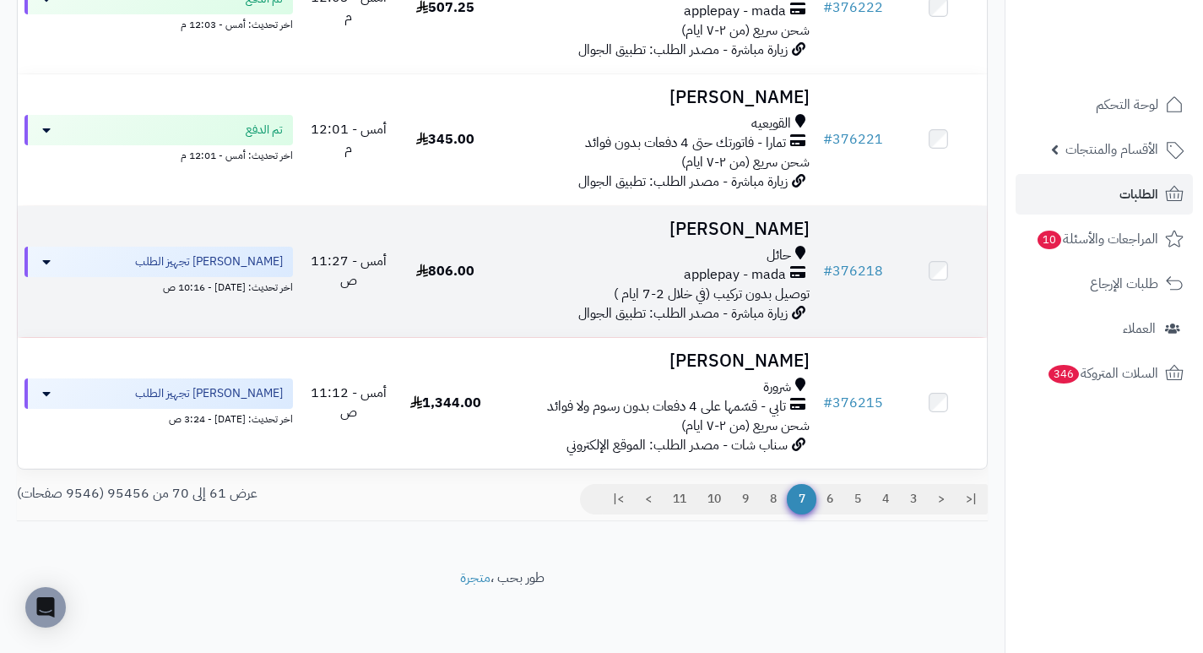
scroll to position [1119, 0]
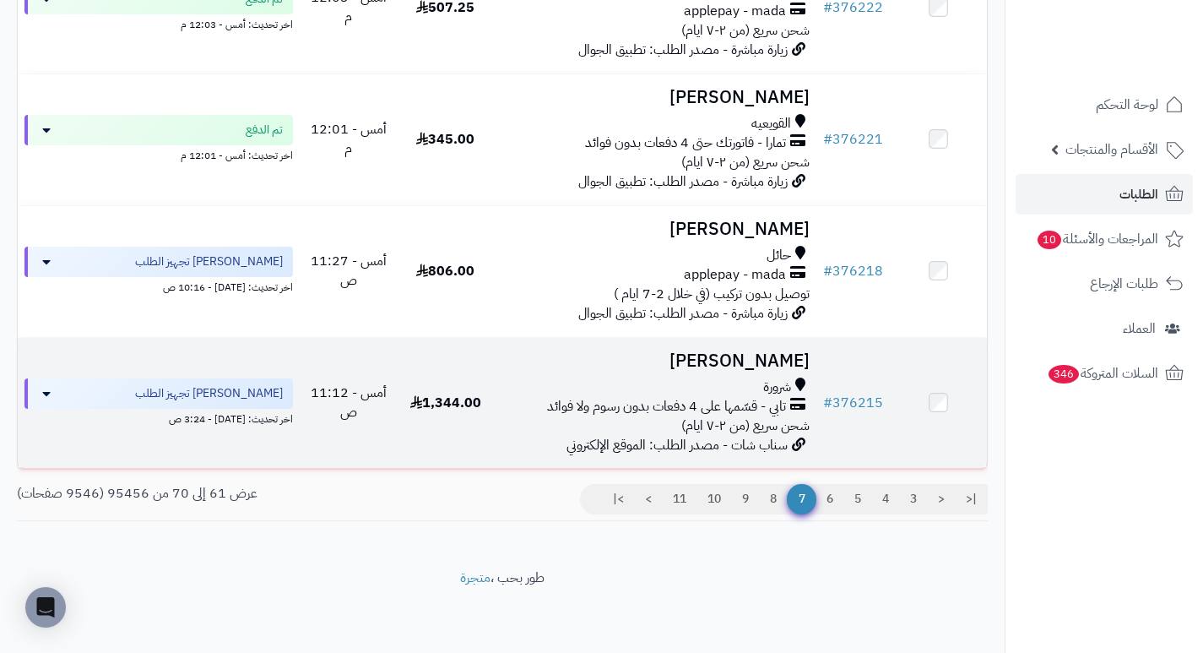
click at [774, 355] on h3 "نوال الصيعري" at bounding box center [655, 360] width 309 height 19
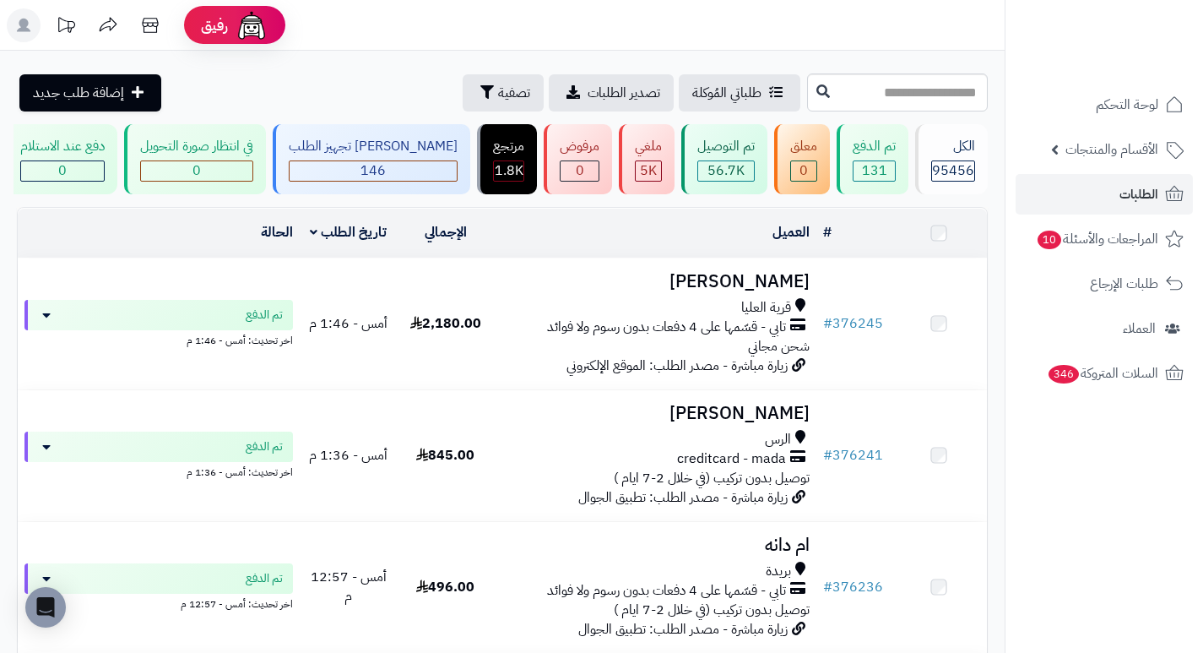
scroll to position [1119, 0]
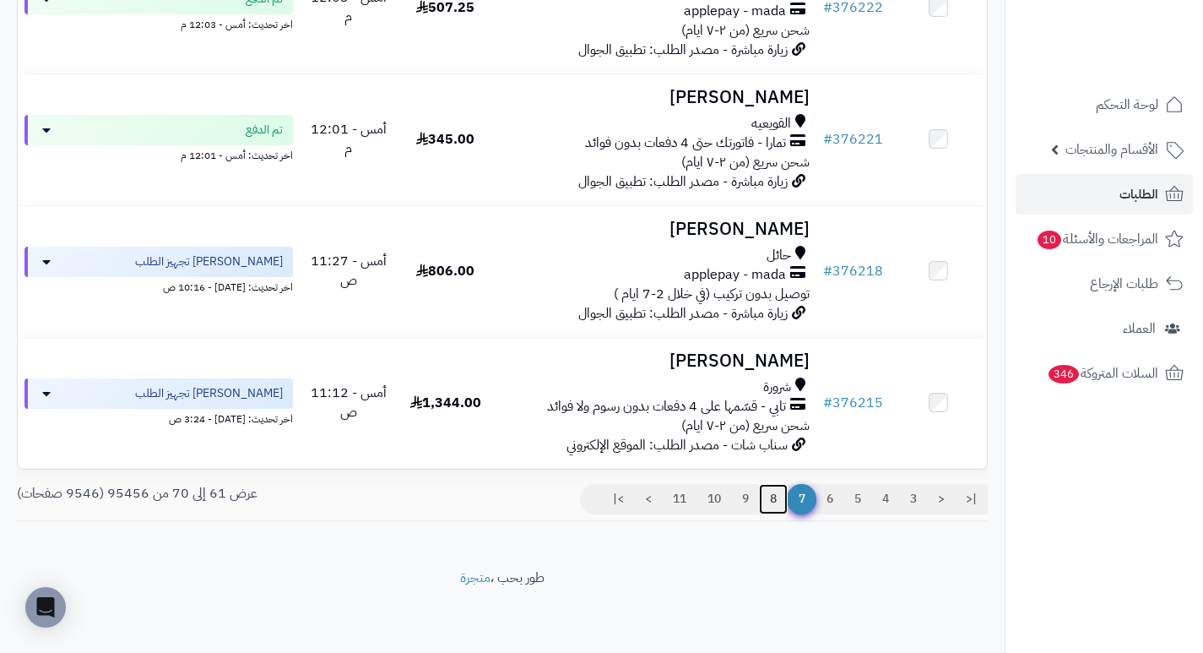
click at [772, 501] on link "8" at bounding box center [773, 499] width 29 height 30
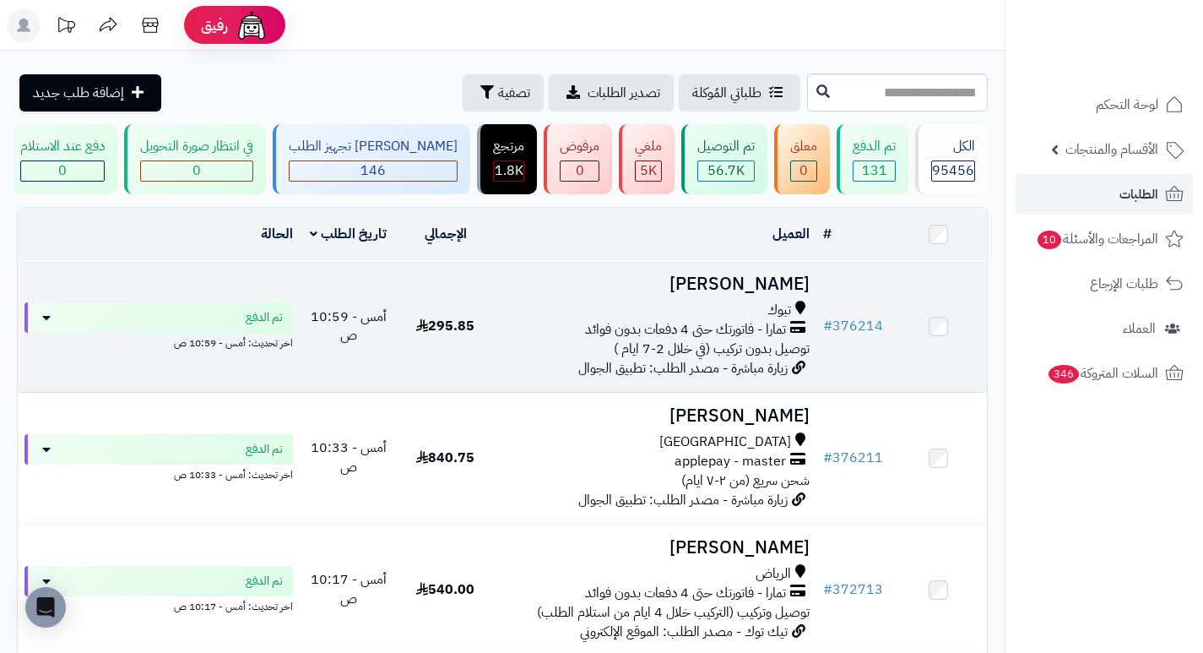
click at [774, 286] on h3 "صفاء العطوي" at bounding box center [655, 283] width 309 height 19
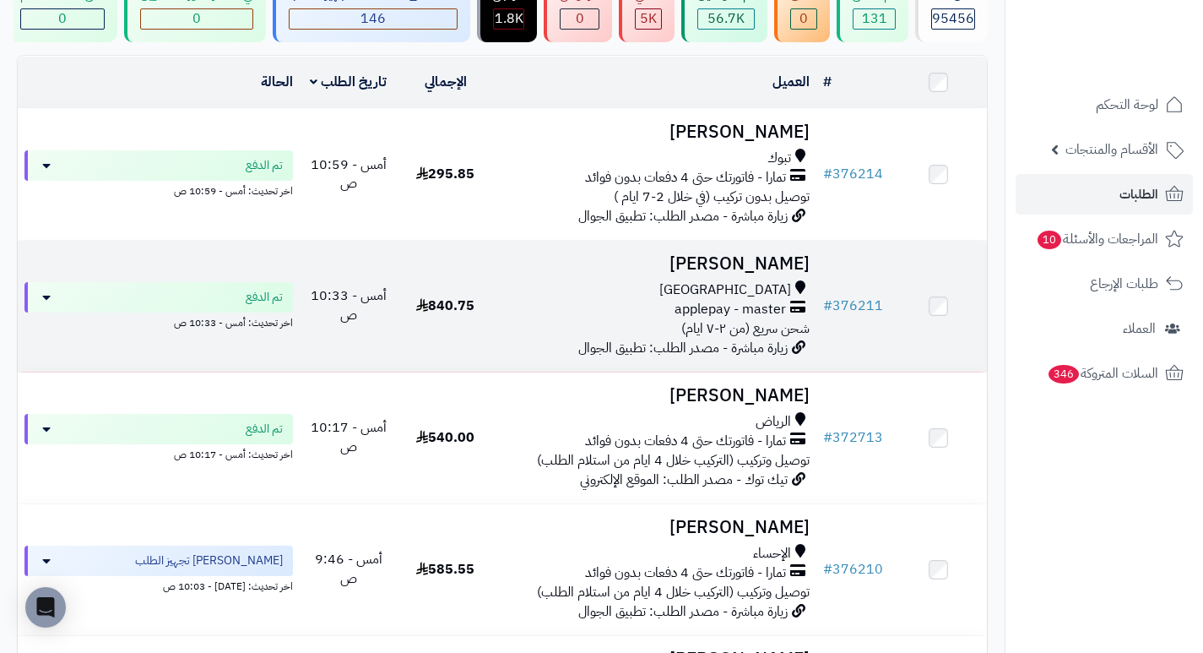
scroll to position [169, 0]
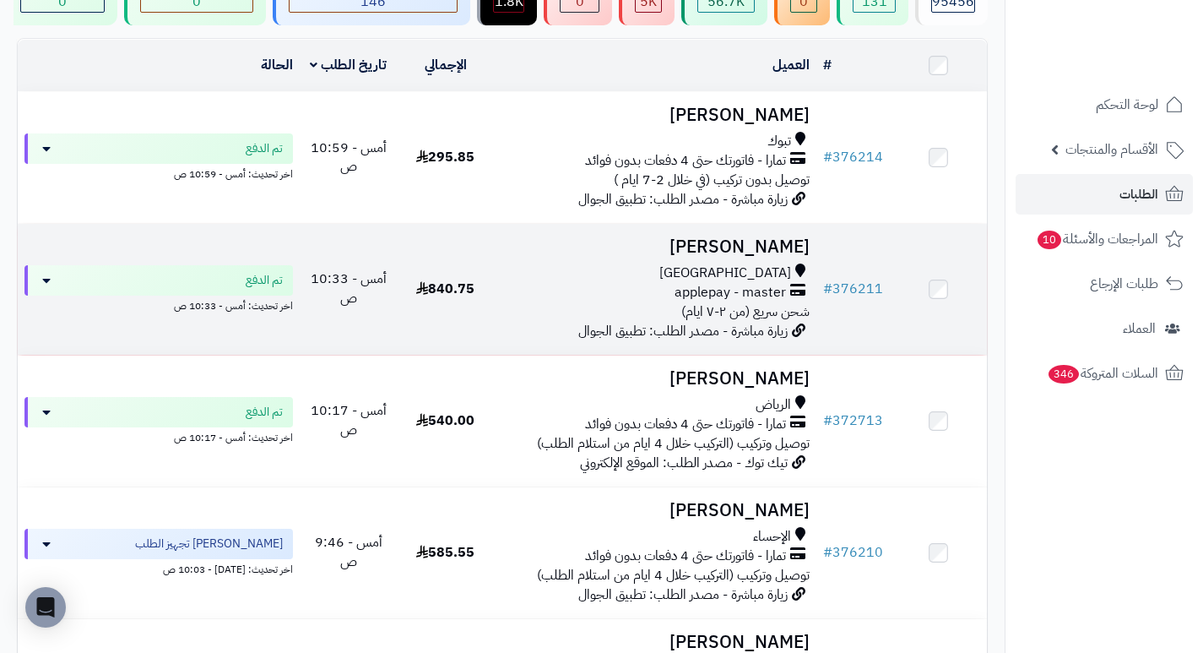
click at [810, 250] on h3 "[PERSON_NAME]" at bounding box center [655, 246] width 309 height 19
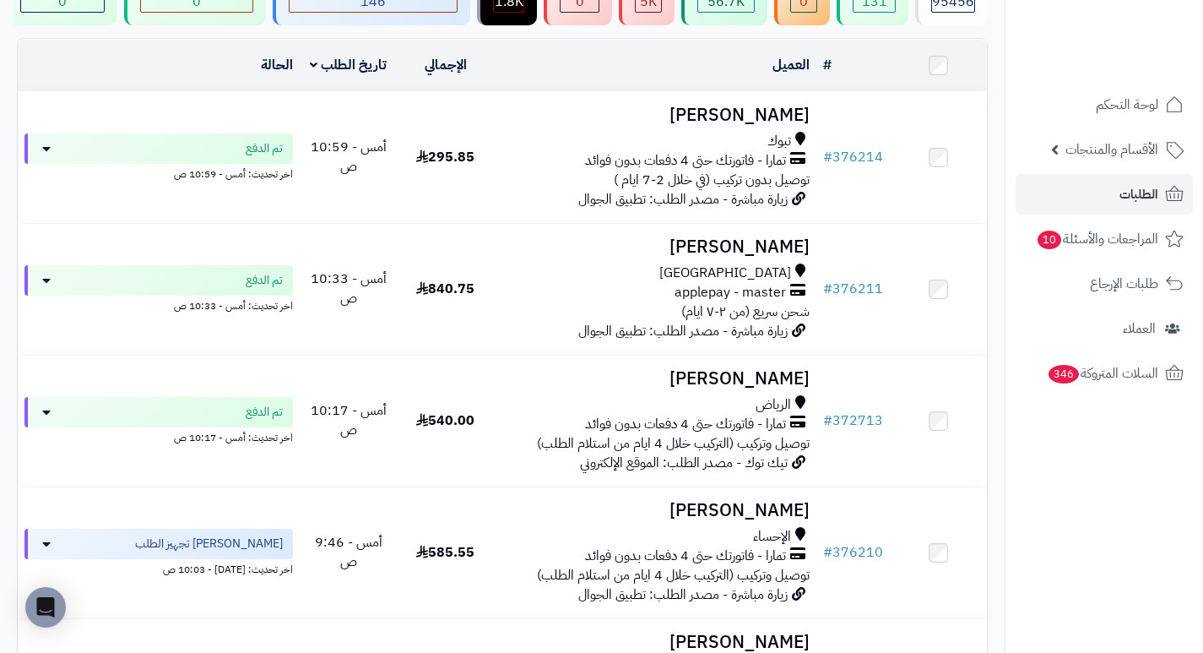
scroll to position [253, 0]
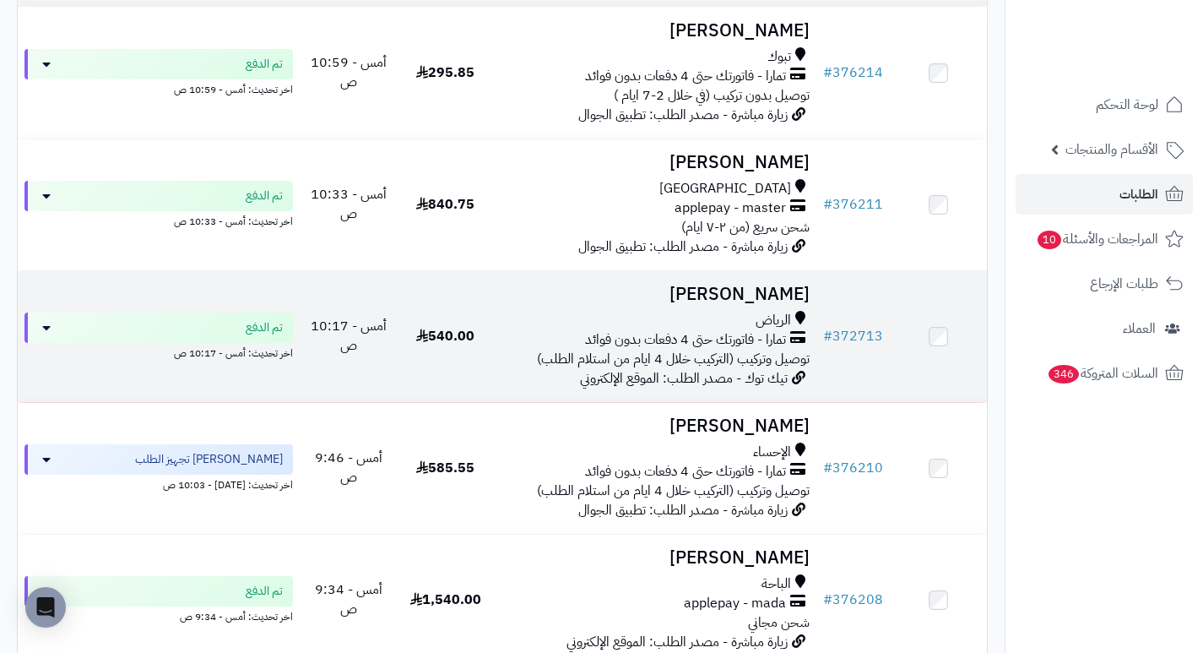
click at [758, 304] on h3 "عهود القحطاني" at bounding box center [655, 294] width 309 height 19
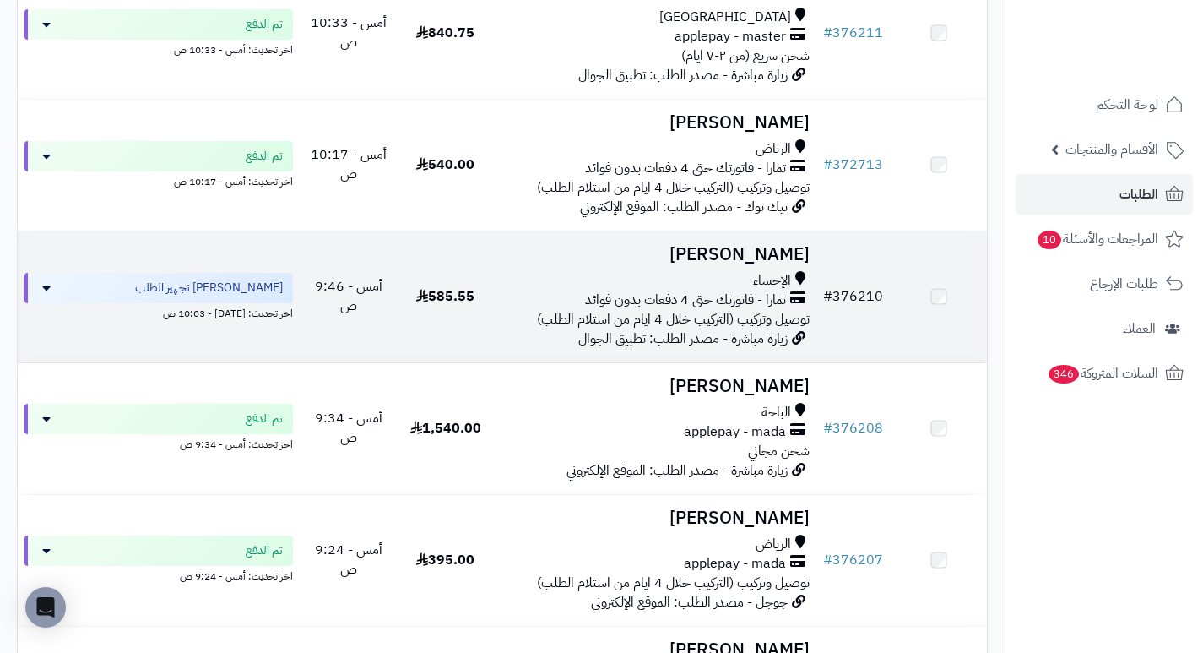
scroll to position [422, 0]
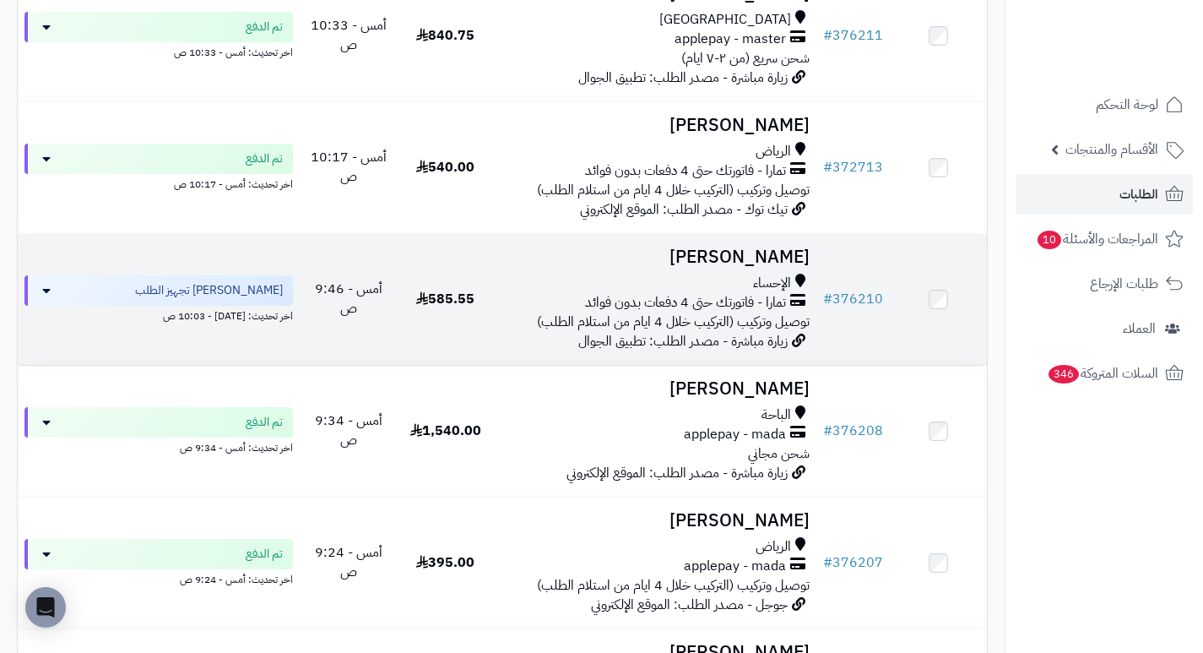
click at [784, 267] on h3 "[PERSON_NAME]" at bounding box center [655, 256] width 309 height 19
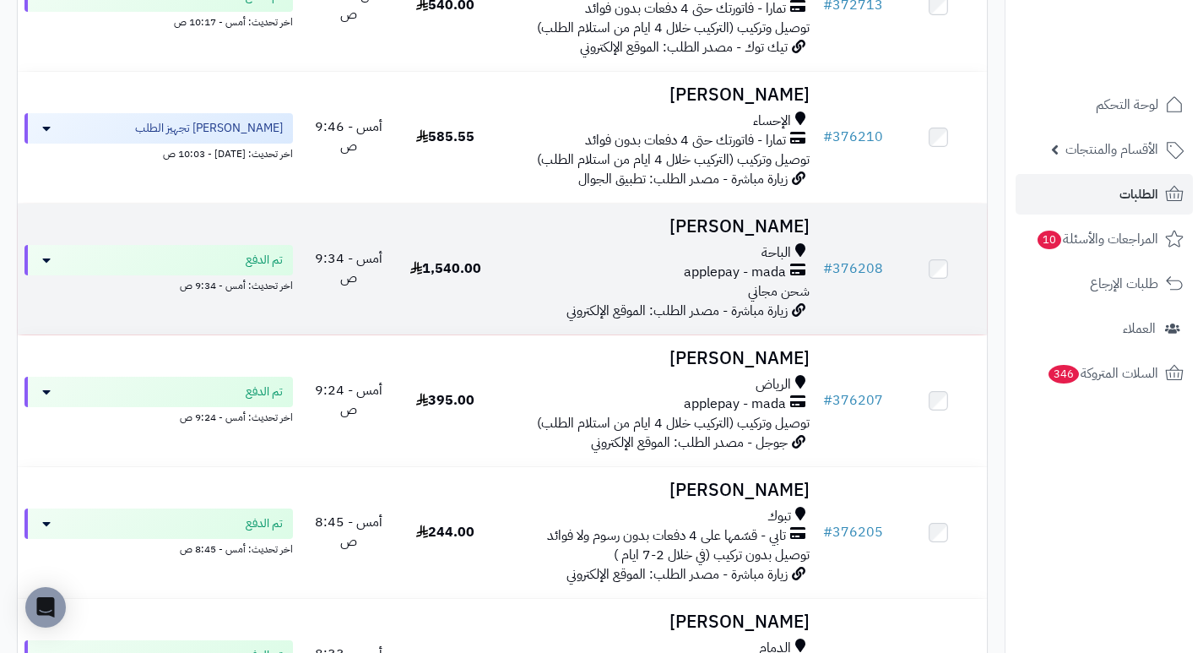
scroll to position [591, 0]
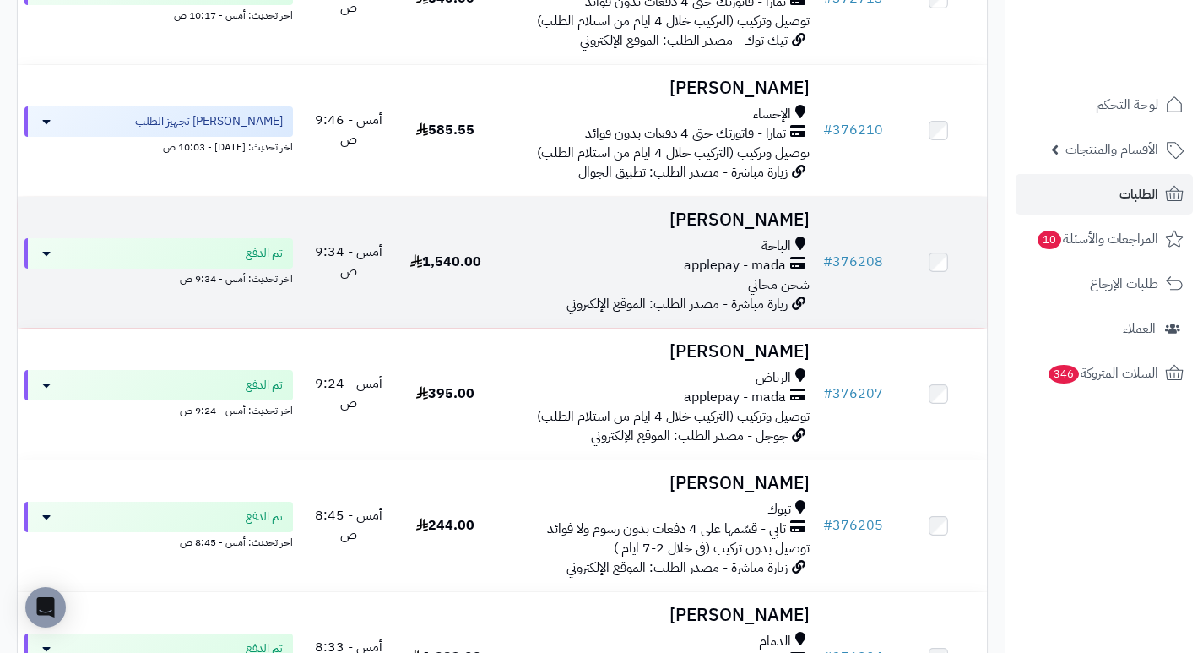
click at [758, 230] on h3 "[PERSON_NAME]" at bounding box center [655, 219] width 309 height 19
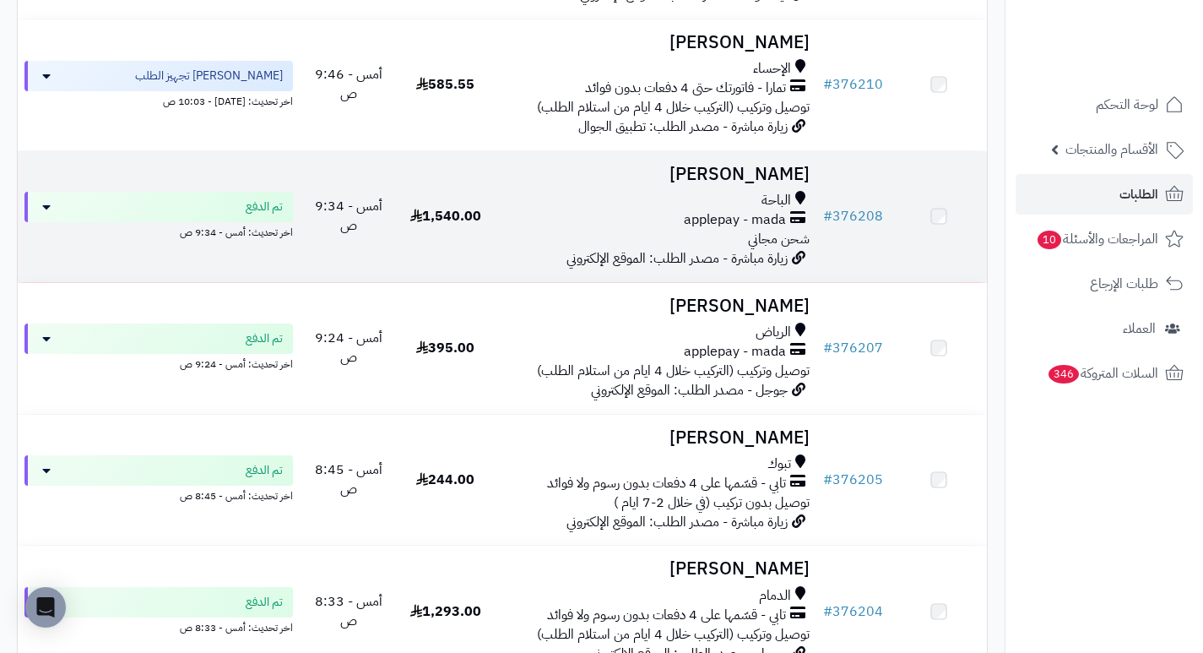
scroll to position [675, 0]
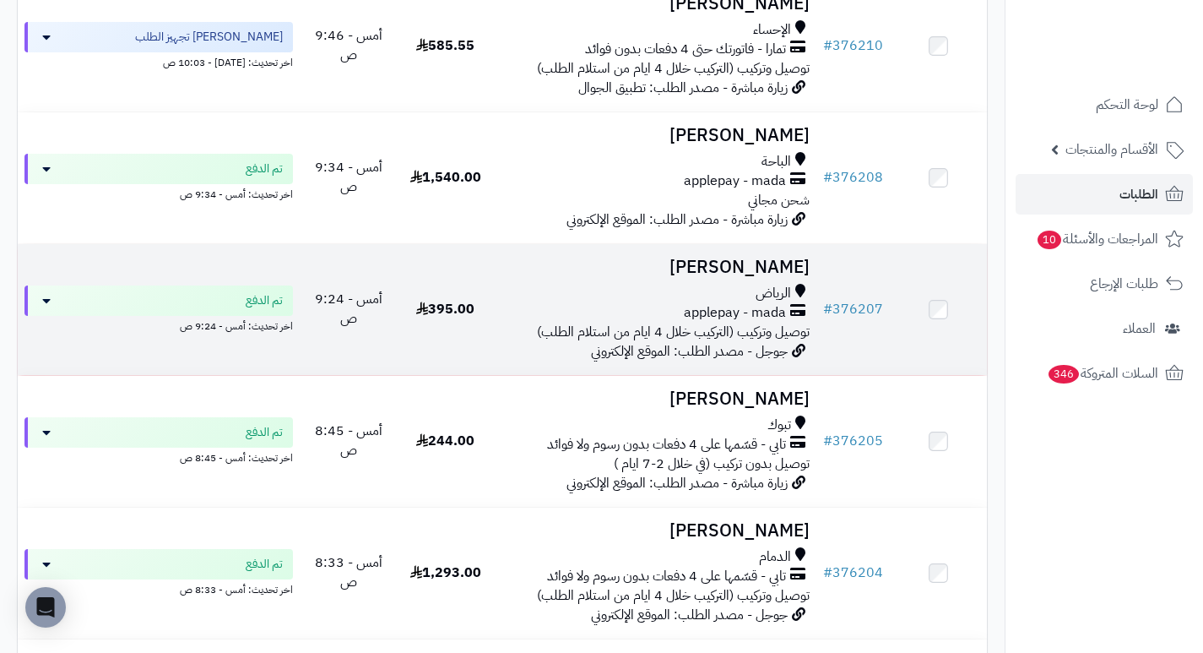
click at [793, 277] on h3 "عبدالرحمن آل عبدالله" at bounding box center [655, 266] width 309 height 19
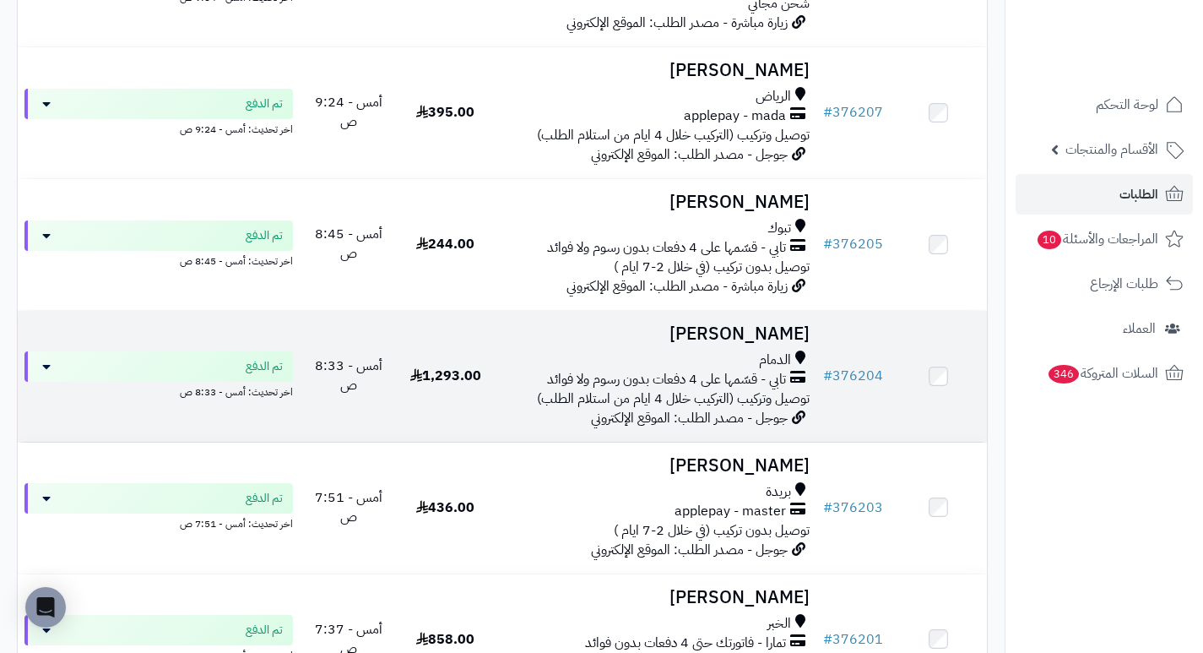
scroll to position [929, 0]
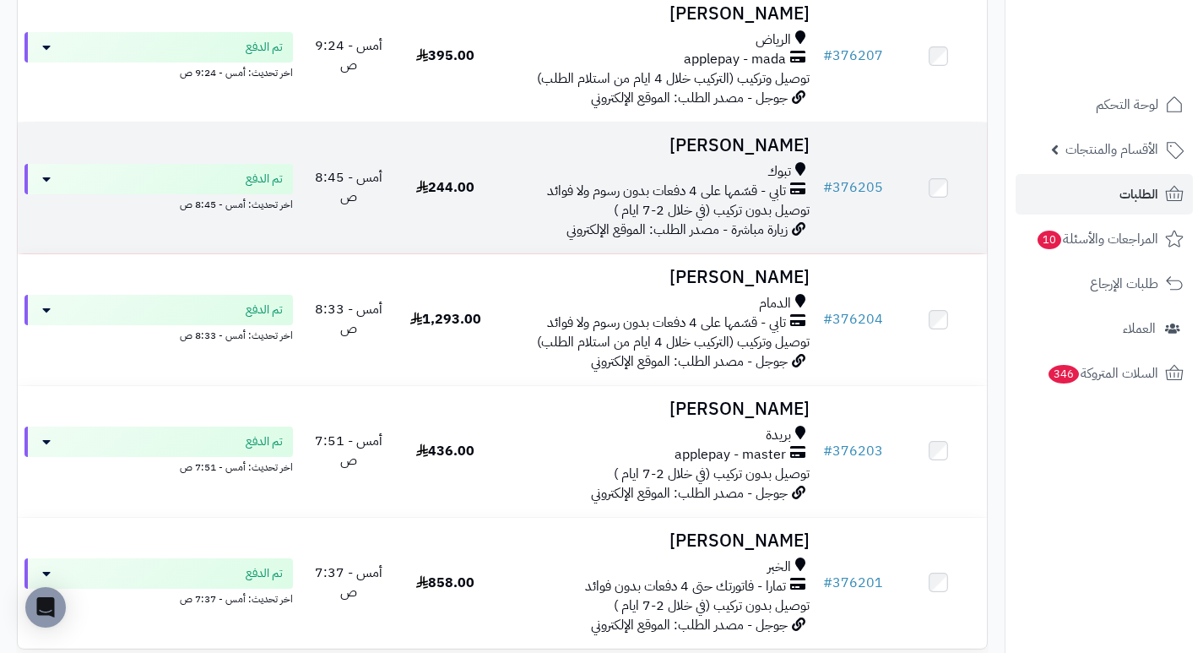
click at [788, 154] on h3 "[PERSON_NAME]" at bounding box center [655, 145] width 309 height 19
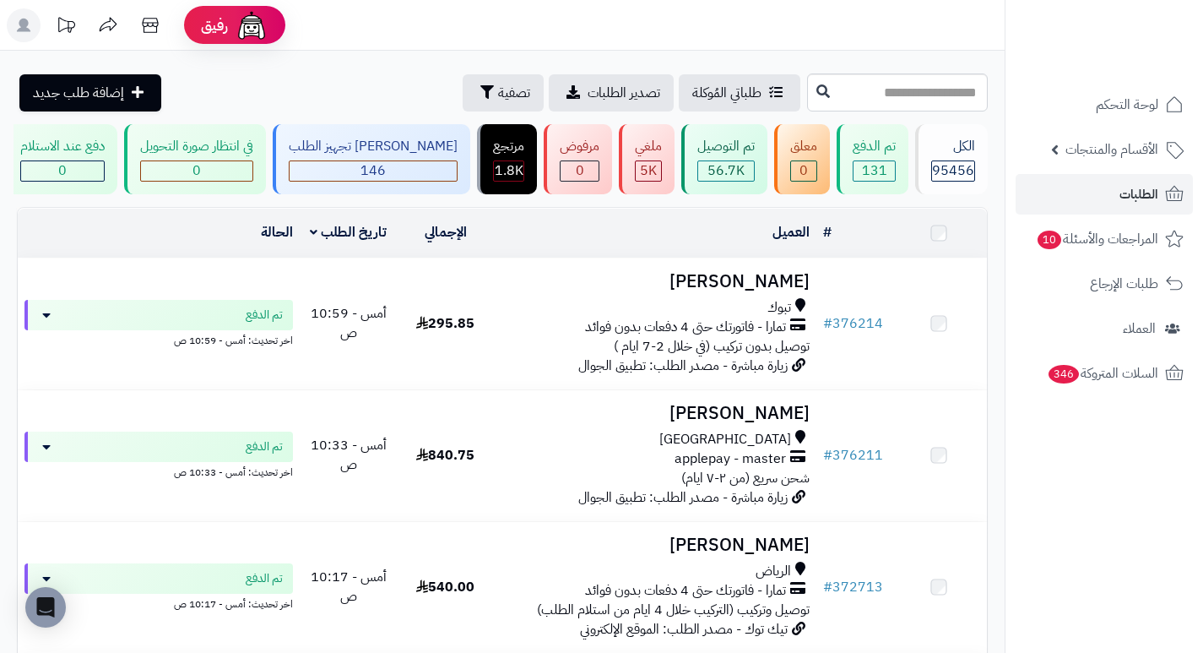
scroll to position [929, 0]
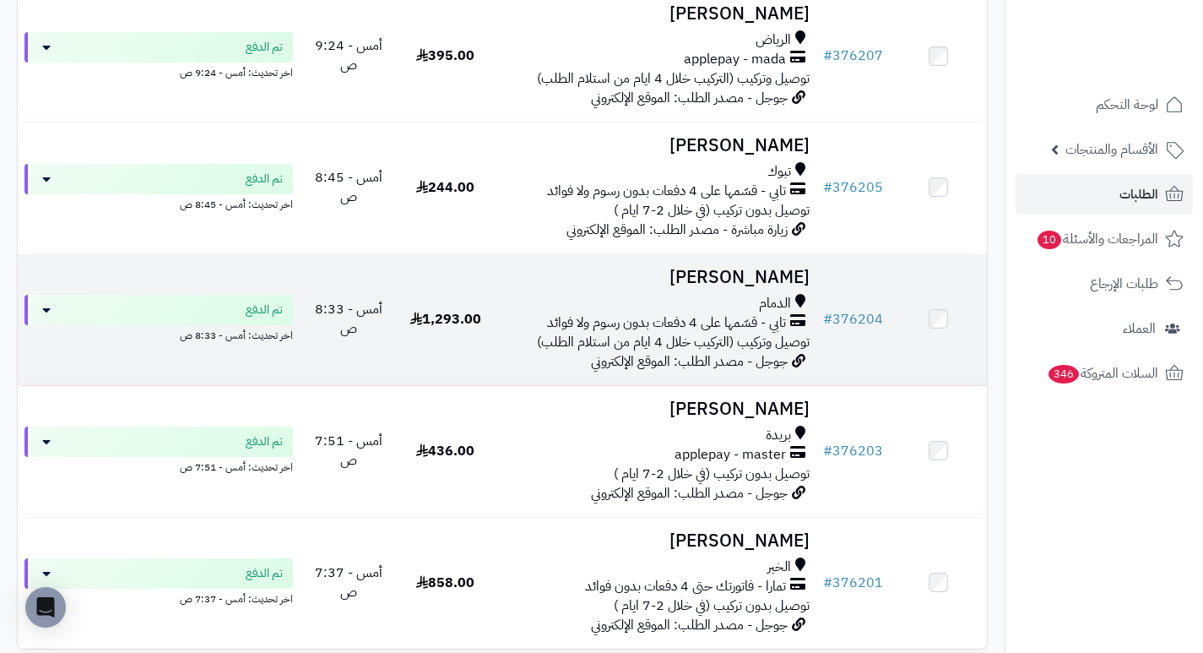
click at [786, 280] on h3 "[PERSON_NAME]" at bounding box center [655, 277] width 309 height 19
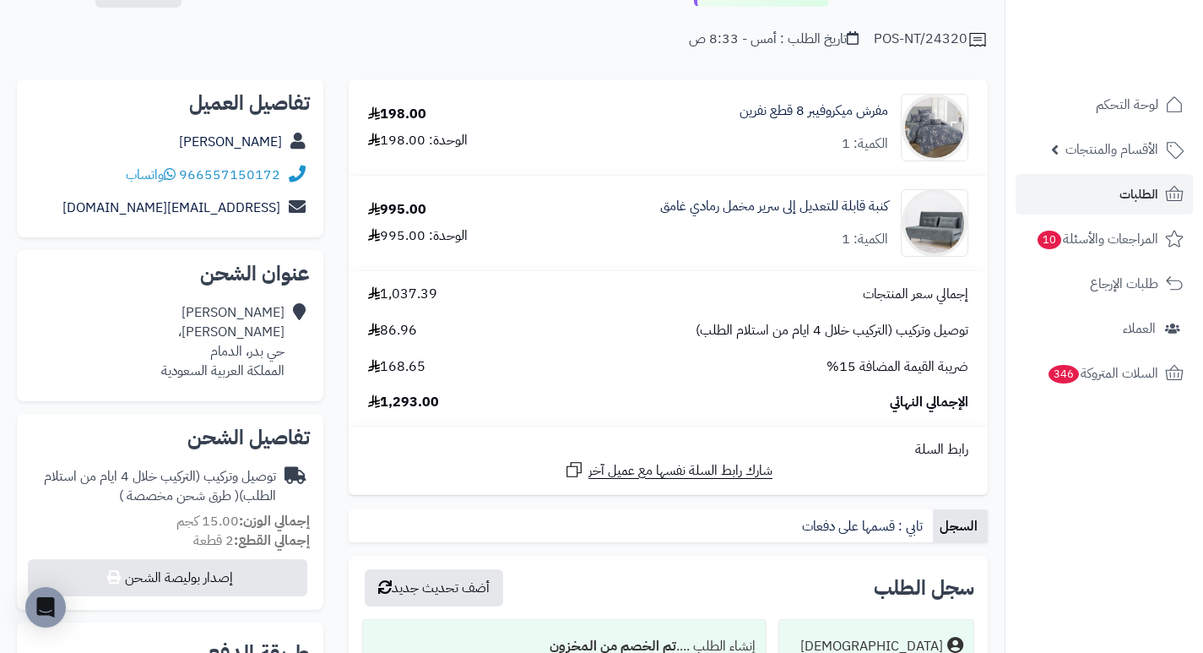
scroll to position [169, 0]
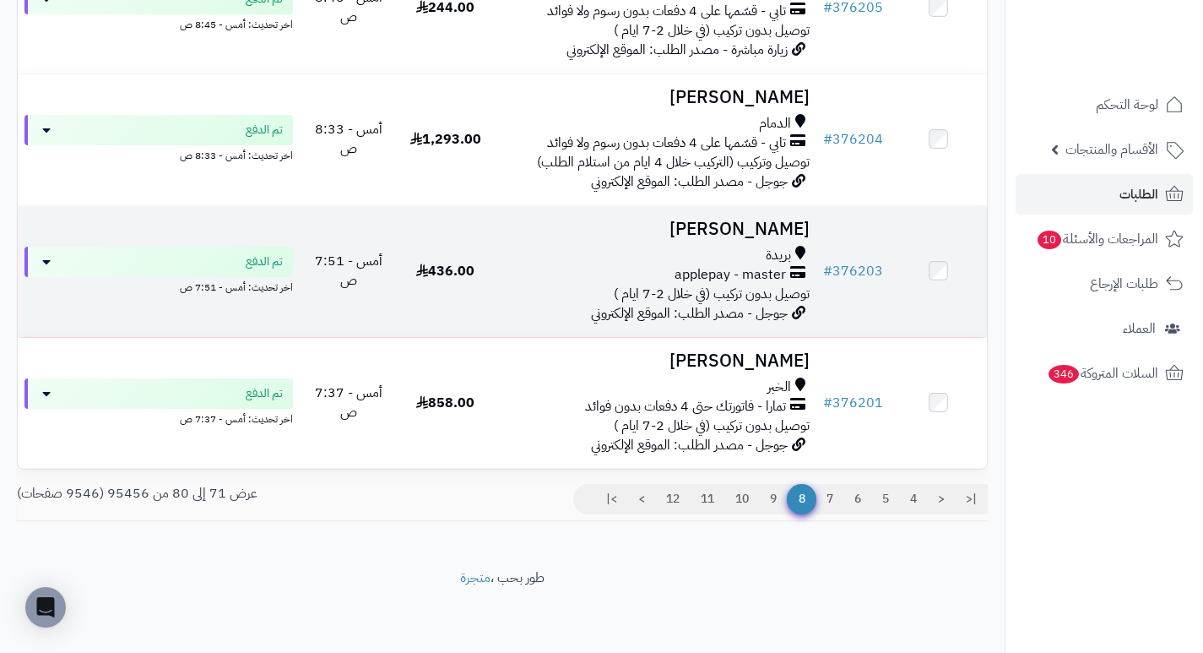
scroll to position [1119, 0]
click at [788, 225] on h3 "mona rebdi" at bounding box center [655, 229] width 309 height 19
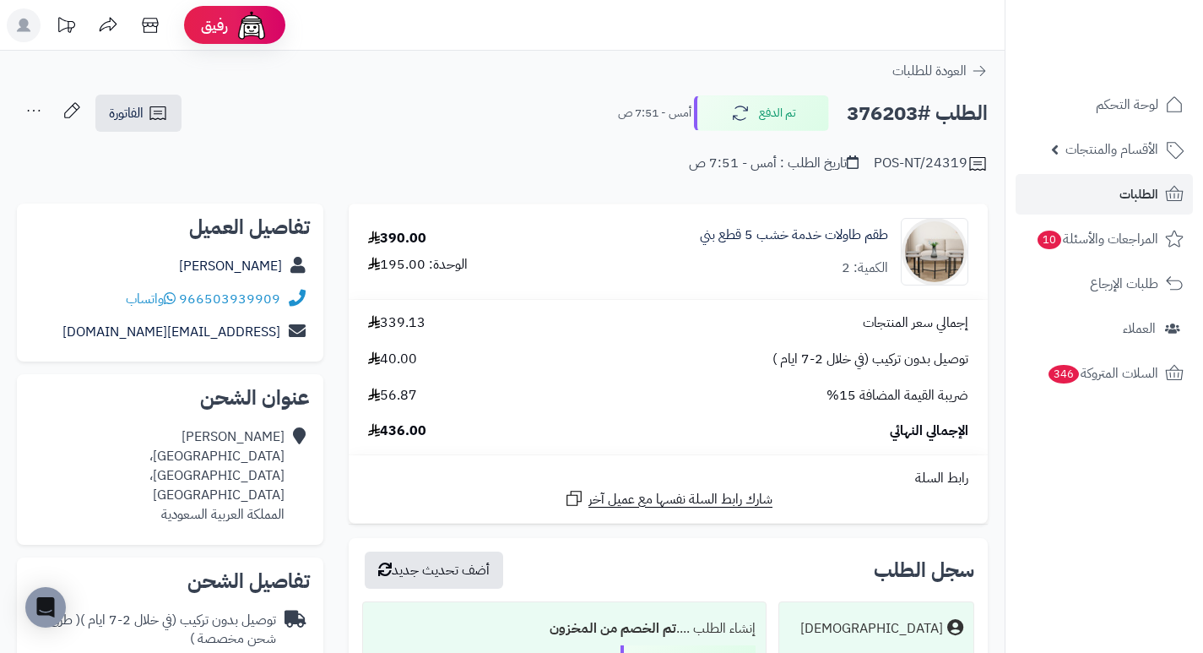
drag, startPoint x: 654, startPoint y: 209, endPoint x: 645, endPoint y: 197, distance: 15.7
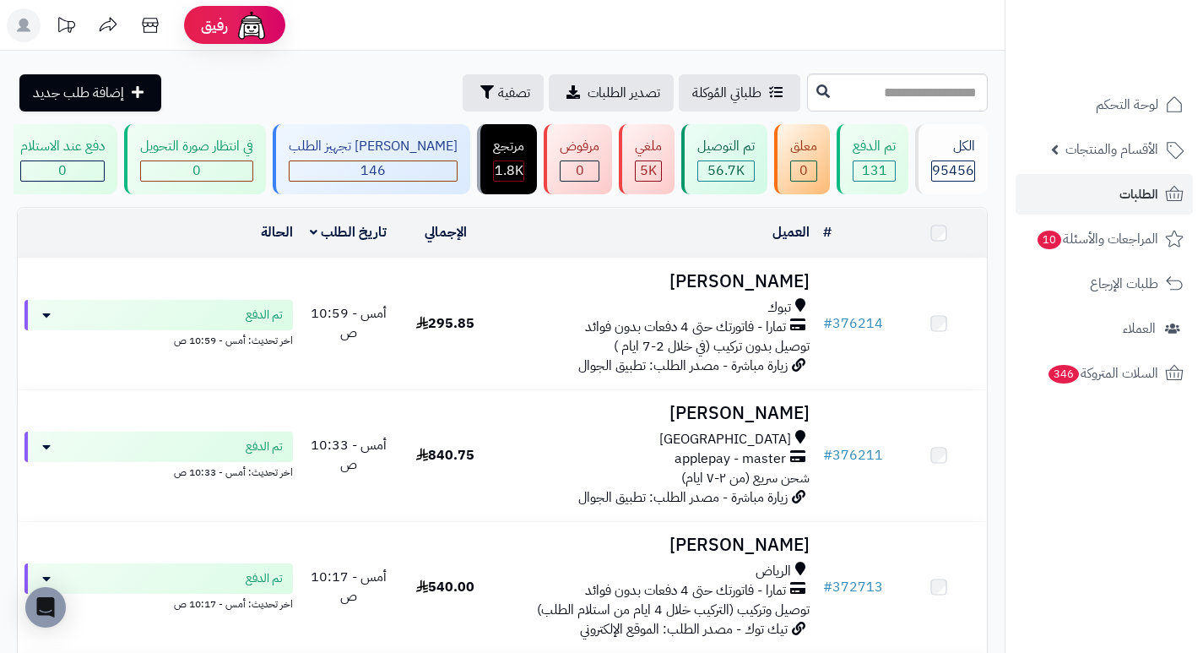
scroll to position [1119, 0]
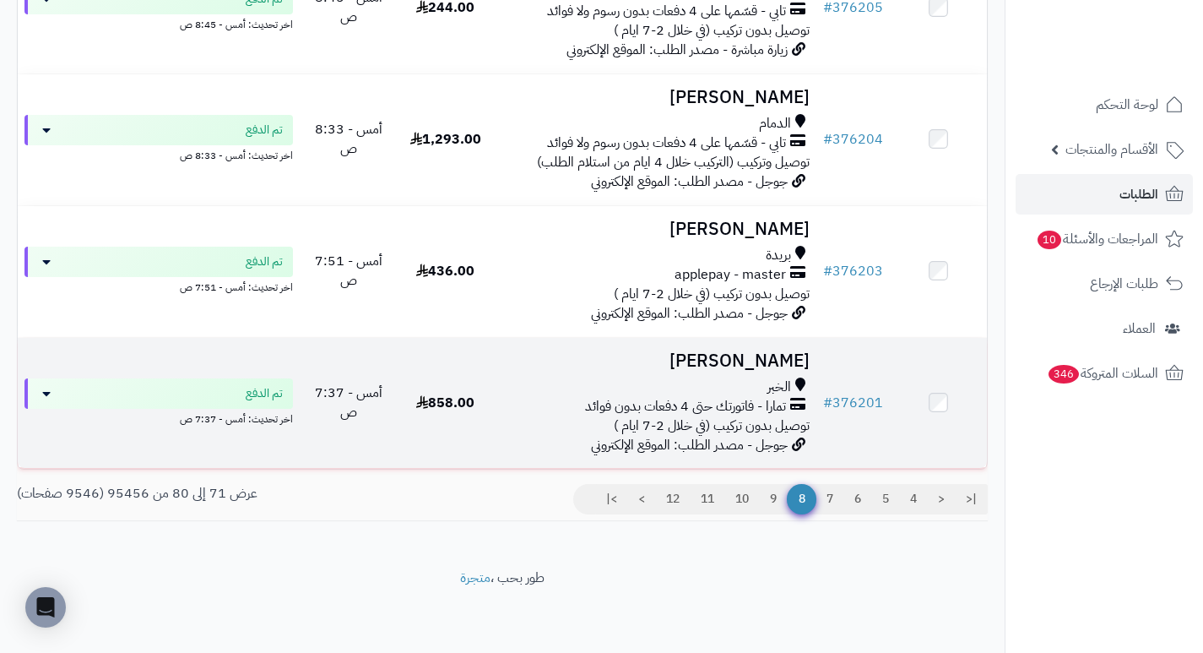
click at [755, 362] on h3 "[PERSON_NAME]" at bounding box center [655, 360] width 309 height 19
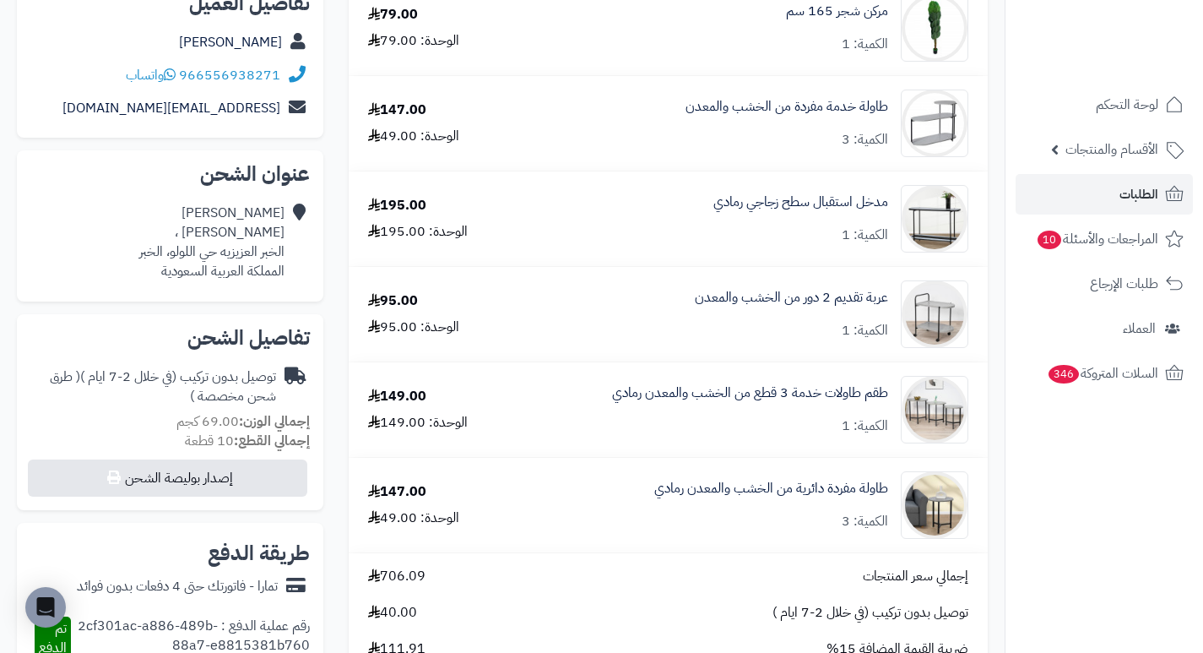
scroll to position [253, 0]
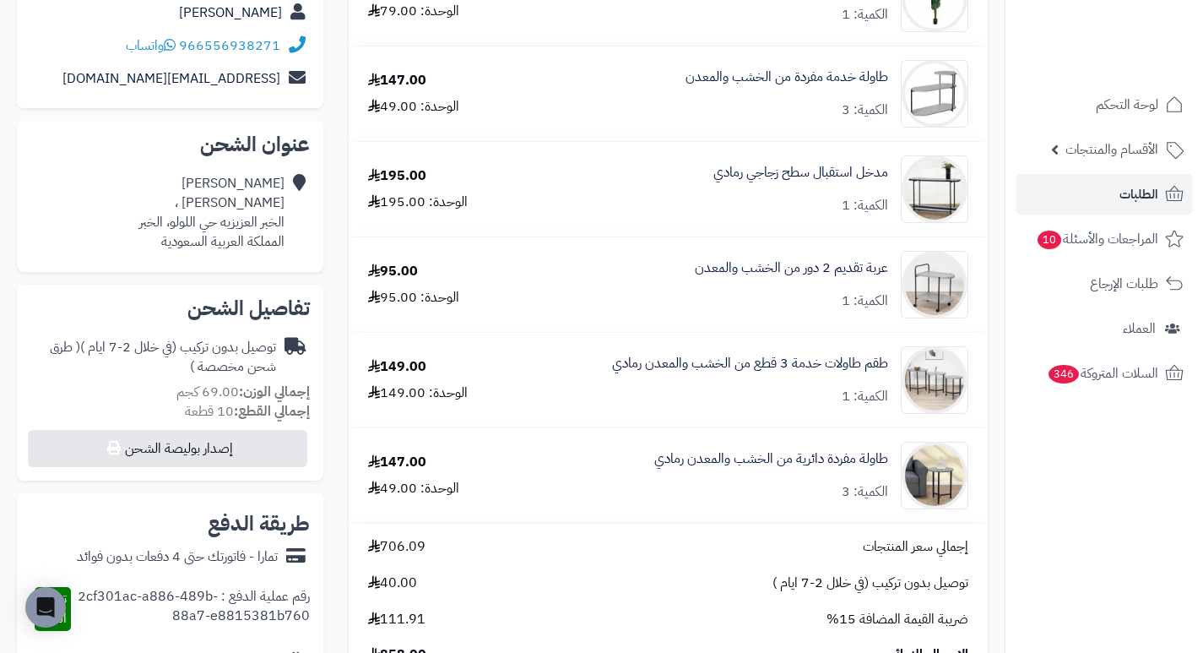
drag, startPoint x: 692, startPoint y: 167, endPoint x: 675, endPoint y: 168, distance: 16.9
click at [675, 168] on div "مدخل استقبال سطح زجاجي رمادي الكمية: 1" at bounding box center [751, 189] width 459 height 68
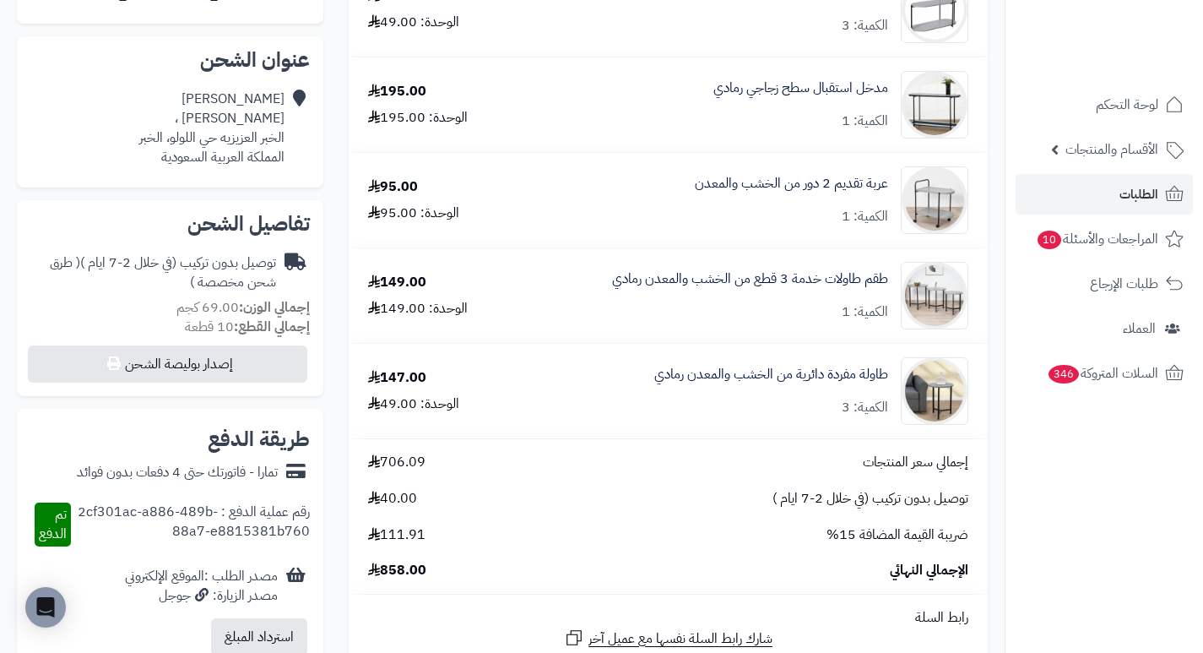
drag, startPoint x: 663, startPoint y: 195, endPoint x: 608, endPoint y: 204, distance: 55.7
click at [608, 204] on div "عربة تقديم 2 دور من الخشب والمعدن الكمية: 1" at bounding box center [751, 200] width 459 height 68
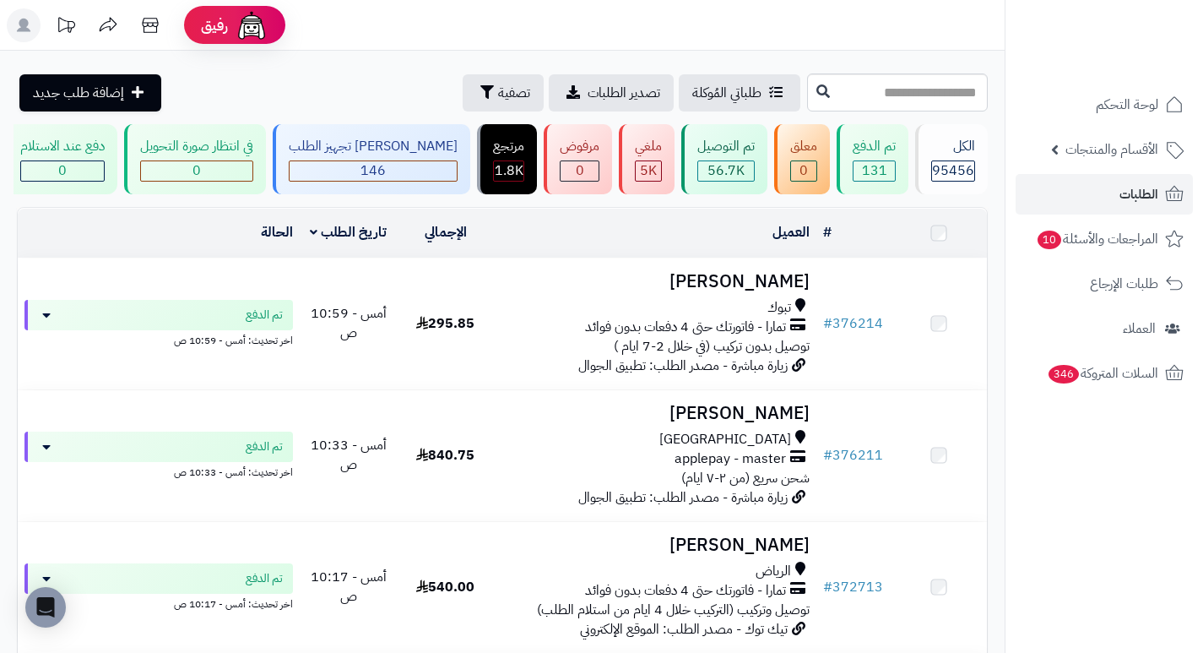
scroll to position [1119, 0]
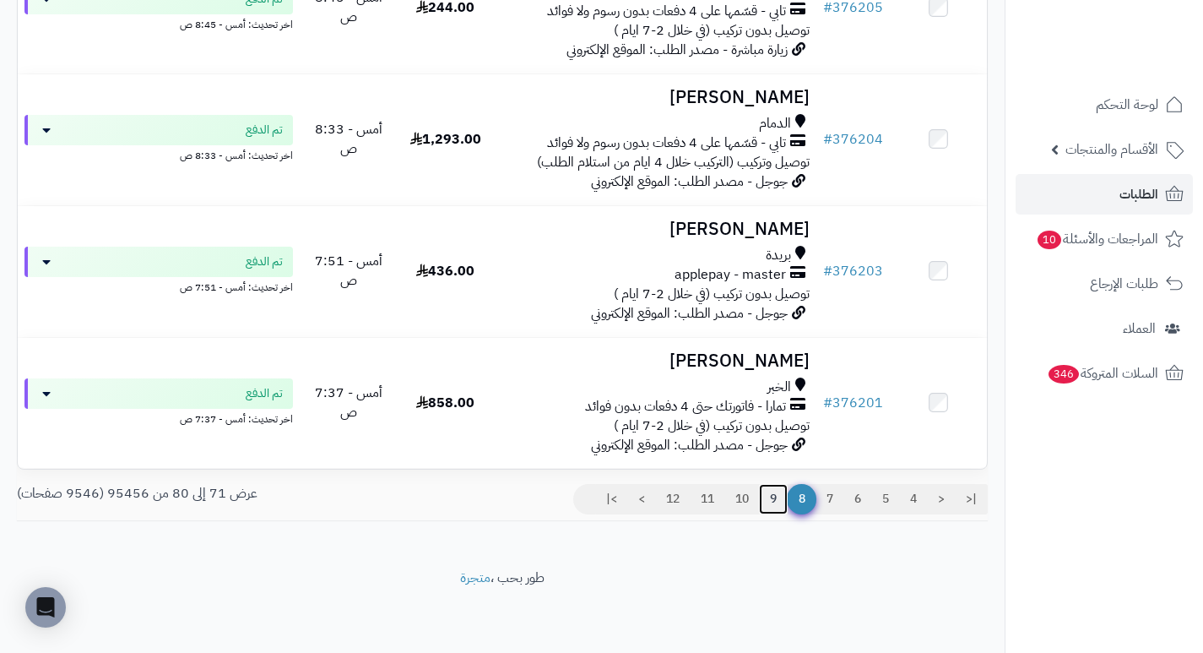
click at [772, 495] on link "9" at bounding box center [773, 499] width 29 height 30
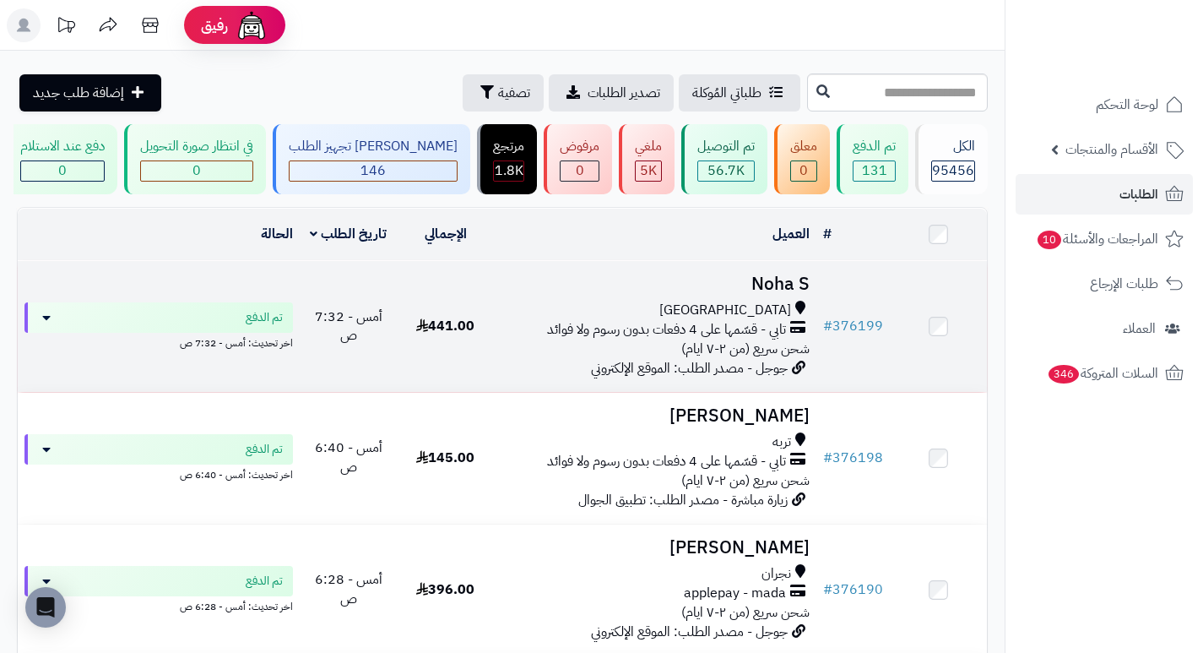
click at [792, 293] on h3 "Noha S" at bounding box center [655, 283] width 309 height 19
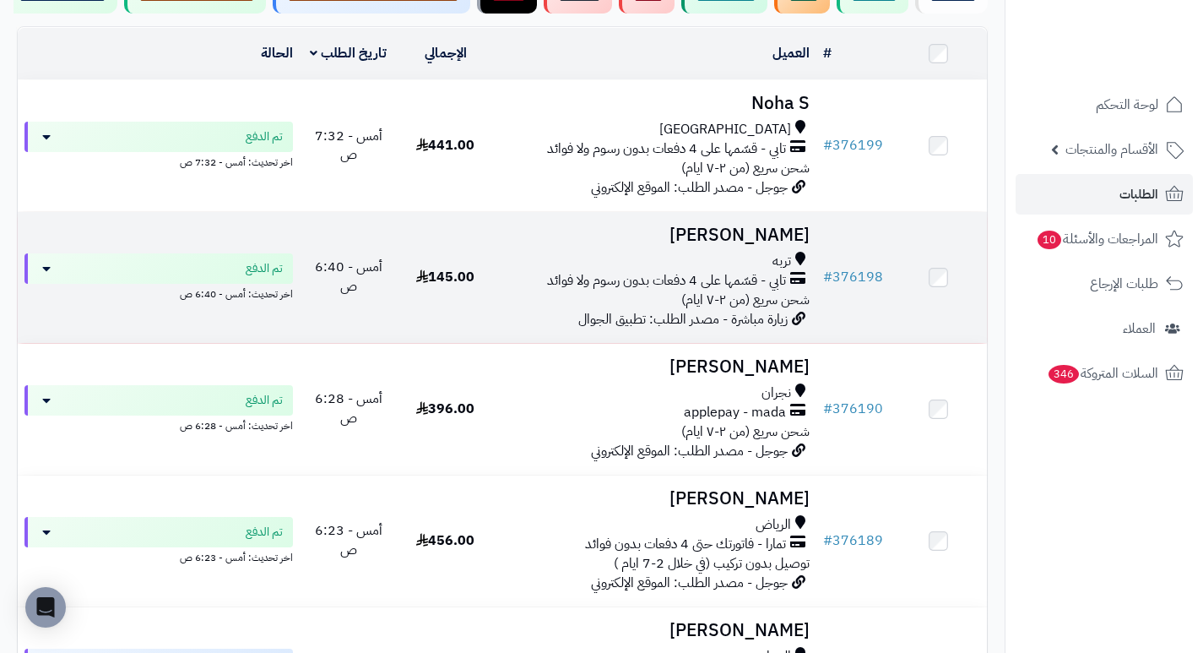
scroll to position [253, 0]
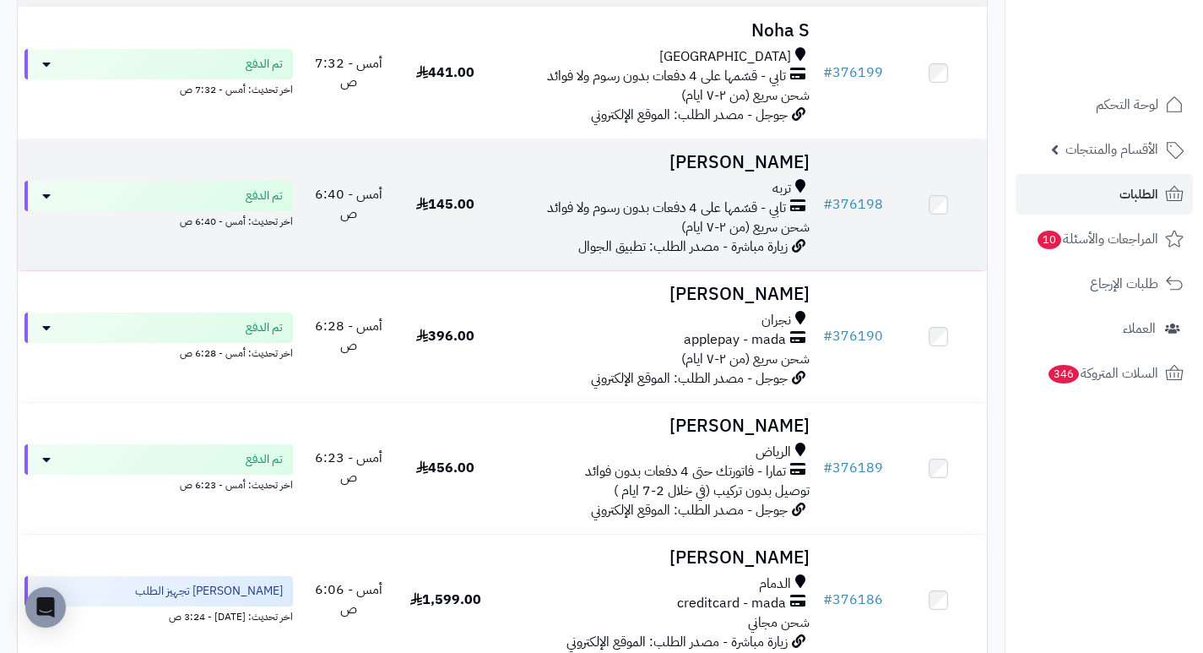
click at [748, 172] on h3 "[PERSON_NAME]" at bounding box center [655, 162] width 309 height 19
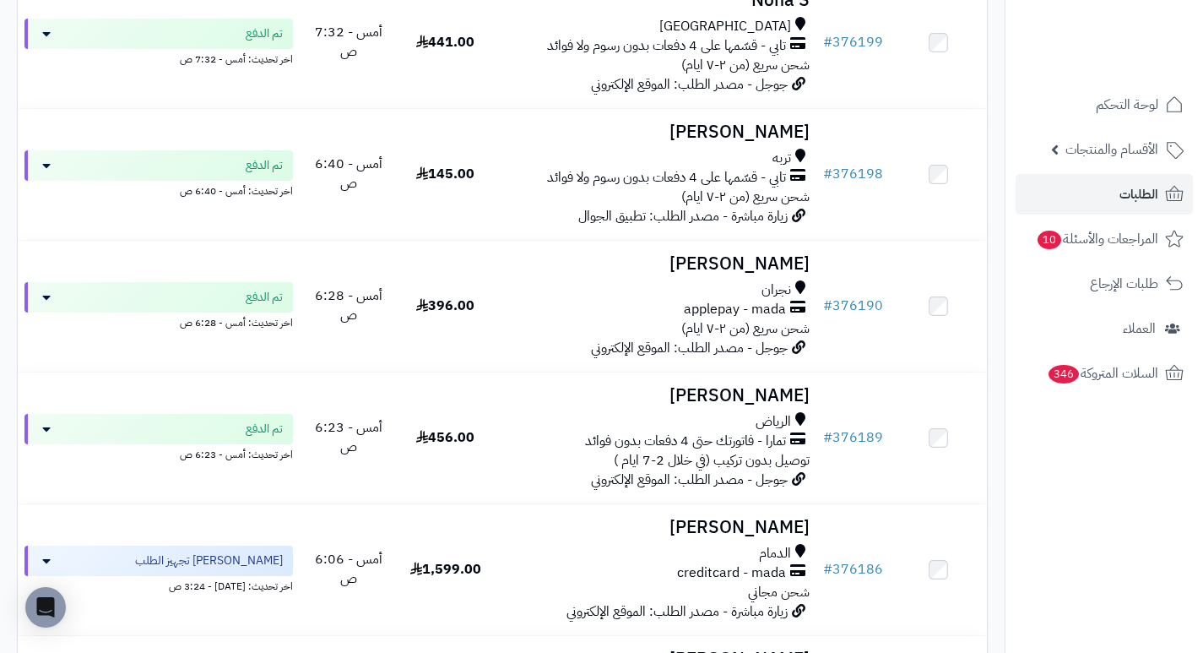
scroll to position [338, 0]
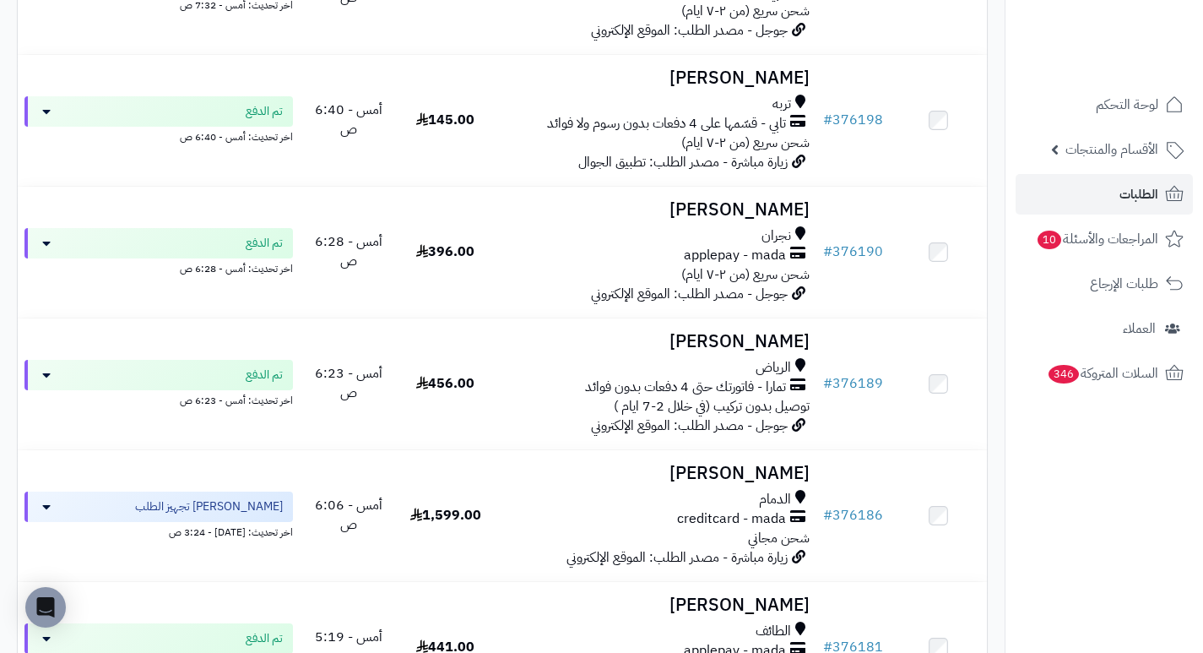
click at [710, 219] on h3 "[PERSON_NAME]" at bounding box center [655, 209] width 309 height 19
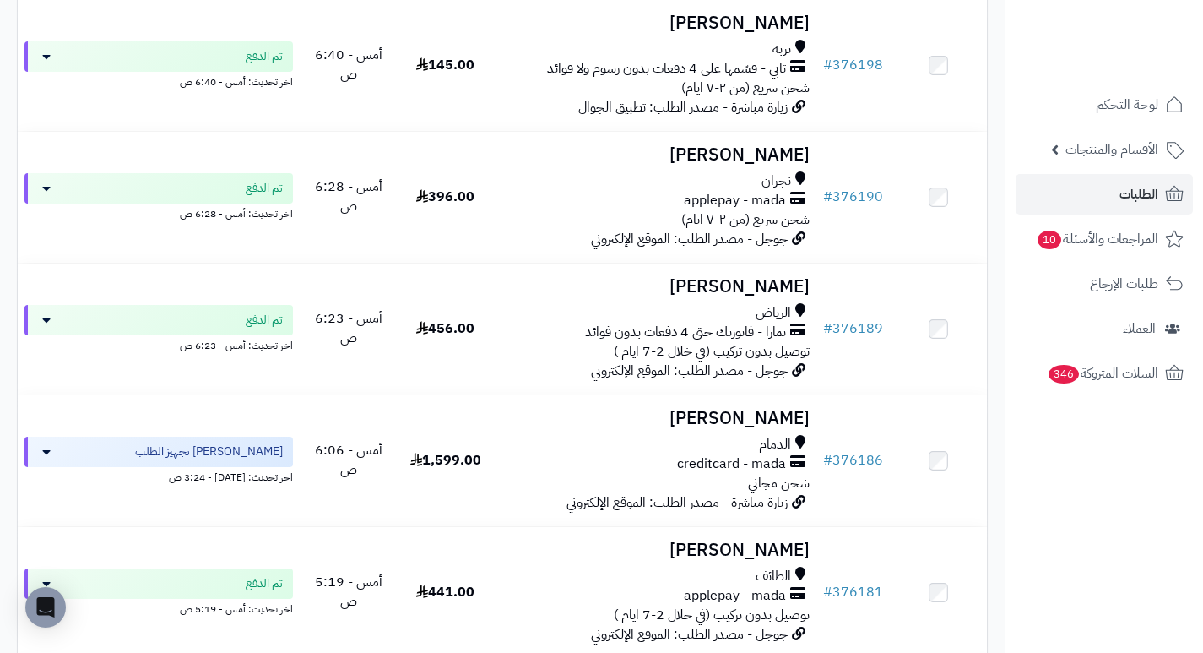
scroll to position [507, 0]
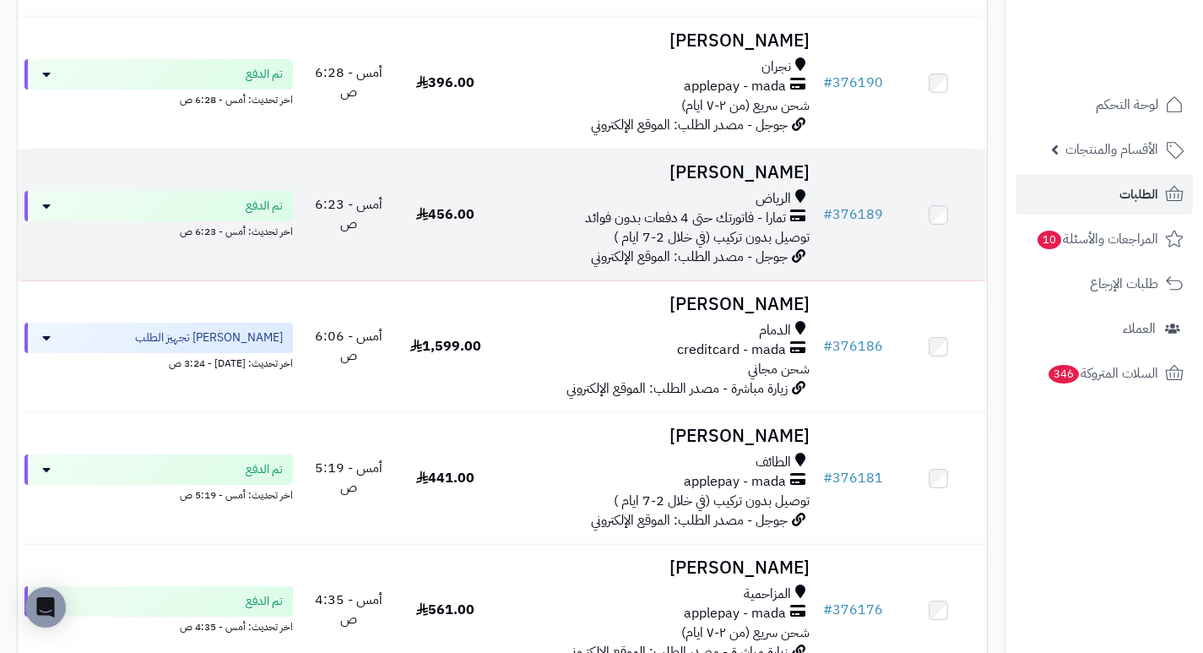
click at [776, 182] on h3 "[PERSON_NAME]" at bounding box center [655, 172] width 309 height 19
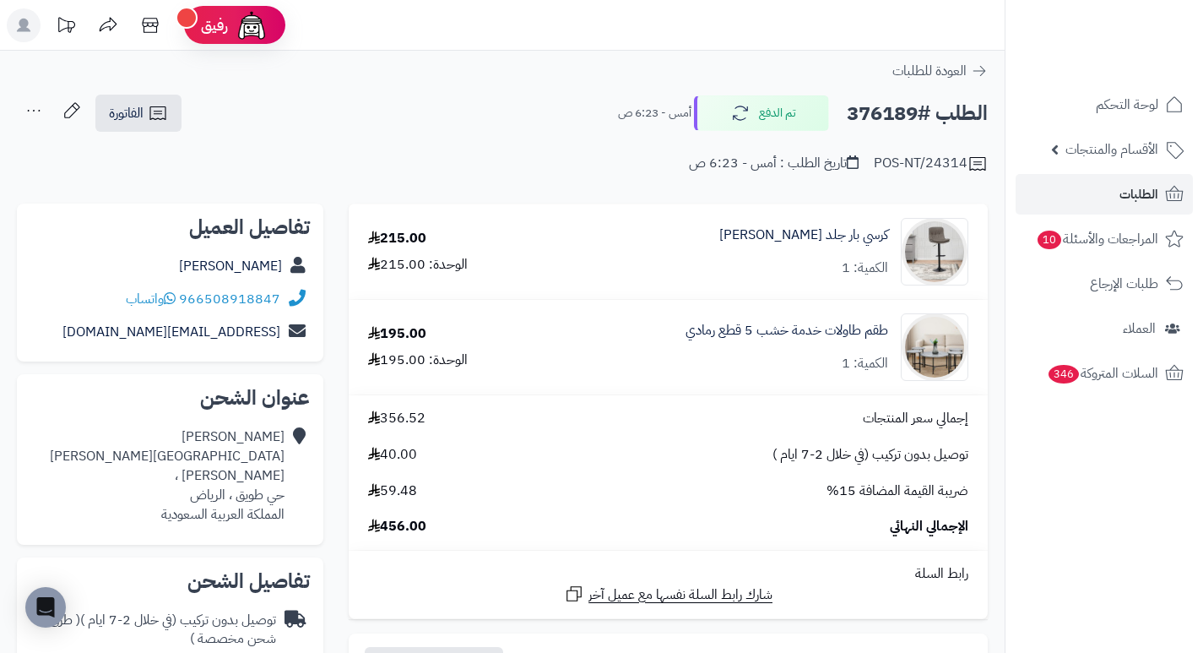
drag, startPoint x: 652, startPoint y: 220, endPoint x: 554, endPoint y: 168, distance: 110.6
click at [554, 168] on div "POS-NT/24314 تاريخ الطلب : أمس - 6:23 ص" at bounding box center [502, 153] width 971 height 41
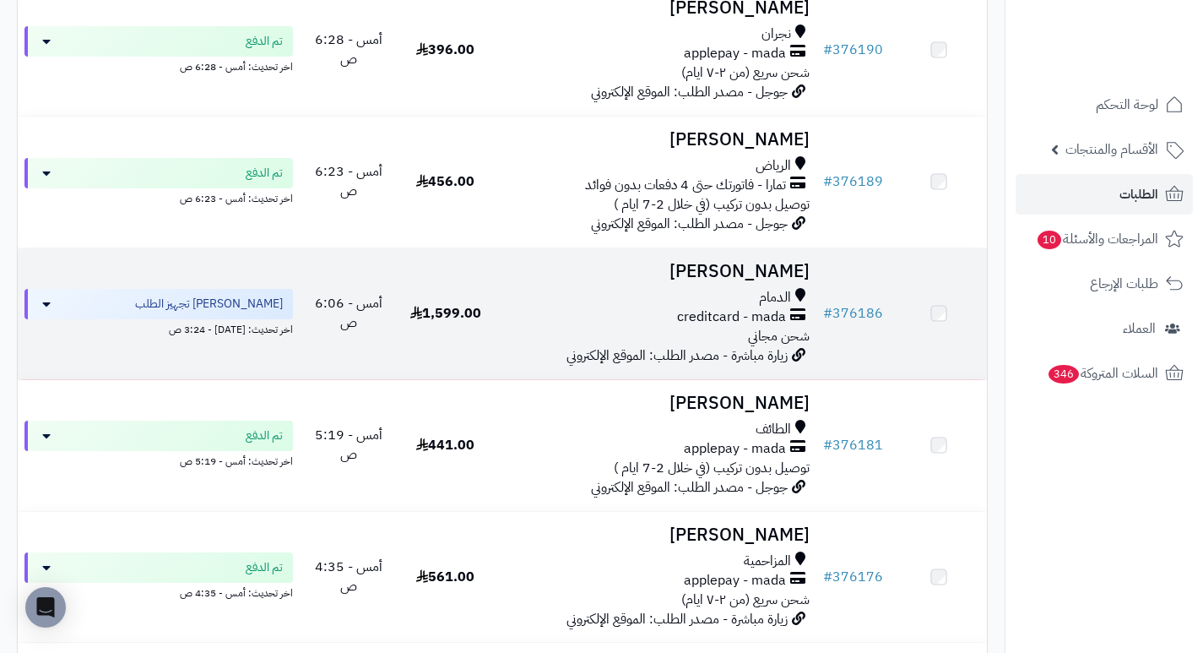
scroll to position [591, 0]
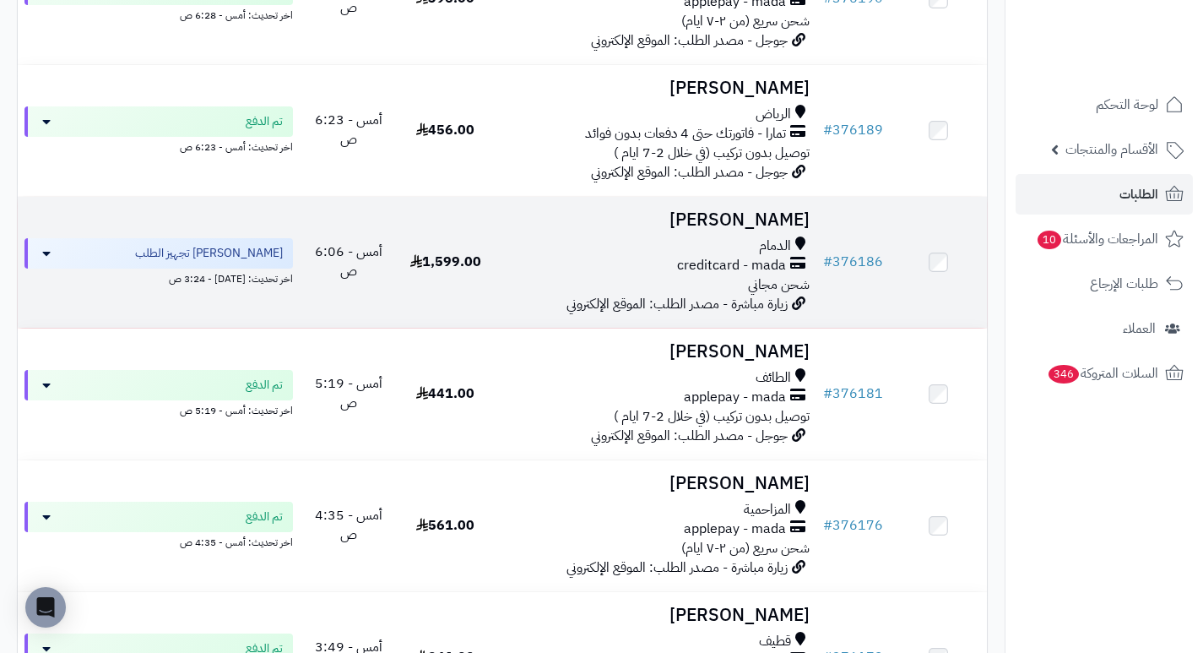
click at [789, 230] on h3 "[PERSON_NAME]" at bounding box center [655, 219] width 309 height 19
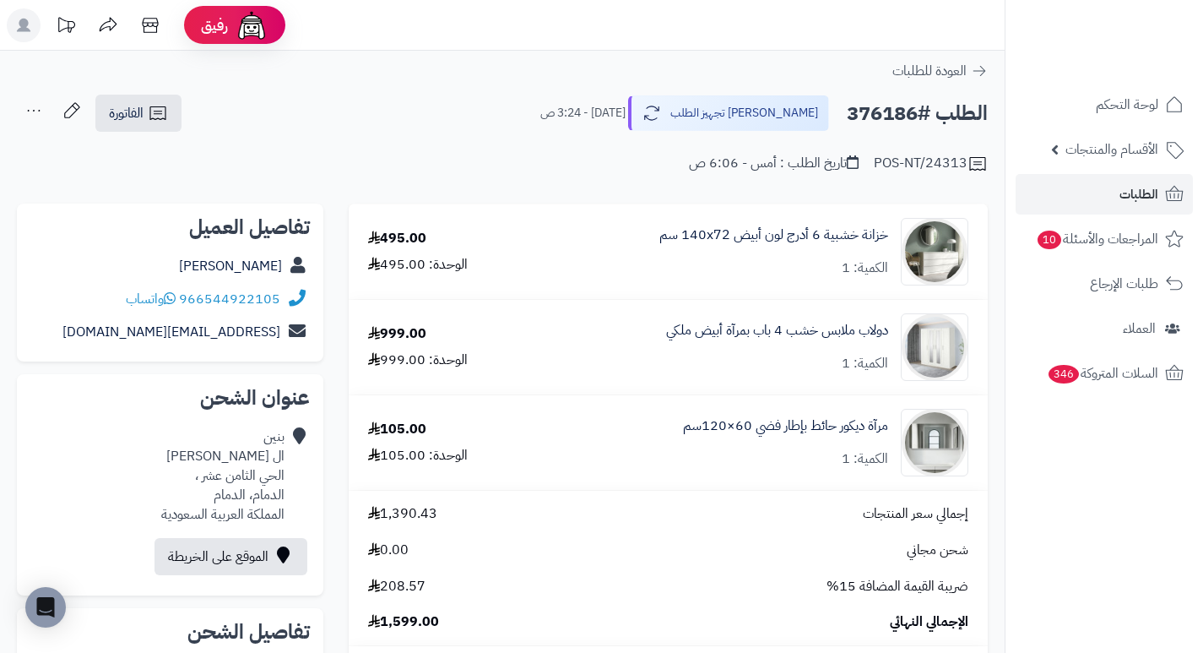
scroll to position [84, 0]
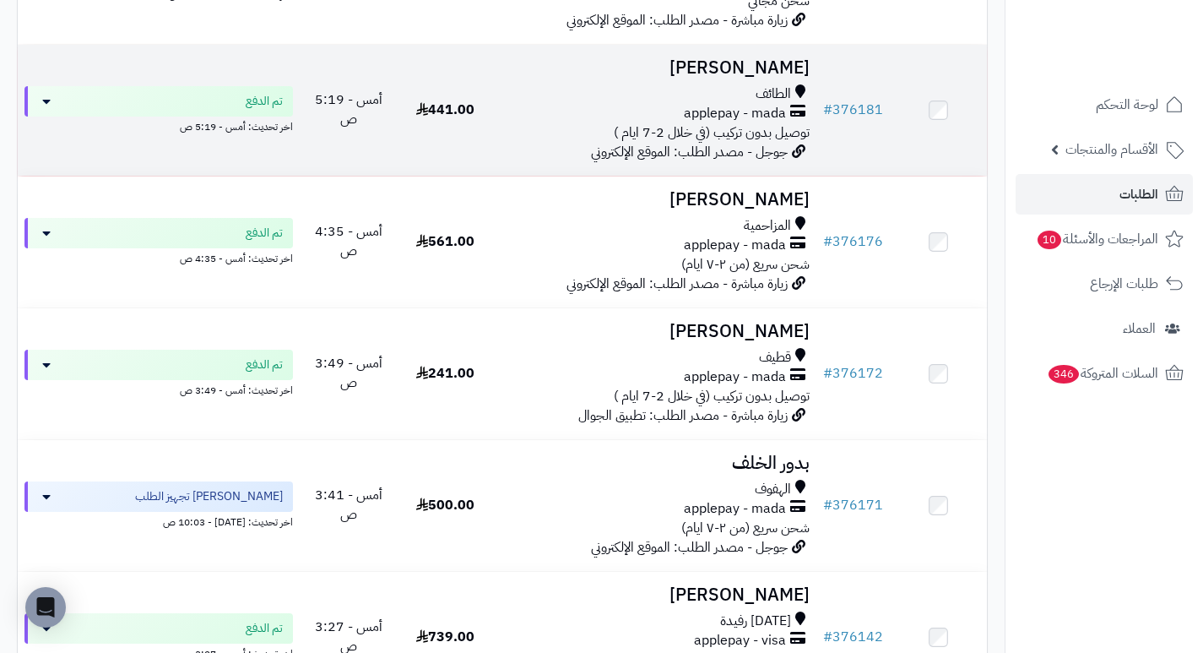
scroll to position [844, 0]
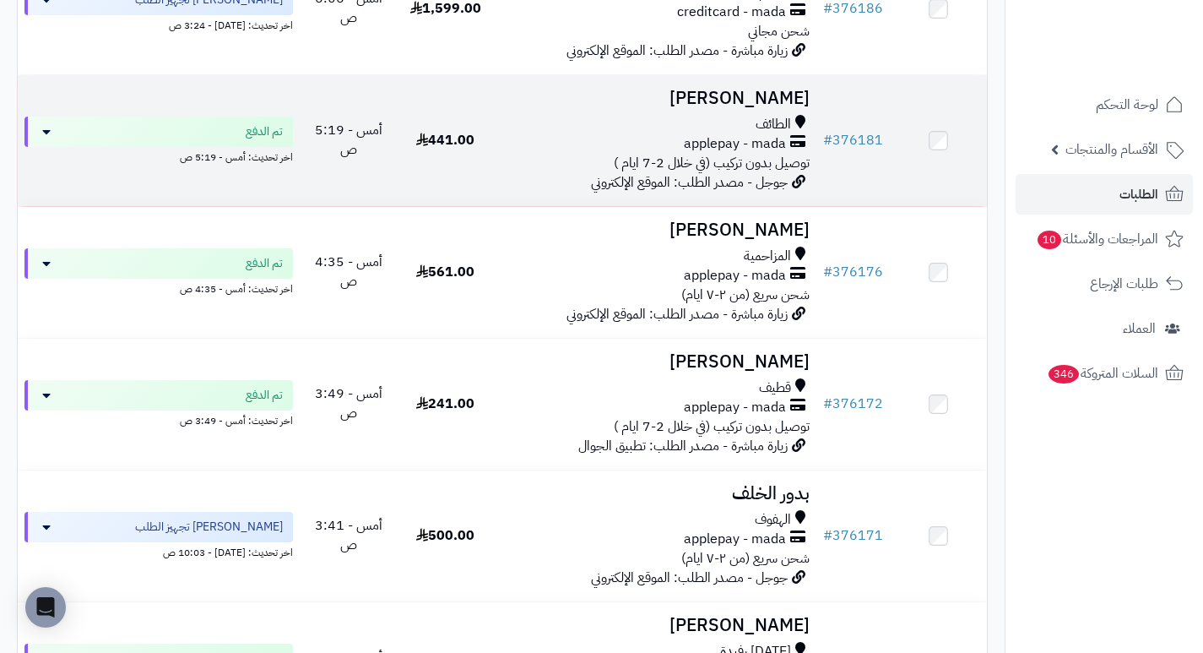
click at [691, 108] on h3 "[PERSON_NAME]" at bounding box center [655, 98] width 309 height 19
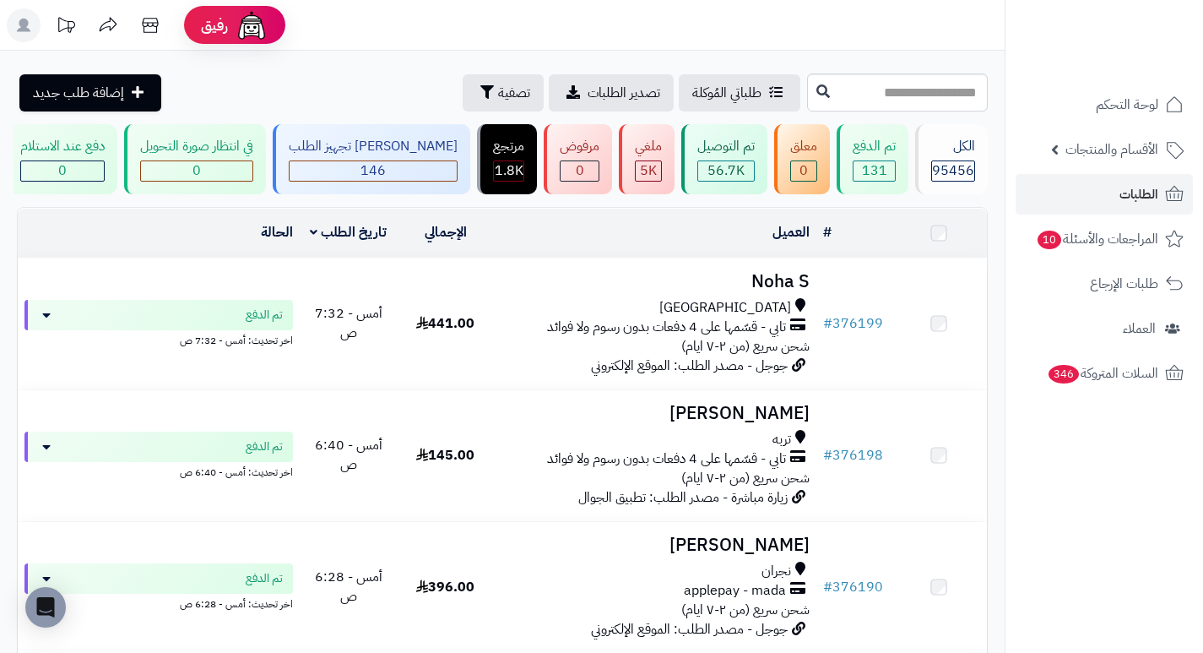
scroll to position [844, 0]
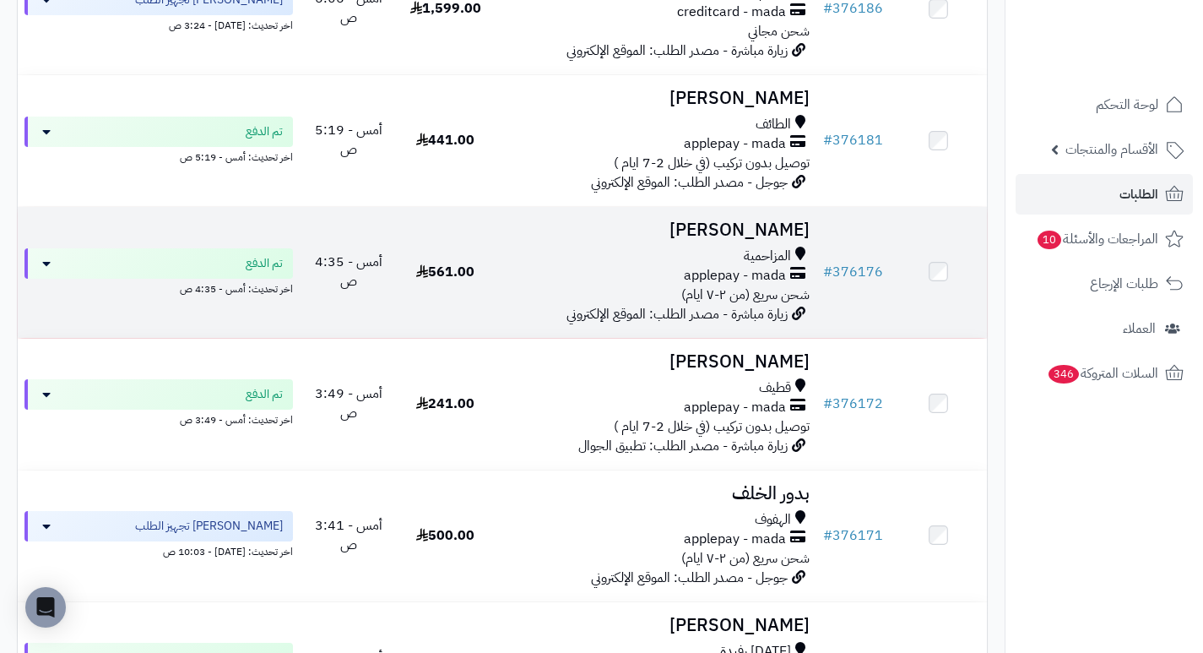
click at [737, 240] on h3 "[PERSON_NAME]" at bounding box center [655, 229] width 309 height 19
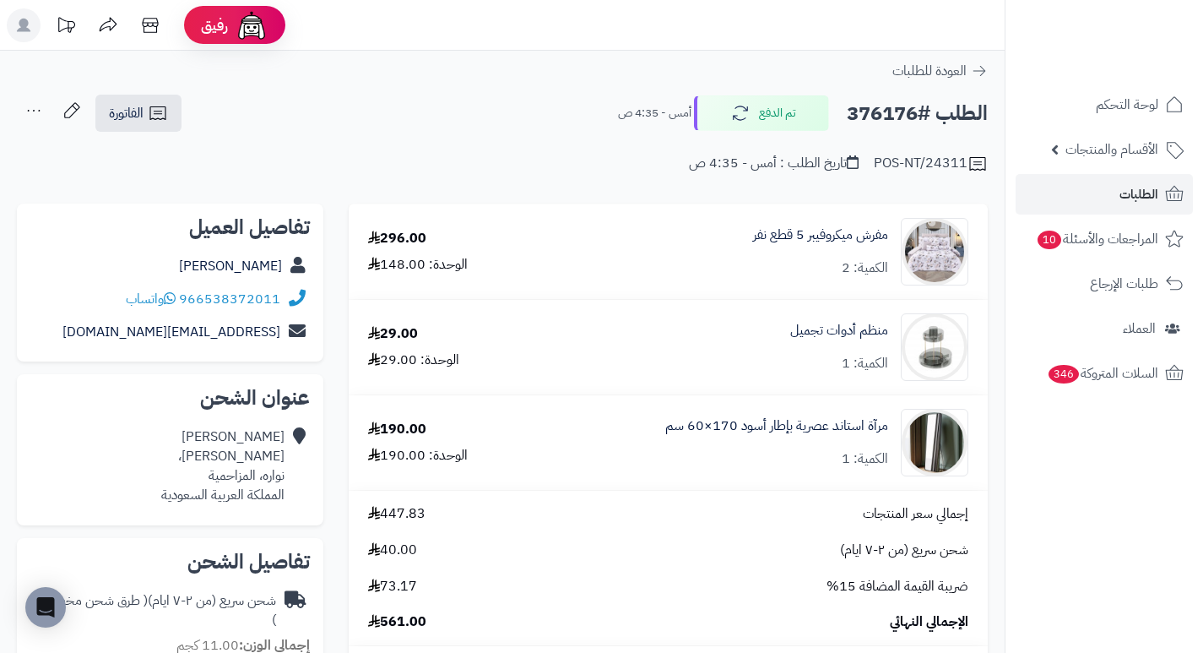
drag, startPoint x: 724, startPoint y: 236, endPoint x: 642, endPoint y: 233, distance: 82.8
click at [642, 233] on div "مفرش ميكروفيبر 5 قطع نفر الكمية: 2" at bounding box center [760, 252] width 442 height 68
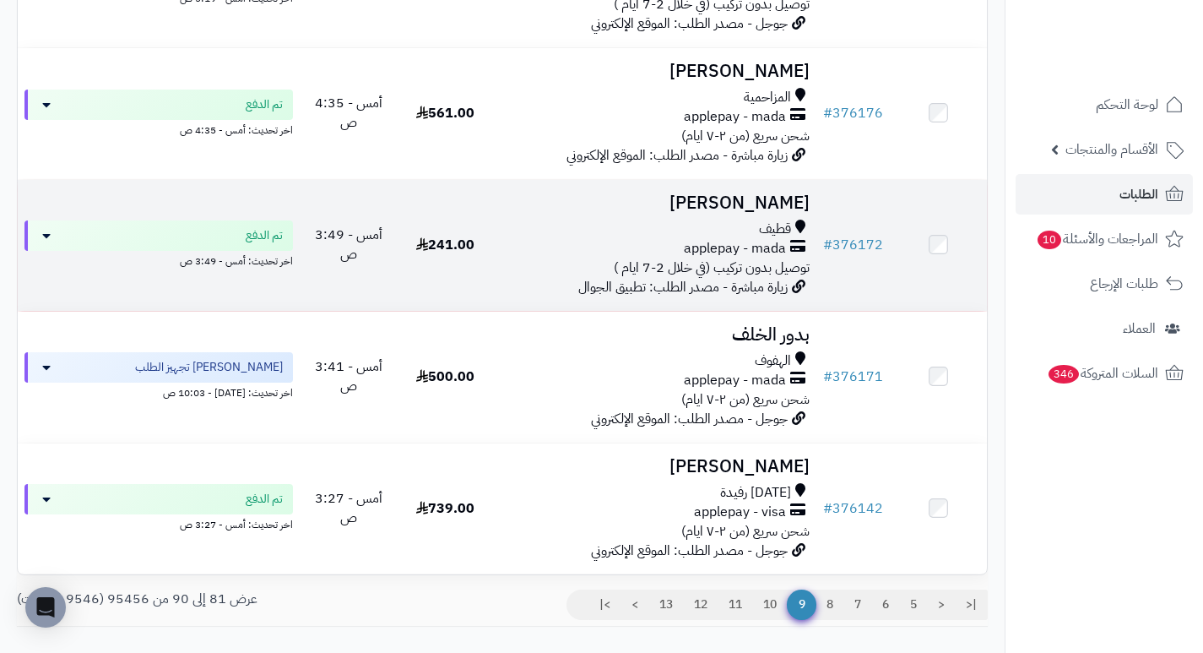
scroll to position [1013, 0]
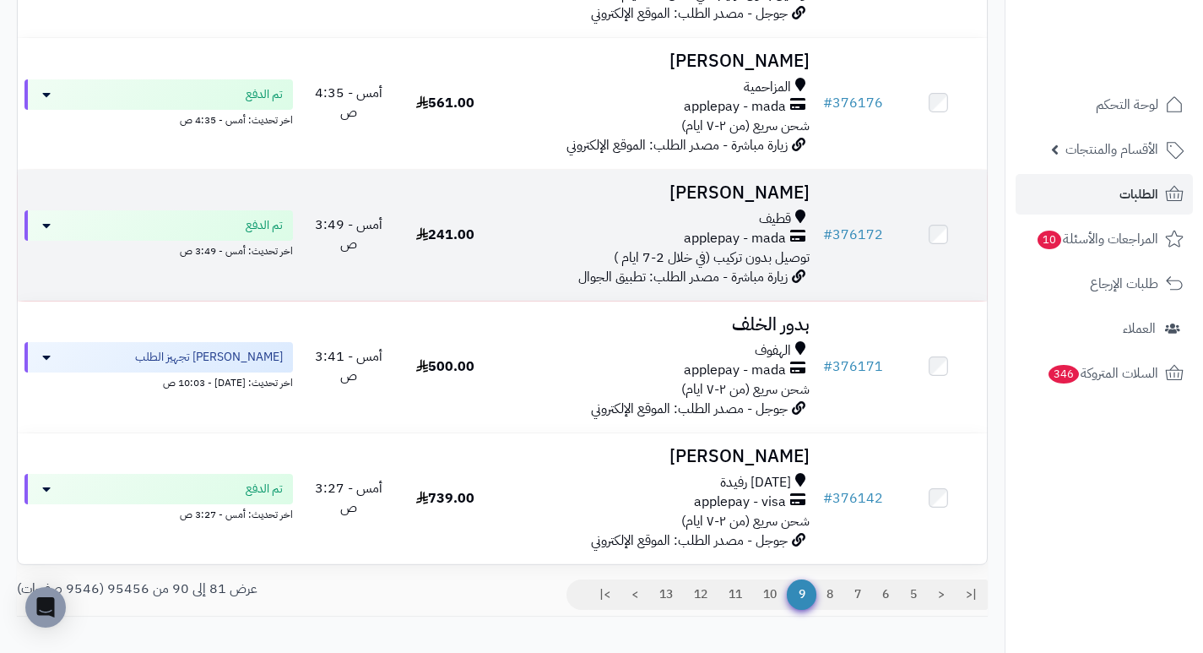
click at [732, 196] on h3 "[PERSON_NAME]" at bounding box center [655, 192] width 309 height 19
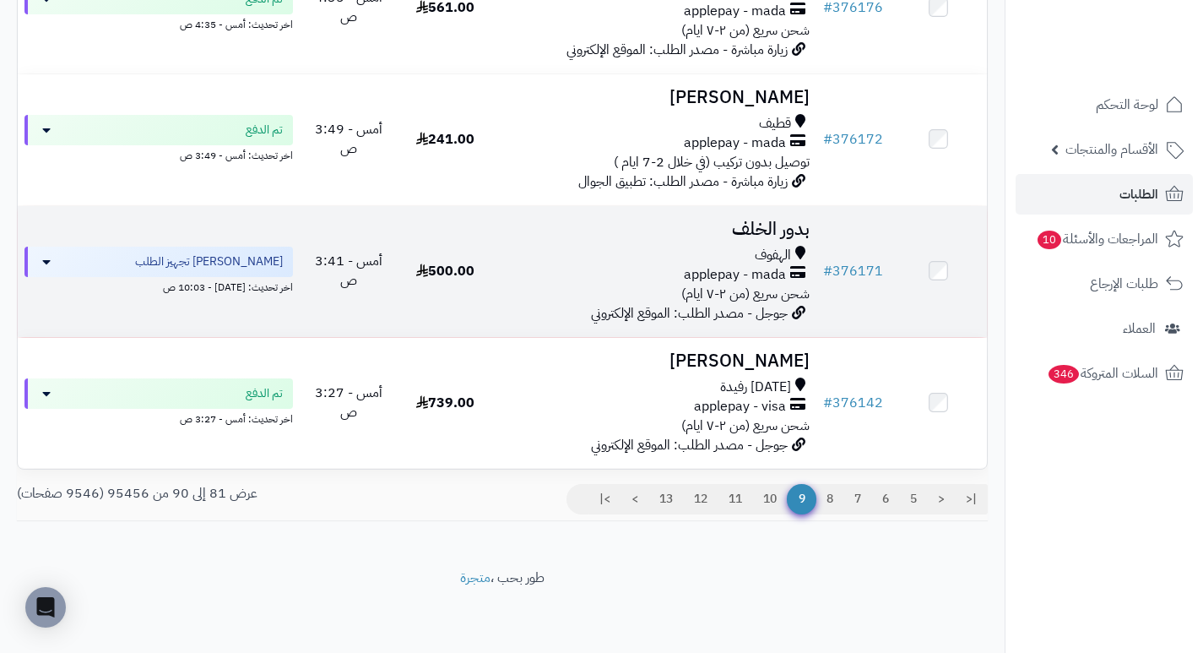
scroll to position [1119, 0]
click at [791, 234] on h3 "بدور الخلف" at bounding box center [655, 229] width 309 height 19
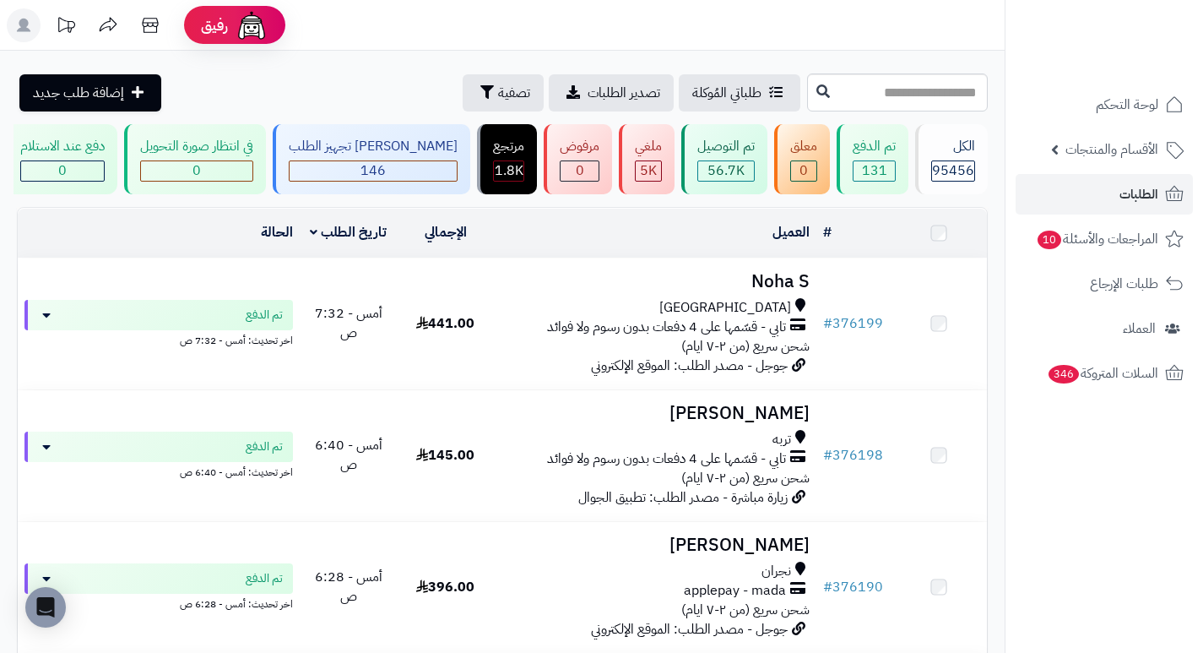
scroll to position [1119, 0]
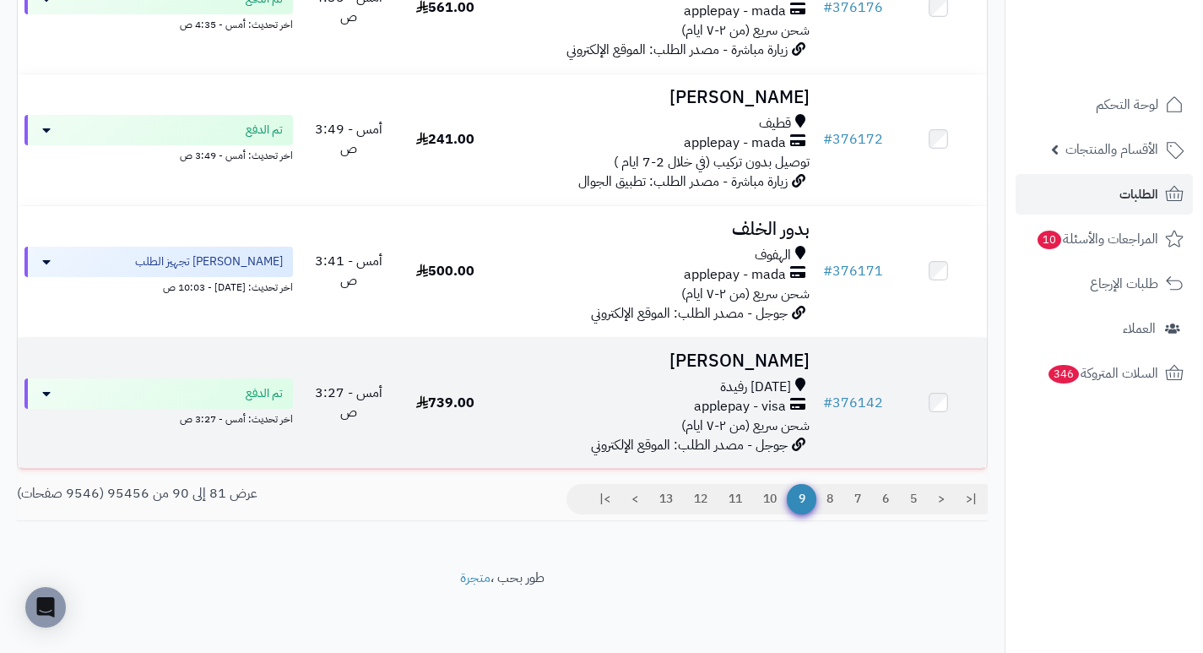
click at [787, 361] on h3 "[PERSON_NAME]" at bounding box center [655, 360] width 309 height 19
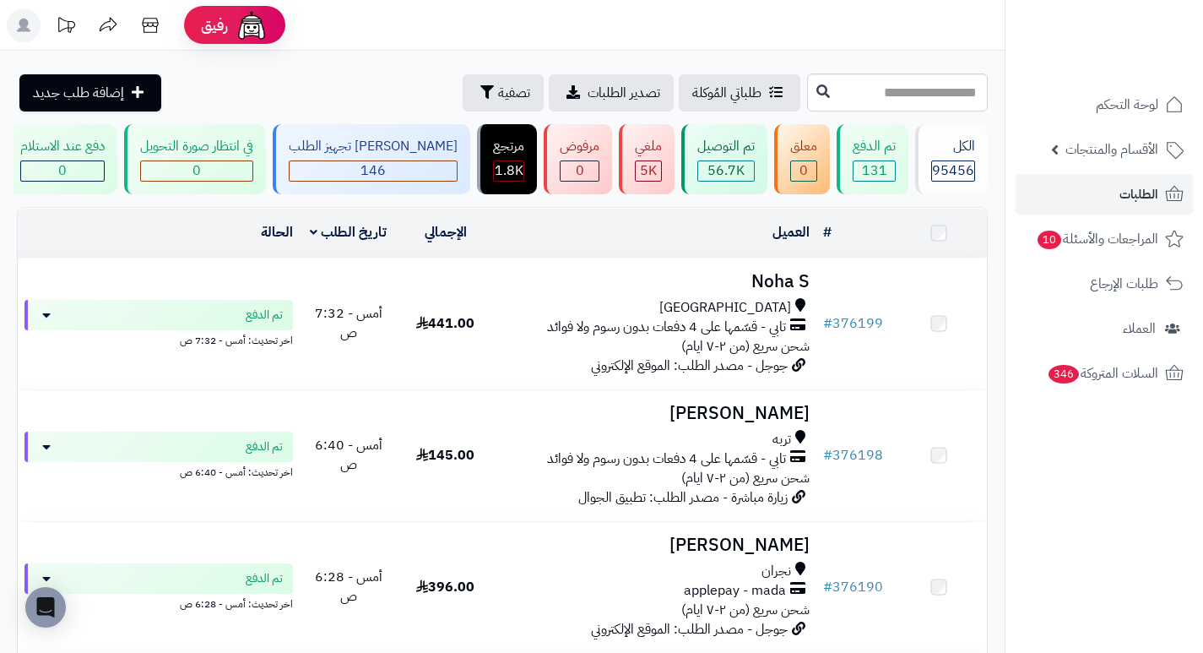
scroll to position [1119, 0]
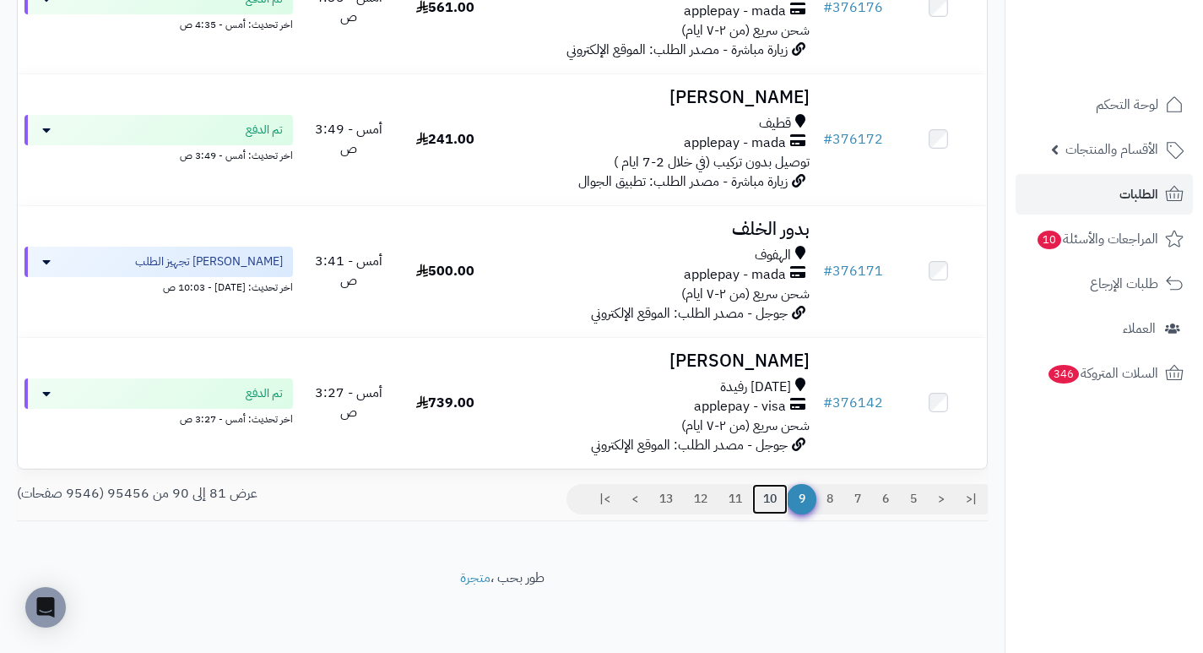
click at [771, 498] on link "10" at bounding box center [769, 499] width 35 height 30
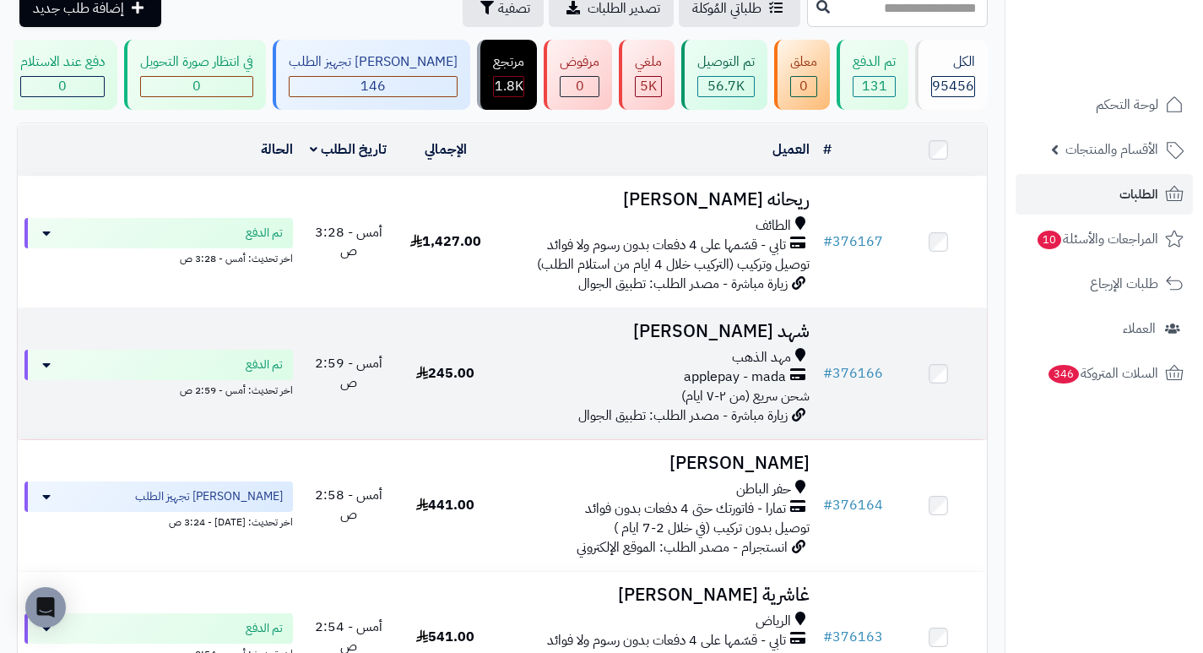
scroll to position [169, 0]
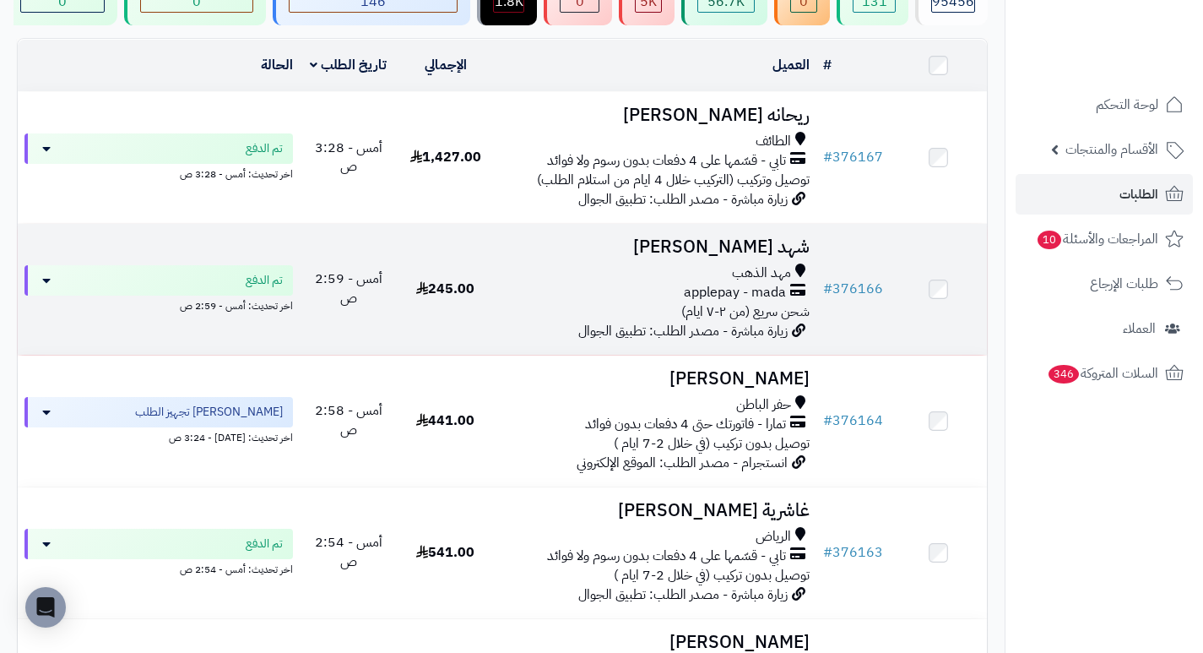
click at [805, 257] on h3 "شهد [PERSON_NAME]" at bounding box center [655, 246] width 309 height 19
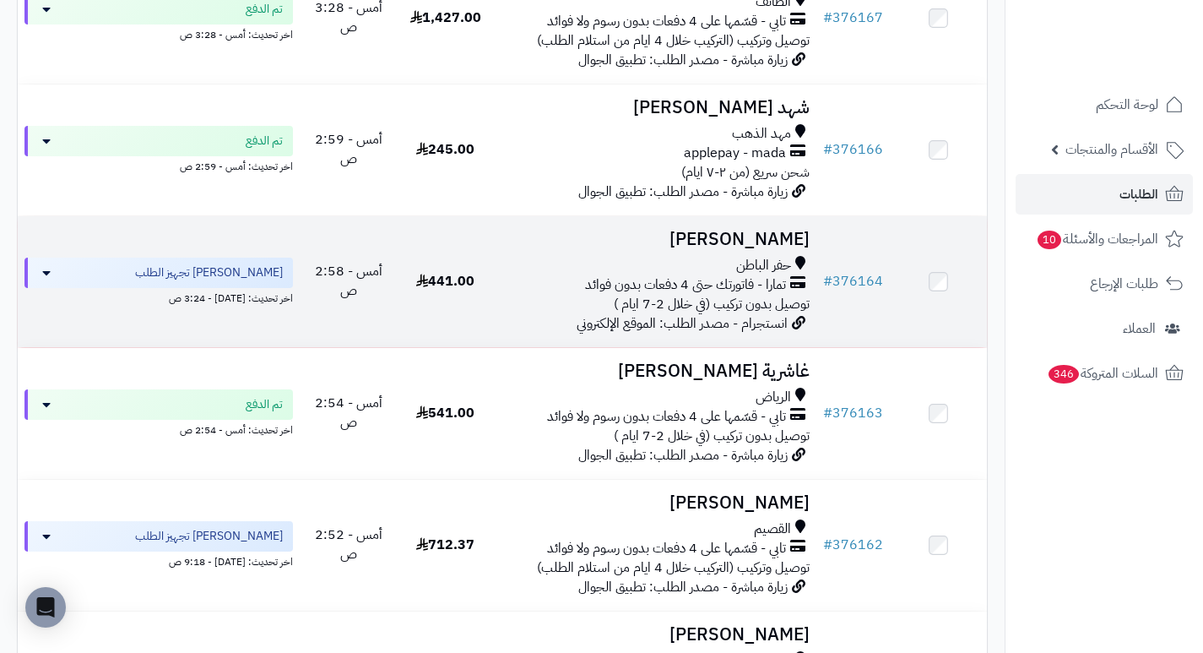
scroll to position [338, 0]
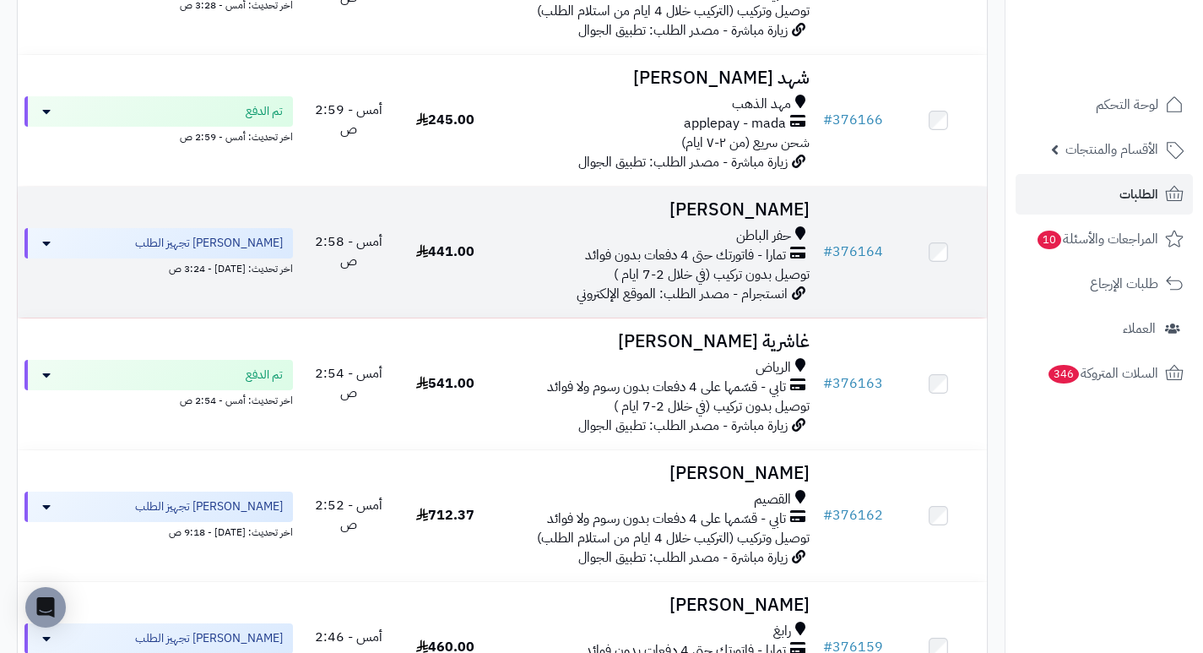
click at [758, 220] on h3 "[PERSON_NAME]" at bounding box center [655, 209] width 309 height 19
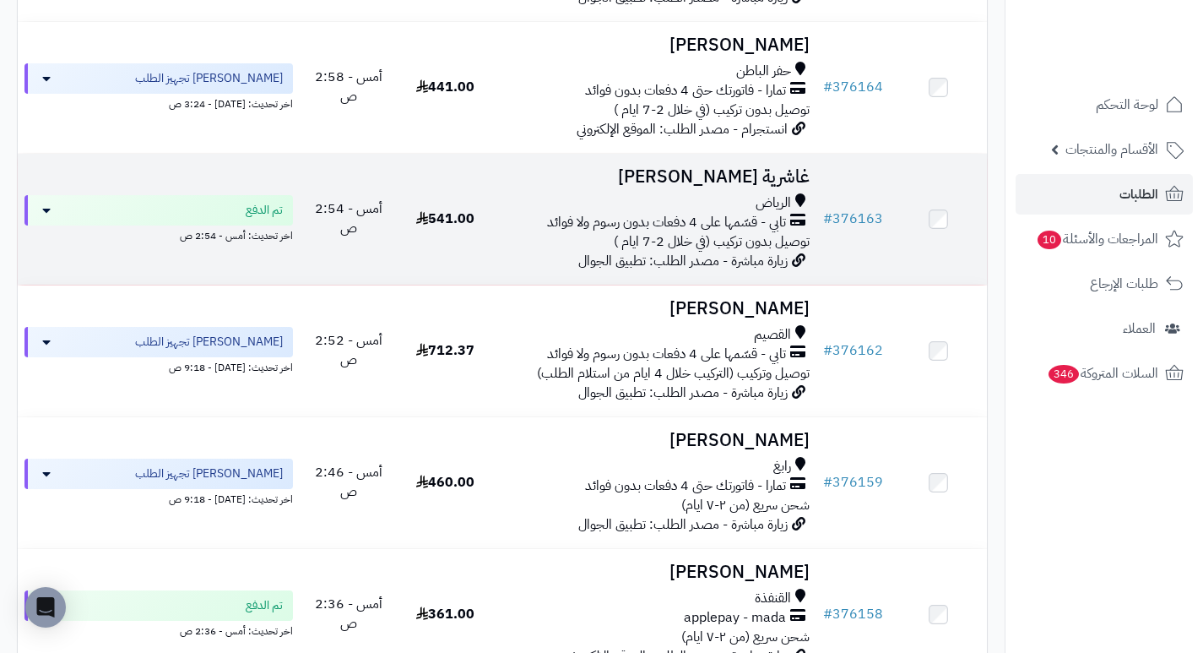
scroll to position [507, 0]
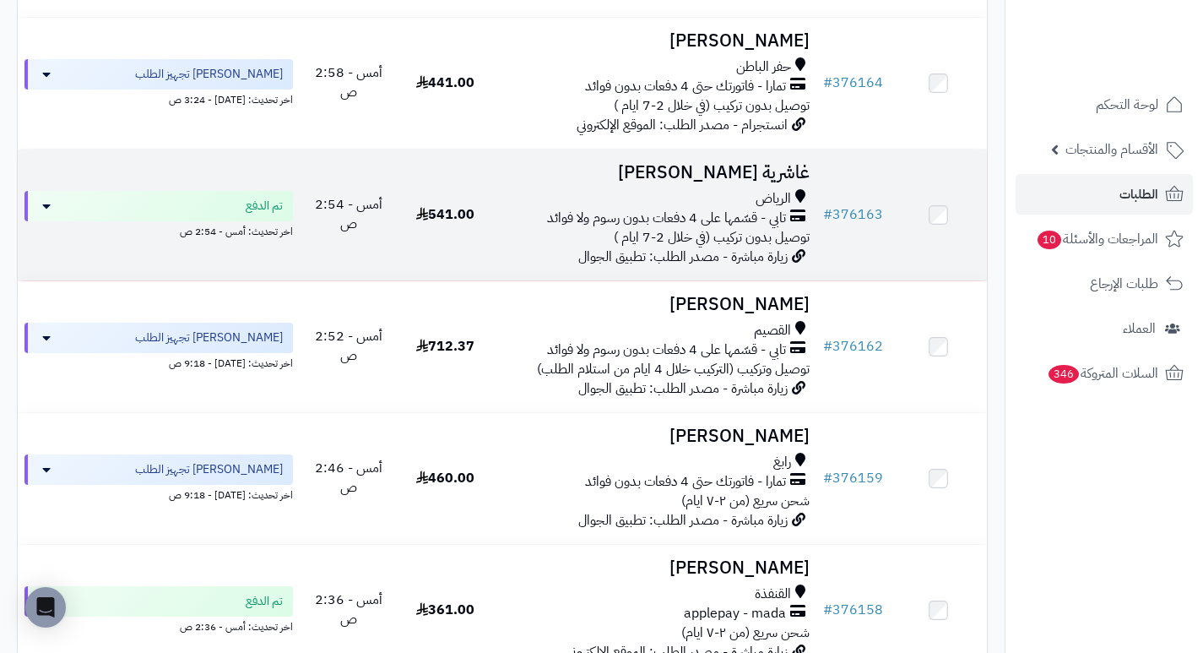
click at [763, 182] on h3 "غاشرية [PERSON_NAME]" at bounding box center [655, 172] width 309 height 19
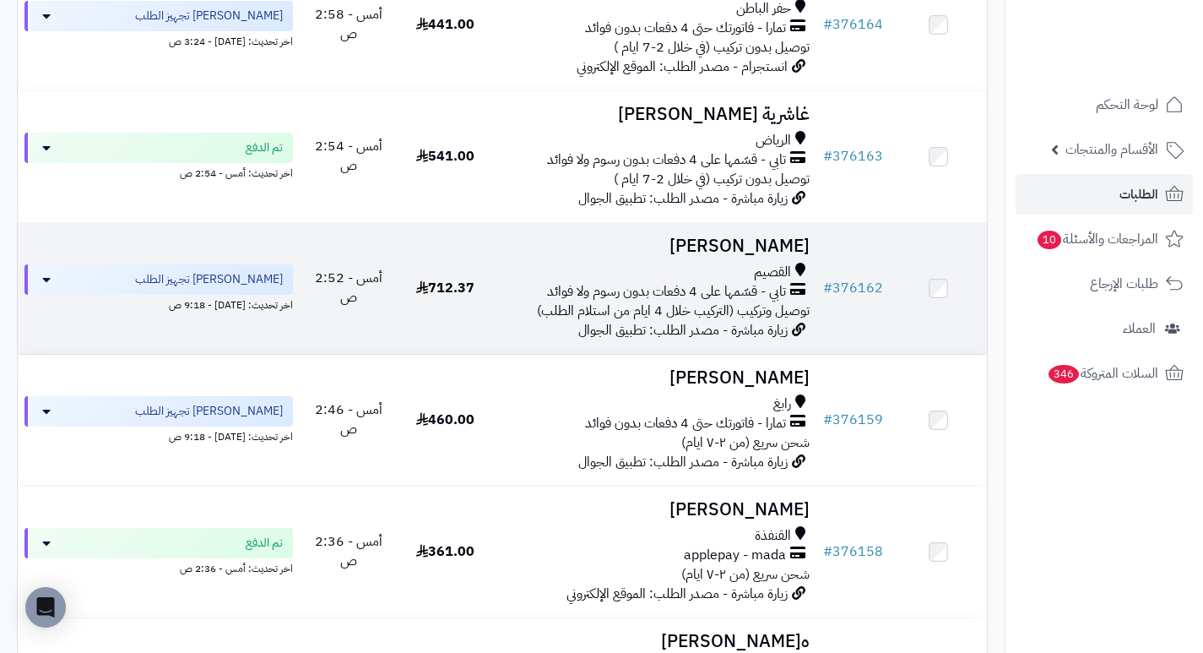
scroll to position [675, 0]
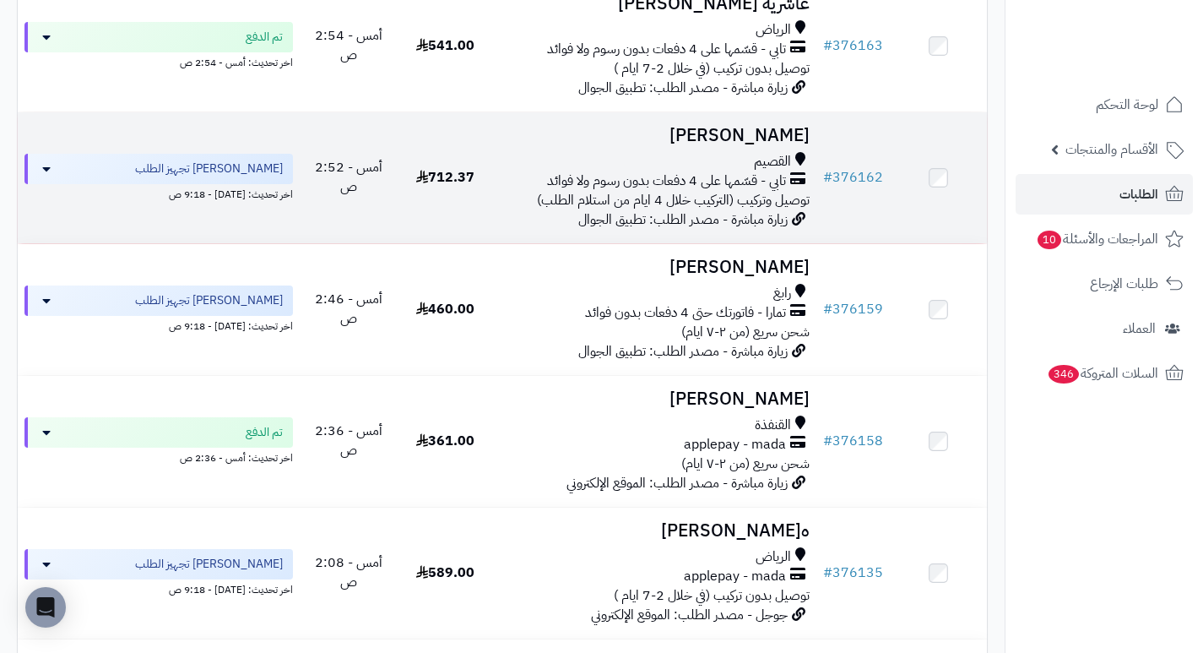
click at [763, 145] on h3 "شجاع الحربي" at bounding box center [655, 135] width 309 height 19
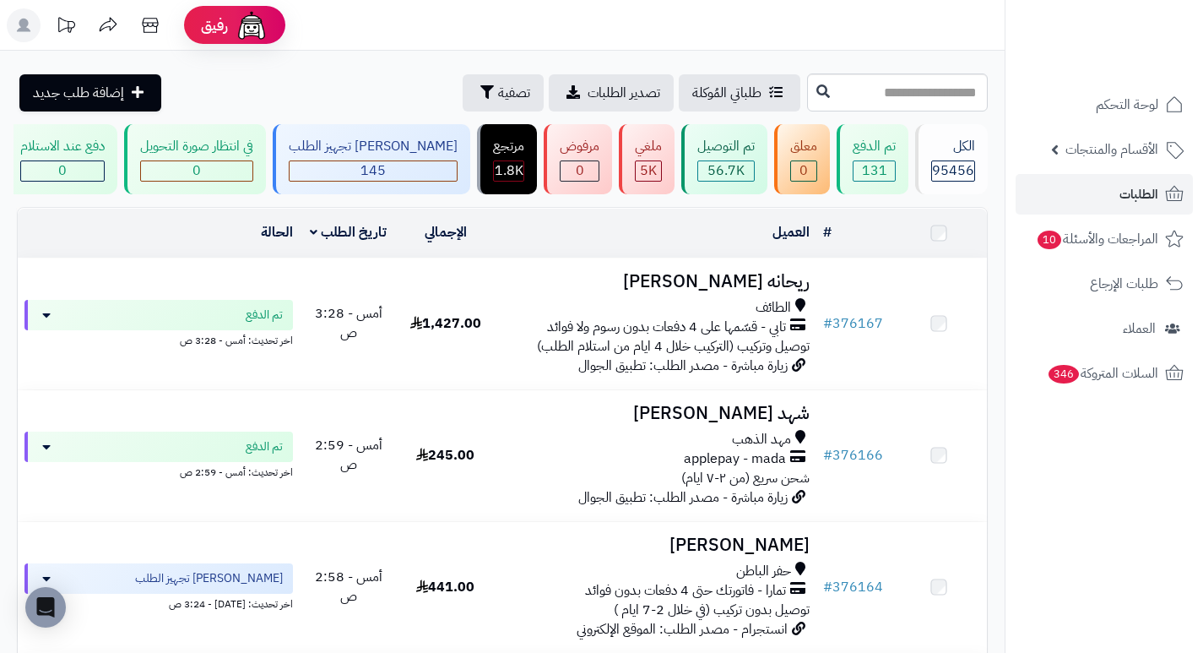
scroll to position [675, 0]
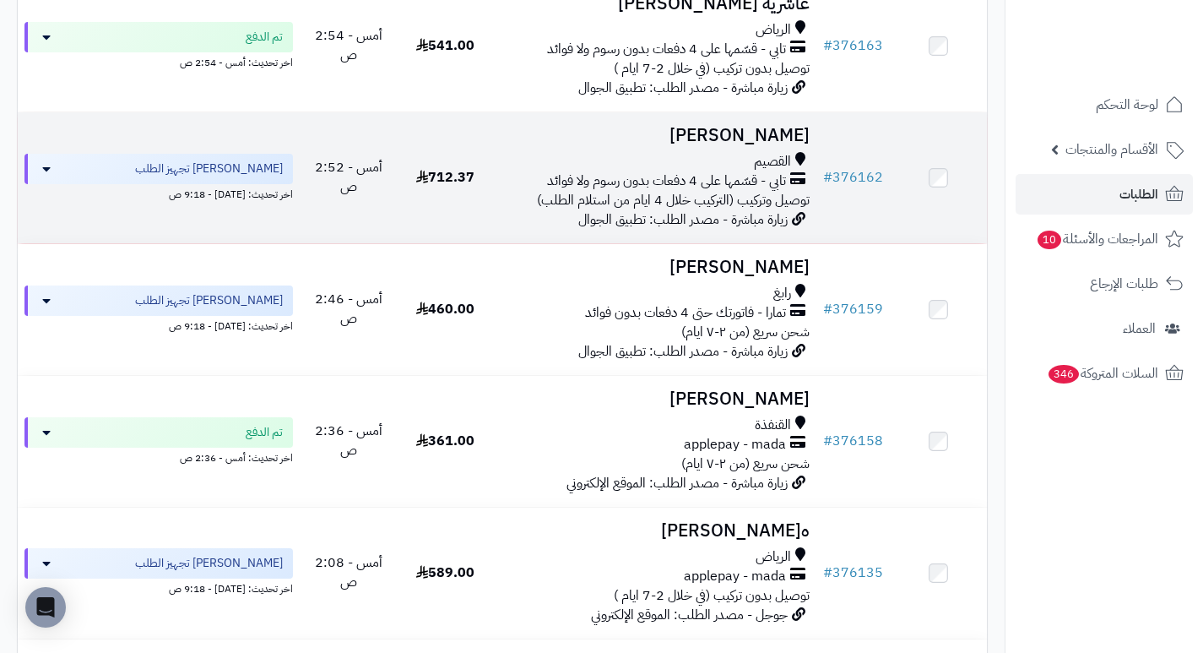
click at [797, 138] on h3 "شجاع الحربي" at bounding box center [655, 135] width 309 height 19
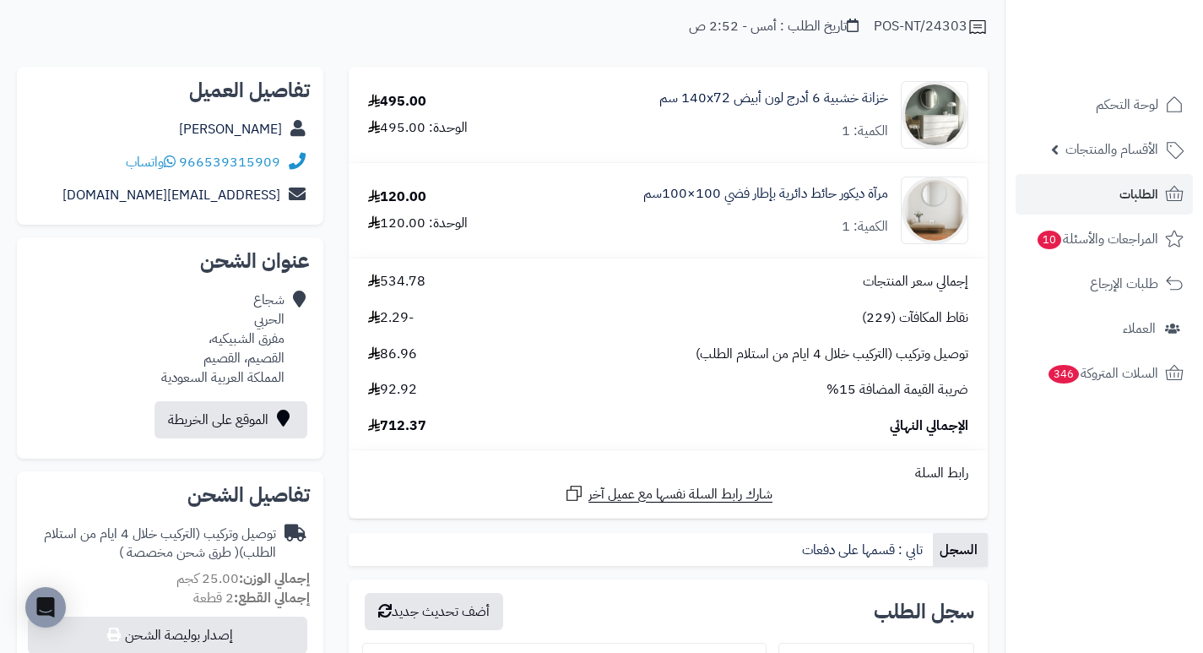
scroll to position [169, 0]
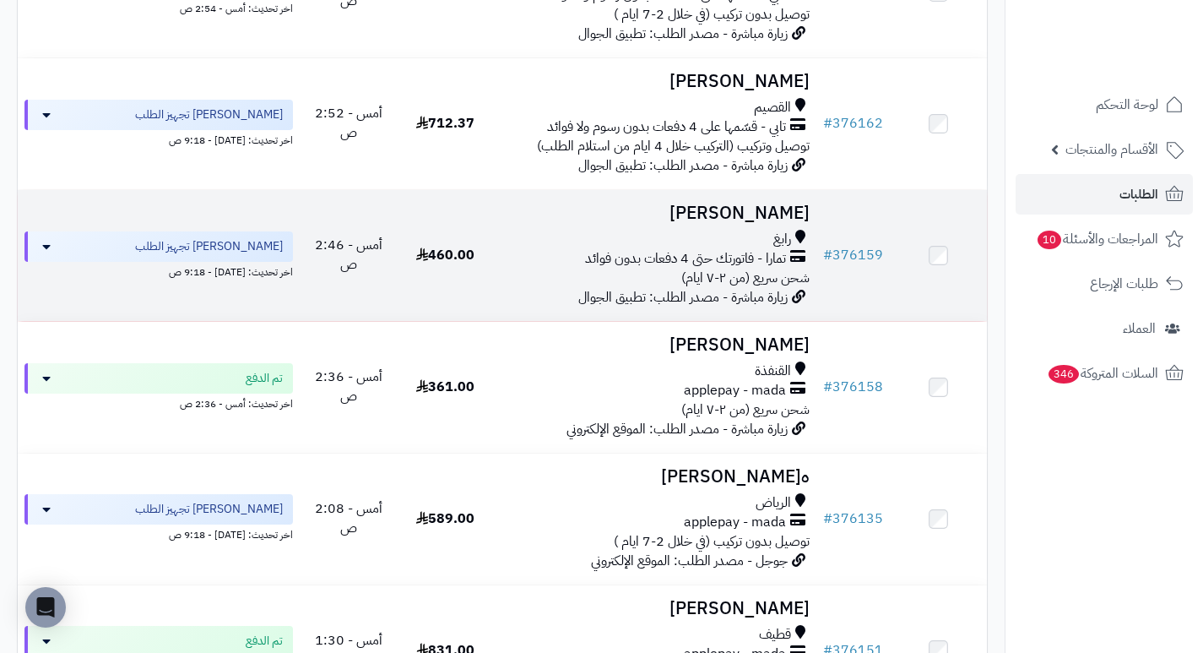
scroll to position [760, 0]
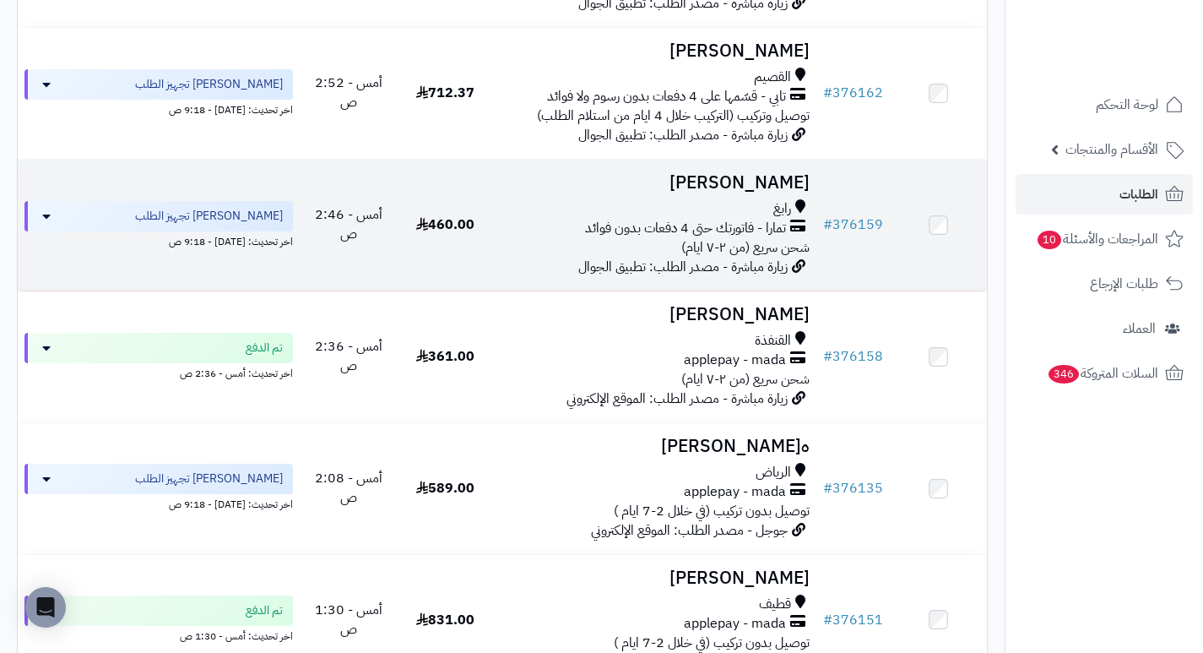
click at [782, 192] on h3 "سها الحربي" at bounding box center [655, 182] width 309 height 19
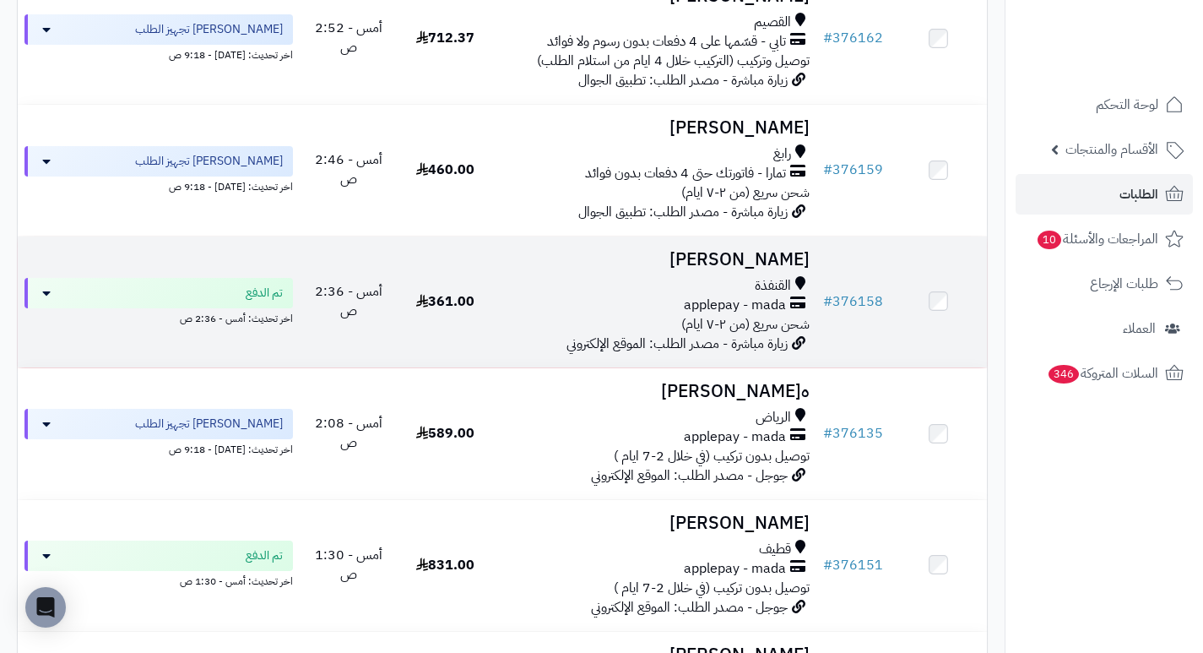
scroll to position [844, 0]
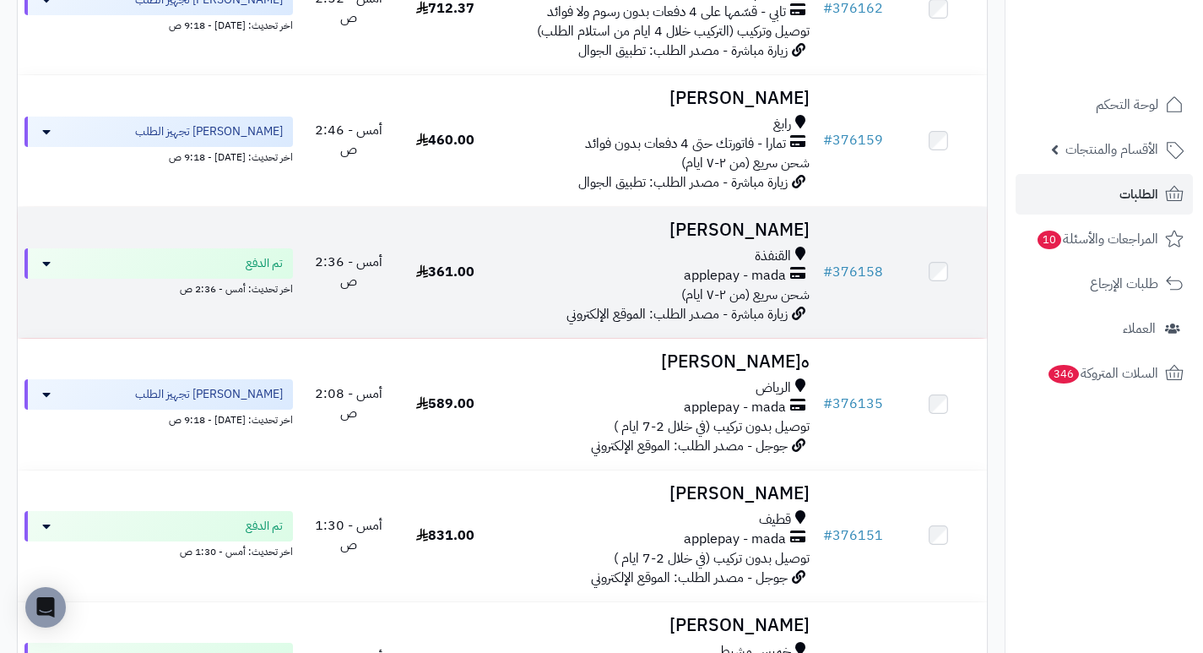
click at [794, 240] on h3 "[PERSON_NAME]" at bounding box center [655, 229] width 309 height 19
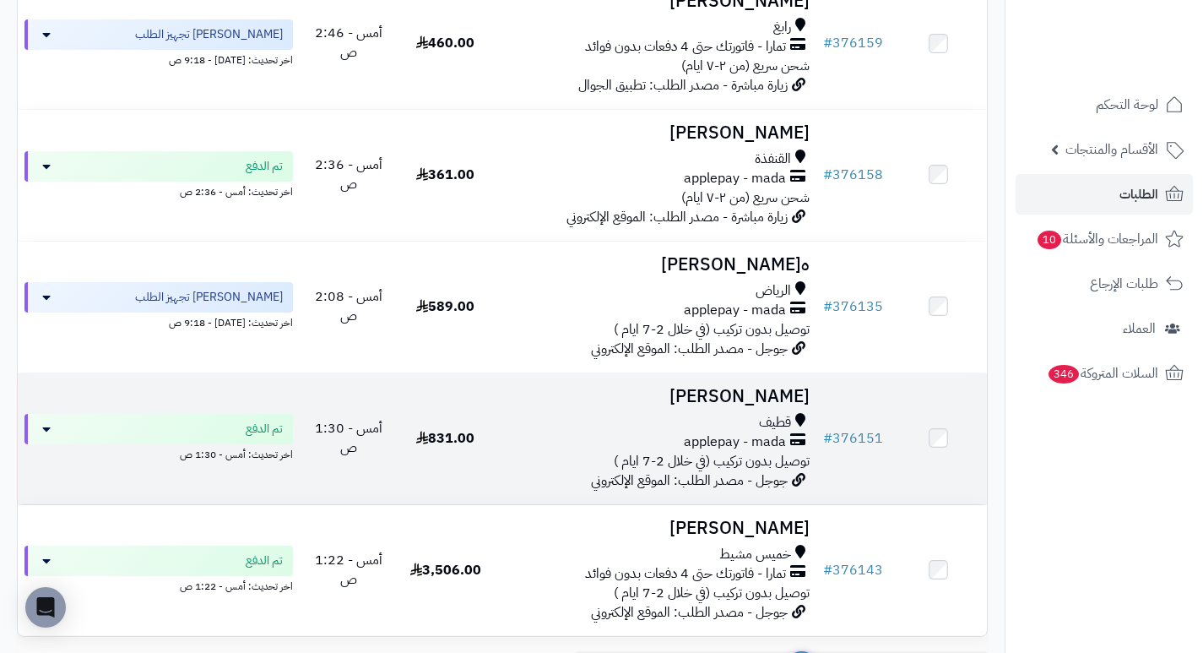
scroll to position [1013, 0]
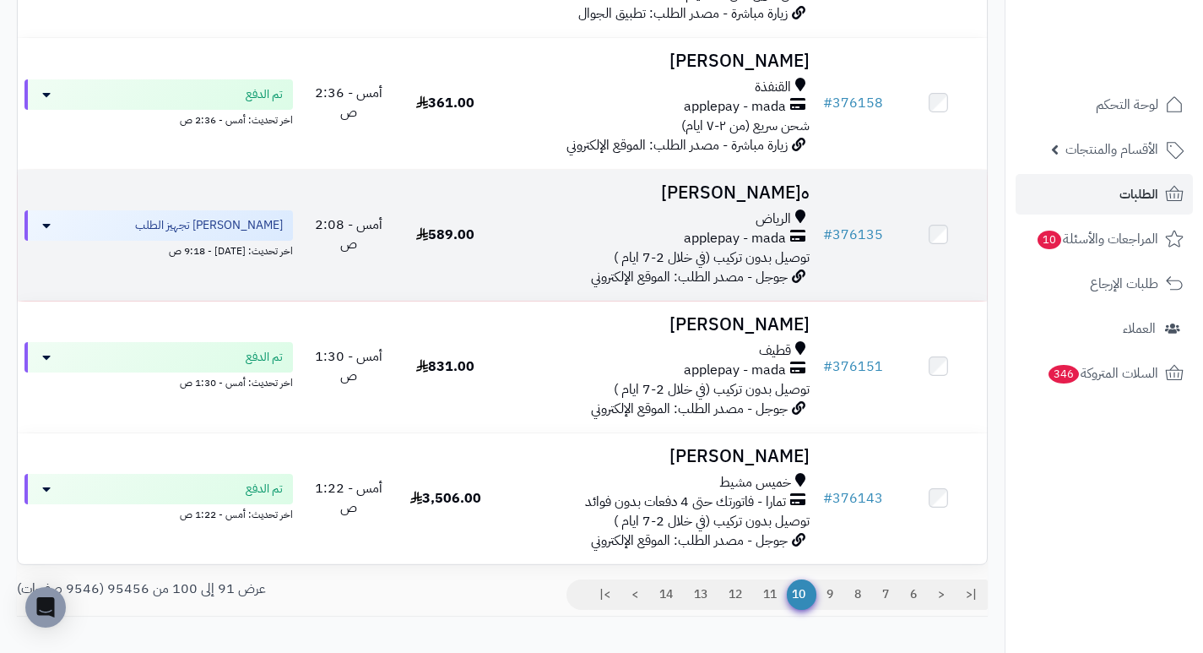
click at [792, 200] on h3 "ه[PERSON_NAME]" at bounding box center [655, 192] width 309 height 19
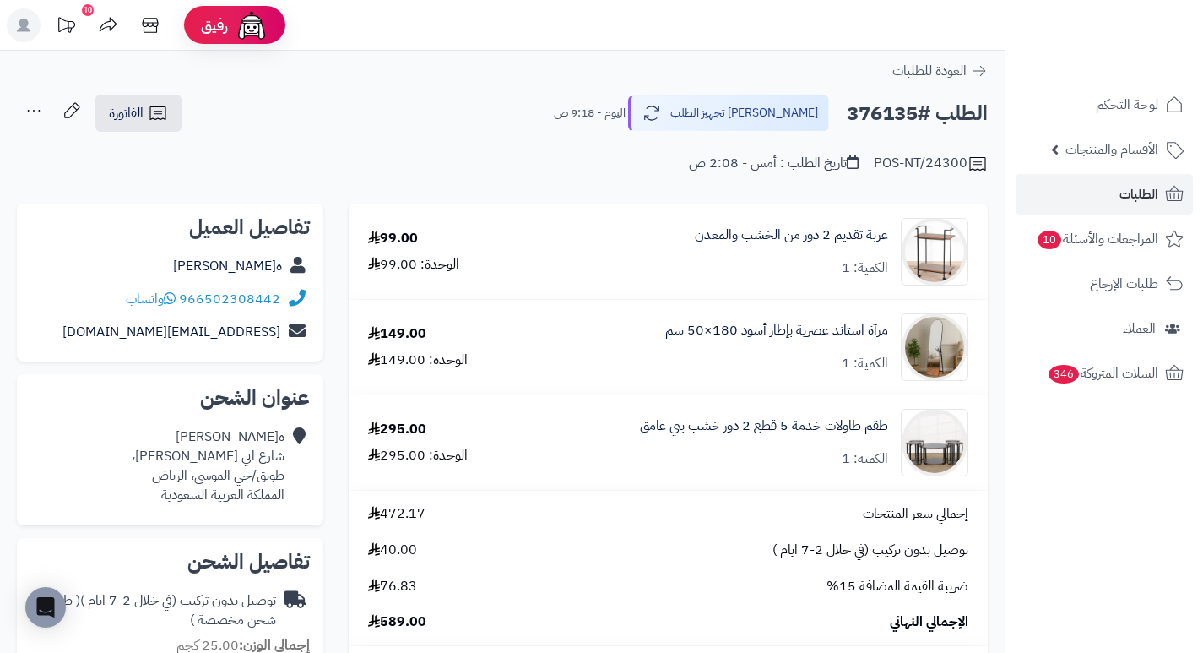
scroll to position [84, 0]
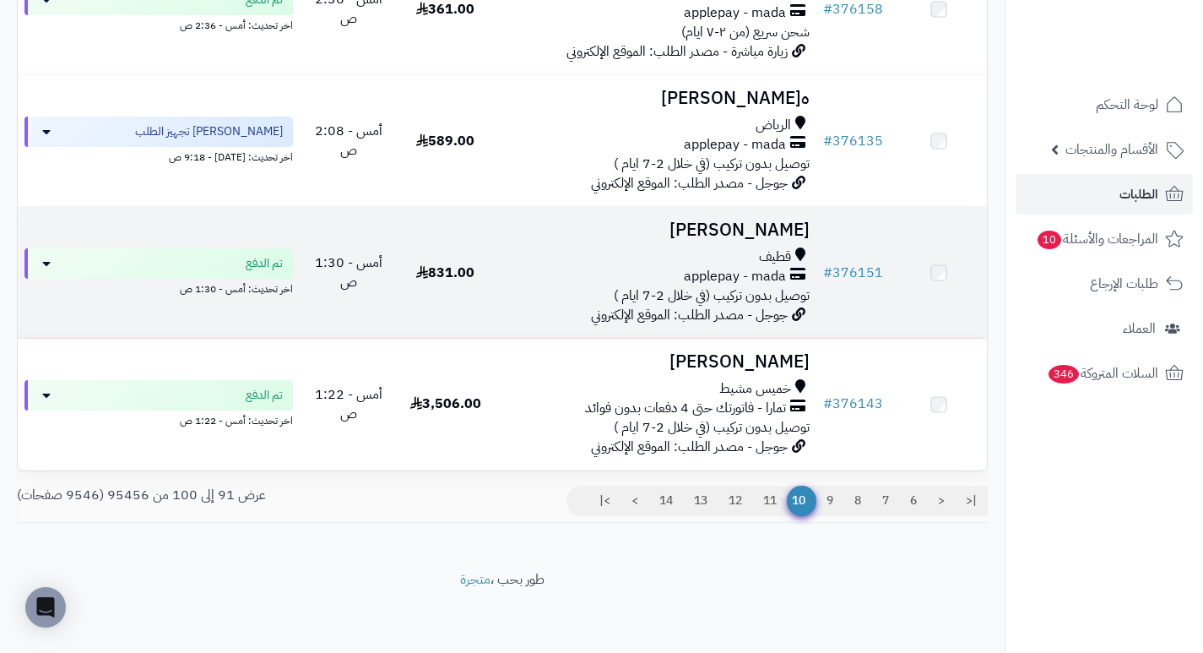
scroll to position [1119, 0]
click at [776, 222] on h3 "[PERSON_NAME]" at bounding box center [655, 229] width 309 height 19
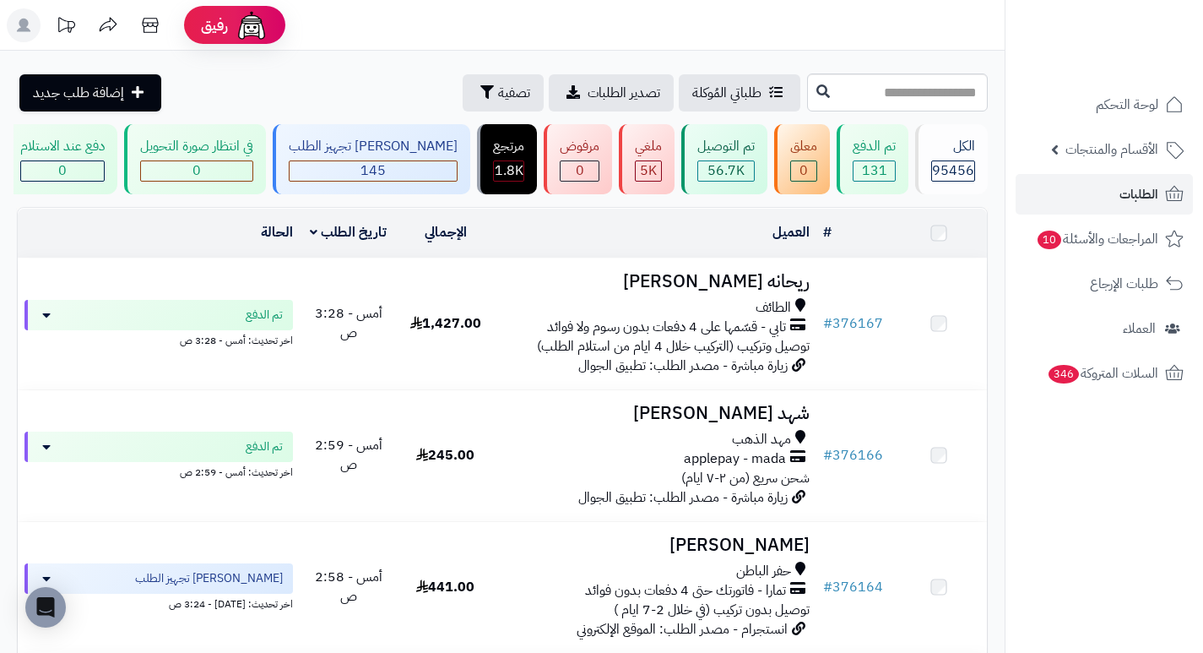
scroll to position [1119, 0]
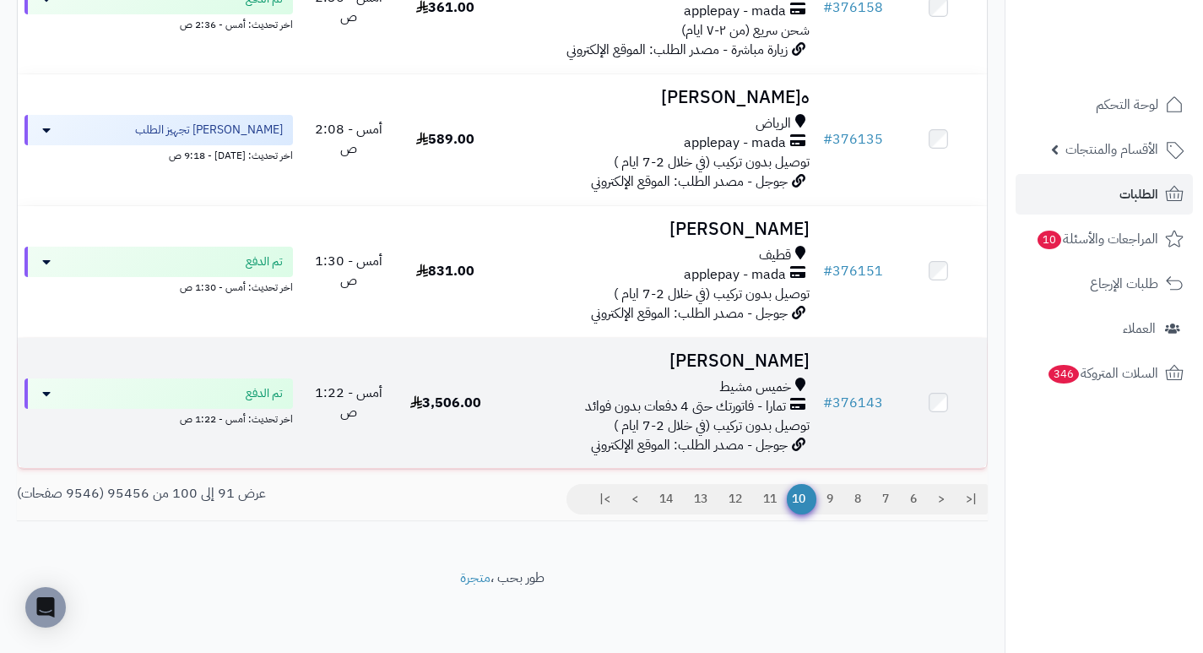
click at [747, 365] on h3 "[PERSON_NAME]" at bounding box center [655, 360] width 309 height 19
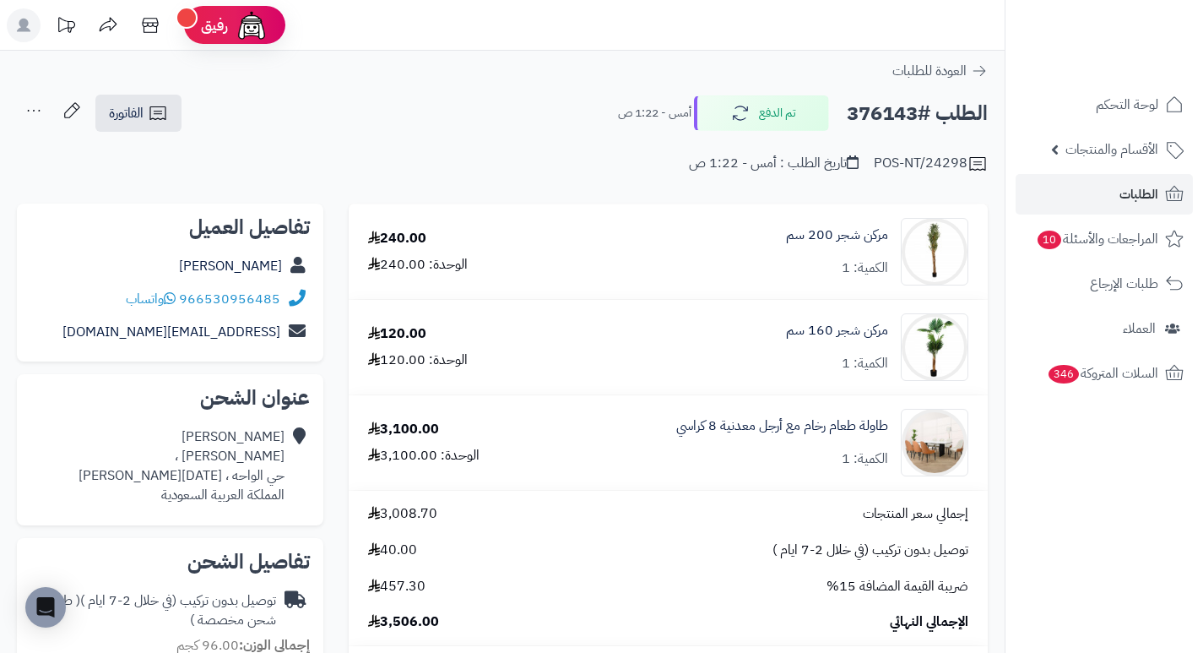
drag, startPoint x: 693, startPoint y: 279, endPoint x: 678, endPoint y: 278, distance: 15.3
click at [678, 278] on div "مركن شجر 200 سم الكمية: 1" at bounding box center [769, 252] width 426 height 68
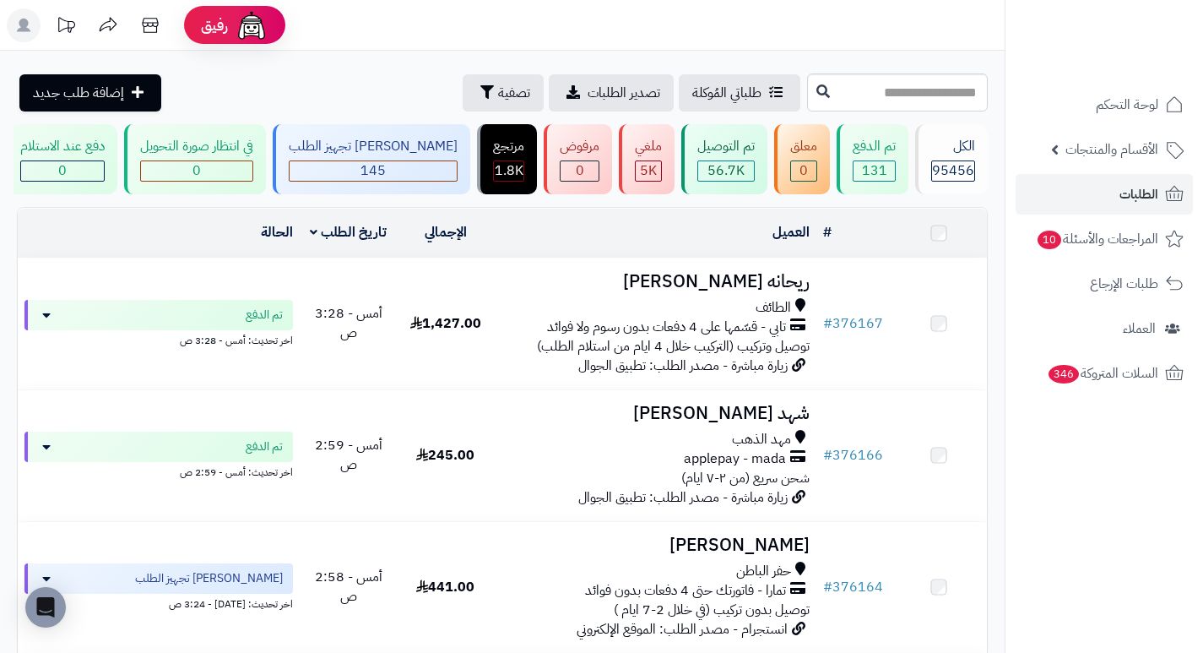
scroll to position [1119, 0]
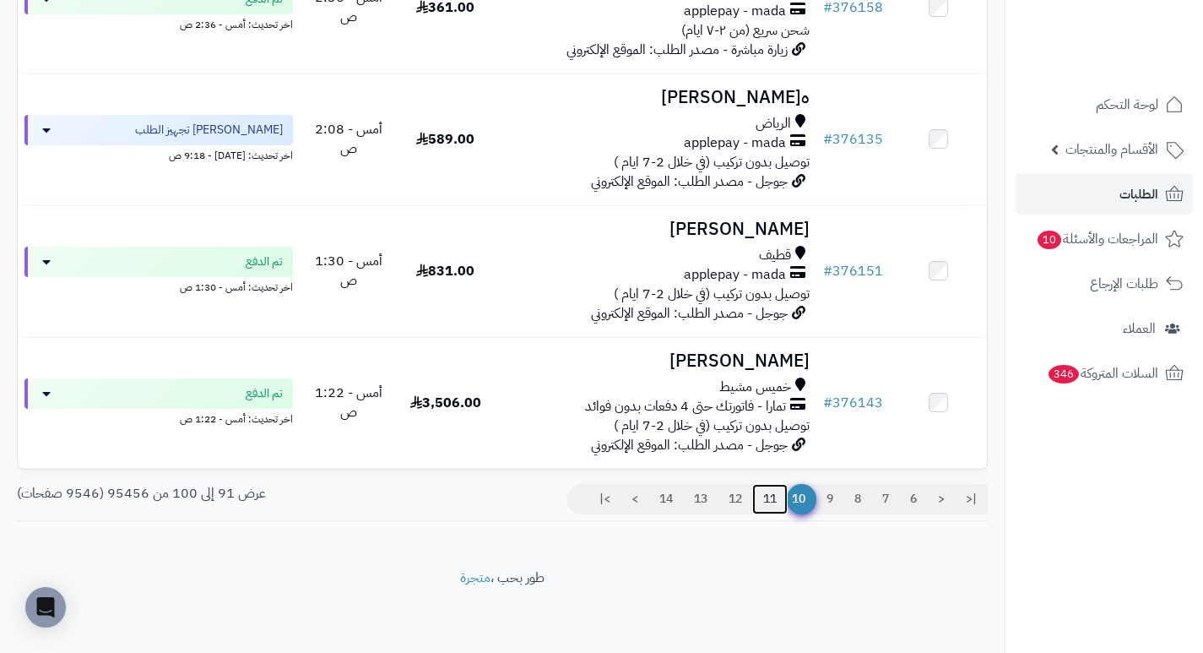
click at [764, 498] on link "11" at bounding box center [769, 499] width 35 height 30
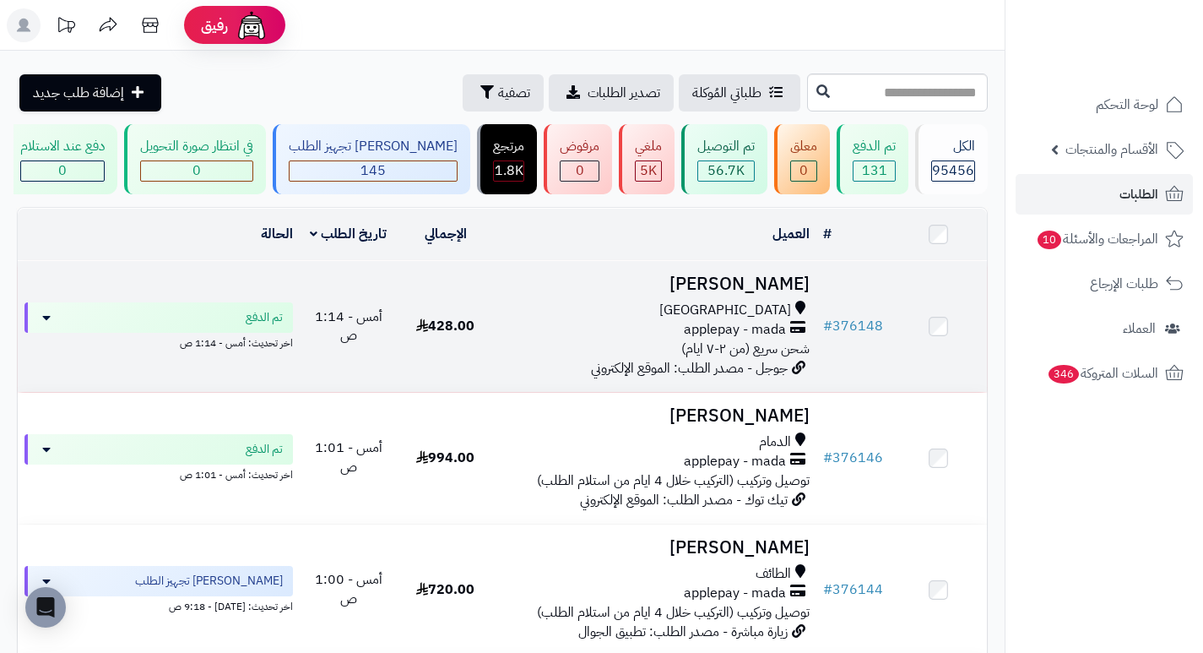
click at [799, 294] on h3 "[PERSON_NAME]" at bounding box center [655, 283] width 309 height 19
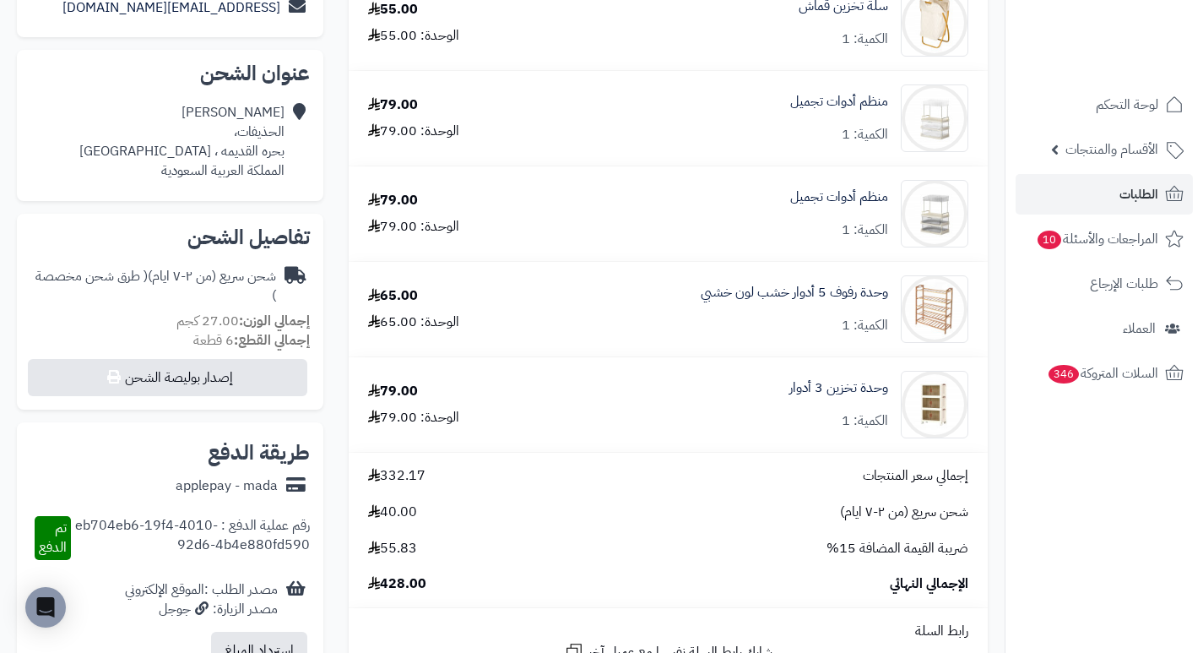
scroll to position [338, 0]
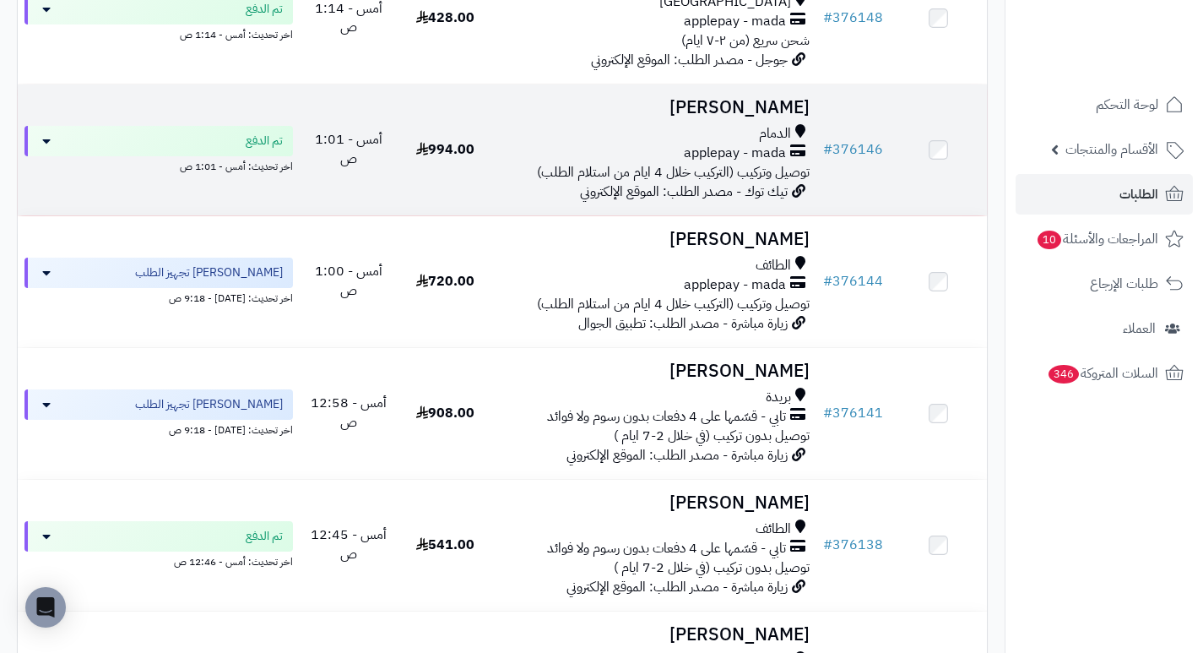
scroll to position [422, 0]
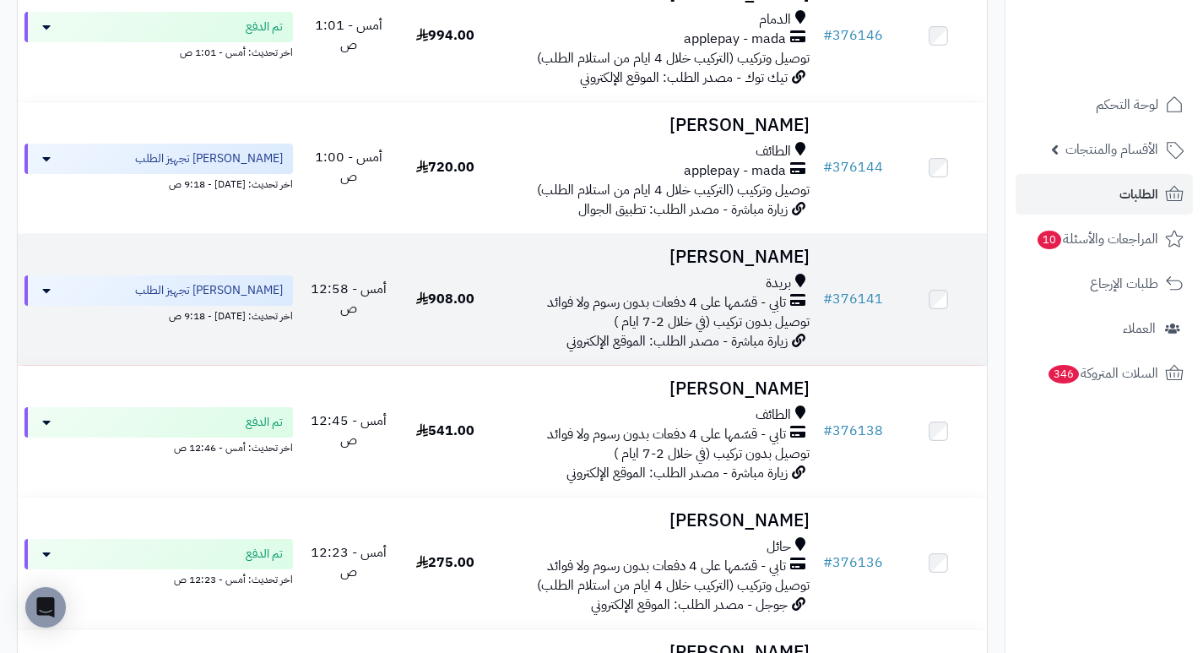
click at [762, 266] on h3 "ملاك راشد" at bounding box center [655, 256] width 309 height 19
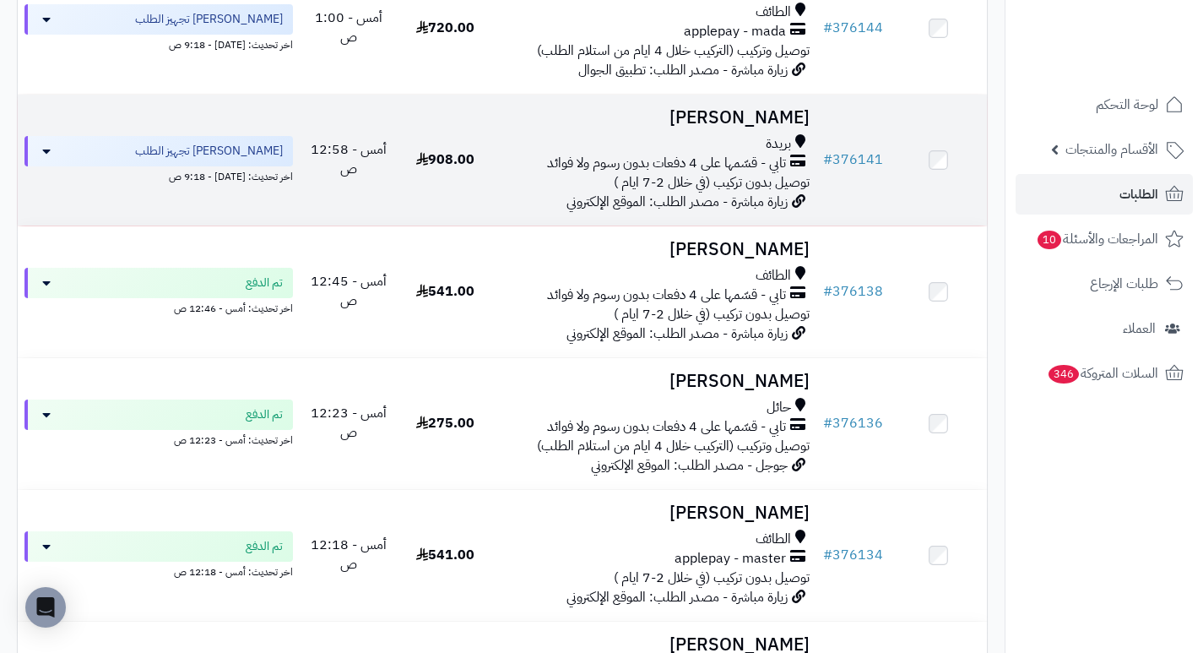
scroll to position [591, 0]
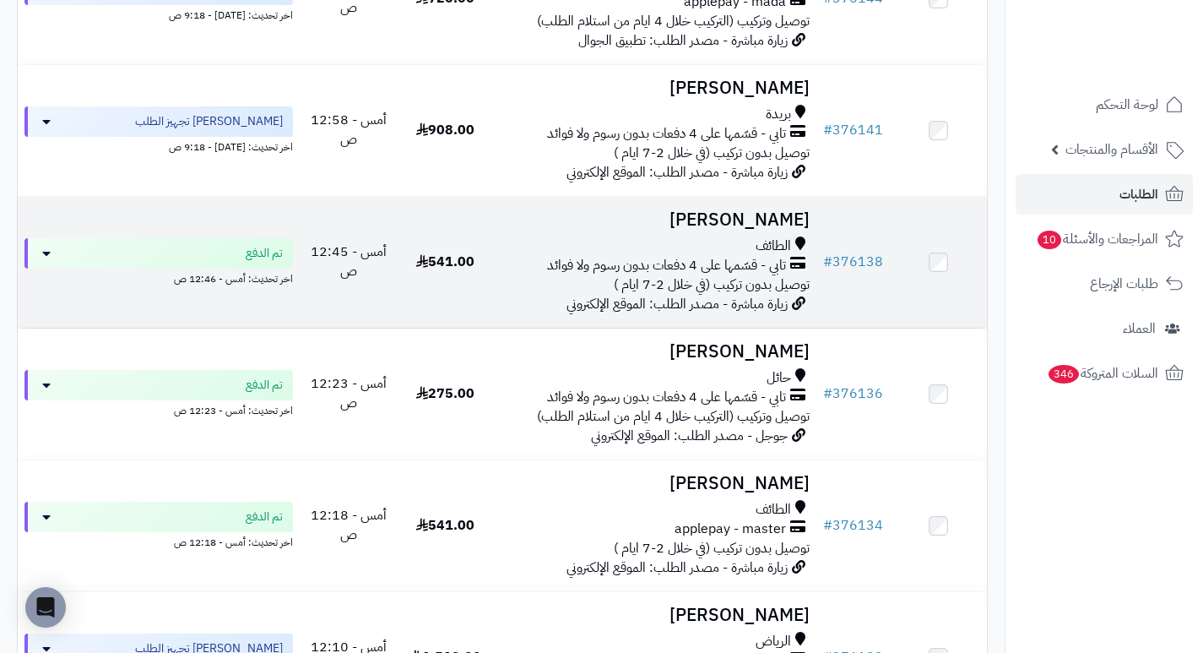
click at [775, 230] on h3 "[PERSON_NAME]" at bounding box center [655, 219] width 309 height 19
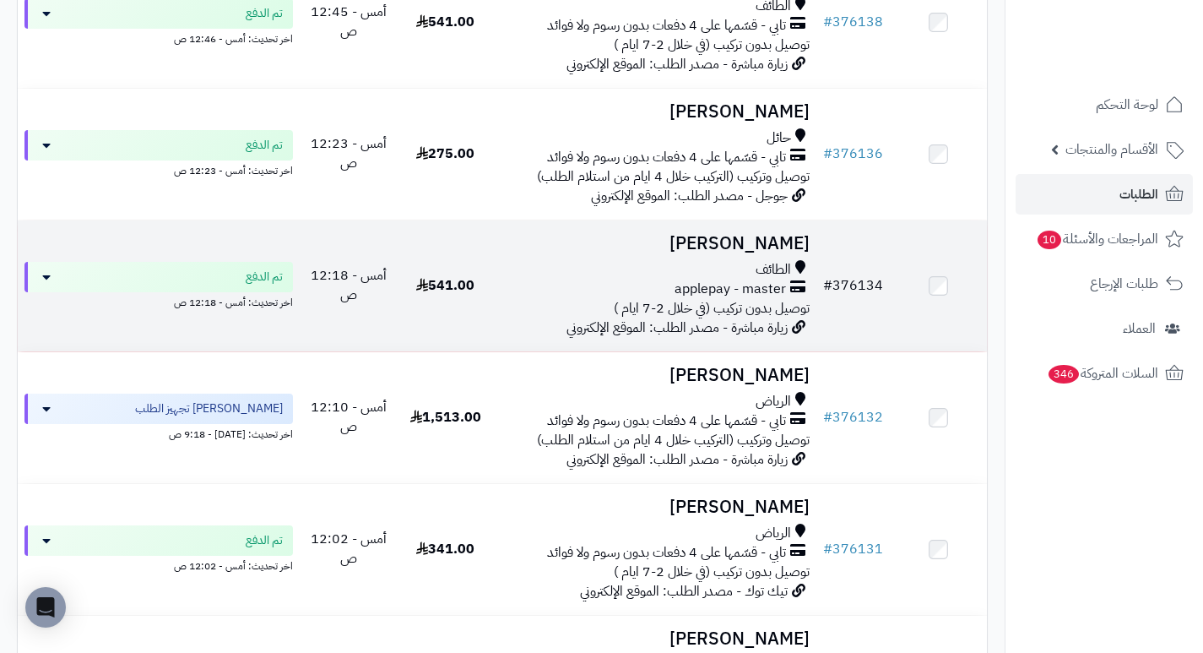
scroll to position [844, 0]
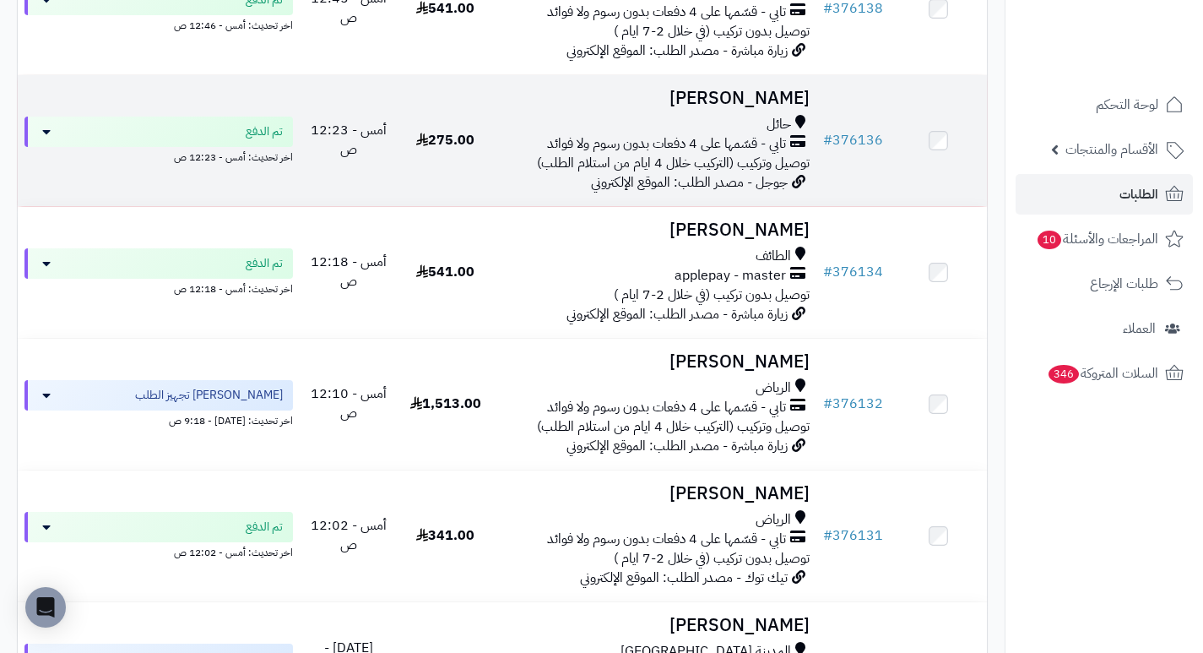
click at [778, 108] on h3 "سميه الشمري" at bounding box center [655, 98] width 309 height 19
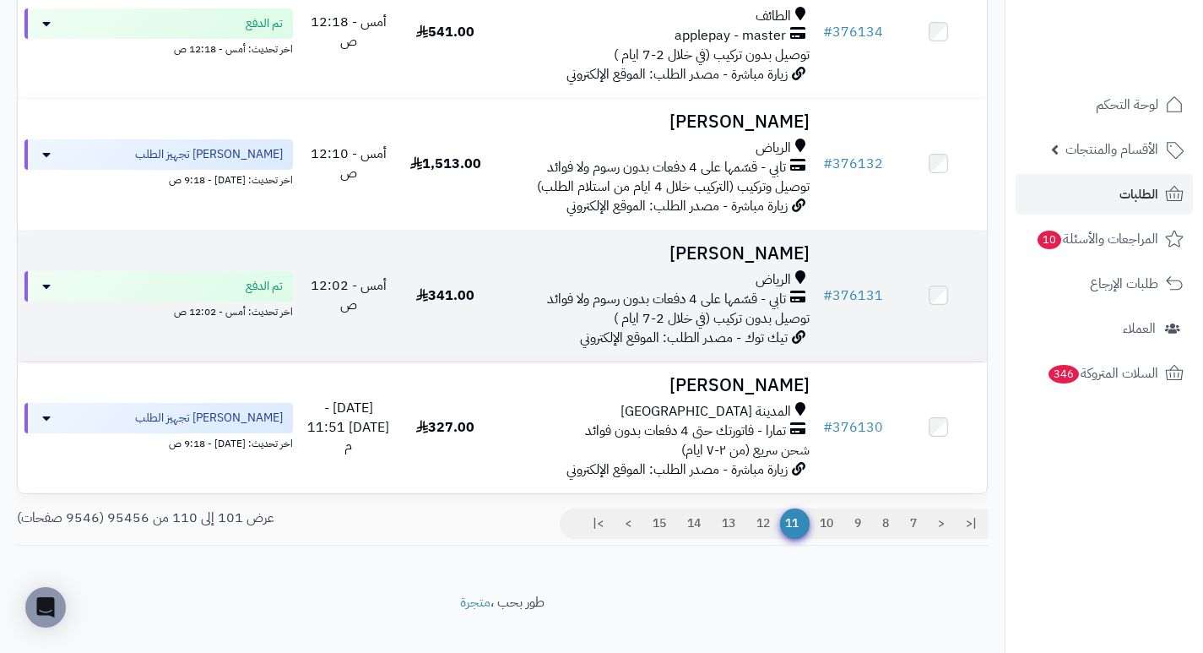
scroll to position [1098, 0]
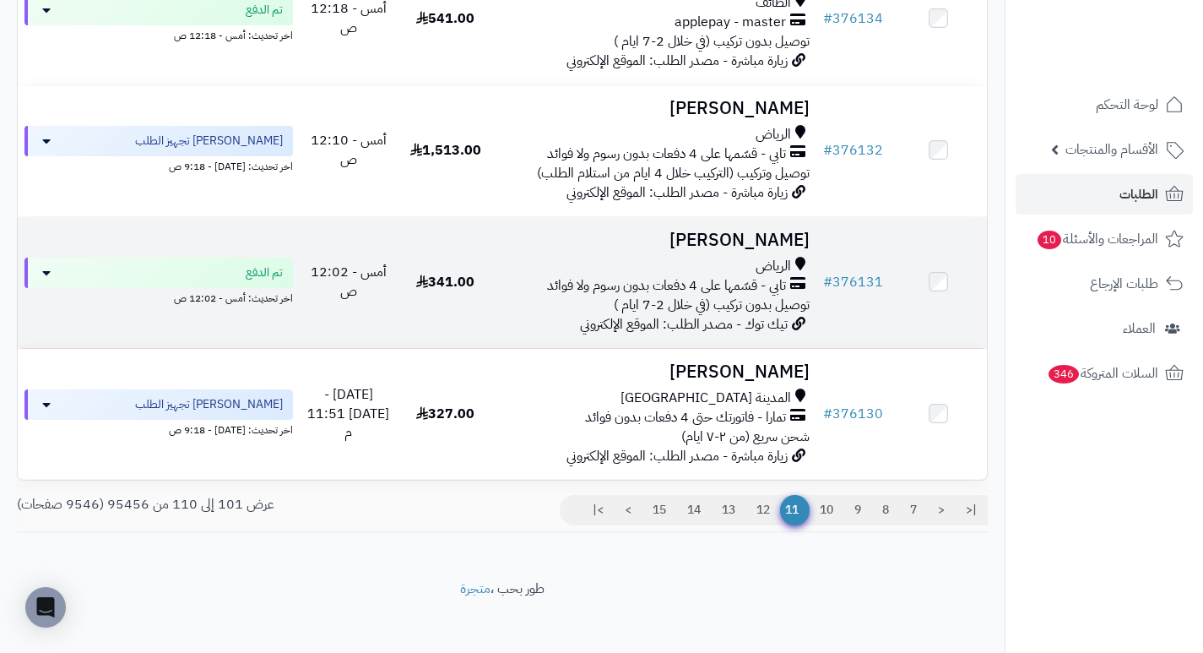
click at [751, 248] on h3 "[PERSON_NAME]" at bounding box center [655, 239] width 309 height 19
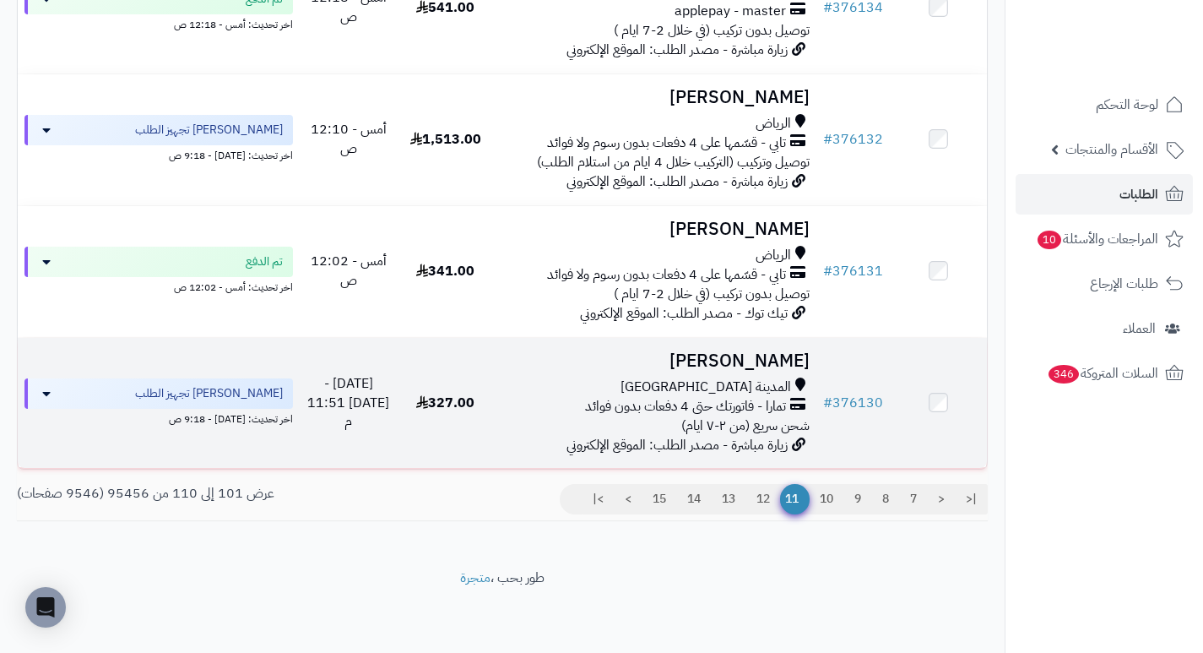
scroll to position [1119, 0]
click at [768, 355] on h3 "[PERSON_NAME]" at bounding box center [655, 360] width 309 height 19
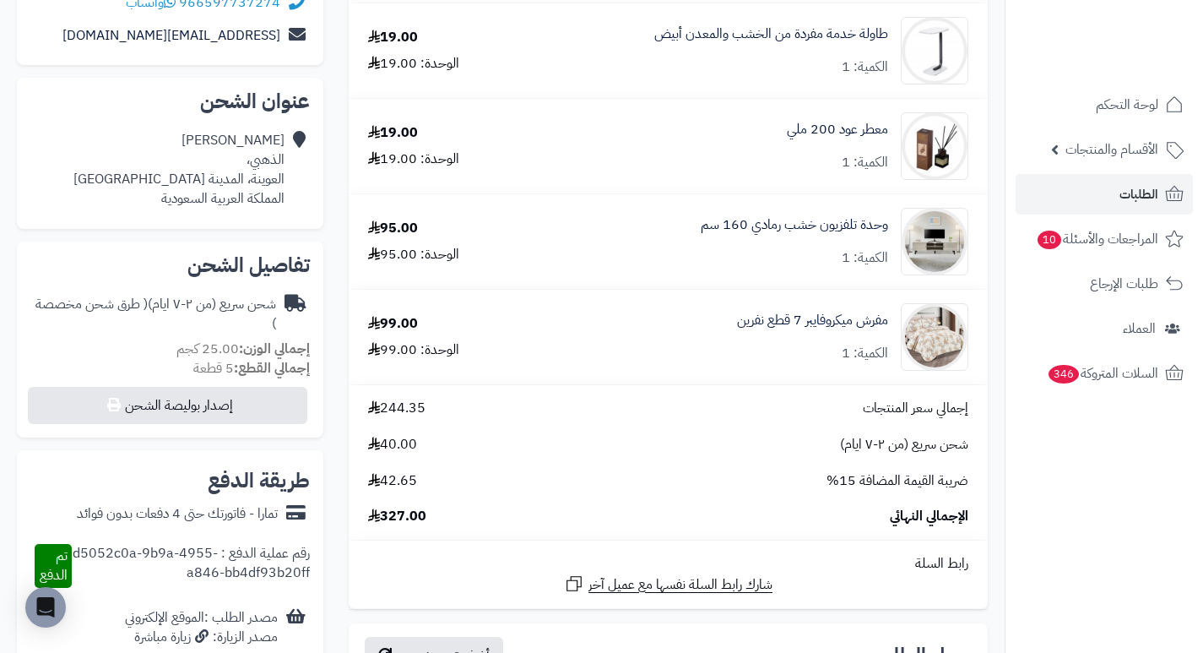
scroll to position [338, 0]
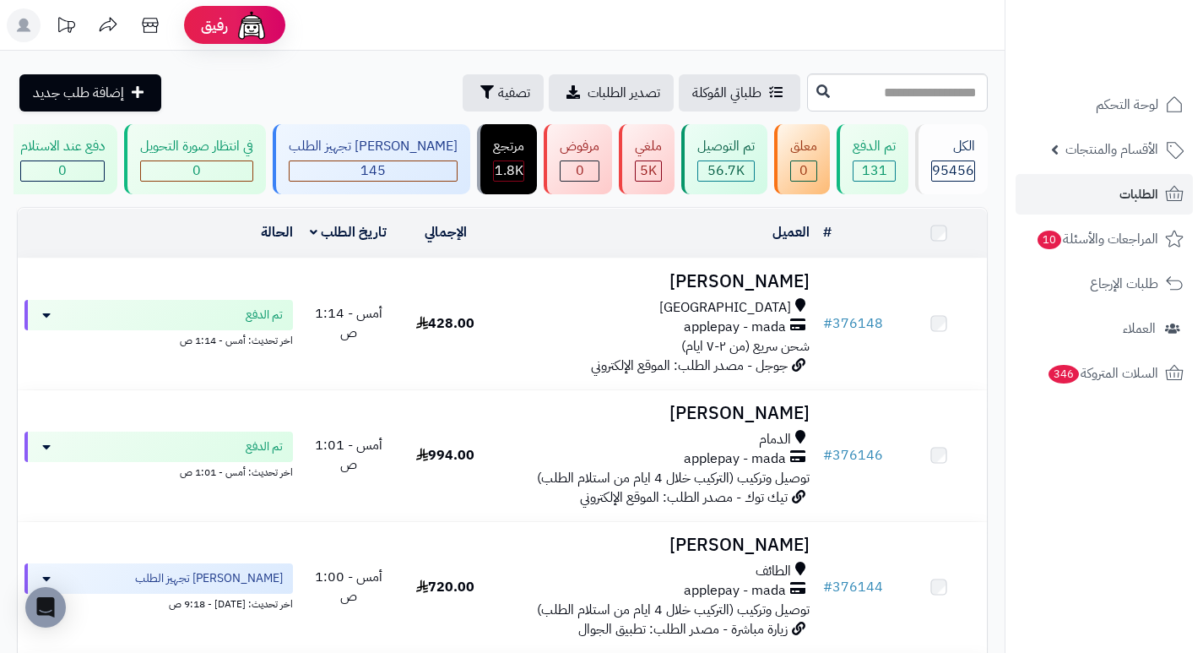
scroll to position [1119, 0]
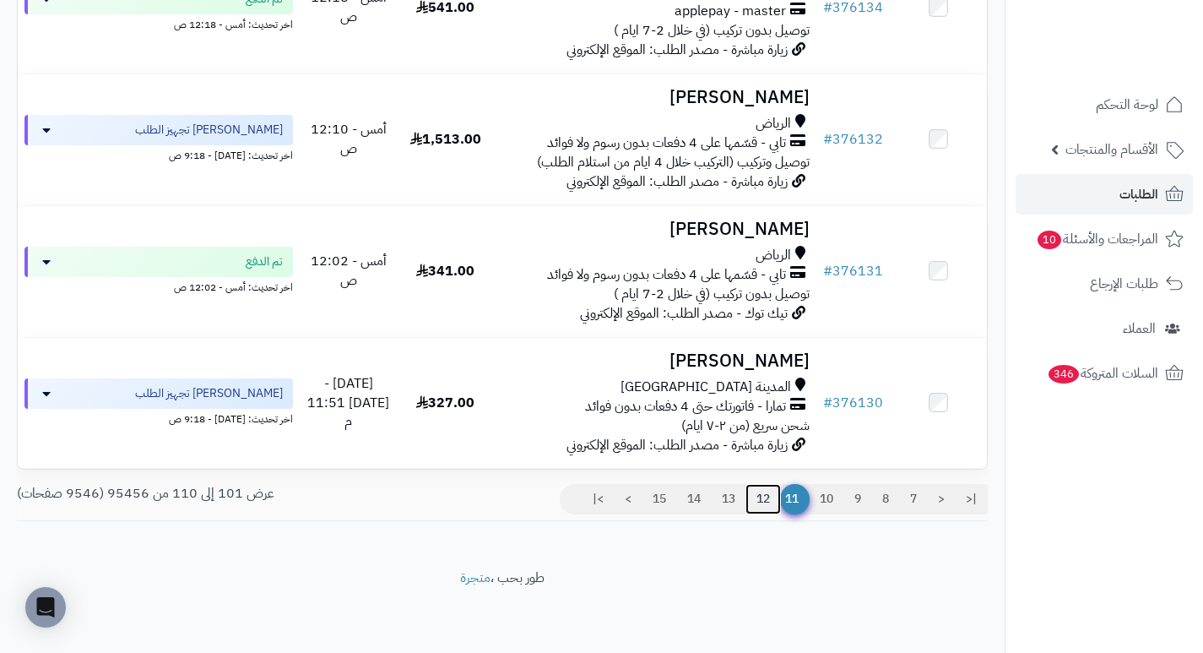
click at [768, 498] on link "12" at bounding box center [762, 499] width 35 height 30
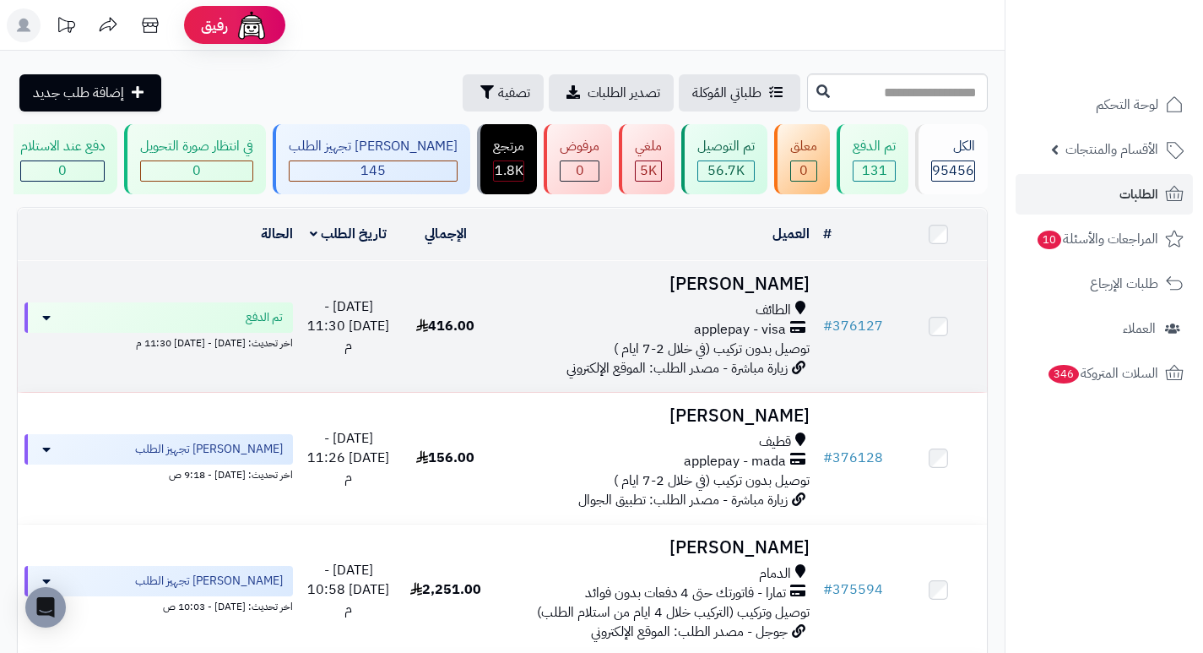
click at [778, 290] on h3 "[PERSON_NAME]" at bounding box center [655, 283] width 309 height 19
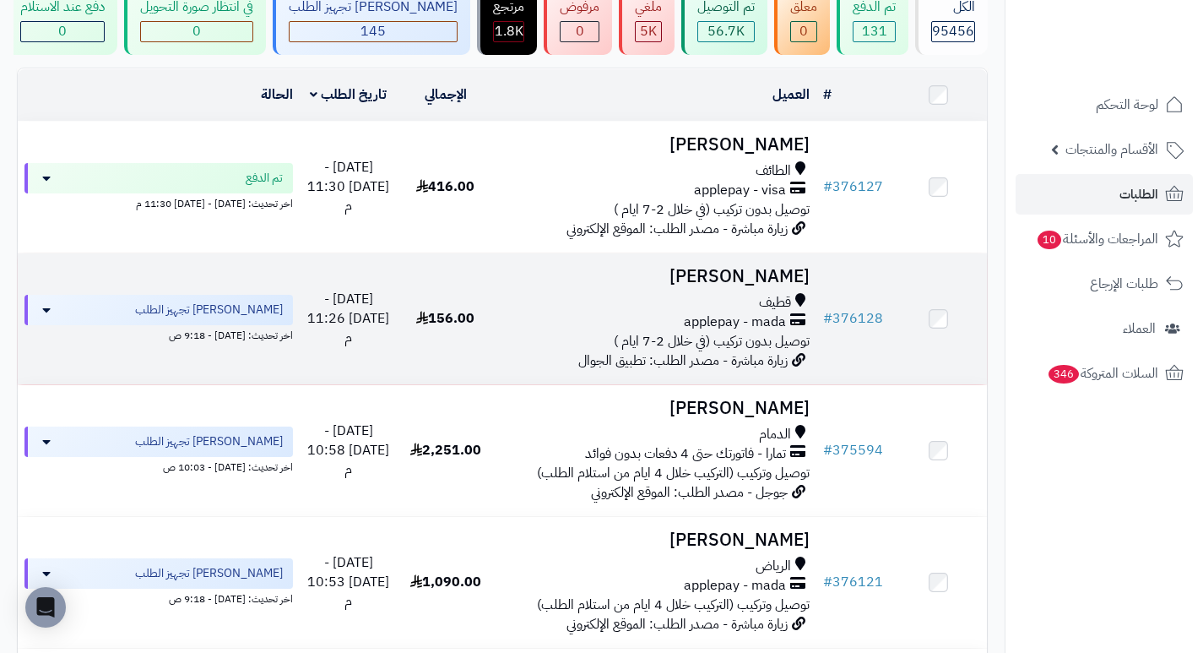
scroll to position [169, 0]
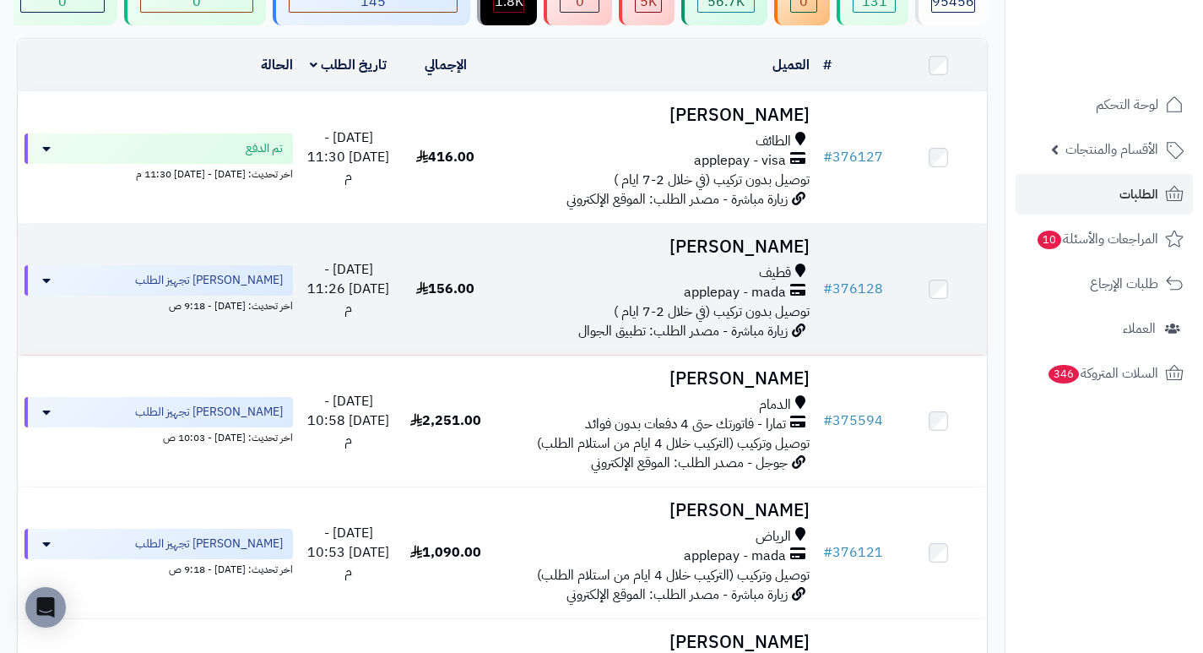
click at [782, 257] on h3 "مريم عباس" at bounding box center [655, 246] width 309 height 19
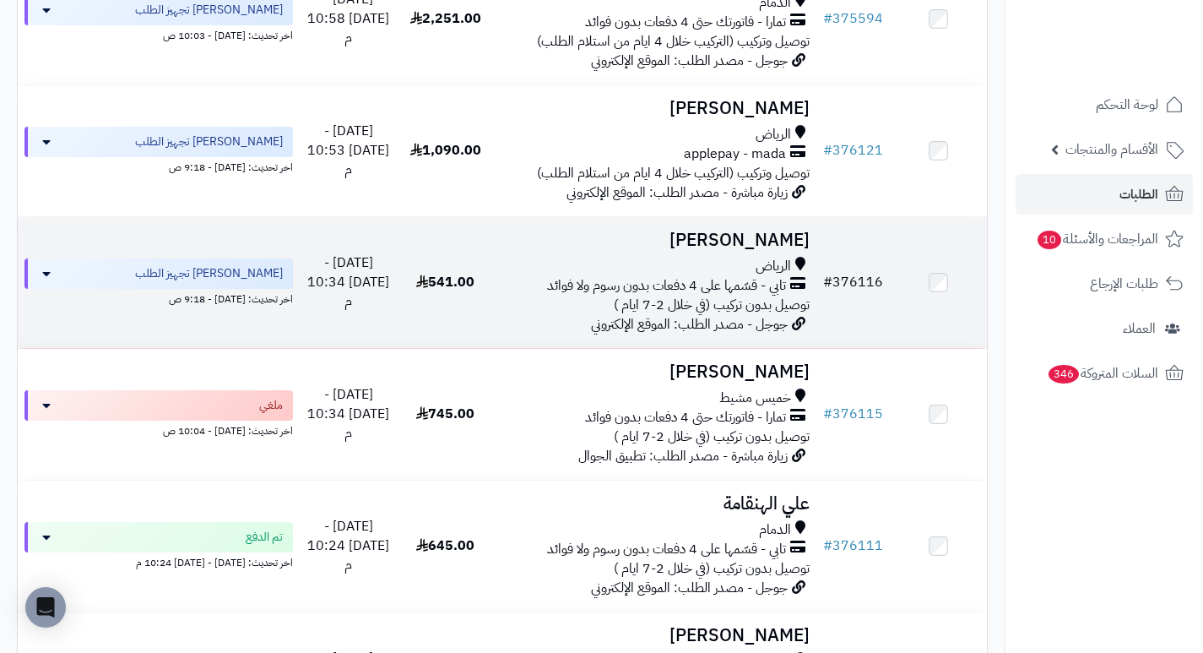
scroll to position [591, 0]
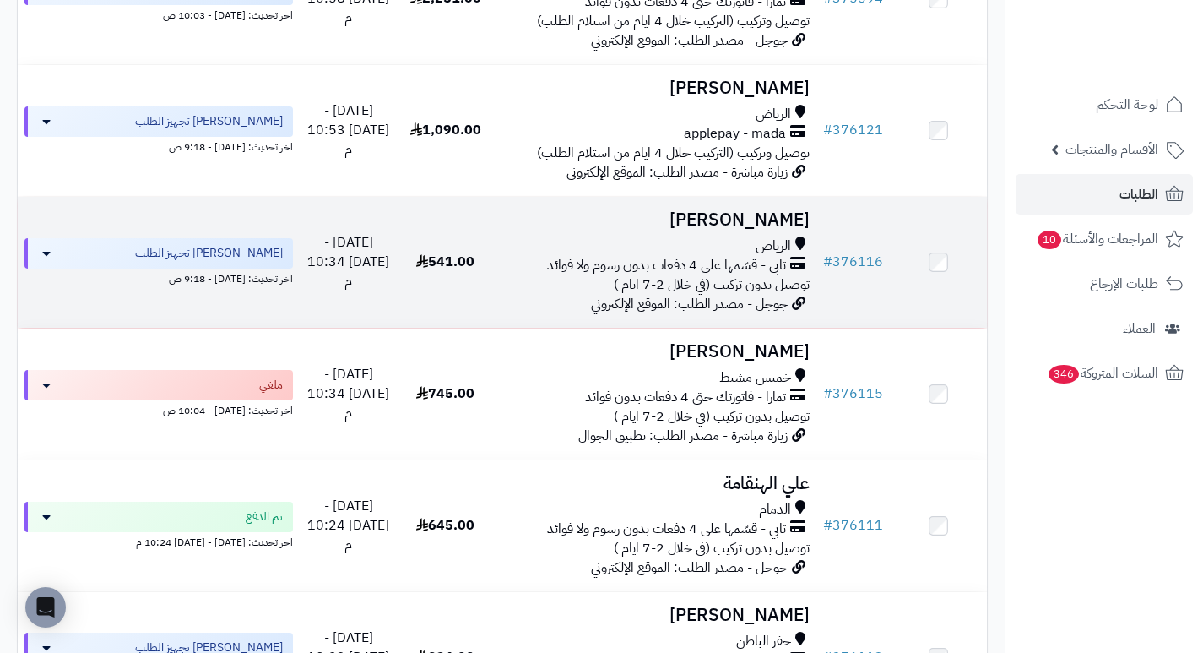
click at [751, 226] on h3 "[PERSON_NAME]" at bounding box center [655, 219] width 309 height 19
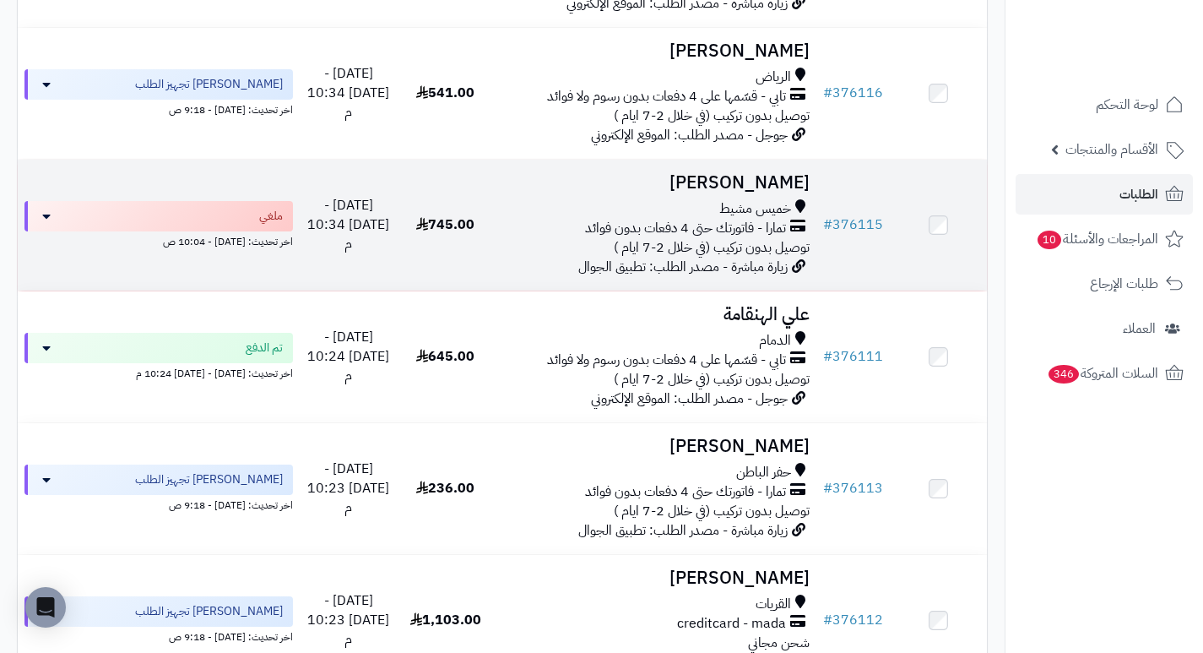
scroll to position [844, 0]
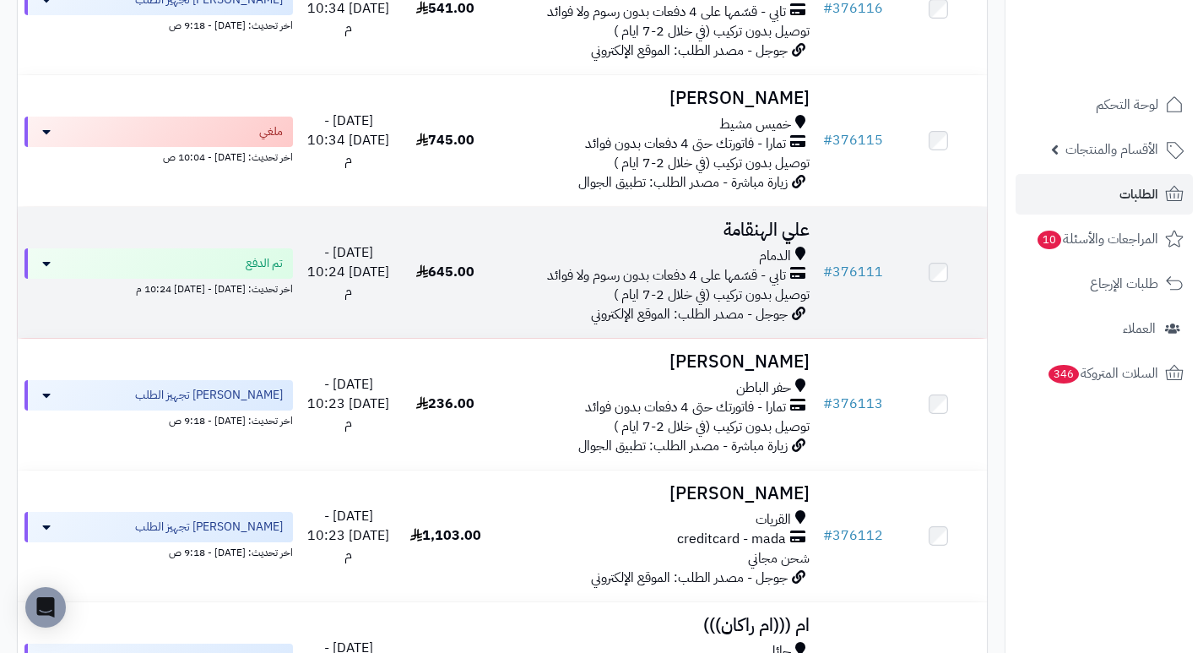
click at [771, 240] on h3 "علي الهنقامة" at bounding box center [655, 229] width 309 height 19
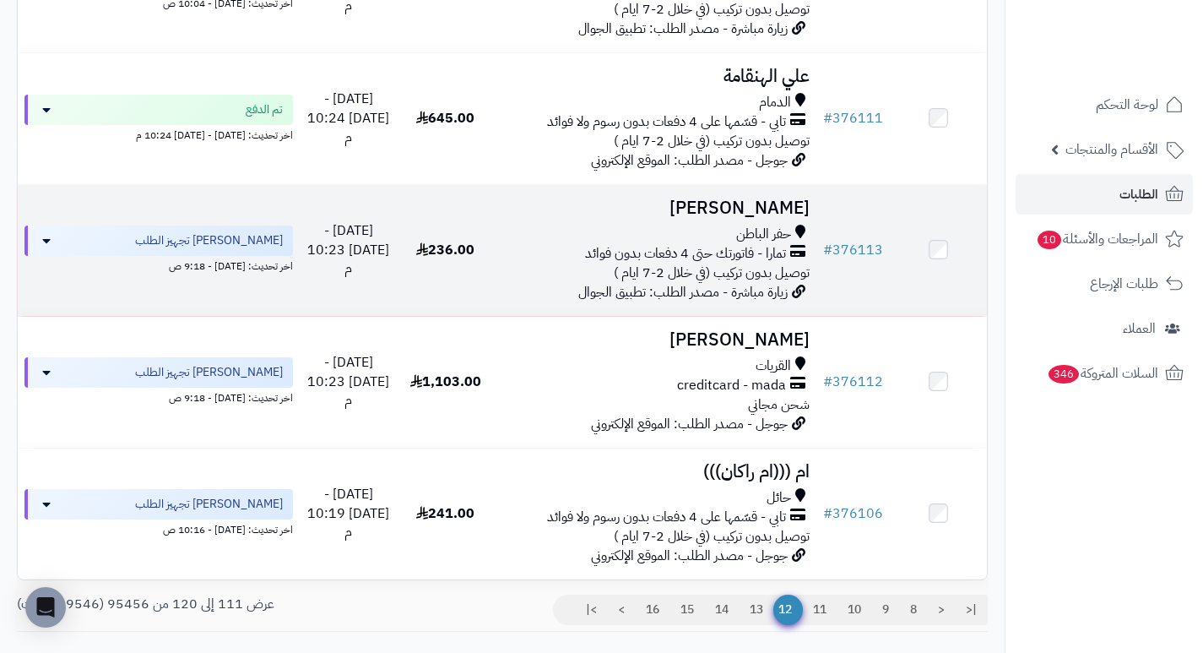
scroll to position [1013, 0]
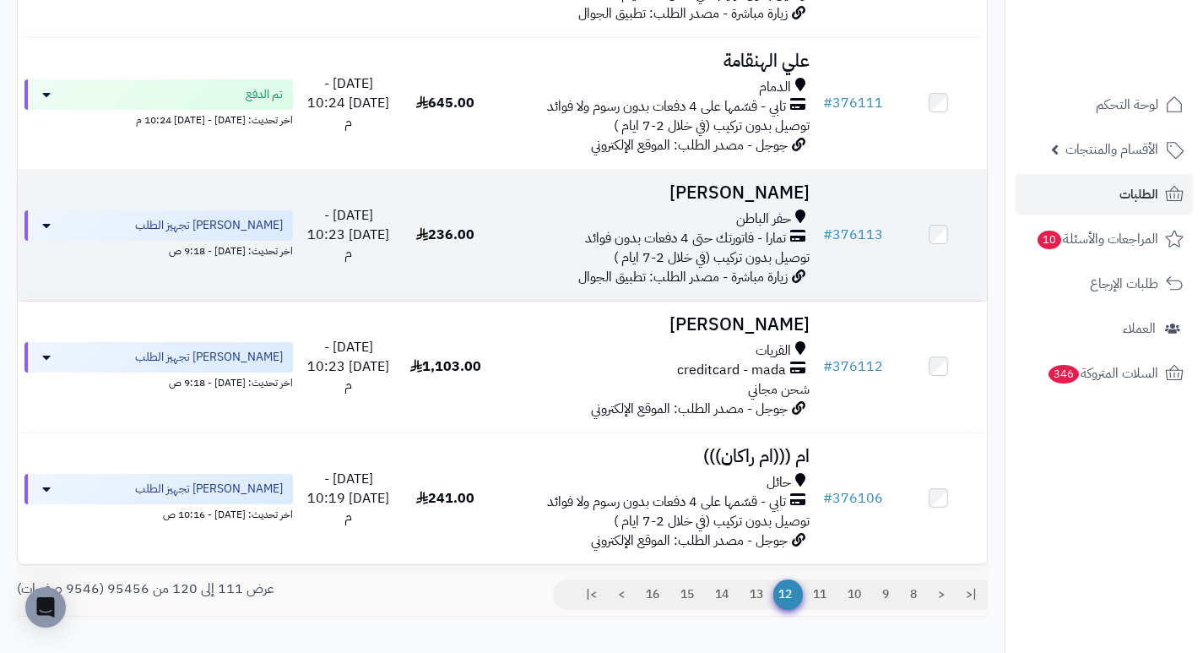
click at [804, 203] on h3 "نوره العنزي" at bounding box center [655, 192] width 309 height 19
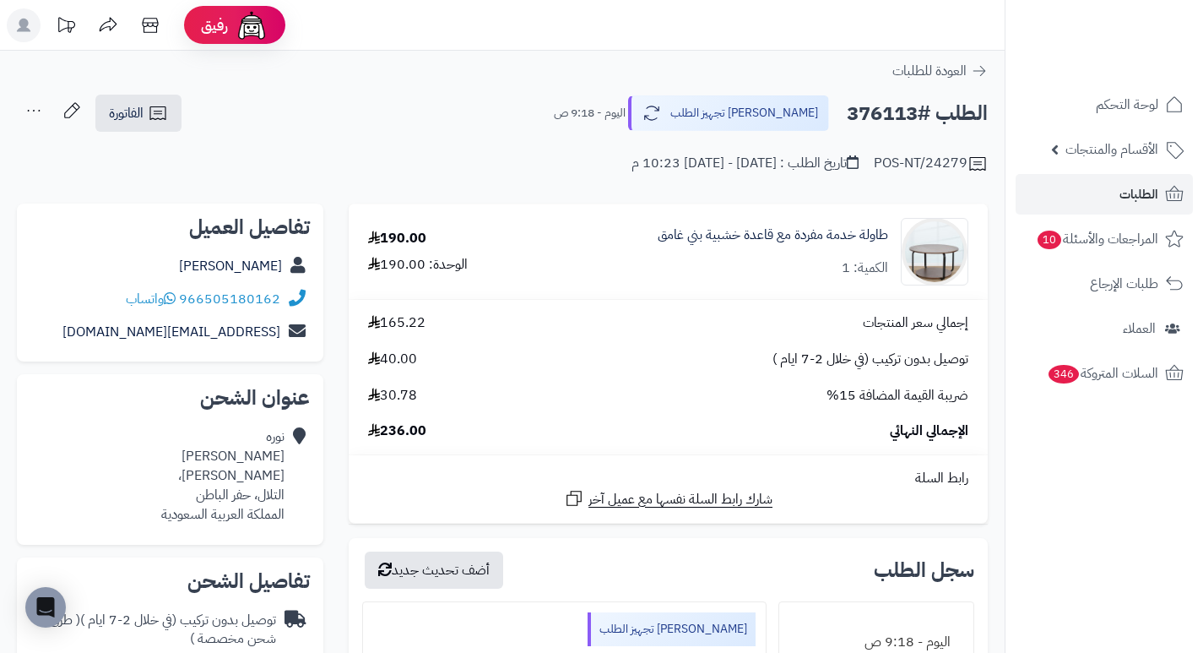
drag, startPoint x: 758, startPoint y: 212, endPoint x: 725, endPoint y: 213, distance: 32.9
click at [725, 213] on td "طاولة خدمة مفردة مع قاعدة خشبية بني غامق الكمية: 1" at bounding box center [759, 251] width 458 height 95
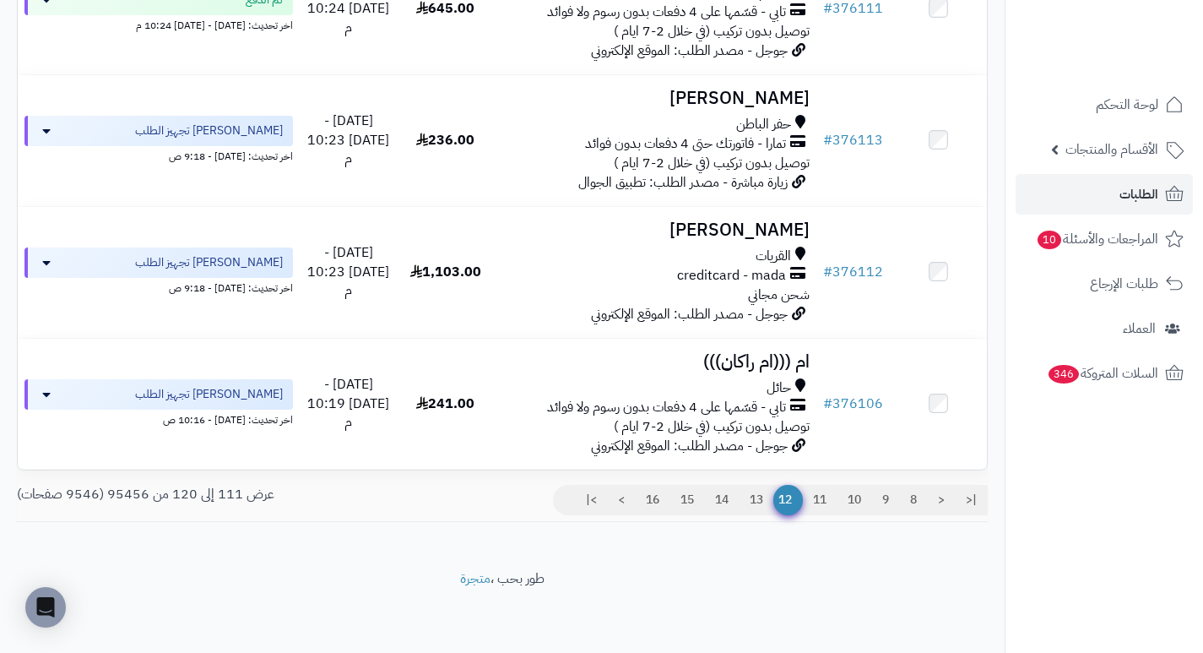
scroll to position [1119, 0]
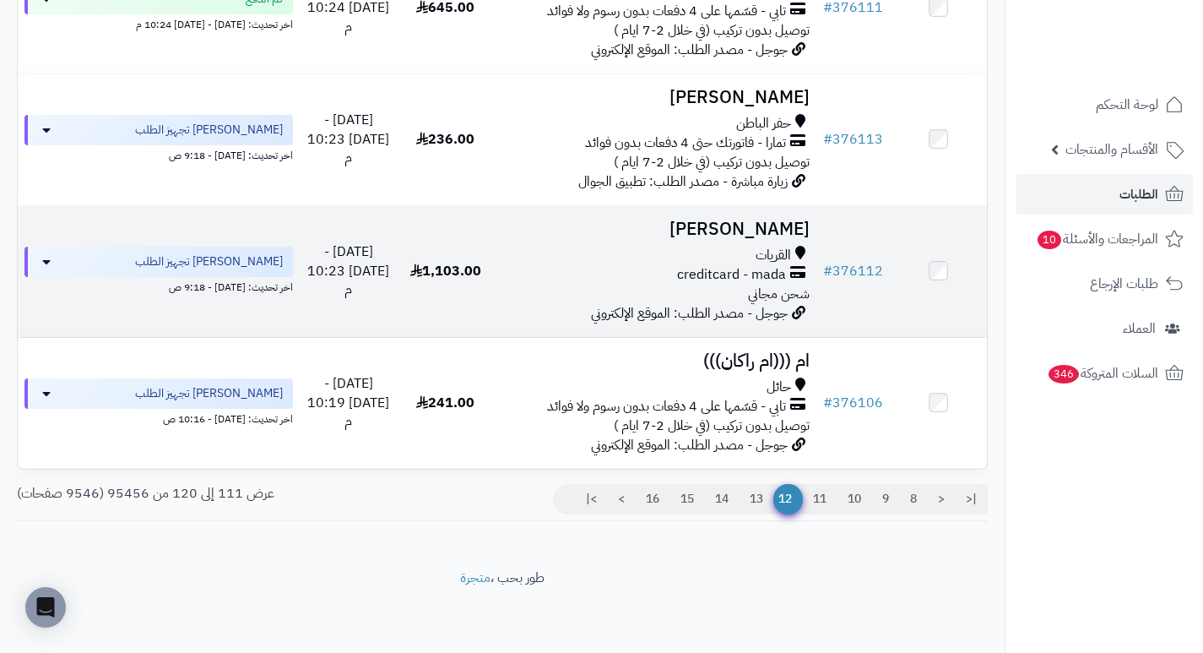
click at [780, 225] on h3 "محمد الرويلي" at bounding box center [655, 229] width 309 height 19
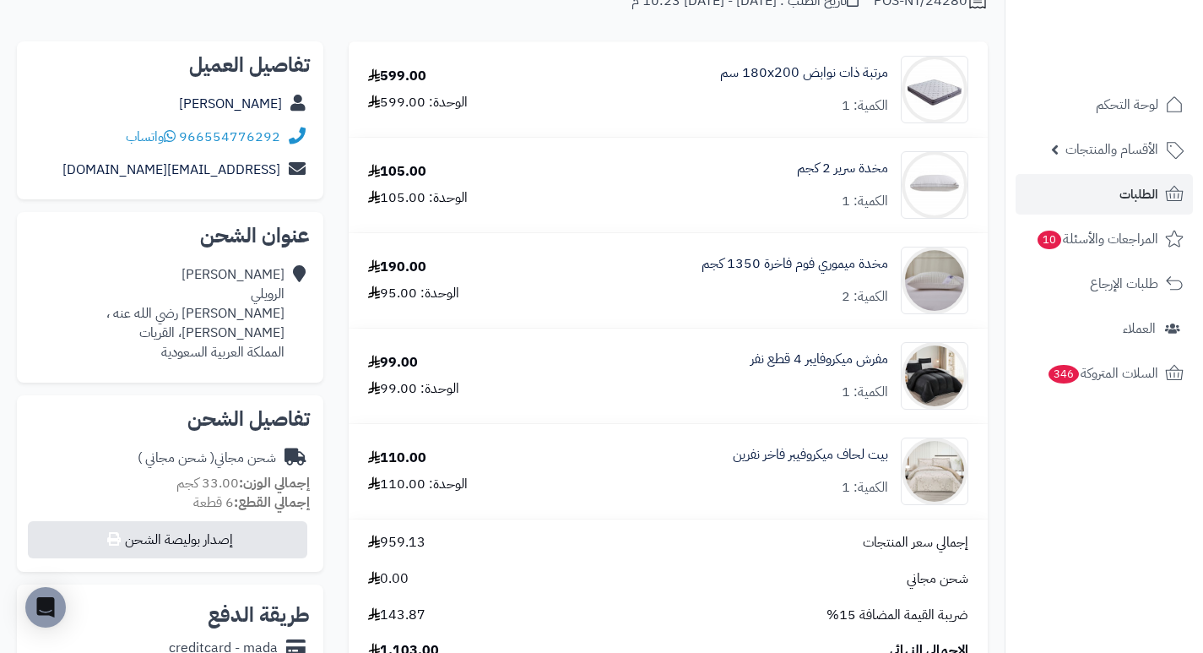
scroll to position [169, 0]
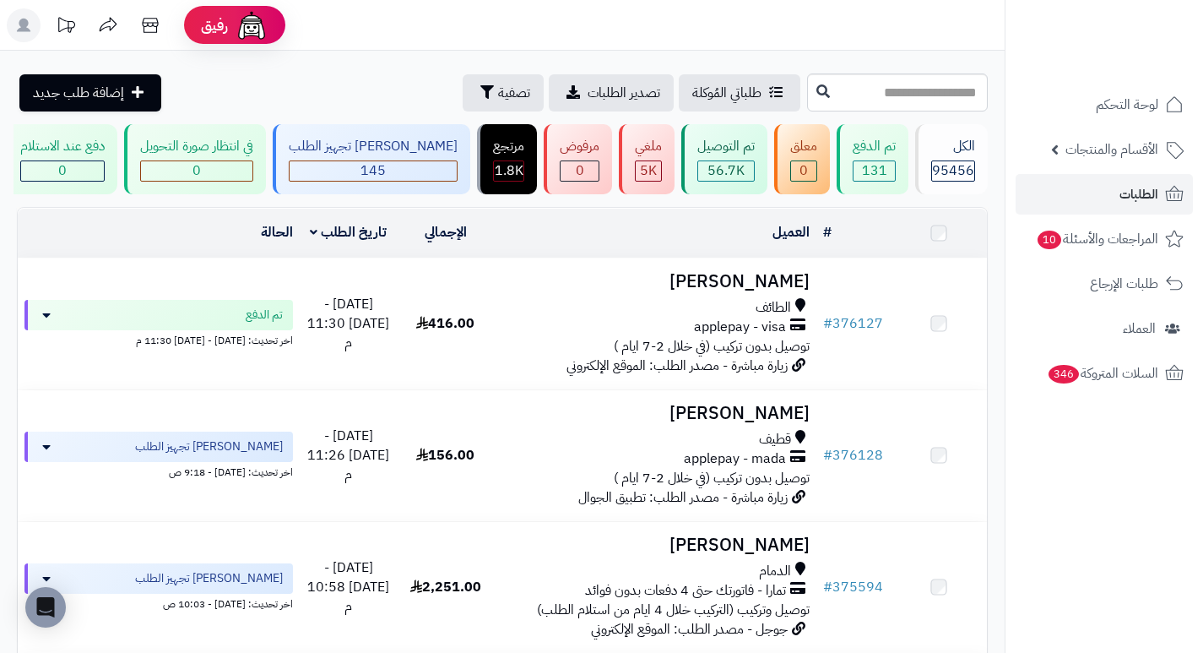
scroll to position [1119, 0]
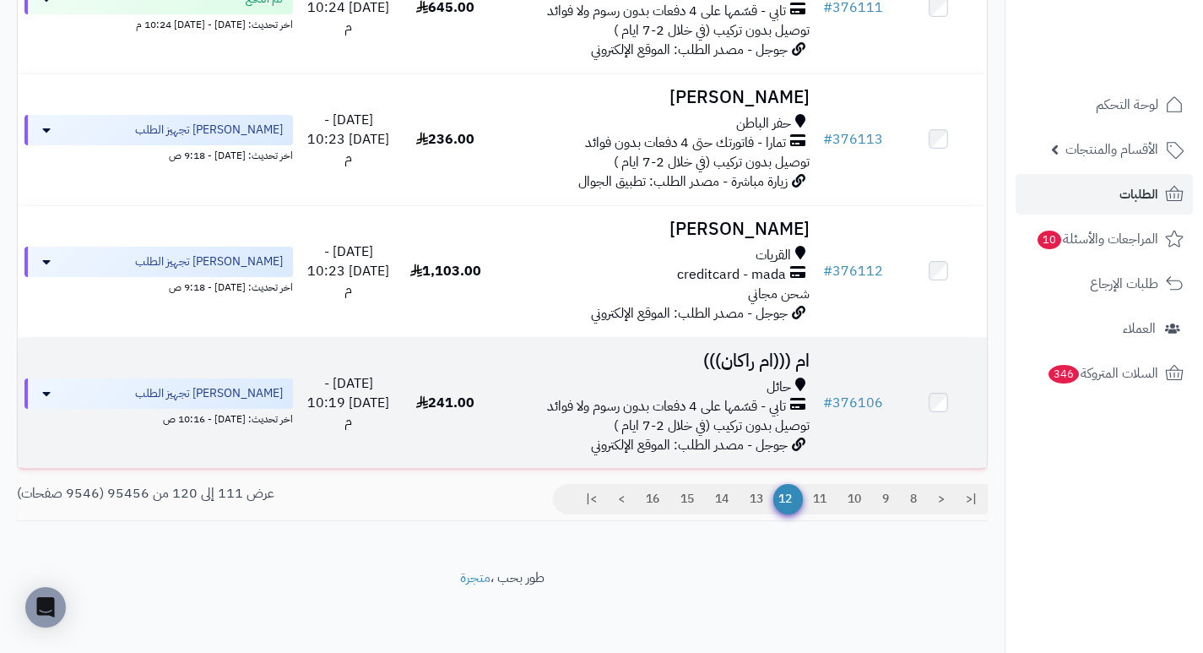
click at [787, 367] on h3 "ام (((ام راكان)))" at bounding box center [655, 360] width 309 height 19
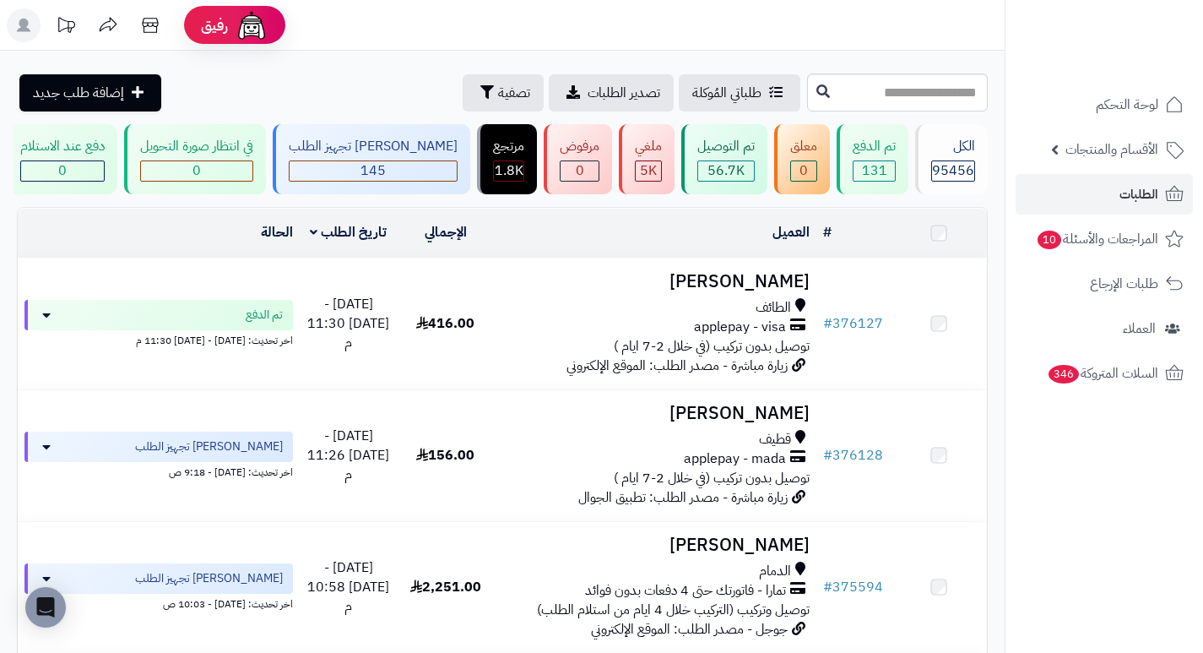
scroll to position [1119, 0]
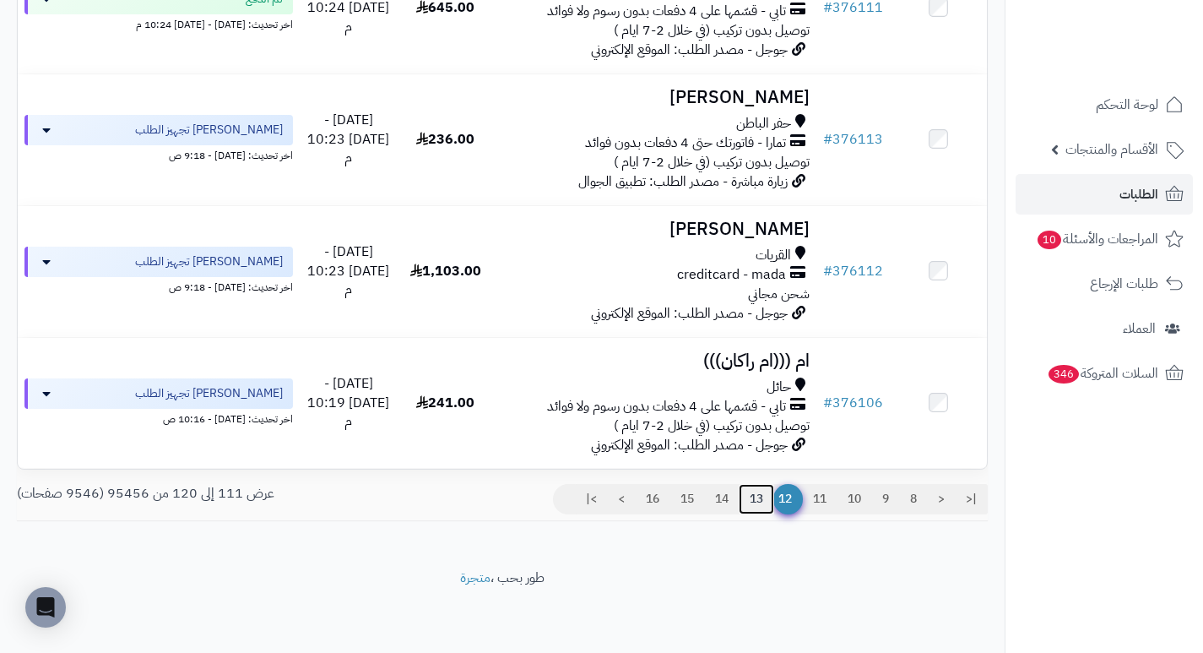
click at [762, 498] on link "13" at bounding box center [756, 499] width 35 height 30
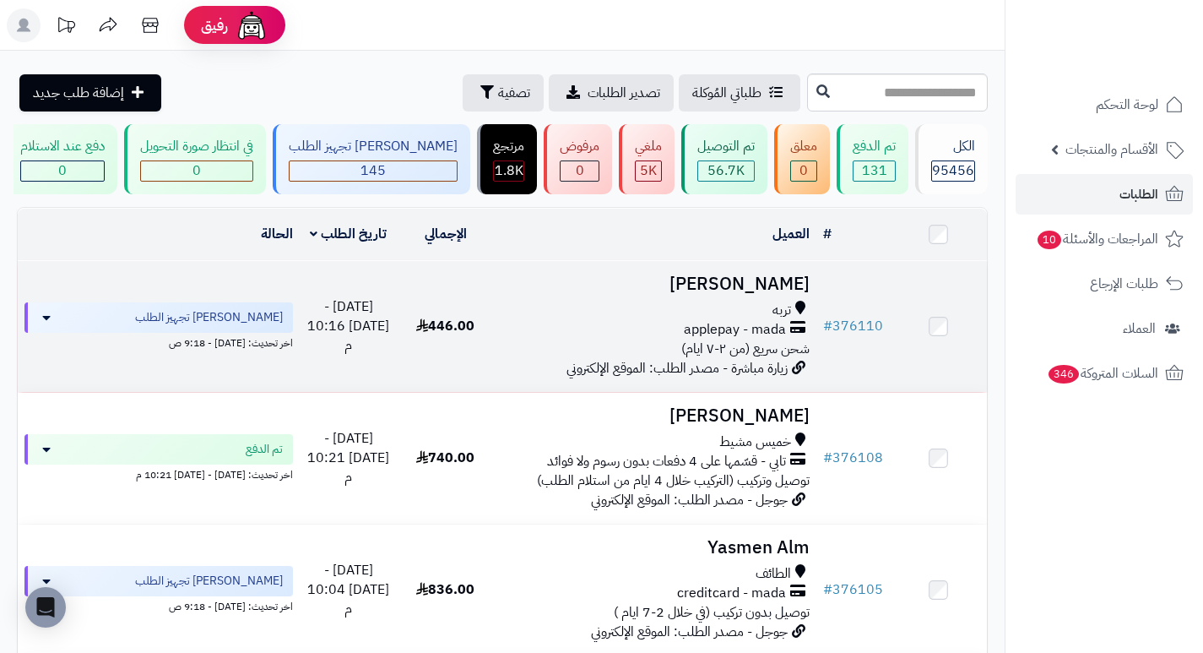
click at [789, 292] on h3 "[PERSON_NAME]" at bounding box center [655, 283] width 309 height 19
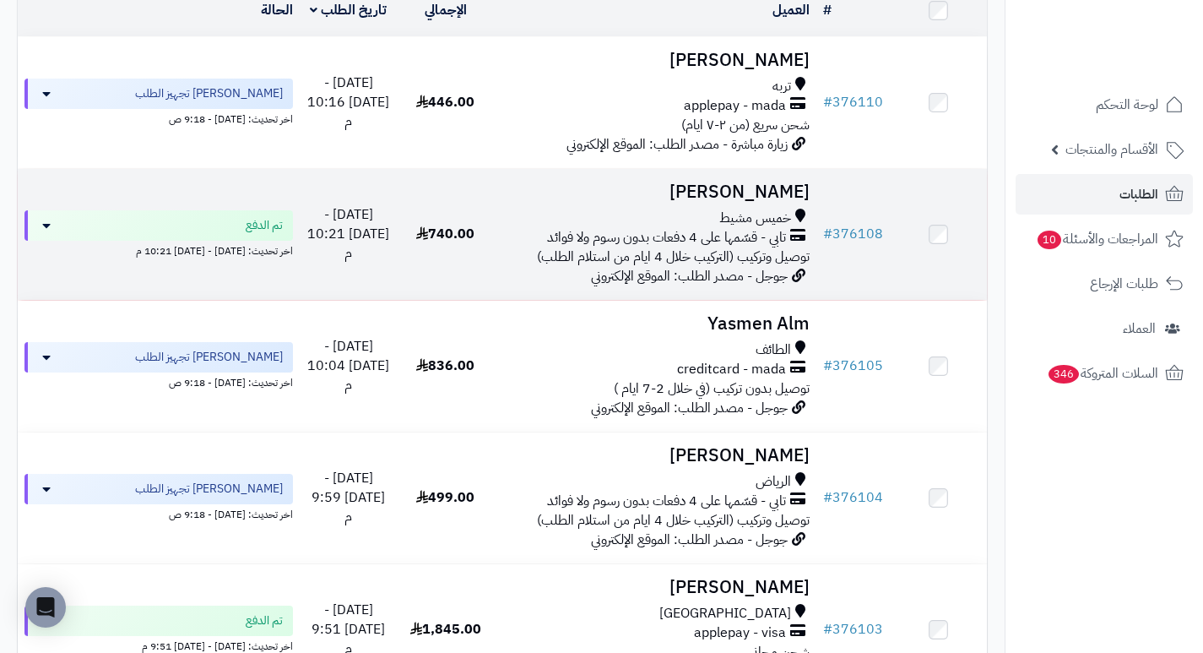
scroll to position [253, 0]
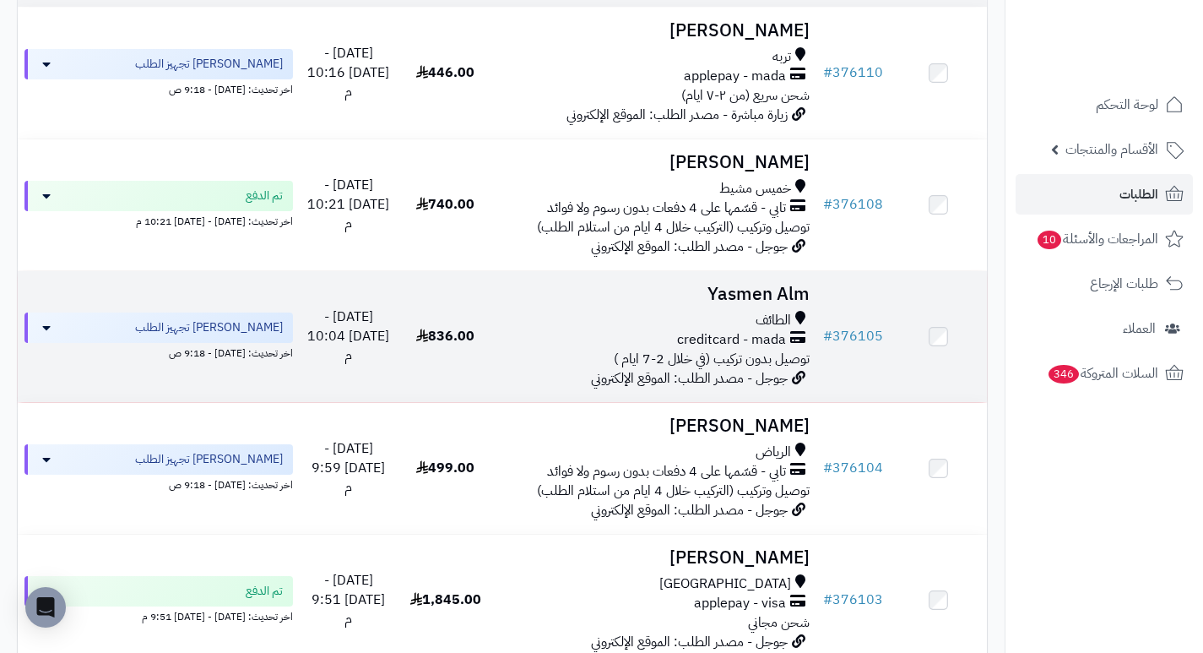
click at [794, 297] on h3 "Yasmen Alm" at bounding box center [655, 294] width 309 height 19
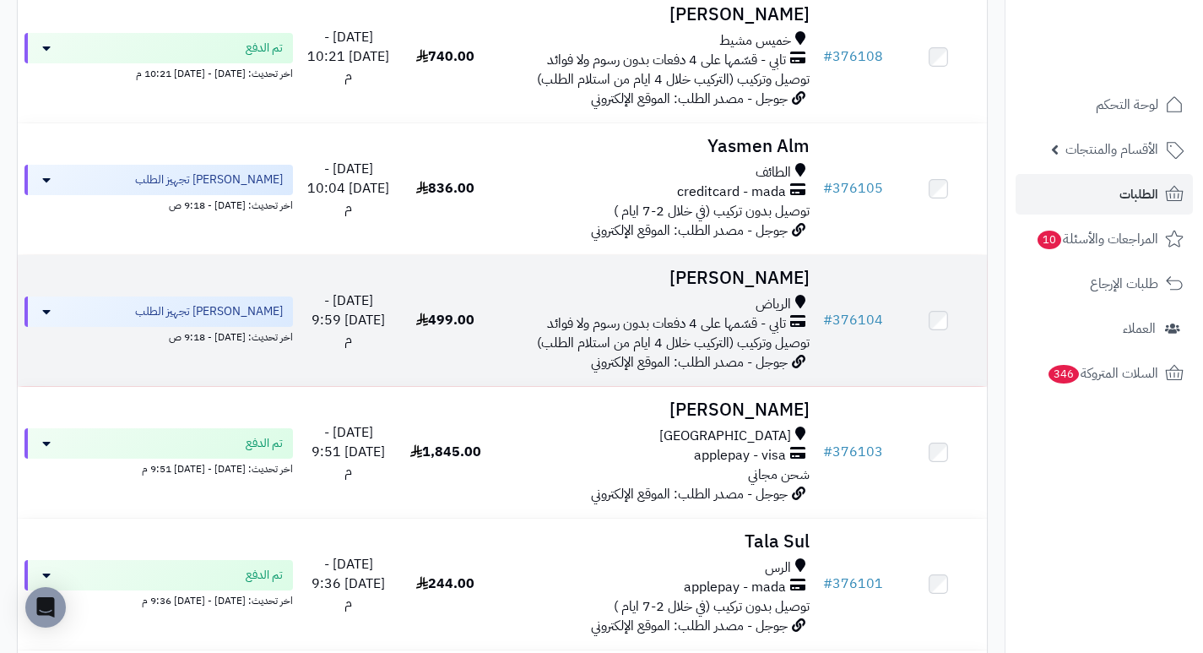
scroll to position [440, 0]
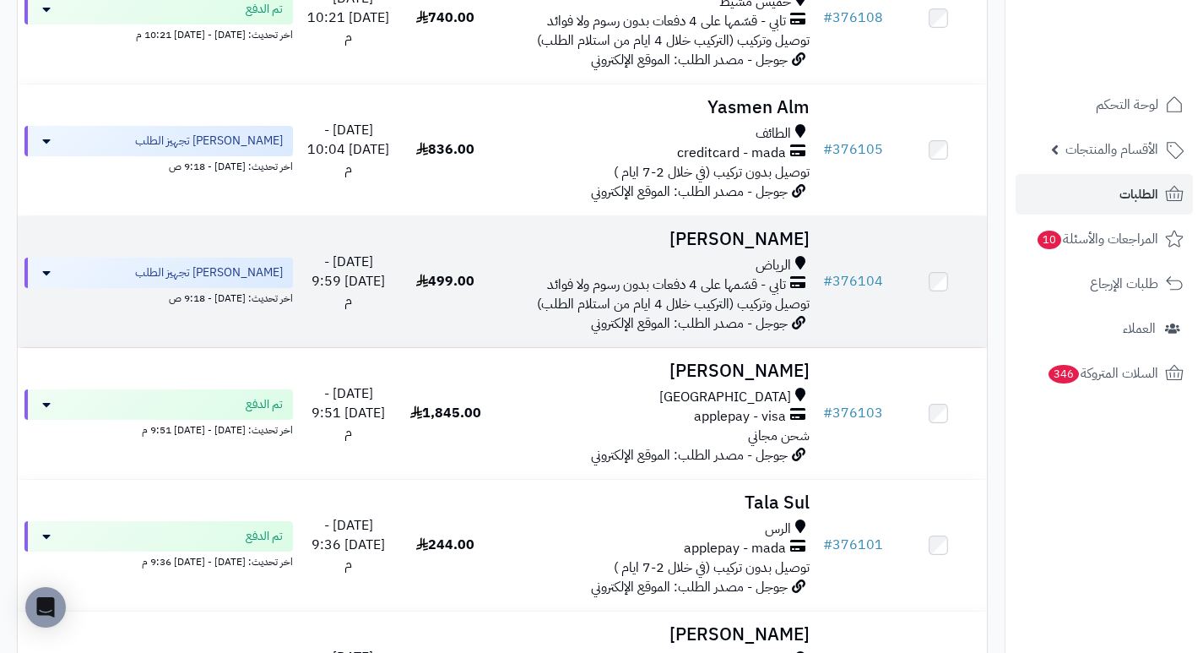
click at [774, 249] on h3 "[PERSON_NAME]" at bounding box center [655, 239] width 309 height 19
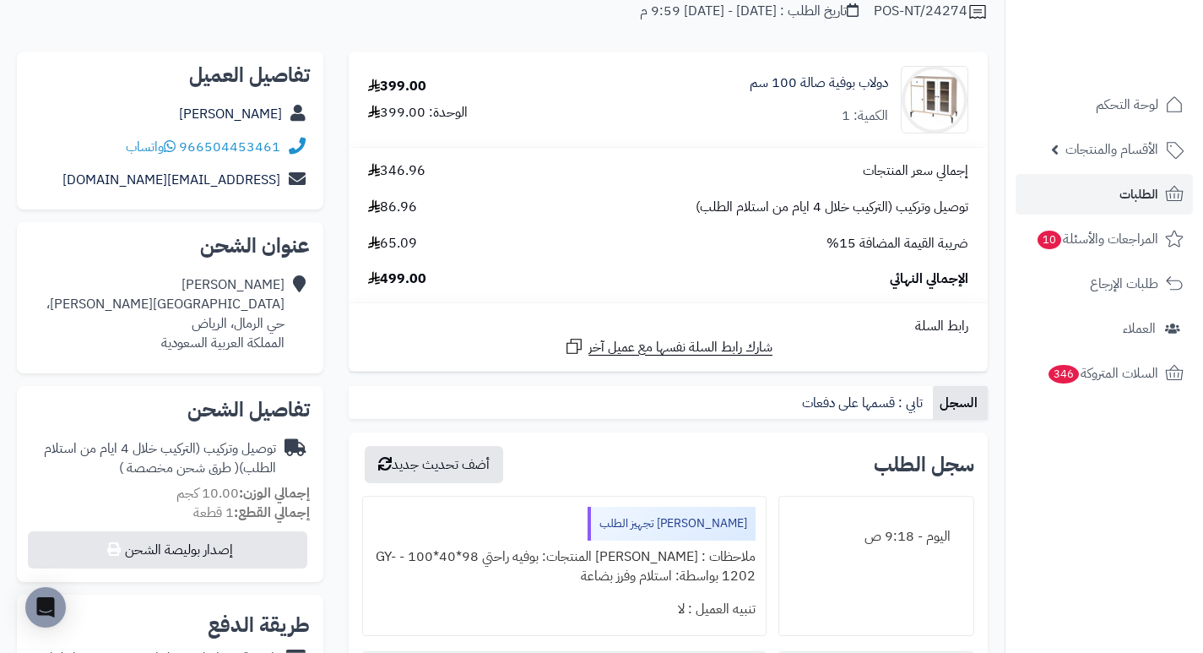
scroll to position [169, 0]
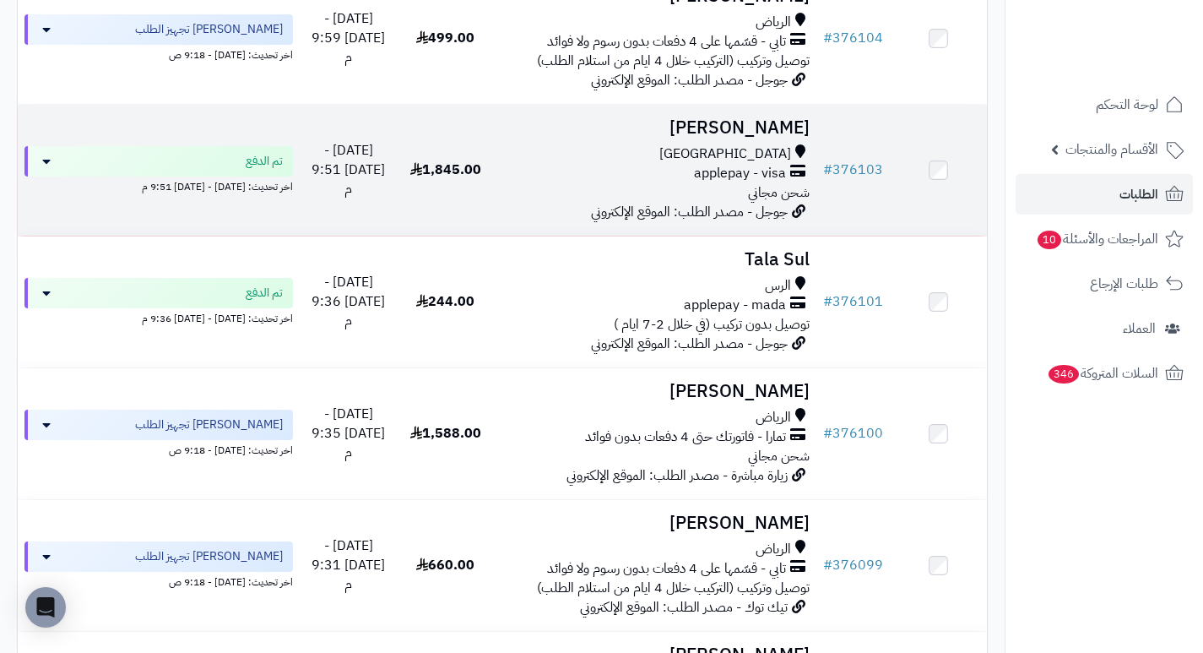
scroll to position [693, 0]
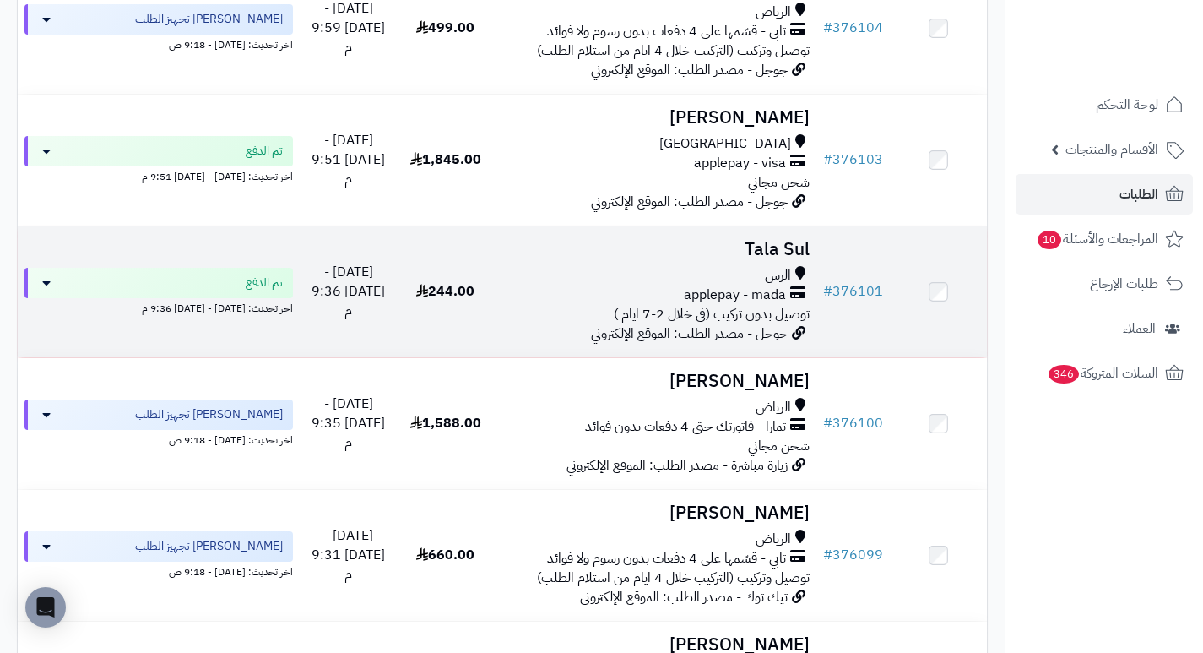
click at [805, 257] on h3 "Tala Sul" at bounding box center [655, 249] width 309 height 19
